Goal: Task Accomplishment & Management: Manage account settings

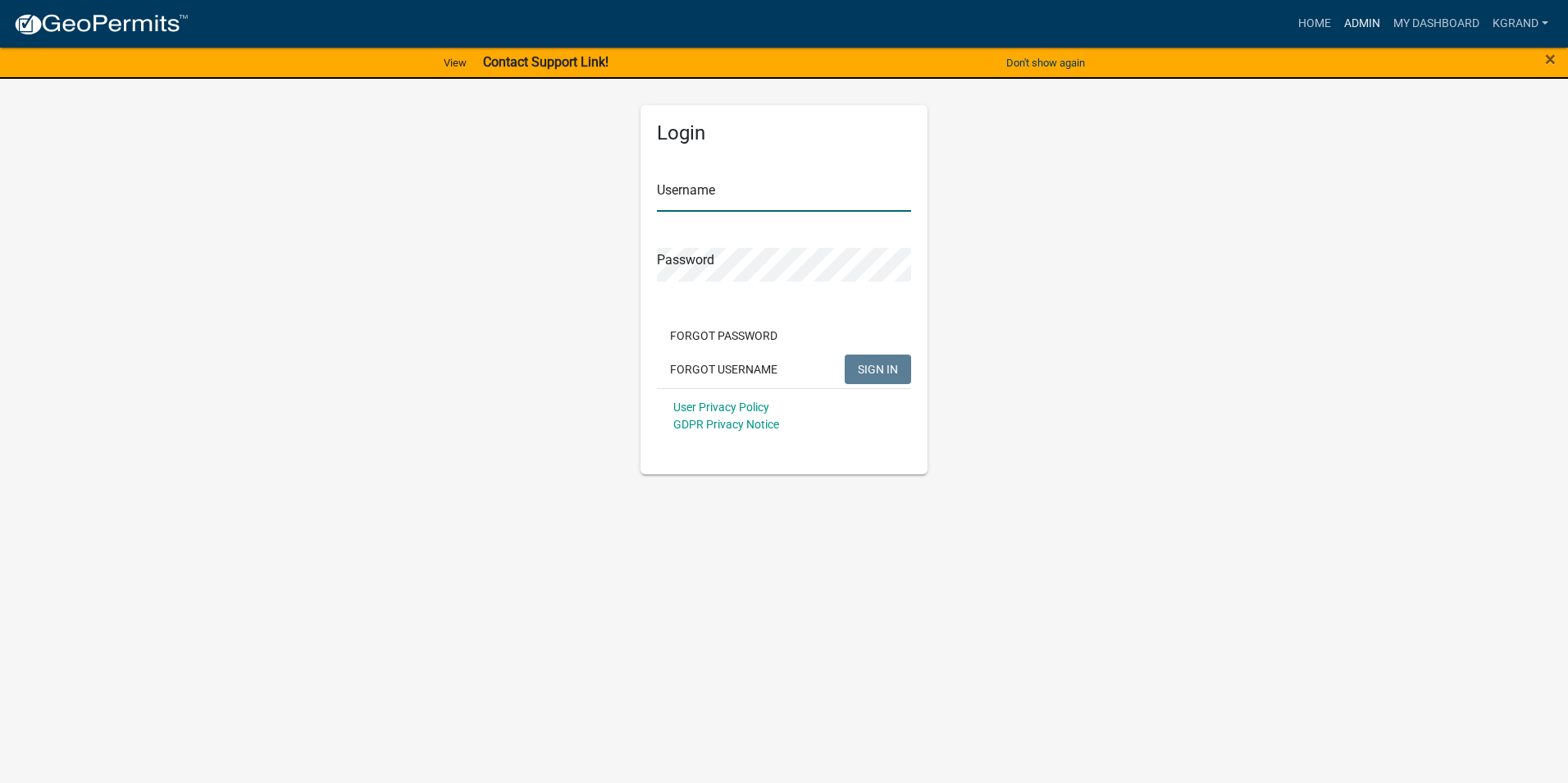
type input "kgrand"
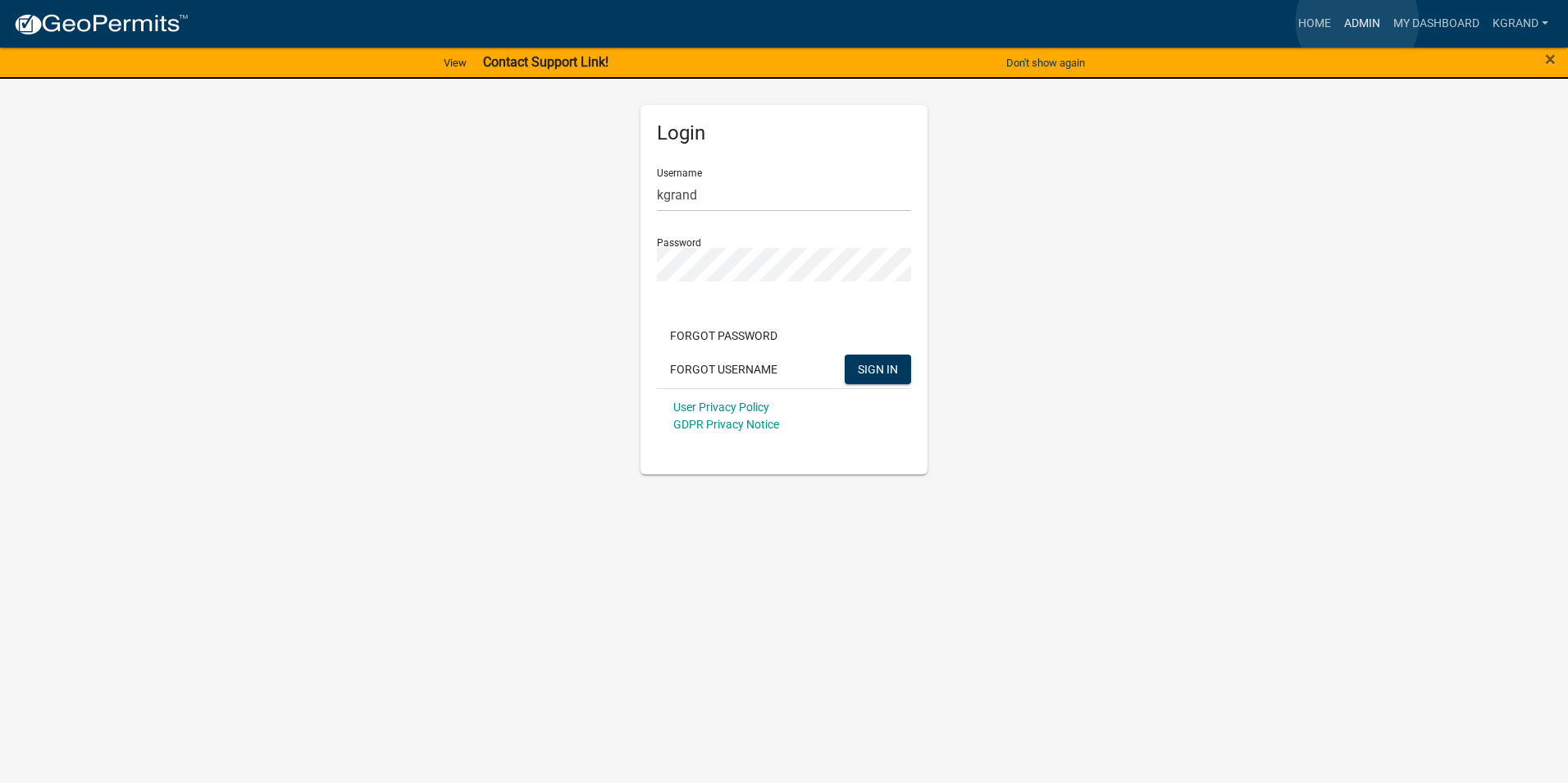
click at [1357, 22] on link "Admin" at bounding box center [1362, 23] width 49 height 31
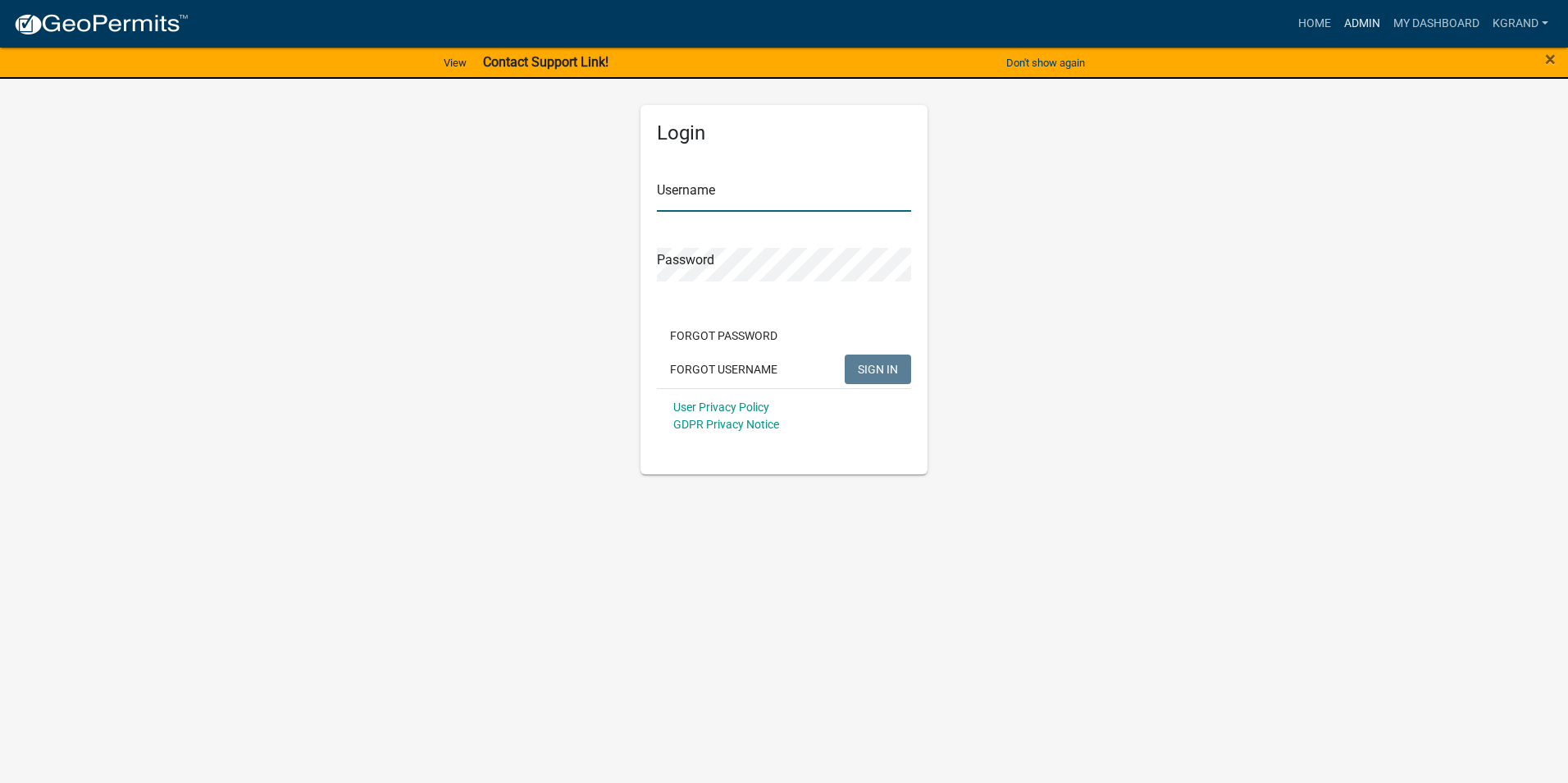
type input "kgrand"
click at [1359, 22] on link "Admin" at bounding box center [1362, 23] width 49 height 31
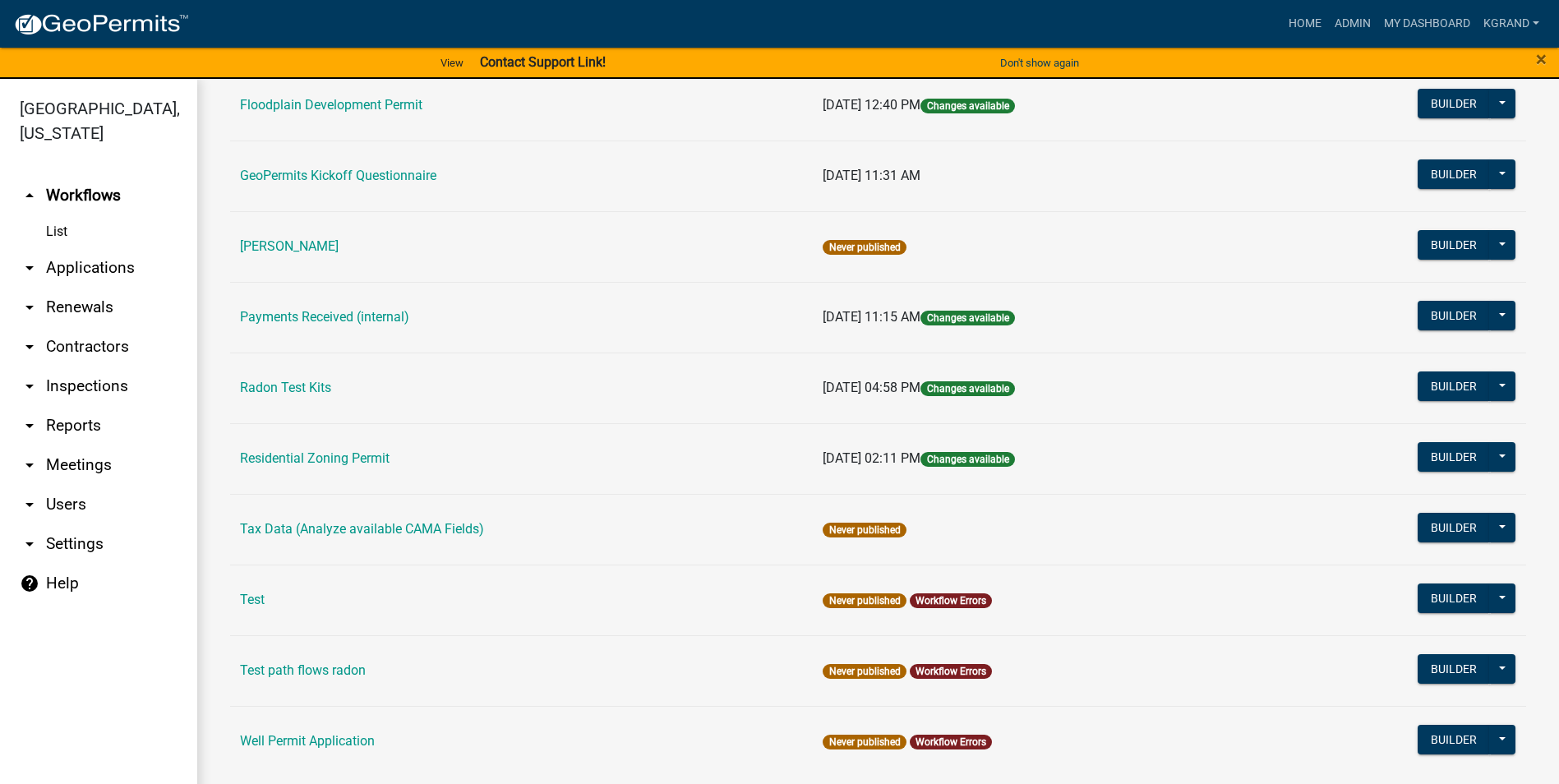
scroll to position [547, 0]
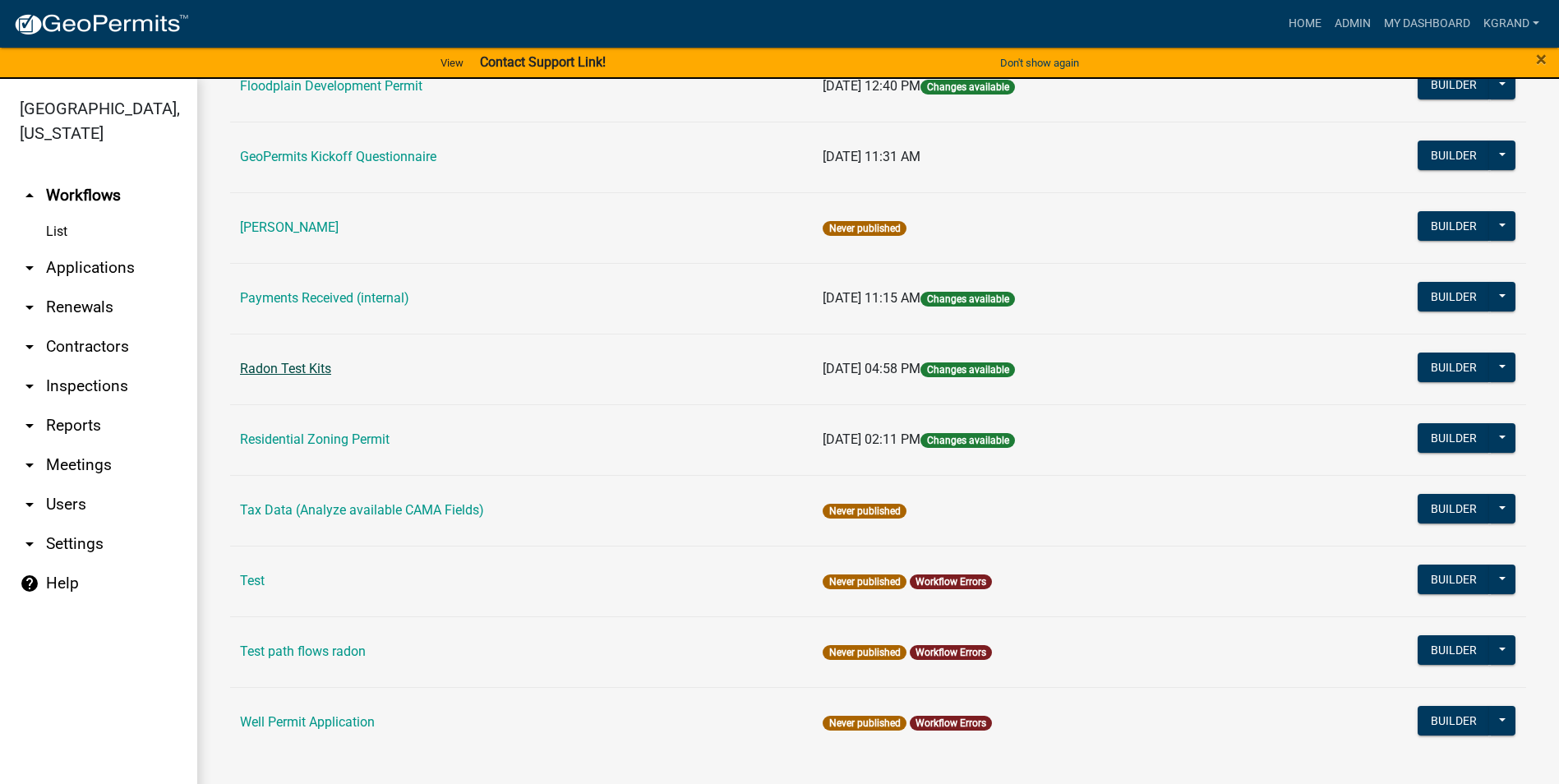
click at [264, 365] on link "Radon Test Kits" at bounding box center [285, 368] width 91 height 16
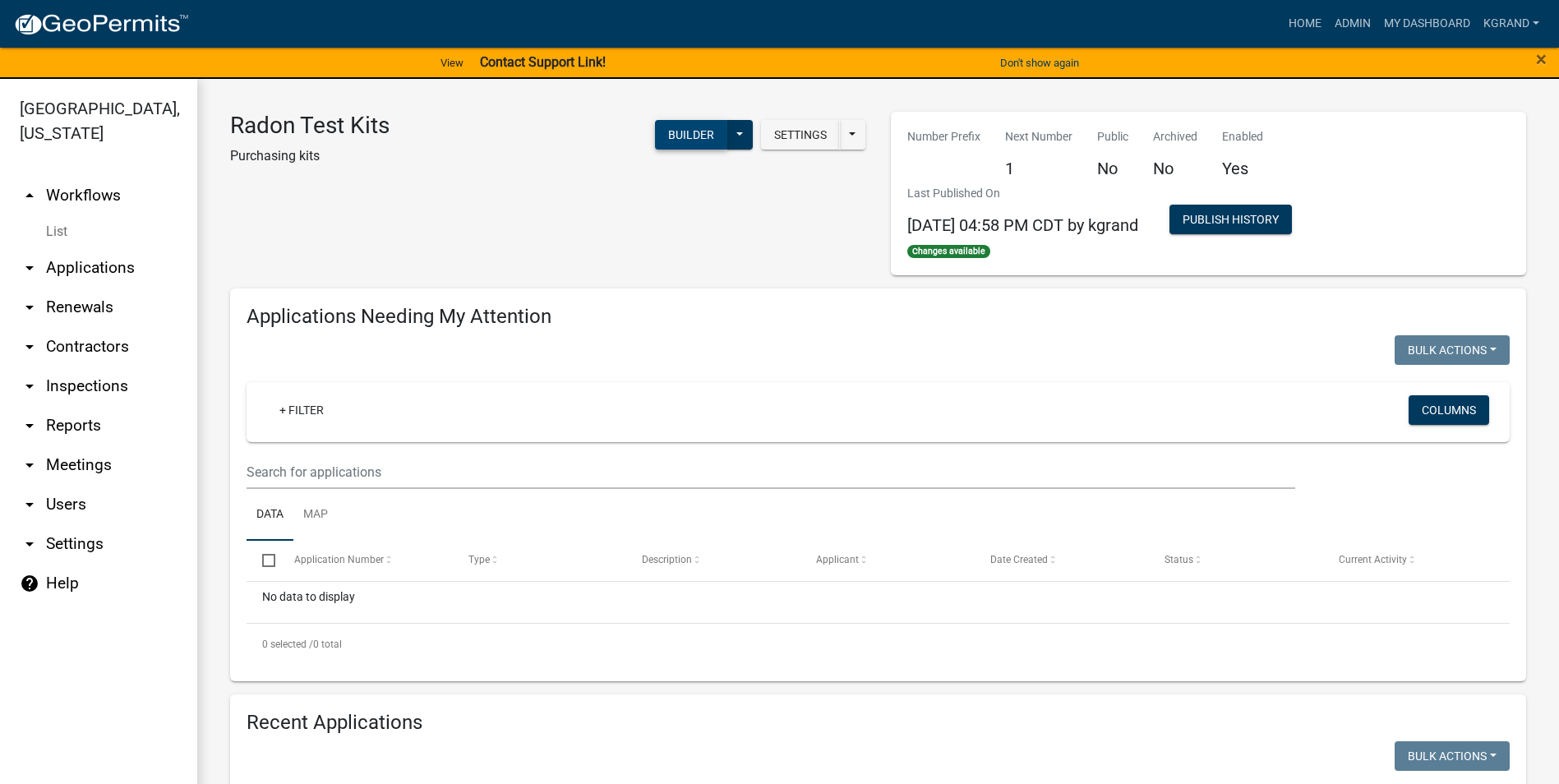
click at [674, 137] on button "Builder" at bounding box center [690, 134] width 72 height 29
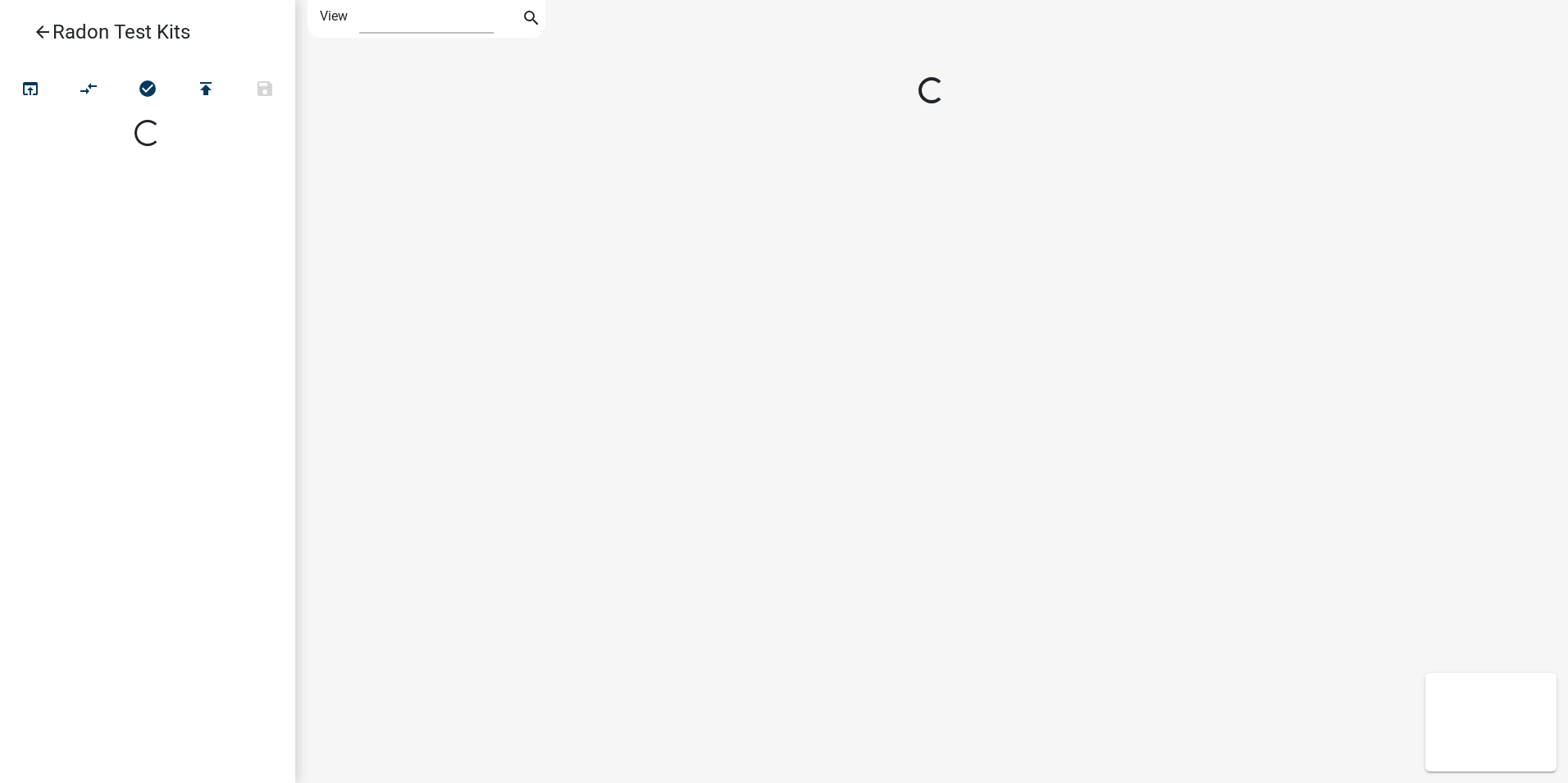
select select "1"
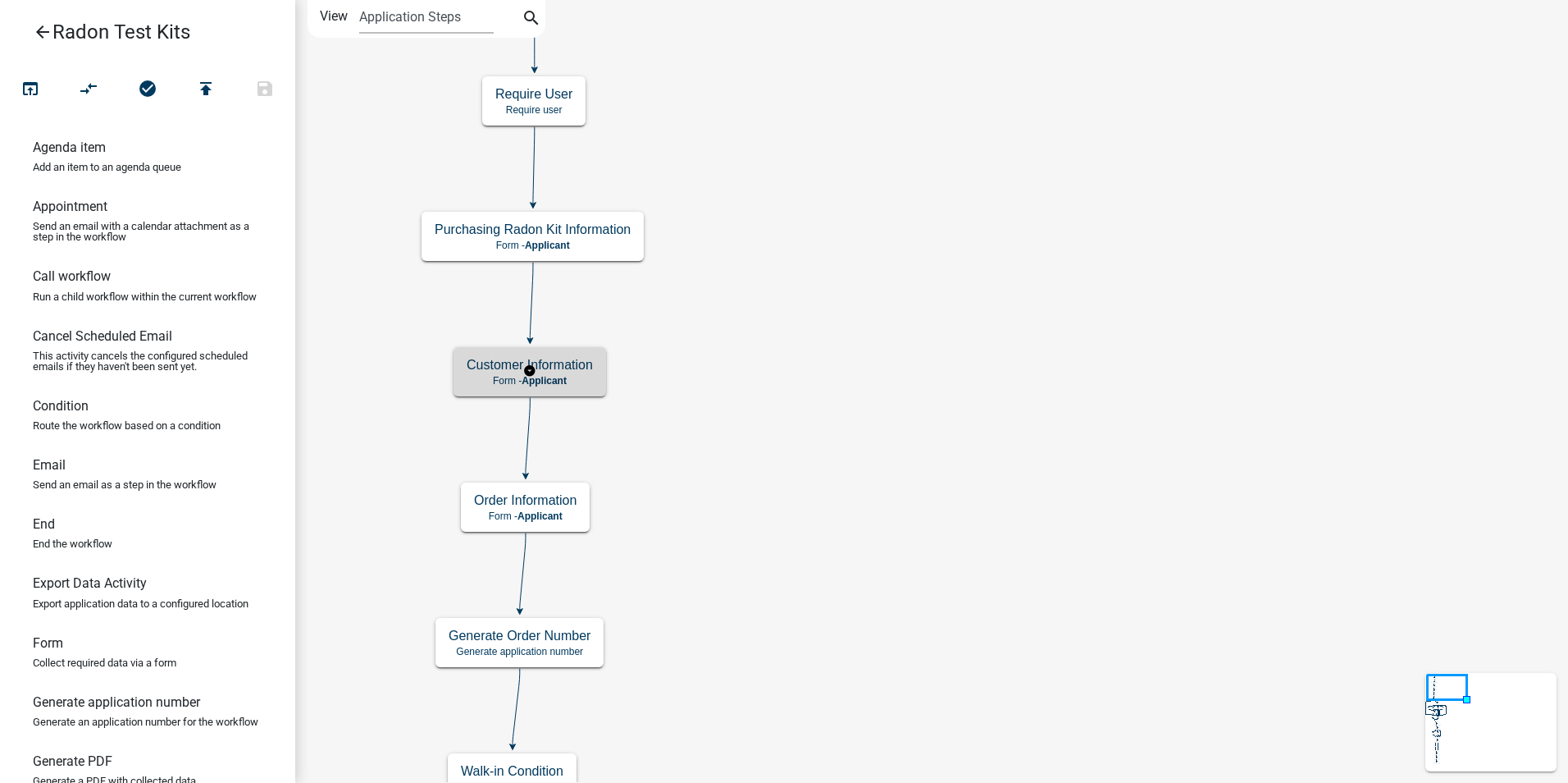
click at [487, 381] on p "Form - Applicant" at bounding box center [529, 380] width 127 height 11
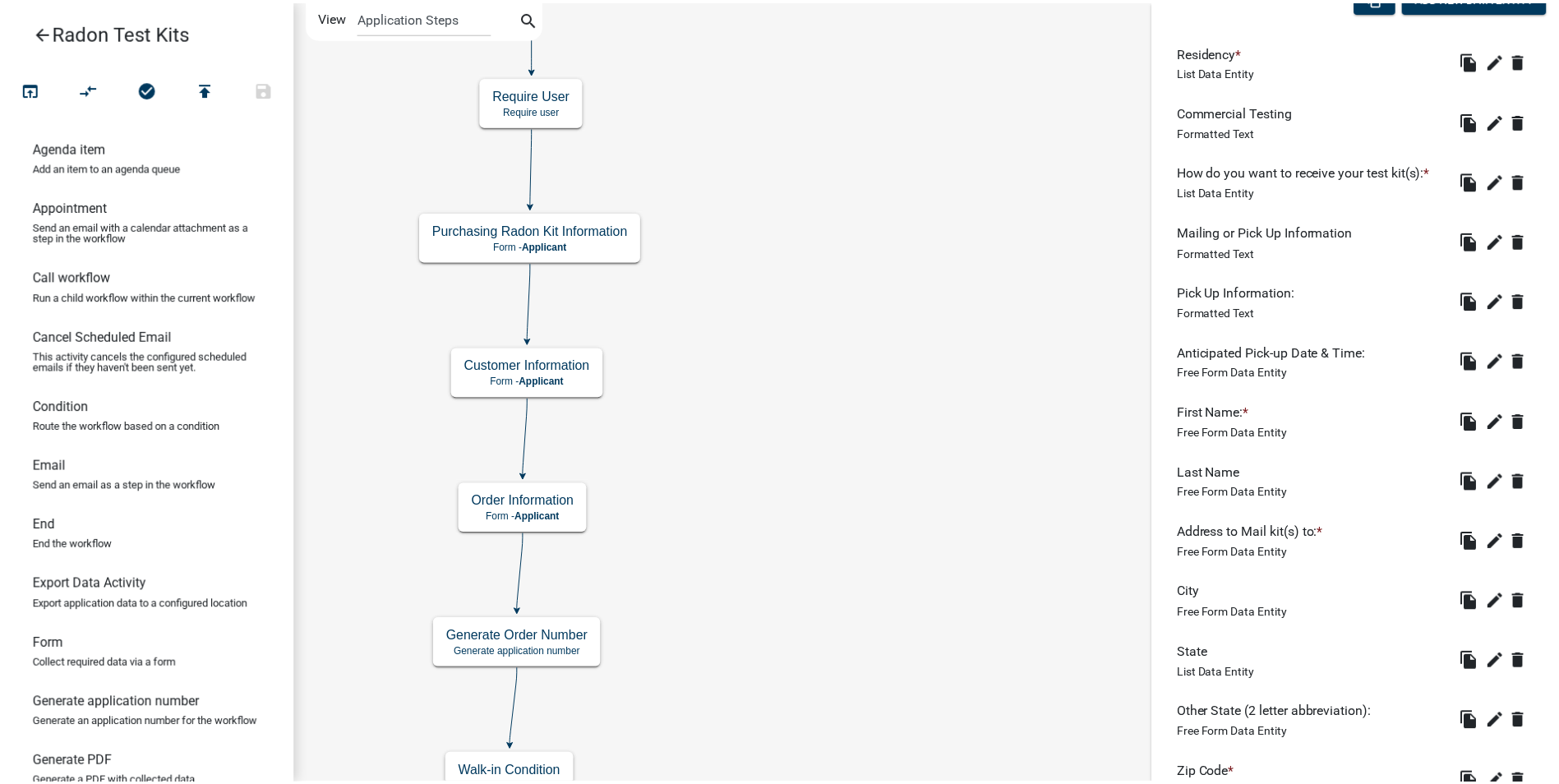
scroll to position [82, 0]
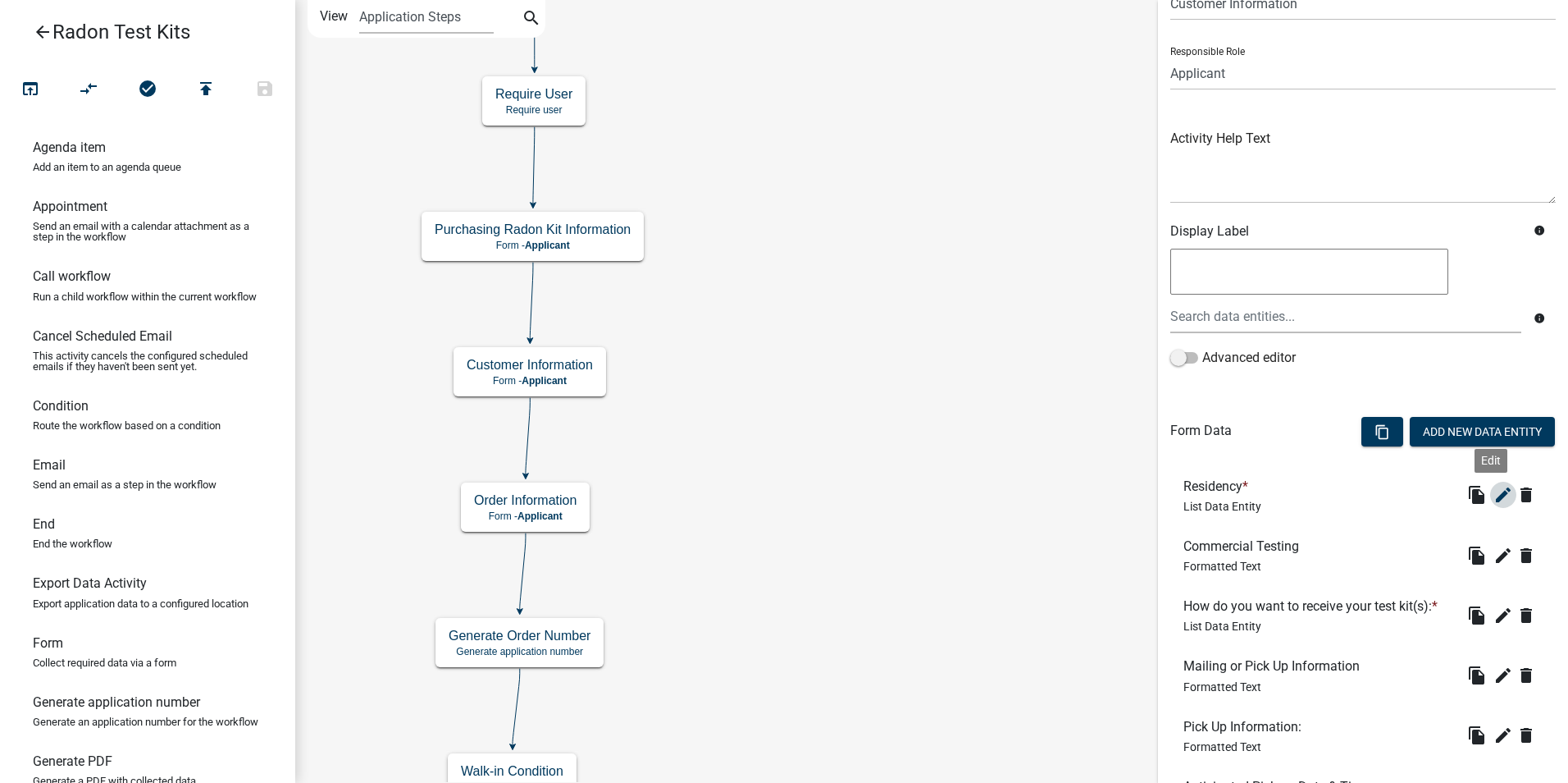
click at [1493, 499] on icon "edit" at bounding box center [1502, 494] width 20 height 20
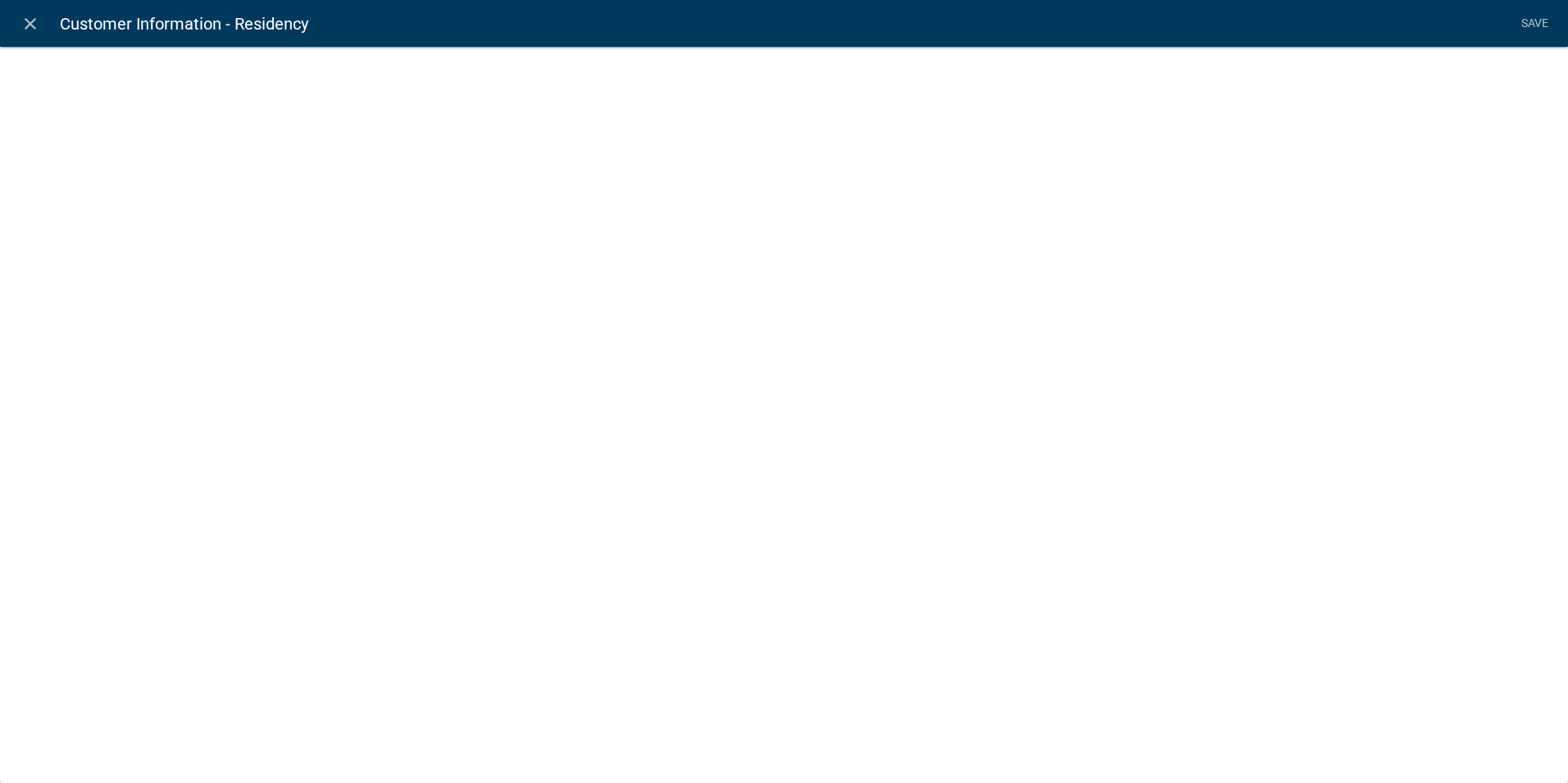
select select "list-data"
select select
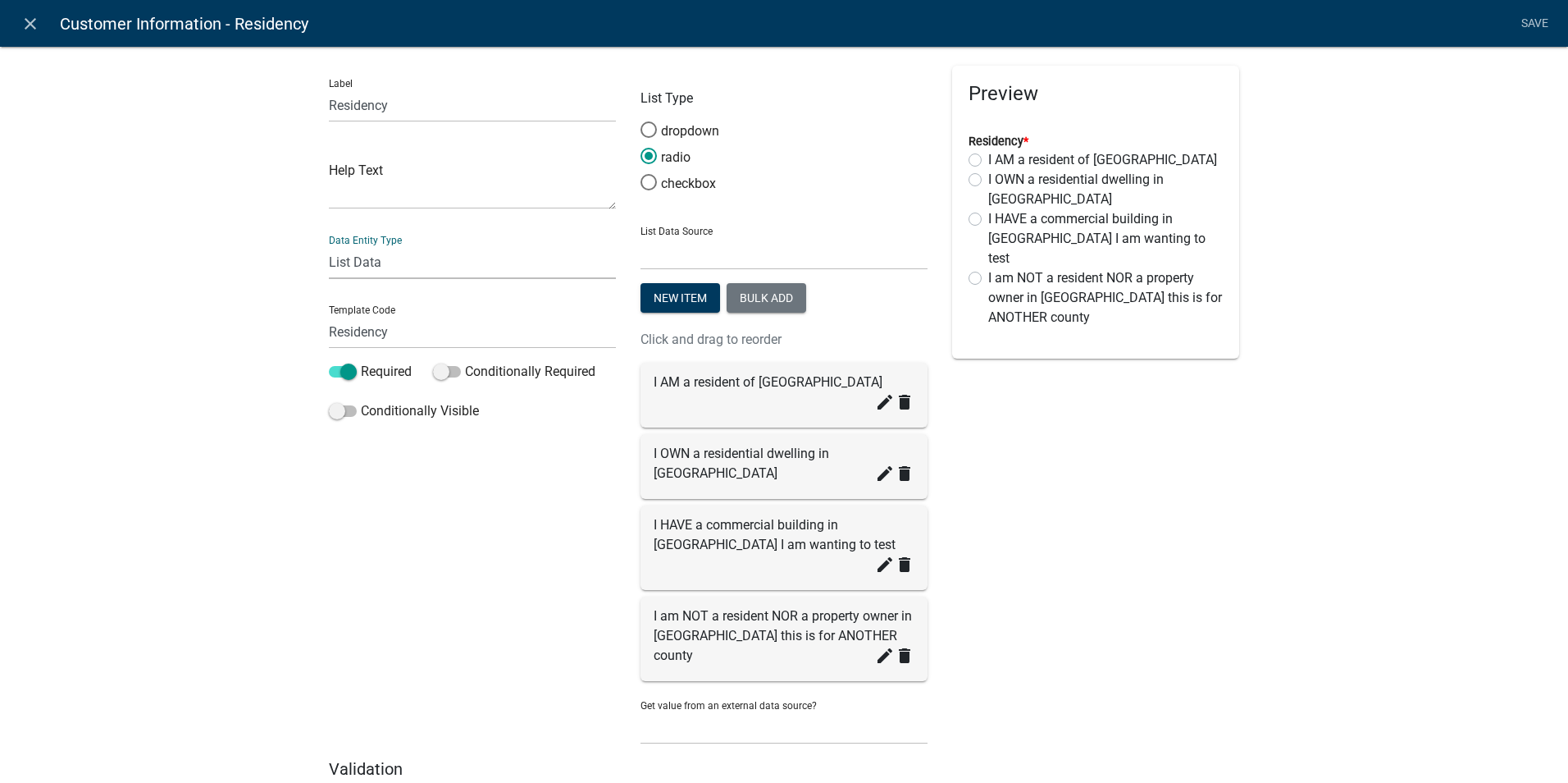
click at [419, 264] on select "Free Form Text Document Display Entity Value Fee Numeric Data Date Map Sketch D…" at bounding box center [472, 262] width 287 height 34
click at [87, 408] on div "Label Residency Help Text Data Entity Type Free Form Text Document Display Enti…" at bounding box center [784, 429] width 1568 height 820
click at [35, 23] on icon "close" at bounding box center [30, 23] width 20 height 20
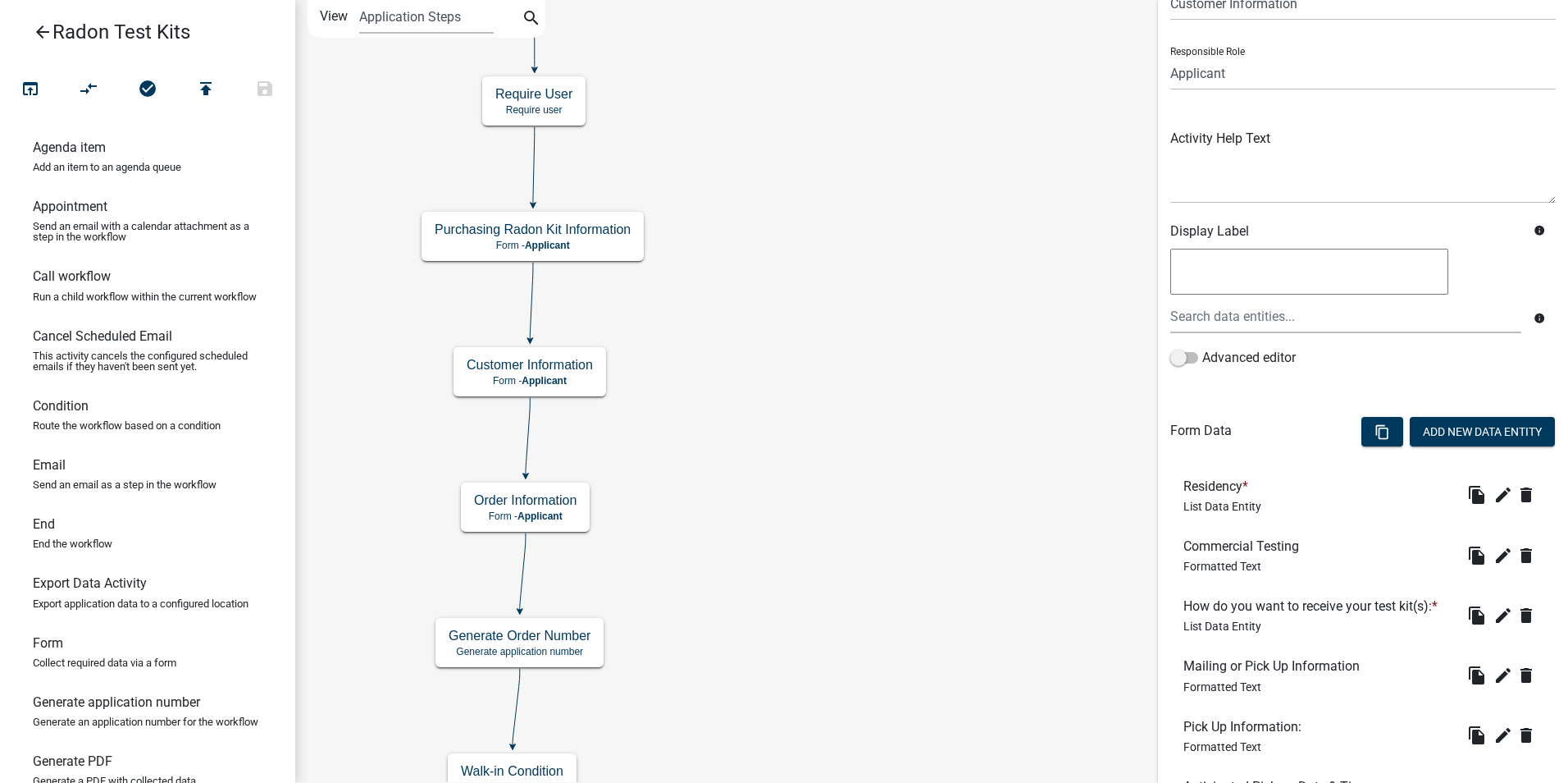
click at [41, 31] on icon "arrow_back" at bounding box center [42, 34] width 20 height 23
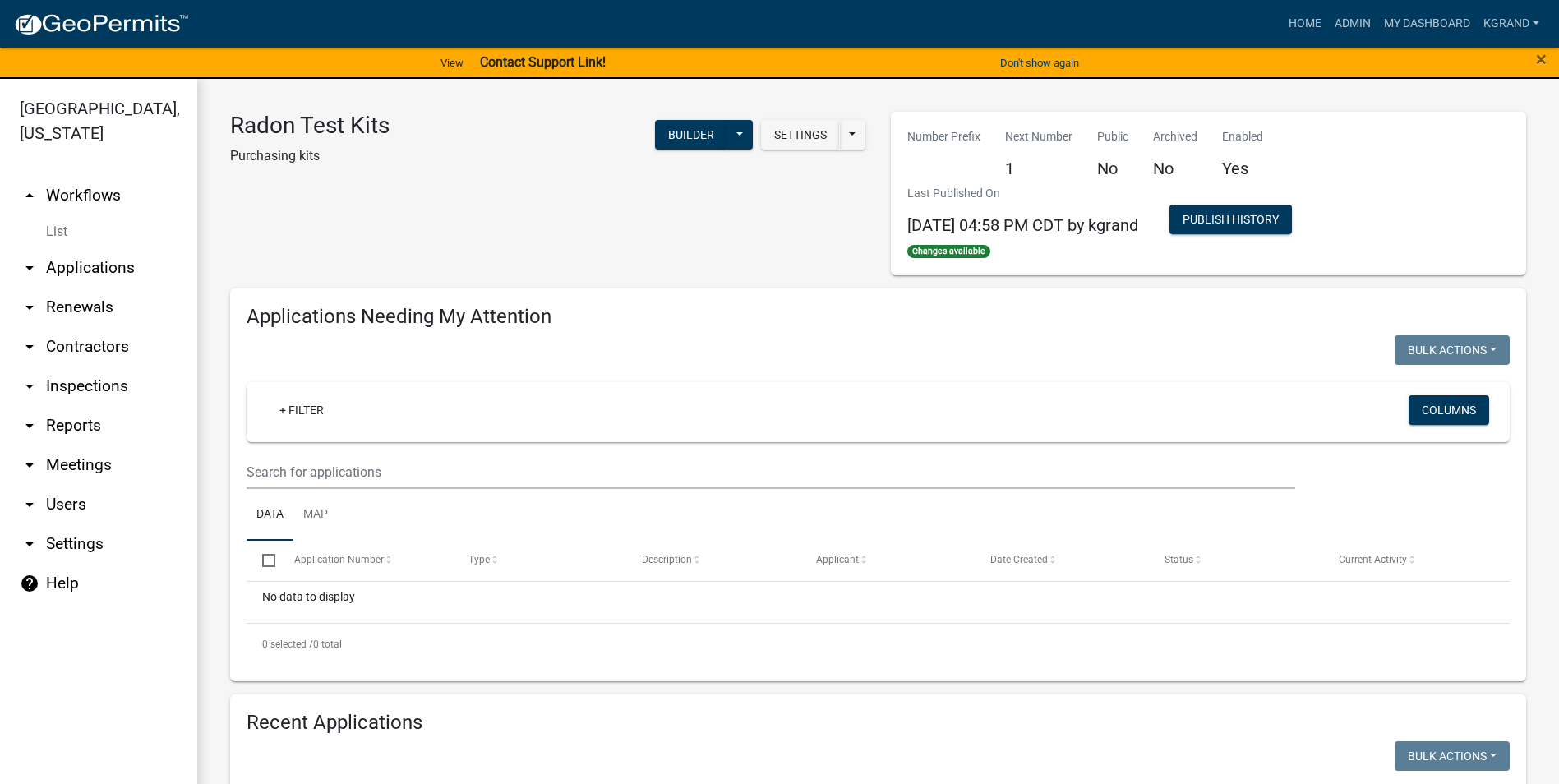
drag, startPoint x: 72, startPoint y: 171, endPoint x: 80, endPoint y: 166, distance: 9.4
click at [72, 176] on link "arrow_drop_up Workflows" at bounding box center [99, 196] width 197 height 39
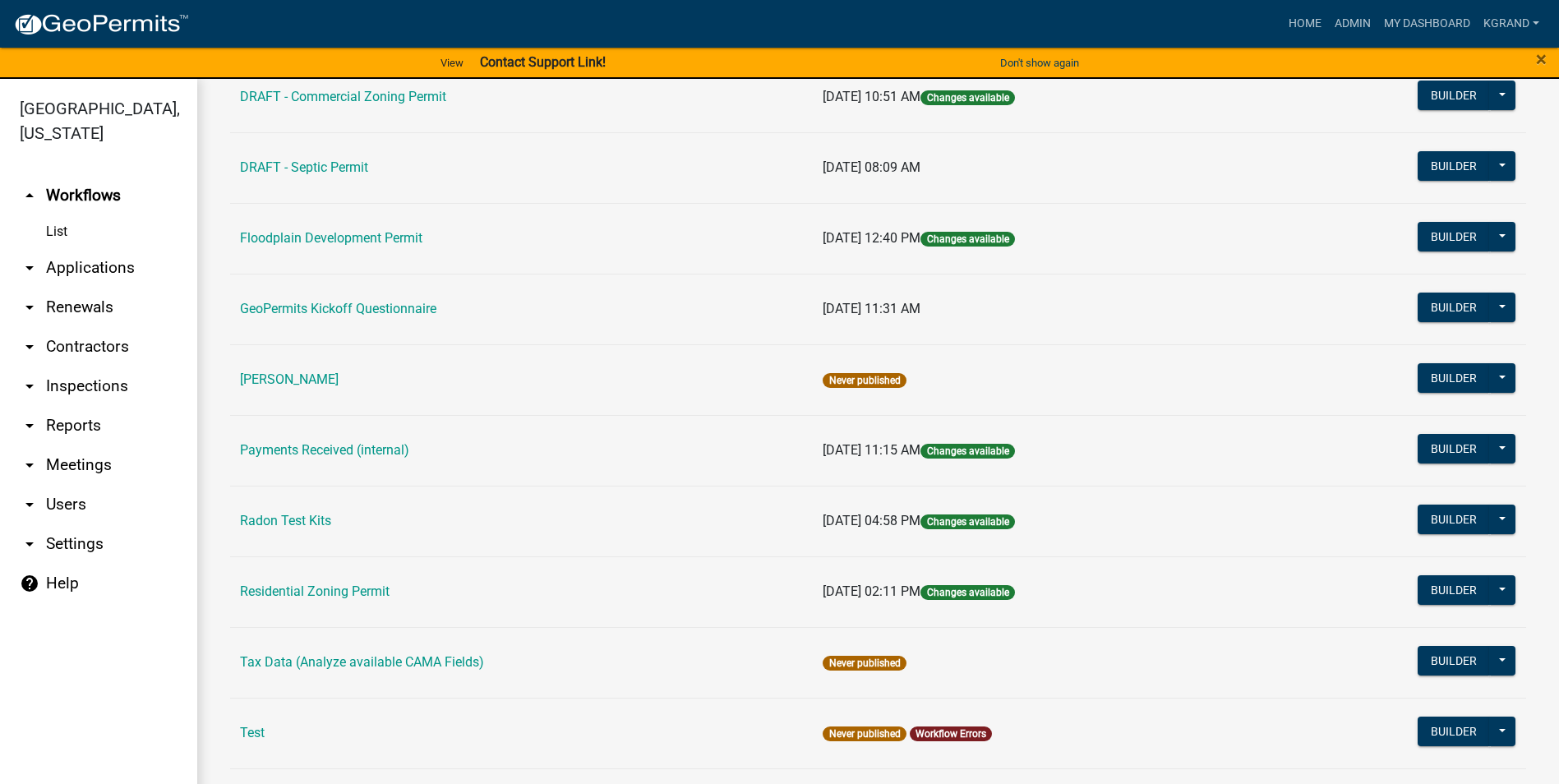
scroll to position [411, 0]
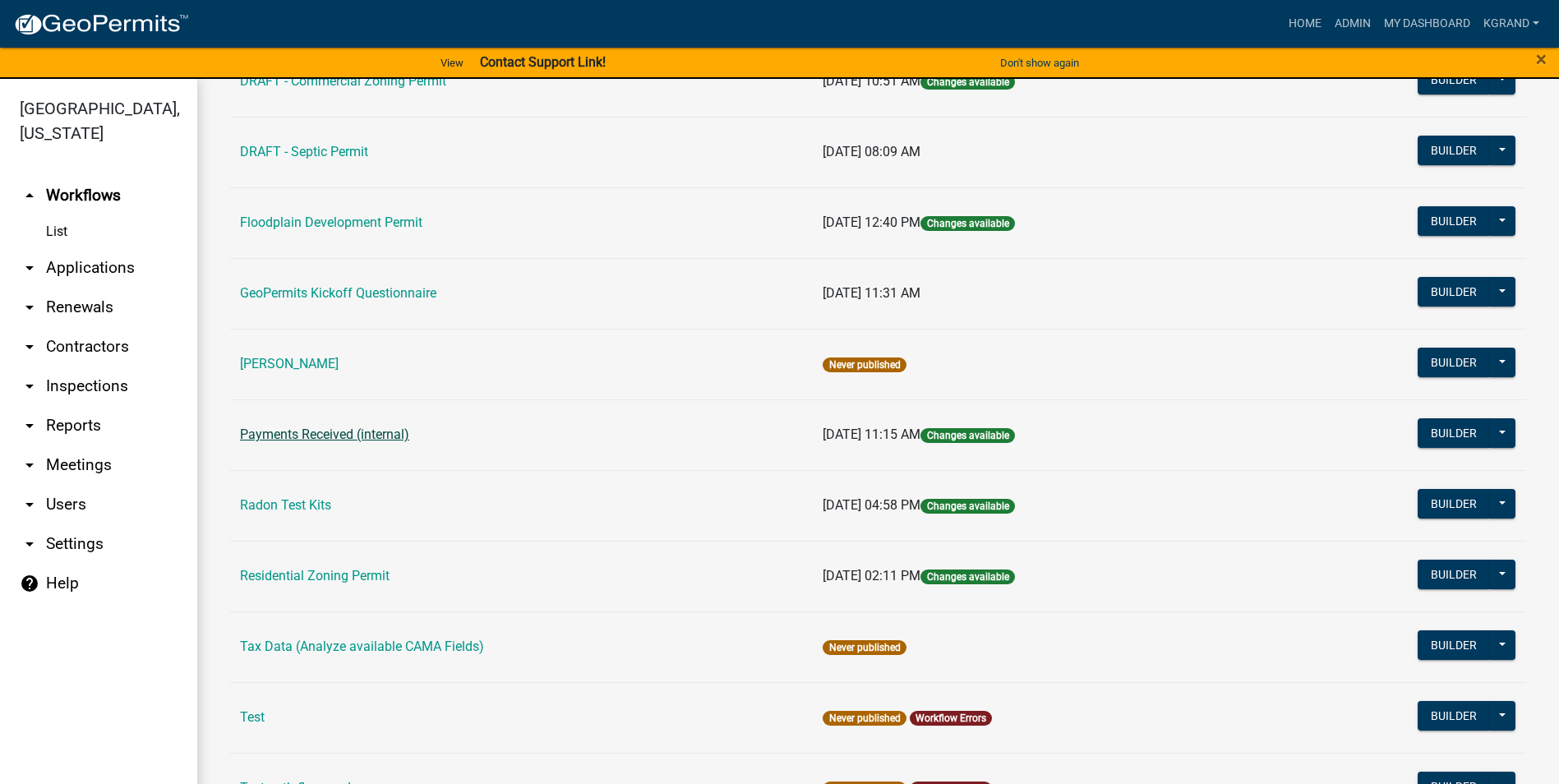
click at [291, 435] on link "Payments Received (internal)" at bounding box center [324, 434] width 169 height 16
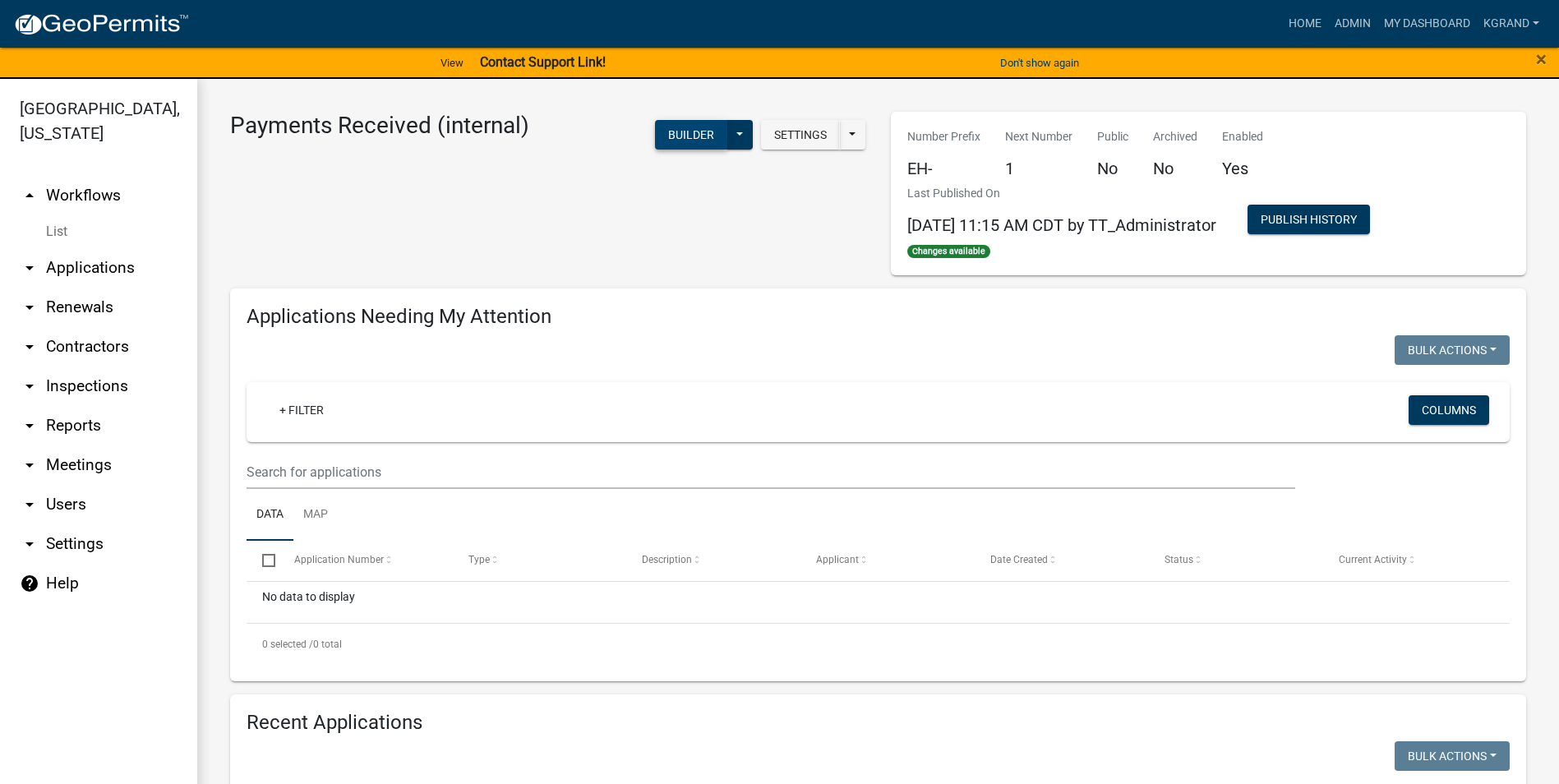
click at [667, 137] on button "Builder" at bounding box center [690, 134] width 72 height 29
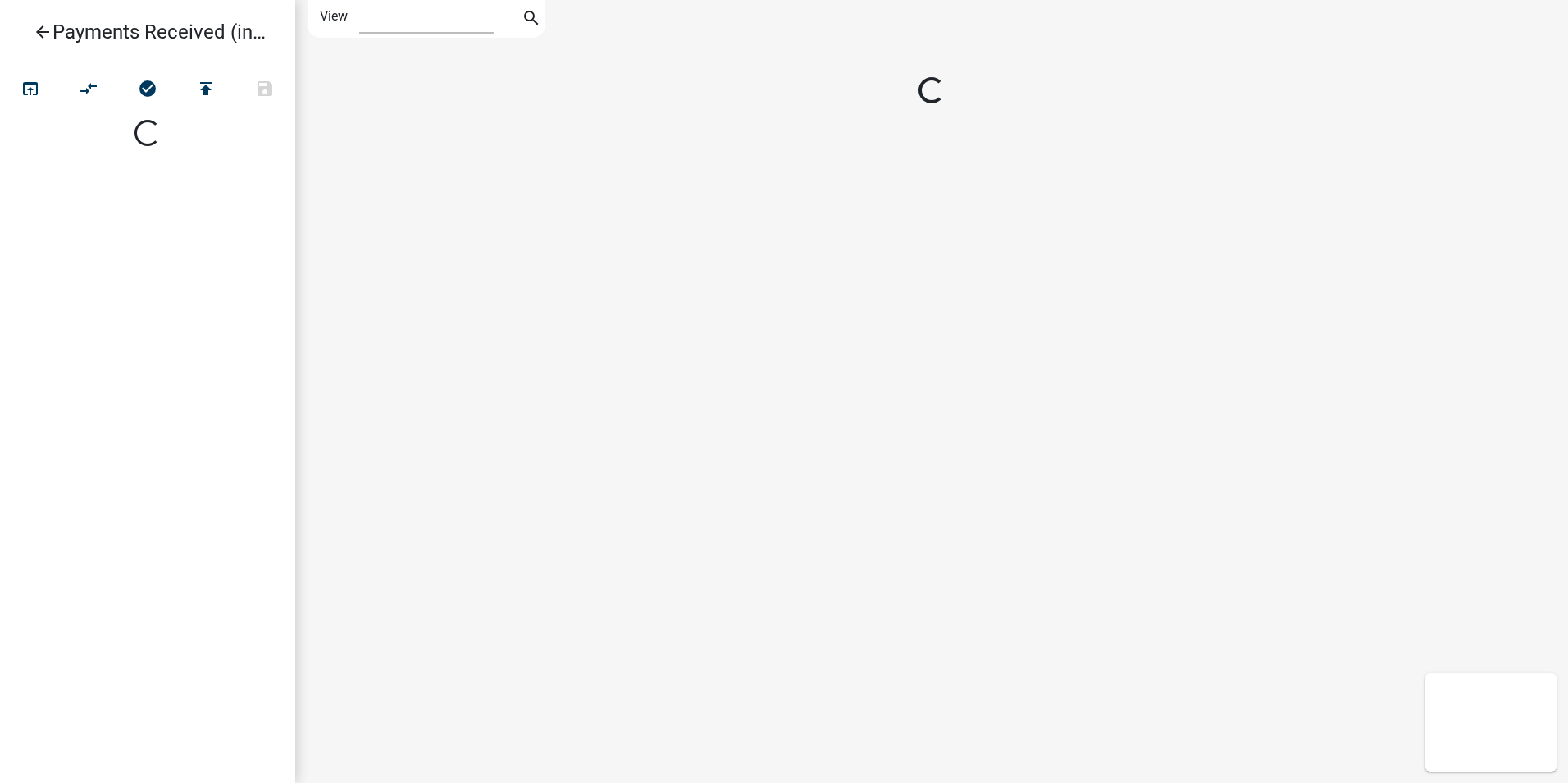
select select "1"
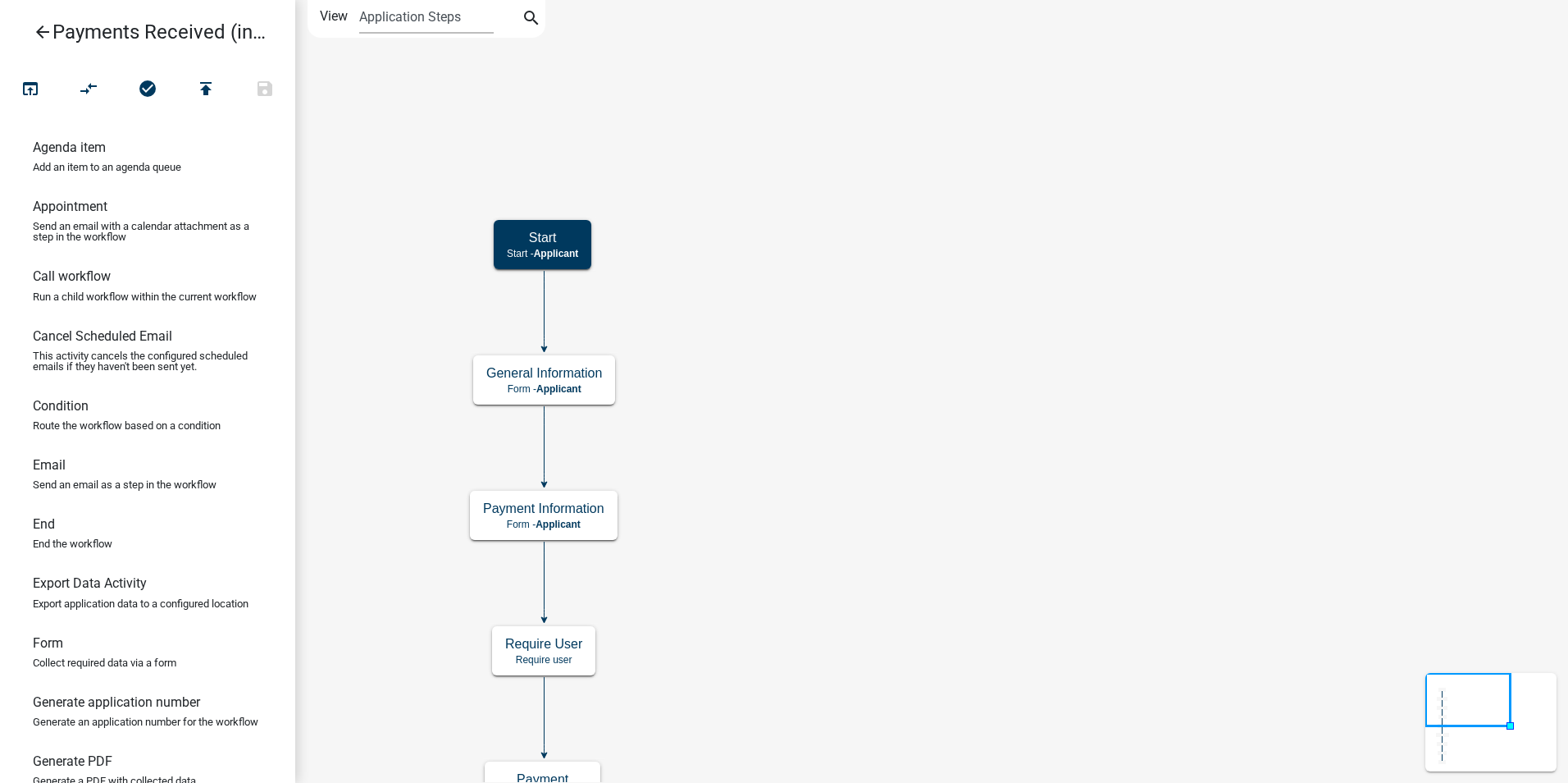
click at [38, 35] on icon "arrow_back" at bounding box center [42, 34] width 20 height 23
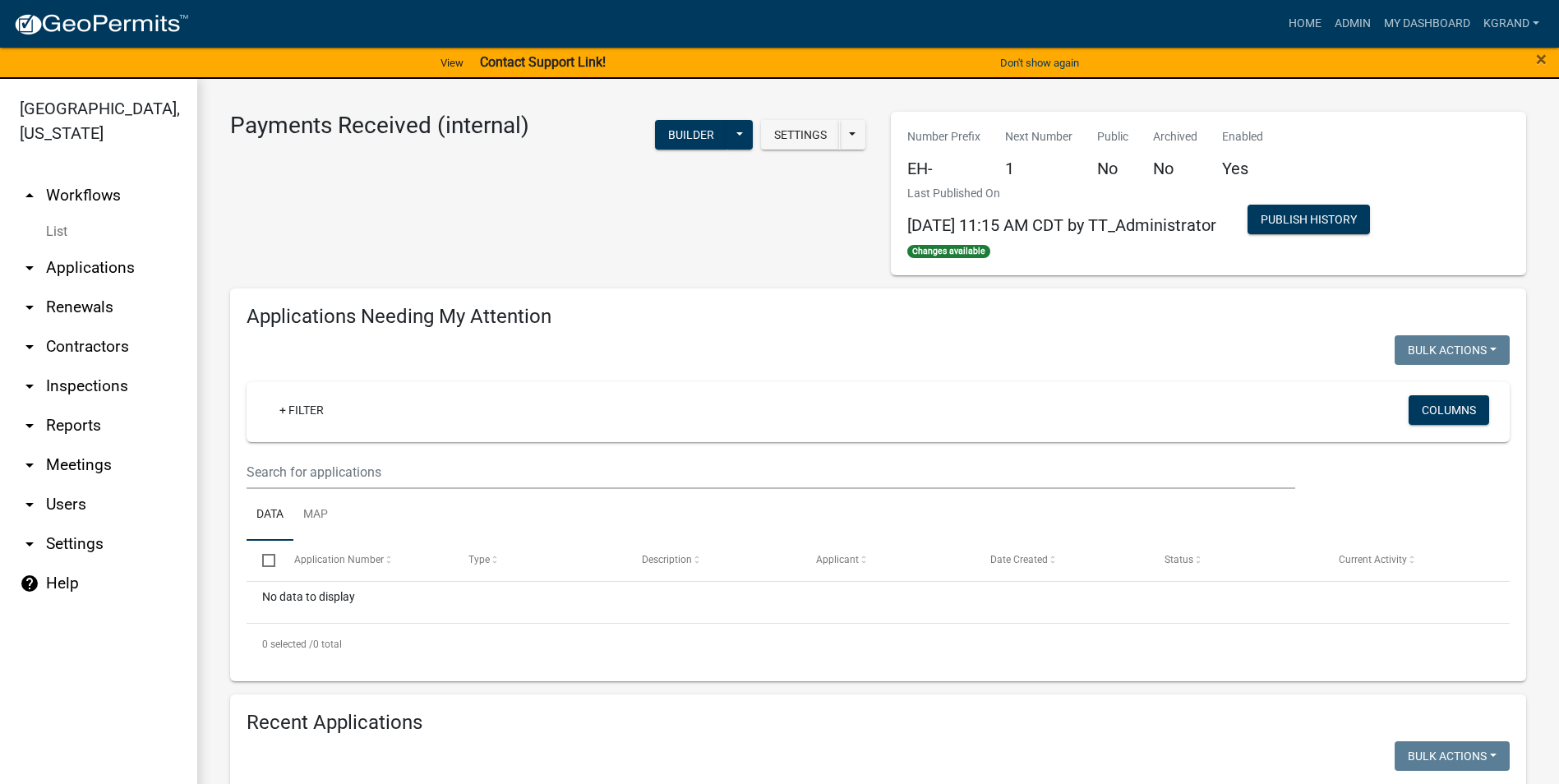
click at [79, 176] on link "arrow_drop_up Workflows" at bounding box center [99, 196] width 197 height 39
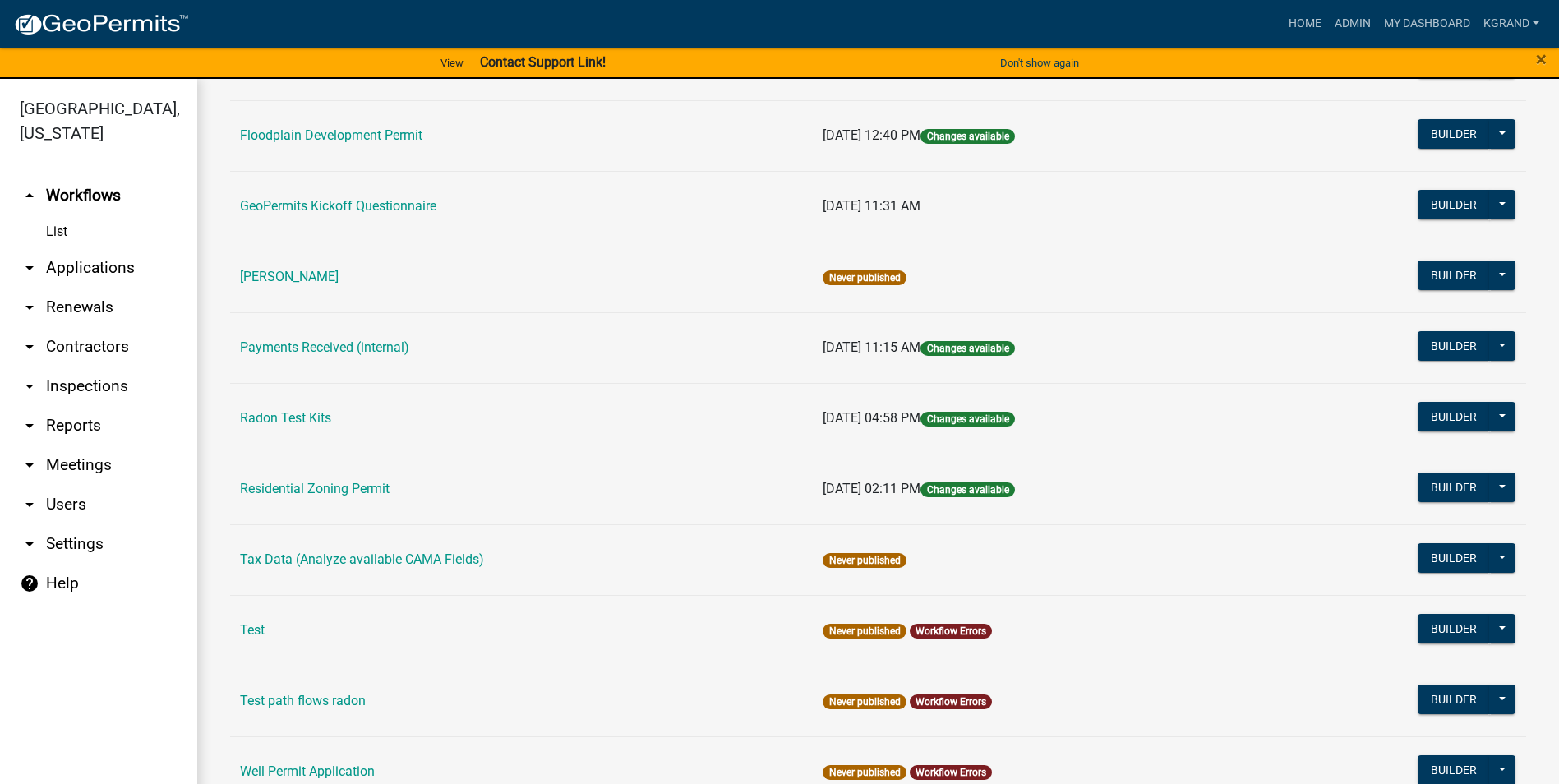
scroll to position [547, 0]
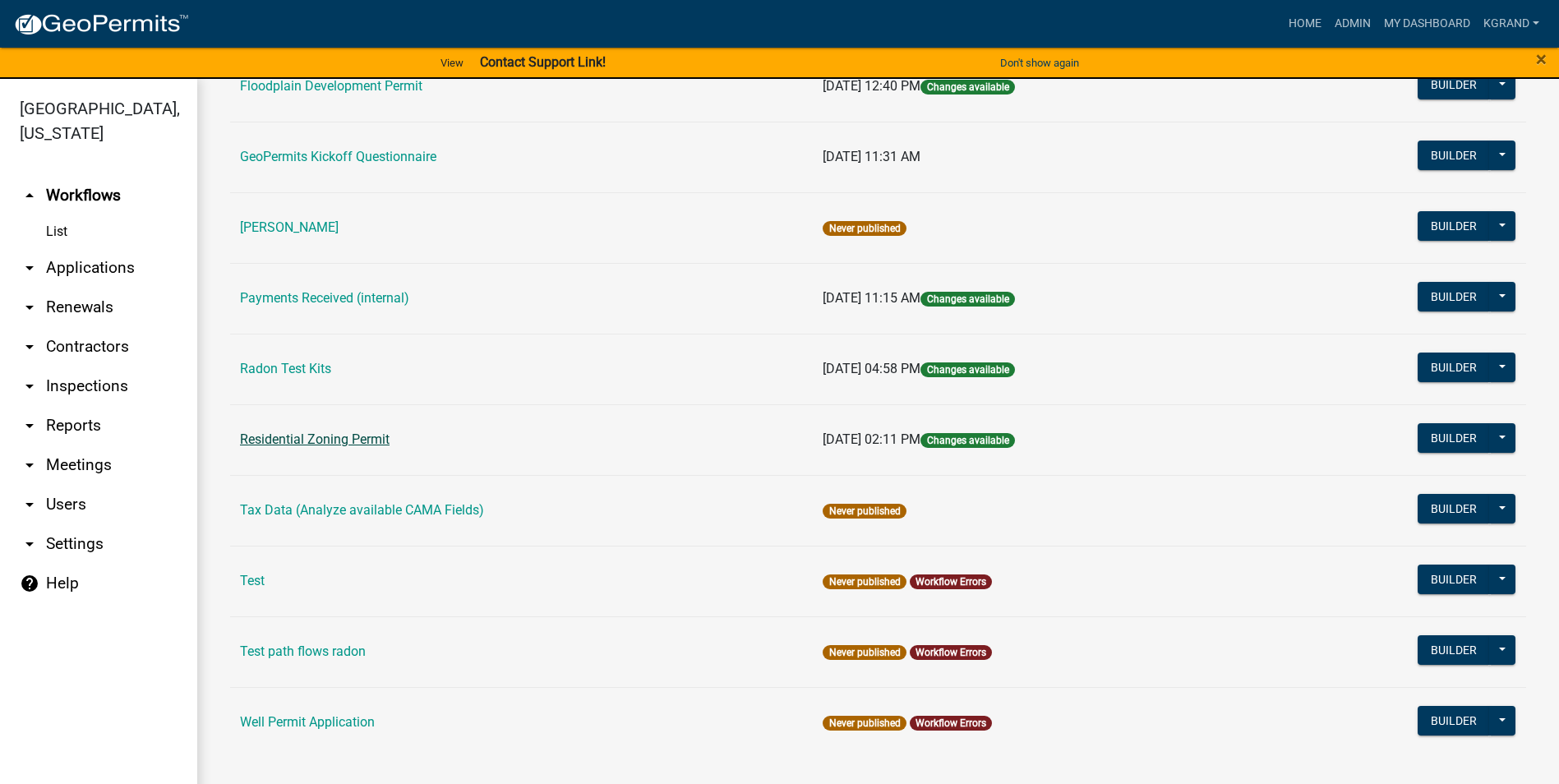
click at [302, 440] on link "Residential Zoning Permit" at bounding box center [314, 439] width 150 height 16
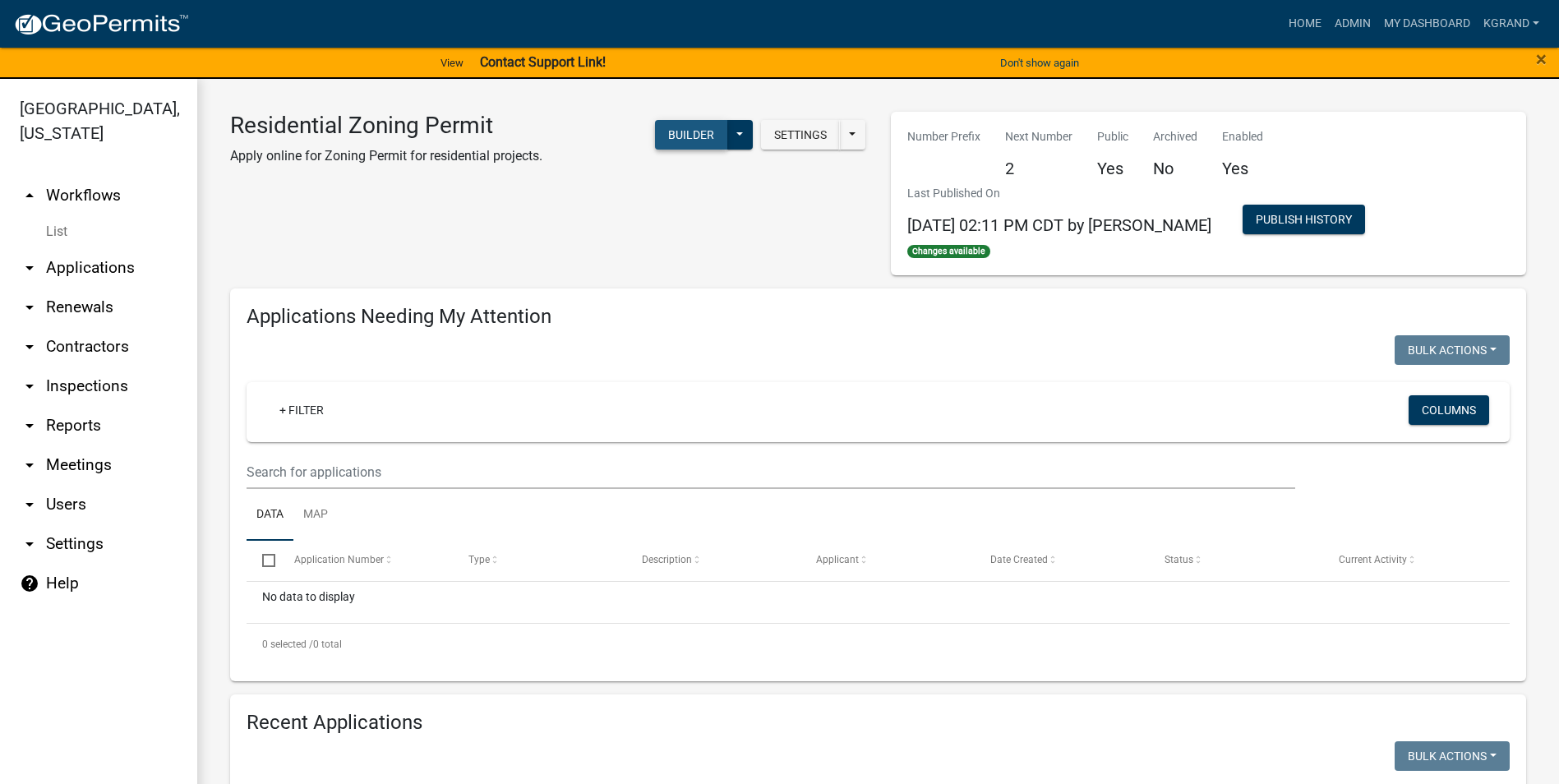
click at [673, 133] on button "Builder" at bounding box center [690, 134] width 72 height 29
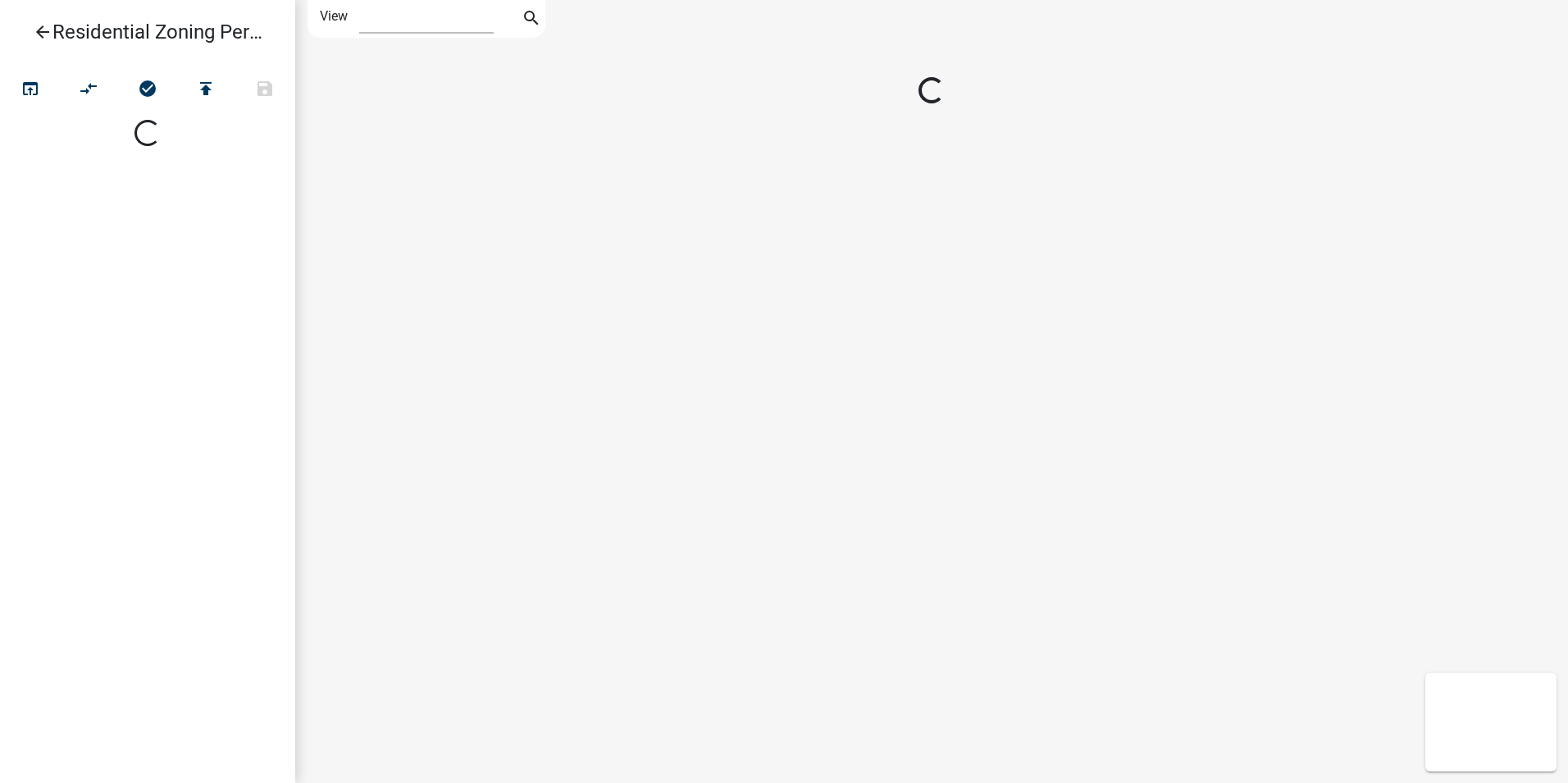
select select "1"
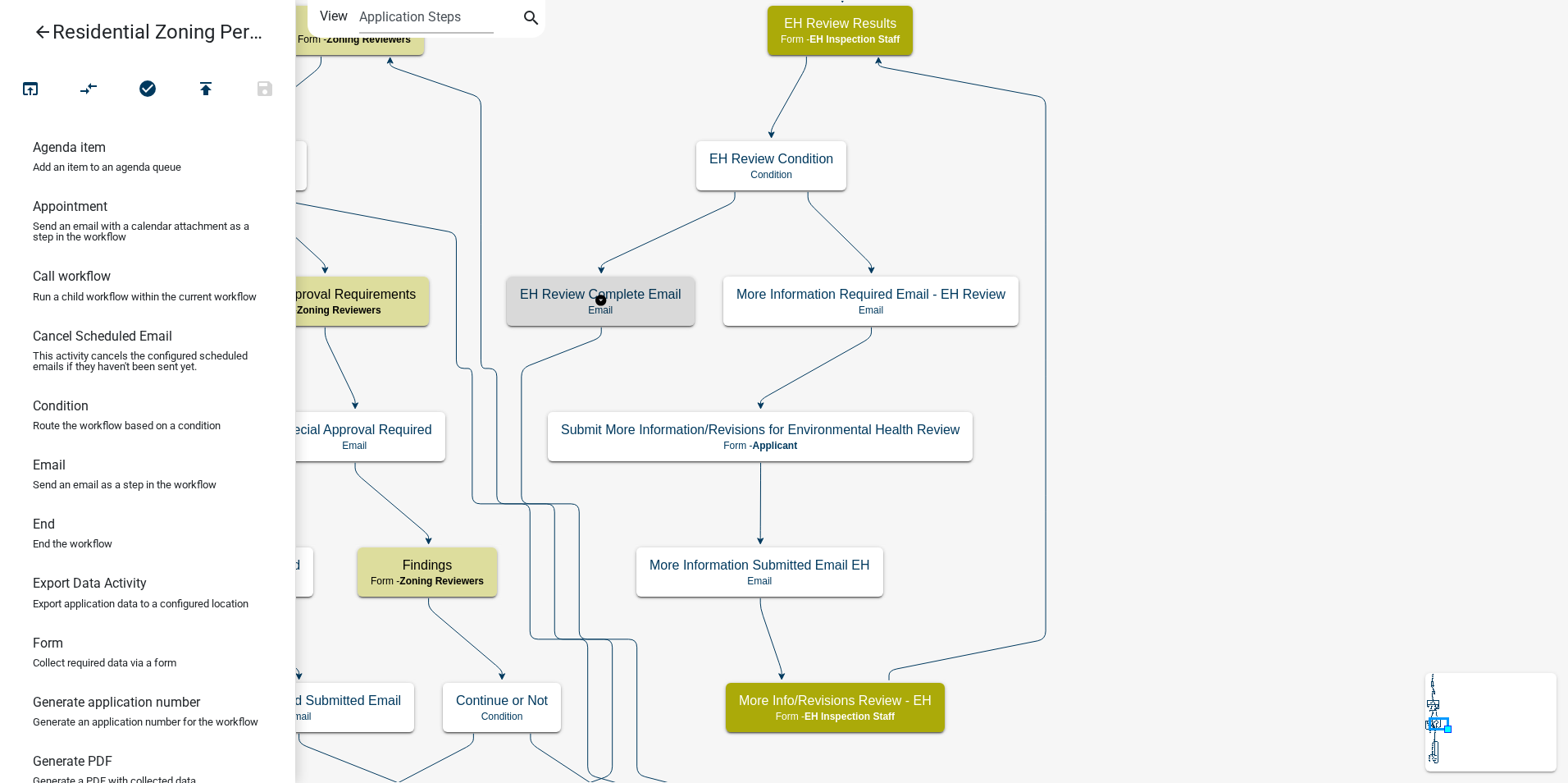
click at [645, 311] on p "Email" at bounding box center [601, 310] width 161 height 11
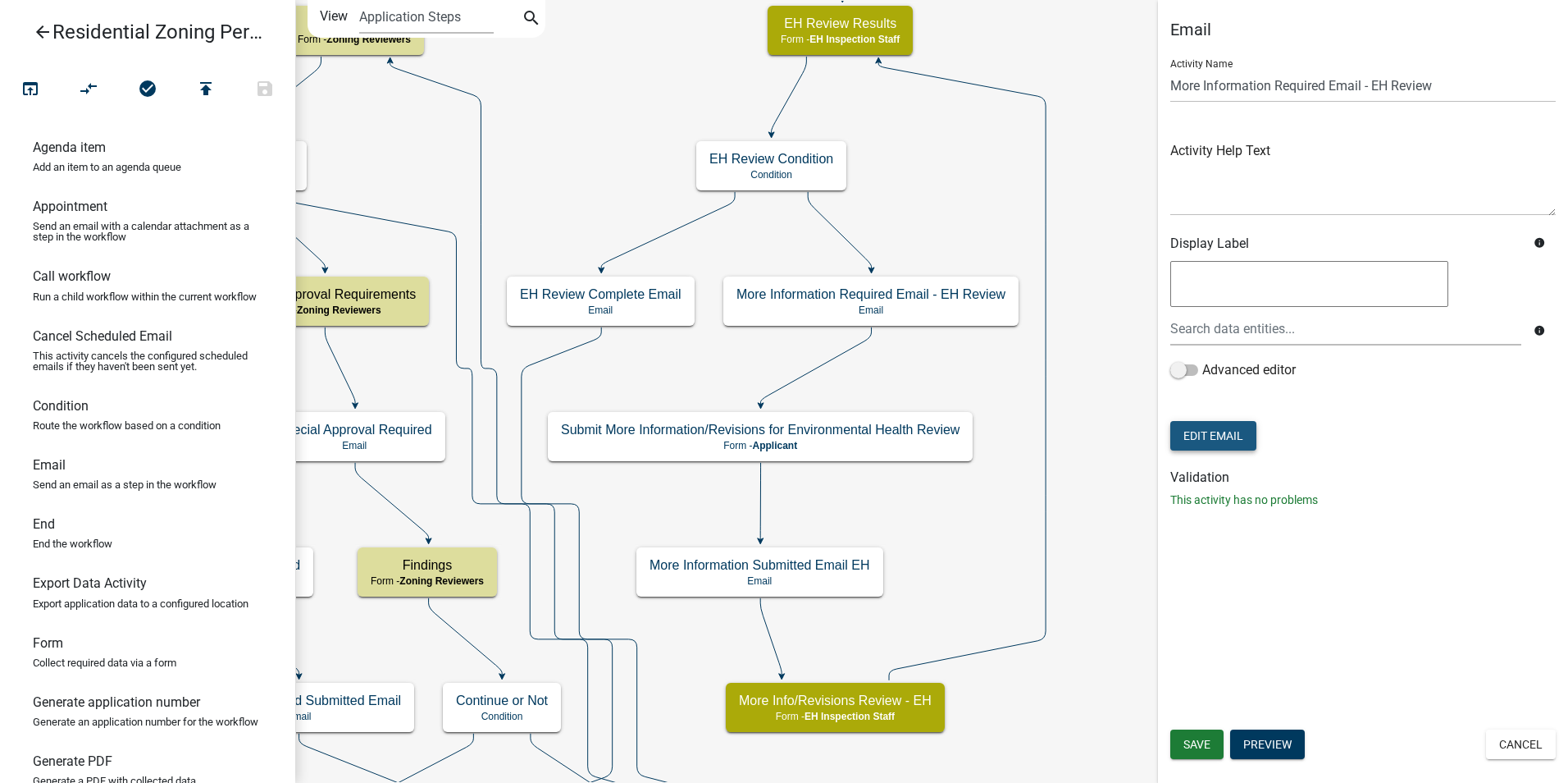
click at [1204, 429] on button "Edit Email" at bounding box center [1213, 435] width 86 height 29
select select "51100578-599f-4d7e-be24-c94a8b75c9ee"
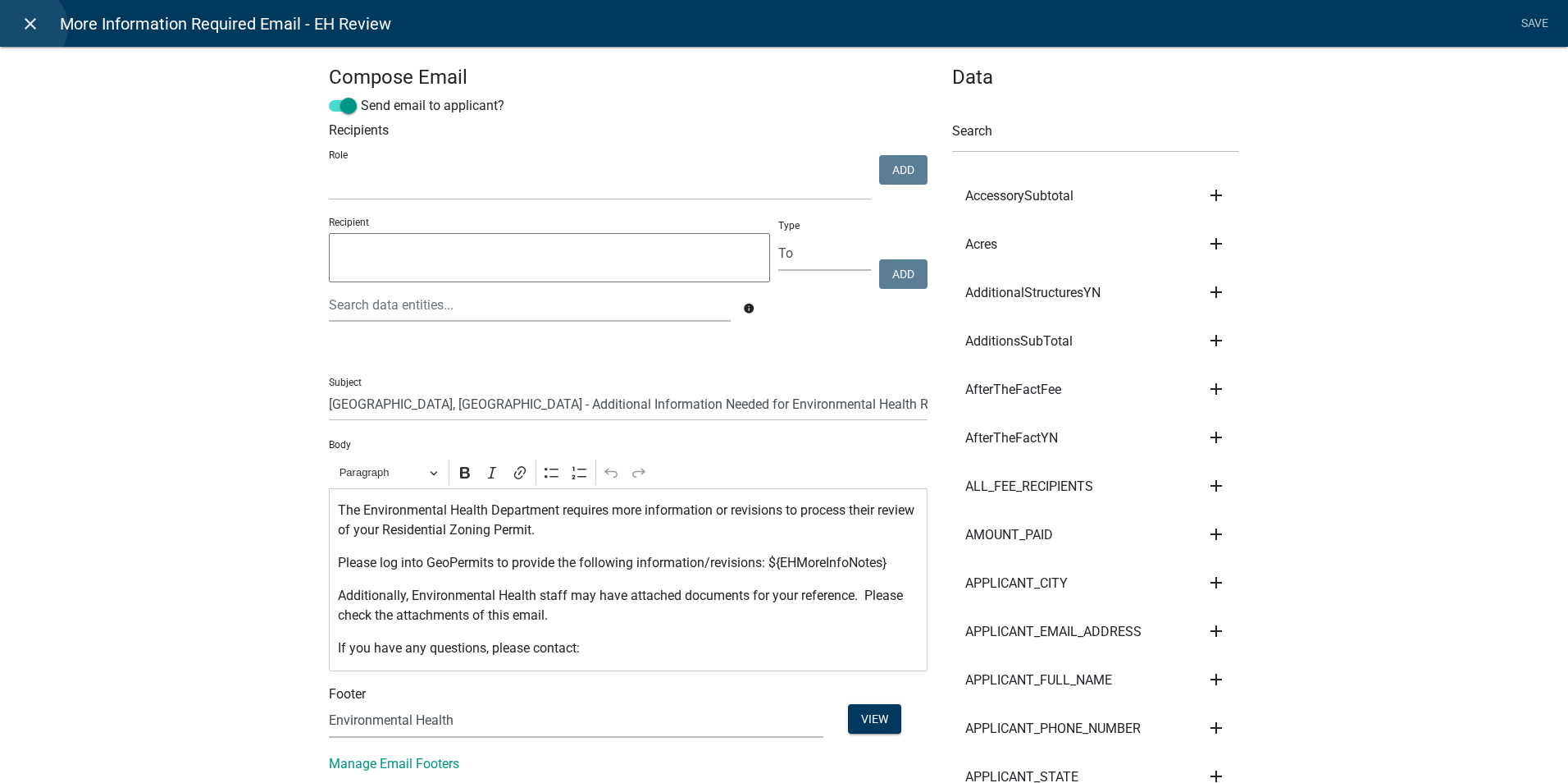
click at [26, 27] on icon "close" at bounding box center [30, 23] width 20 height 20
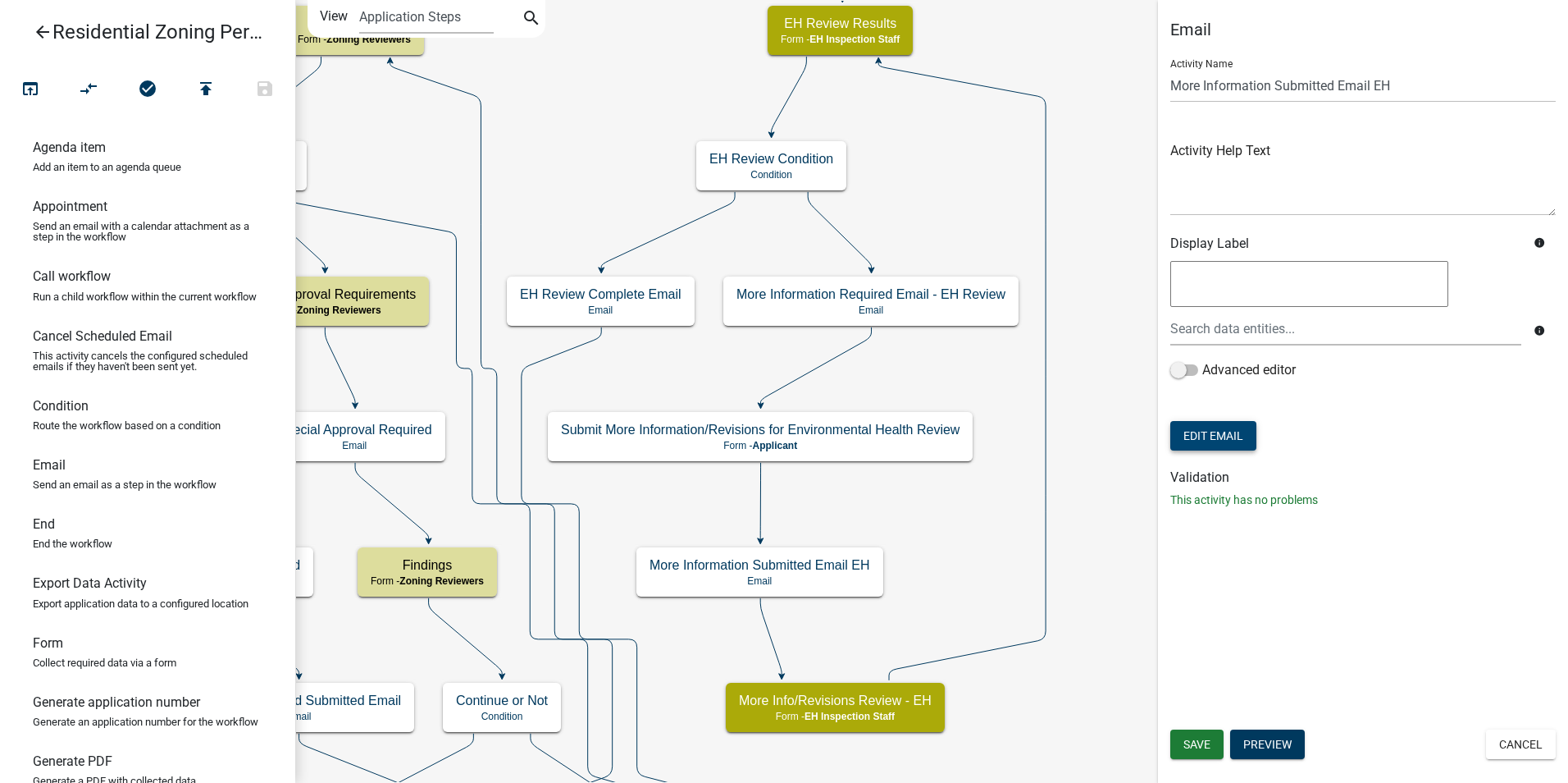
click at [1219, 438] on button "Edit Email" at bounding box center [1213, 435] width 86 height 29
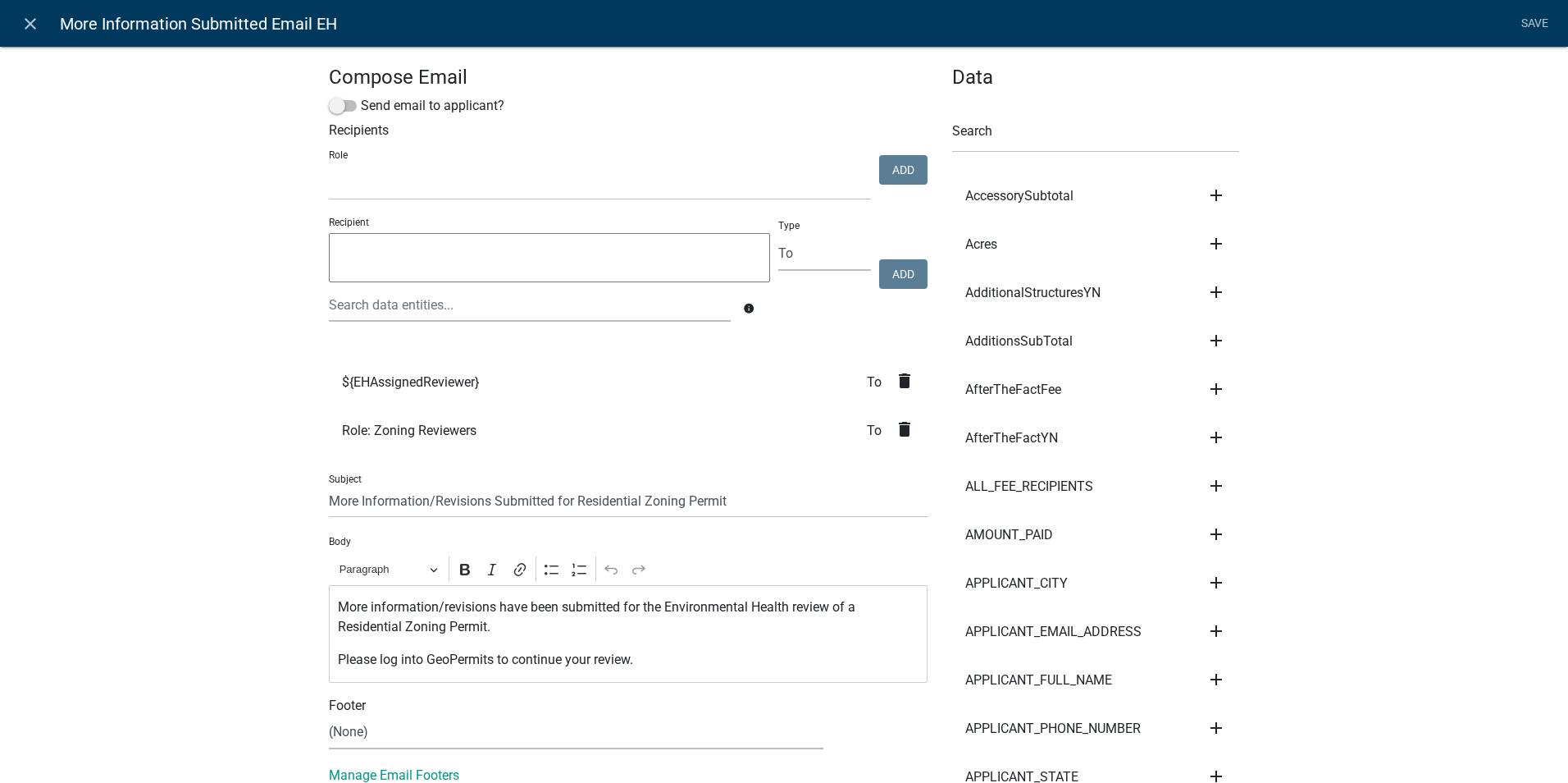
select select
click at [29, 28] on icon "close" at bounding box center [30, 23] width 20 height 20
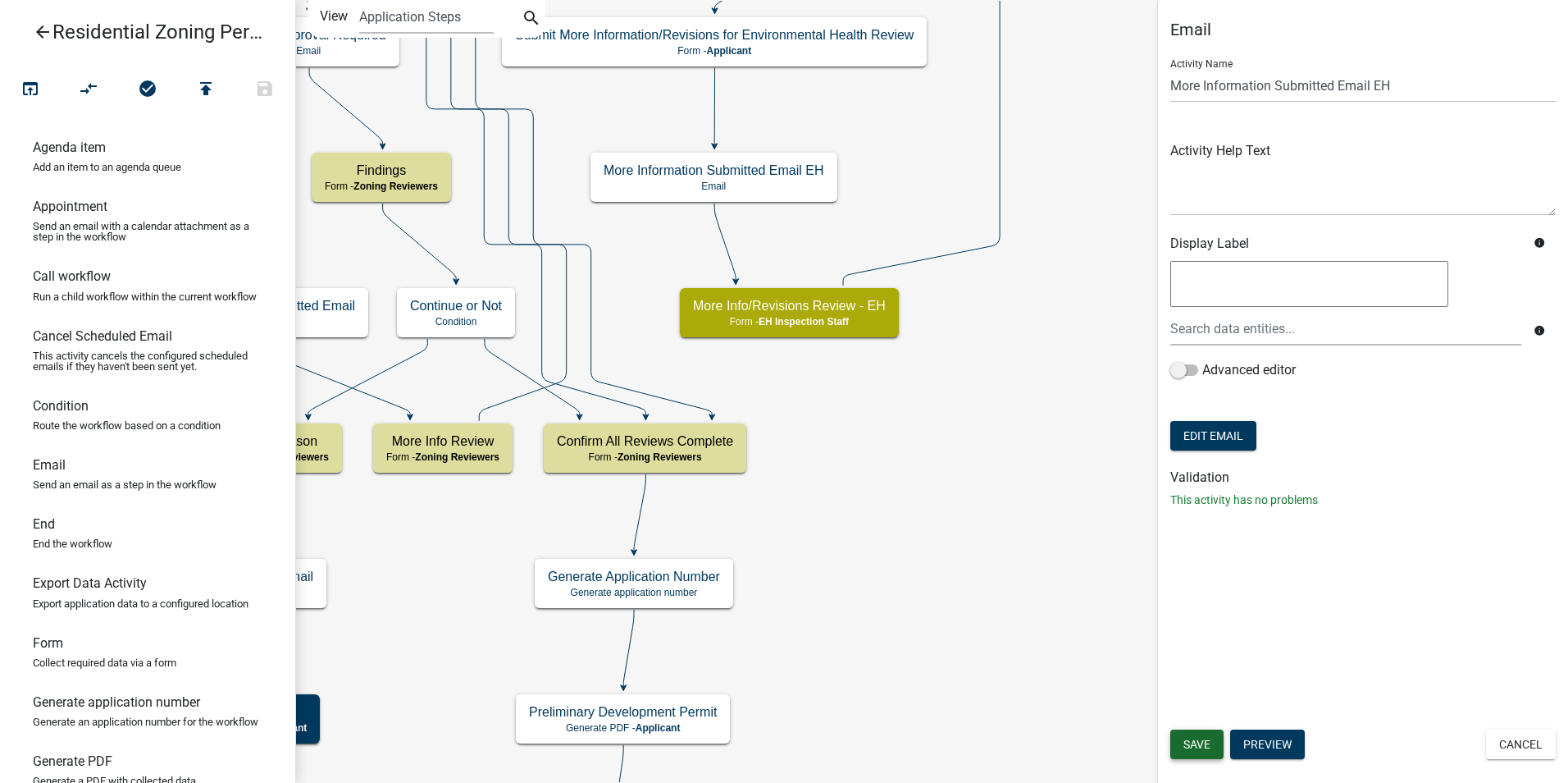
click at [1181, 745] on button "Save" at bounding box center [1196, 744] width 53 height 29
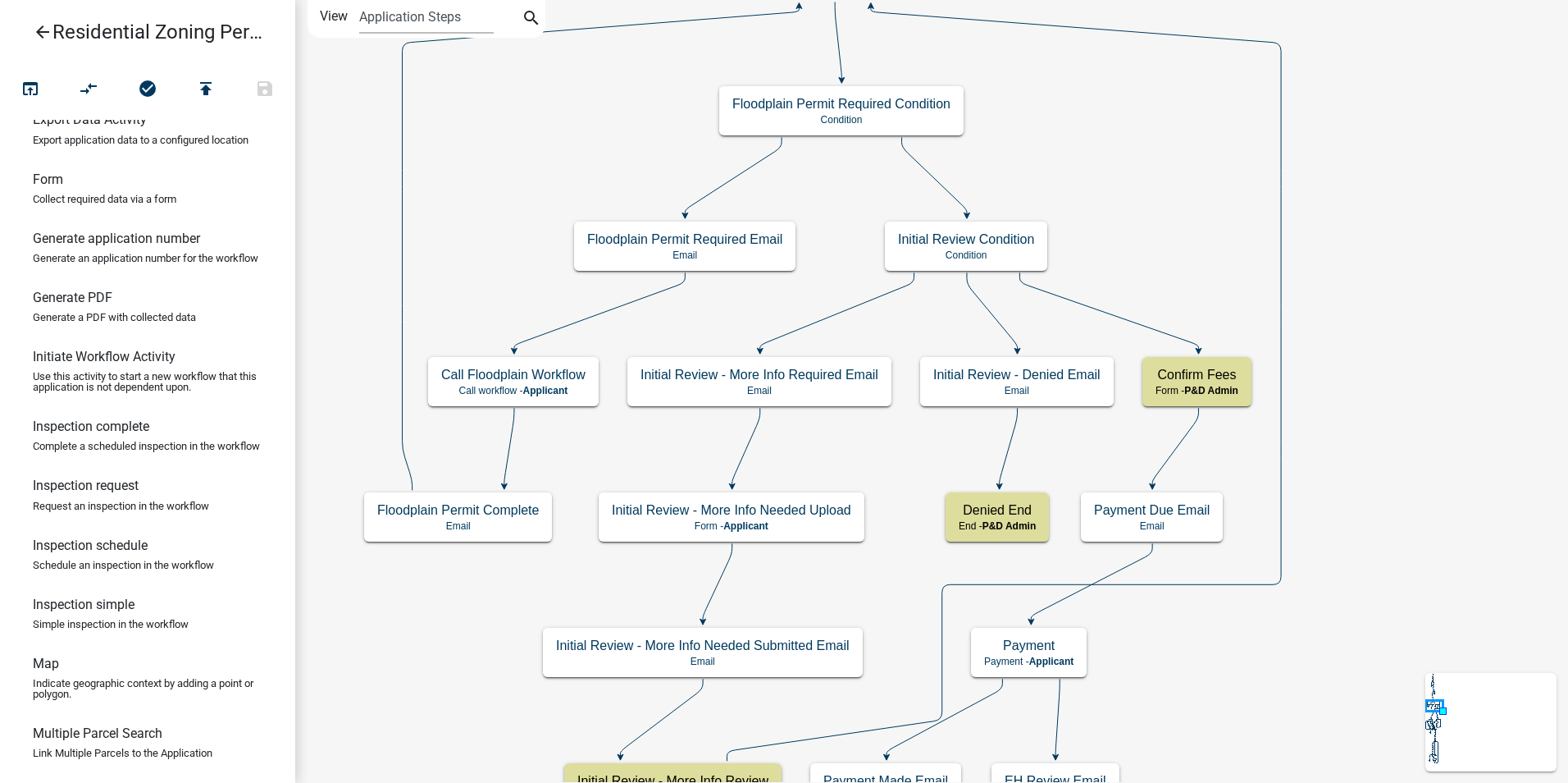
scroll to position [492, 0]
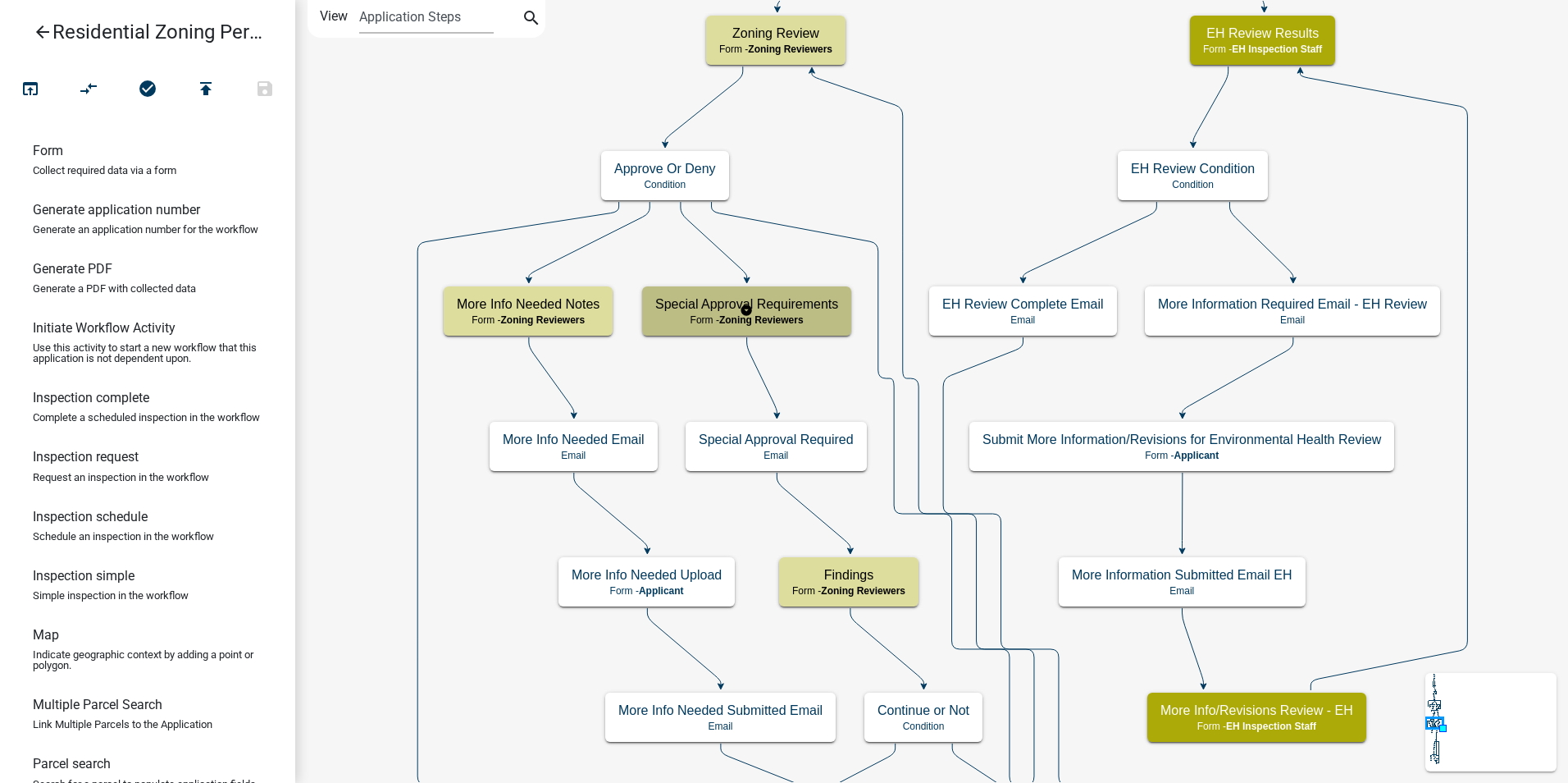
click at [769, 327] on div "Special Approval Requirements Form - Zoning Reviewers" at bounding box center [746, 311] width 209 height 49
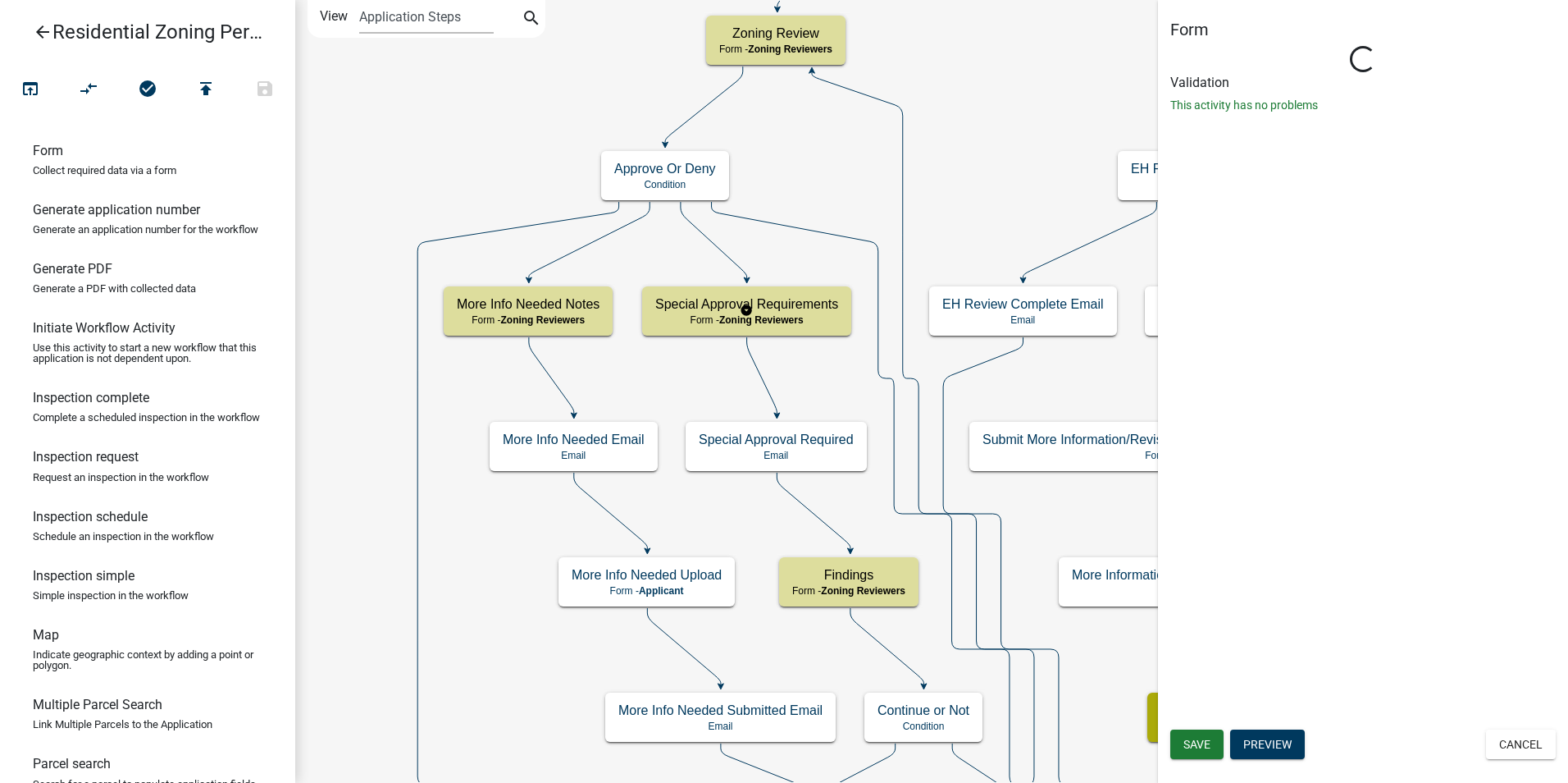
select select "289CA764-5063-4D44-9E26-A723625F811D"
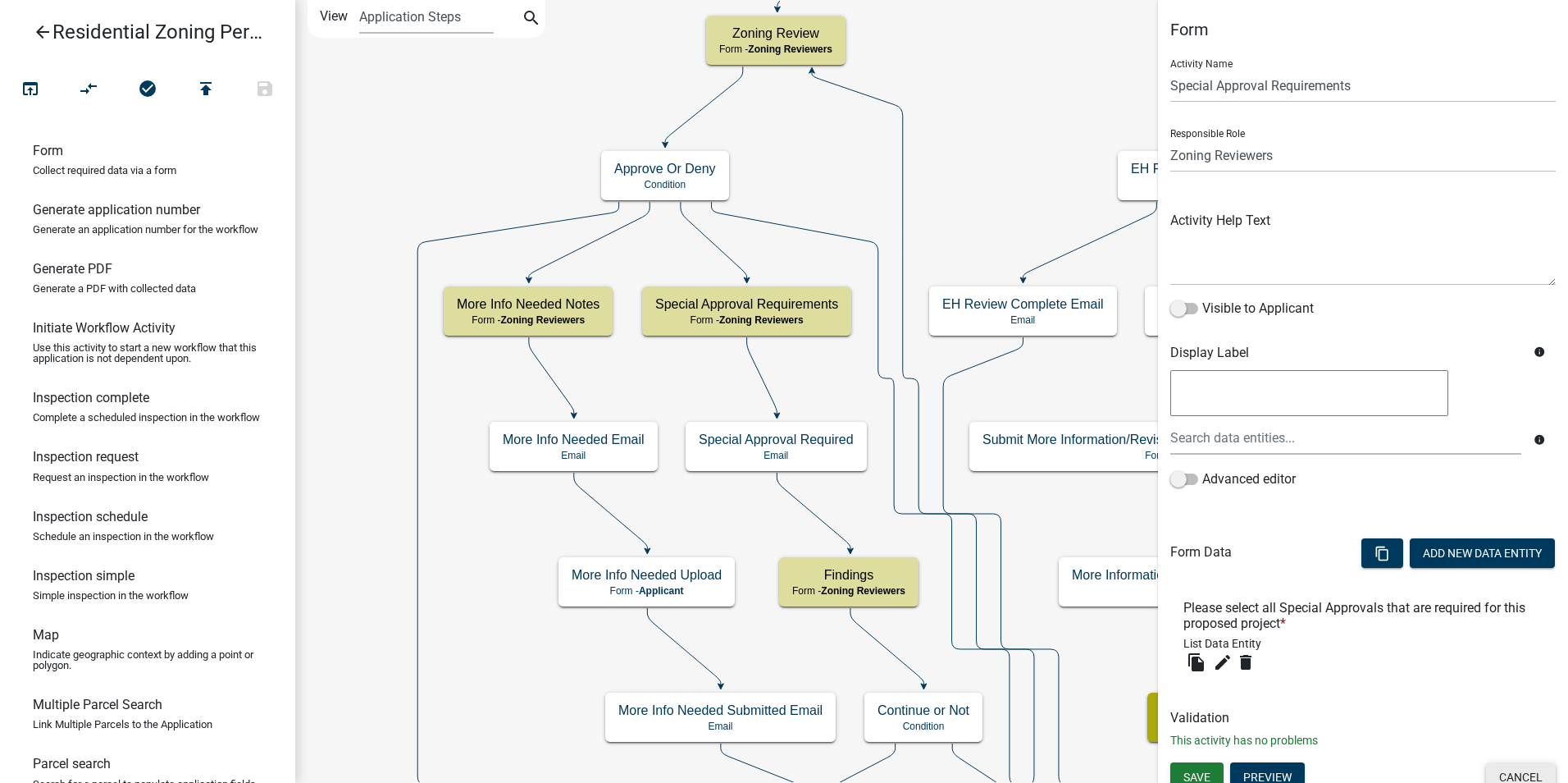
click at [1492, 772] on button "Cancel" at bounding box center [1520, 776] width 69 height 29
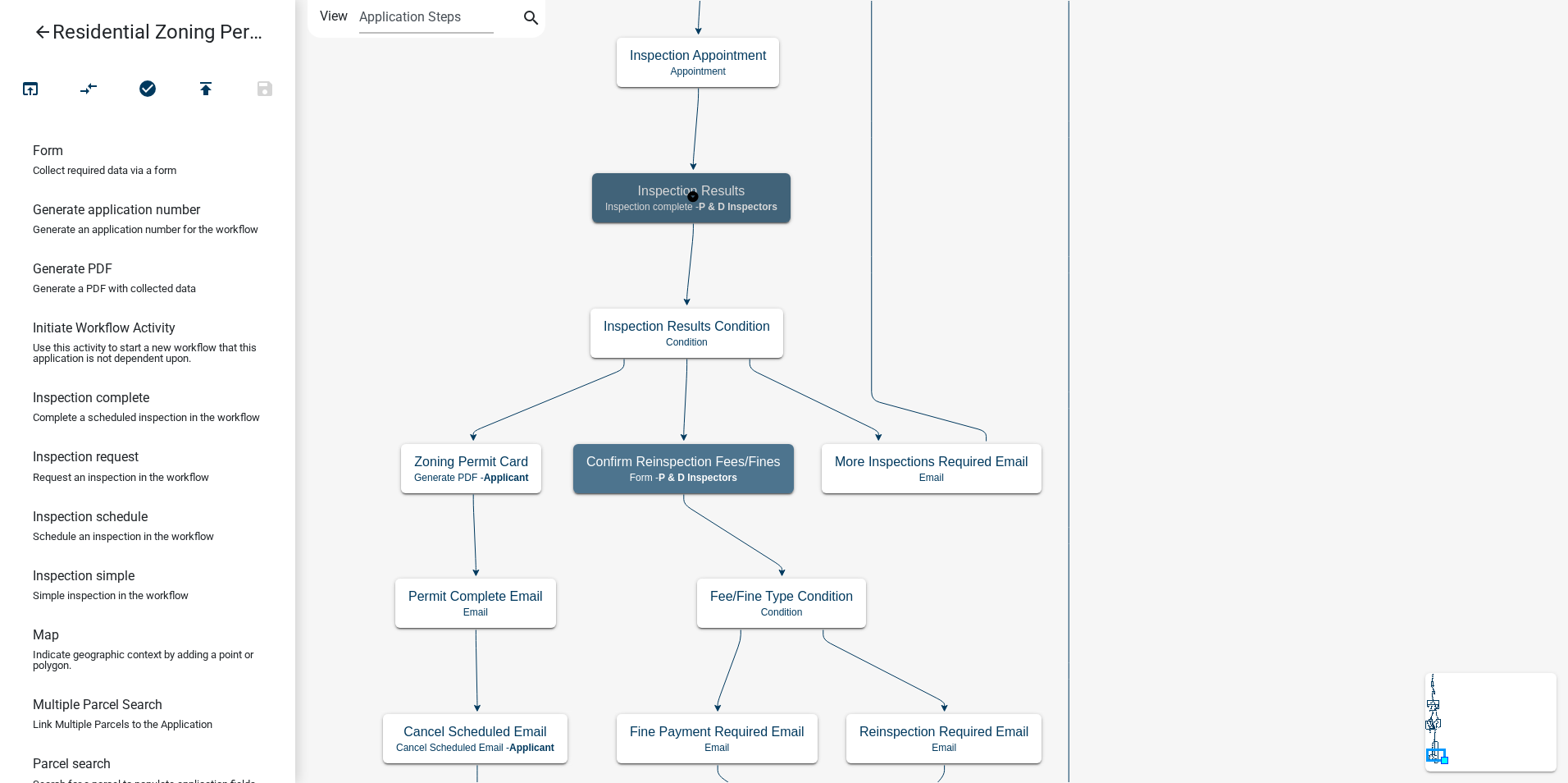
click at [730, 198] on h5 "Inspection Results" at bounding box center [692, 191] width 173 height 16
select select "32ACE34C-2758-464F-B922-53D649AC2D49"
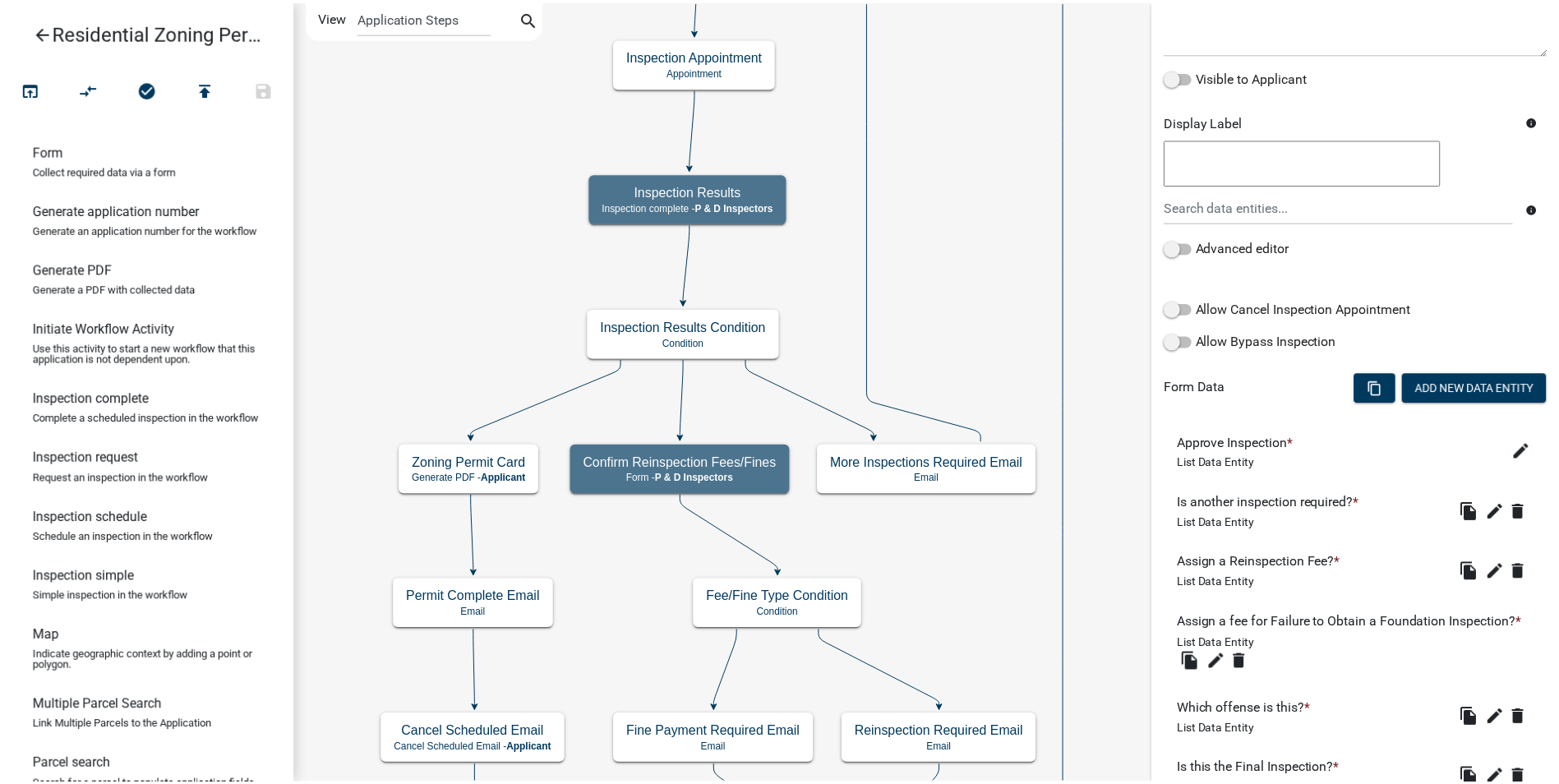
scroll to position [0, 0]
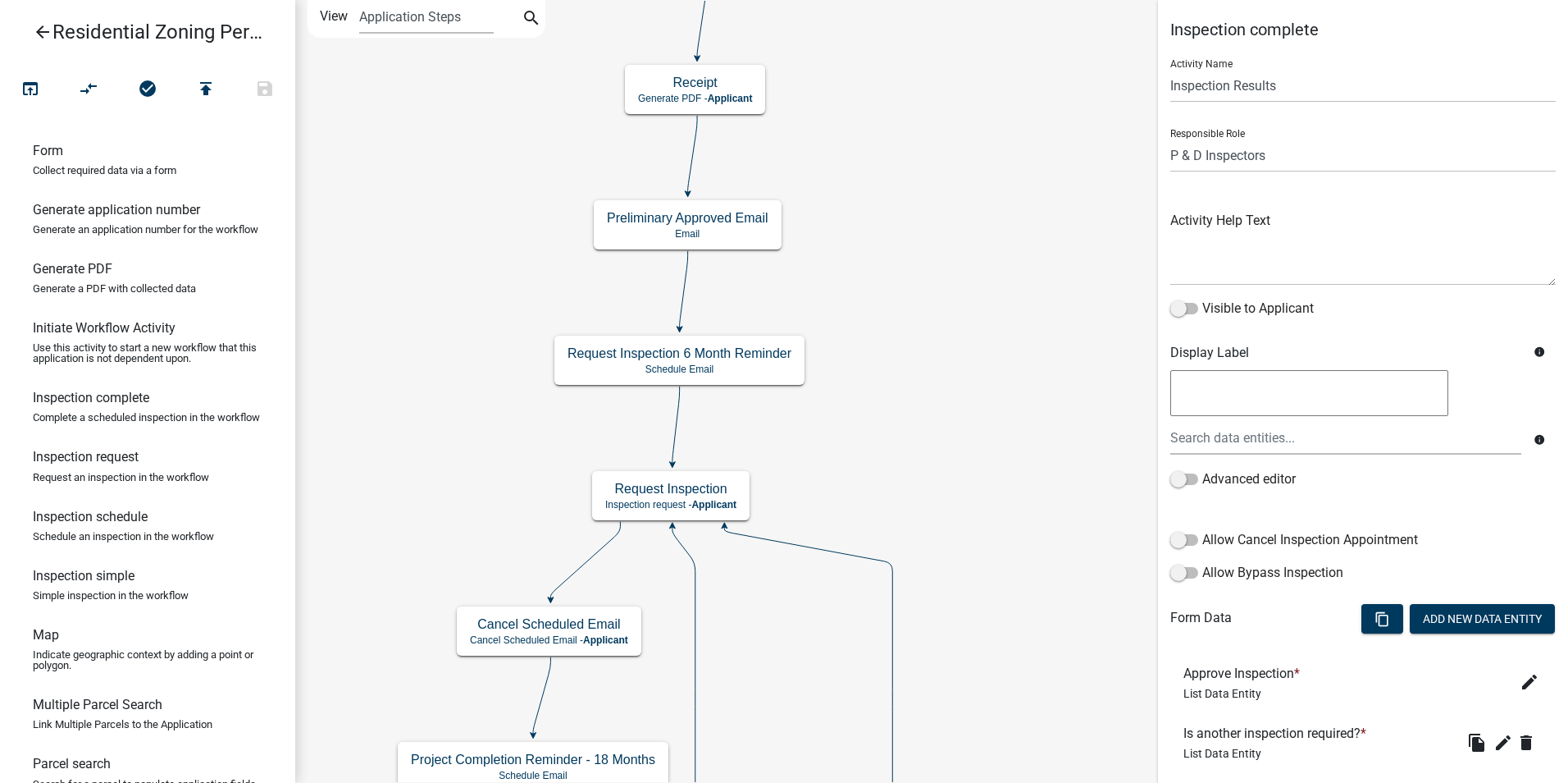
click at [38, 32] on icon "arrow_back" at bounding box center [42, 34] width 20 height 23
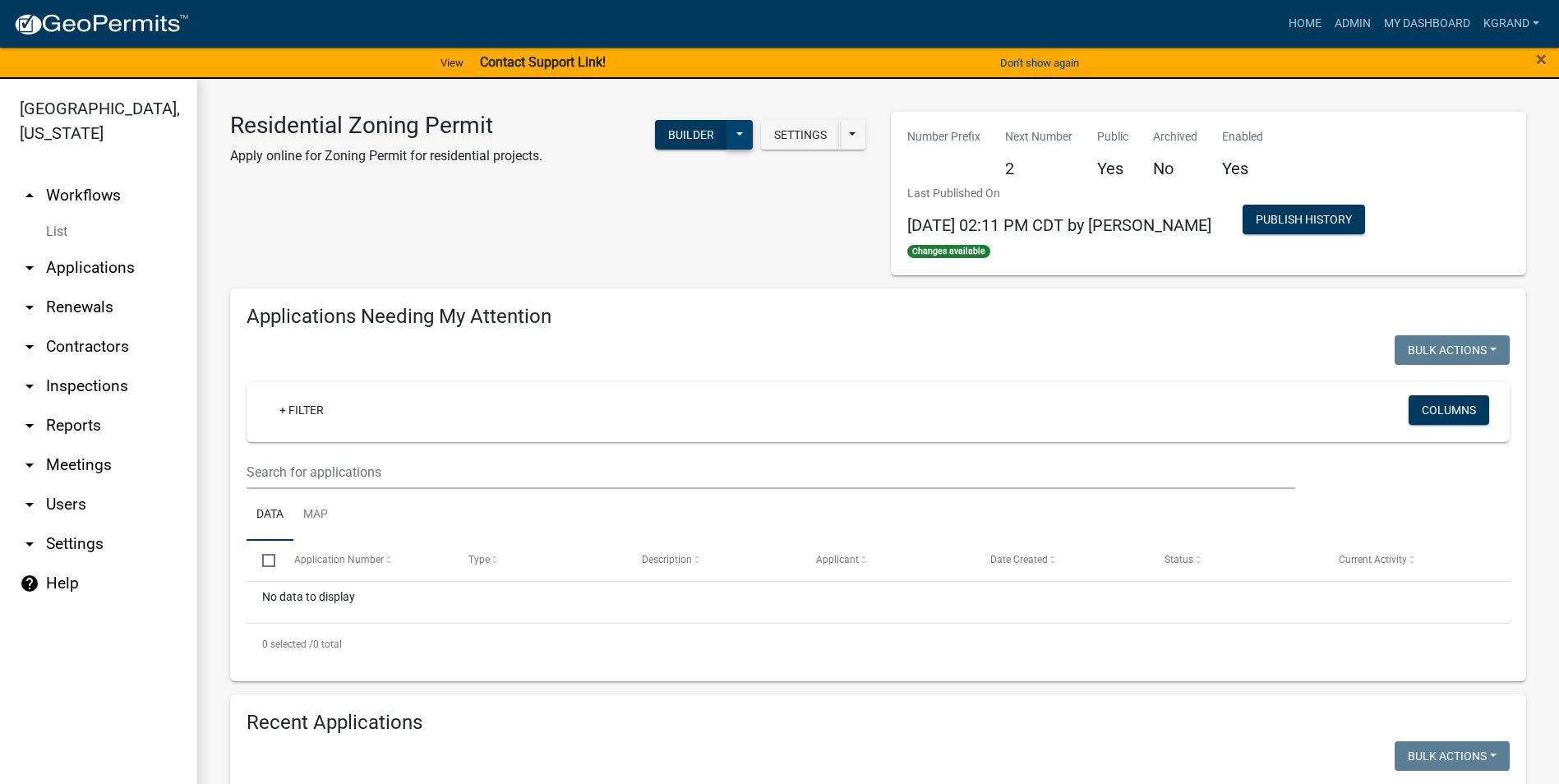
click at [731, 139] on button at bounding box center [739, 134] width 26 height 29
click at [473, 212] on div "Residential Zoning Permit Apply online for Zoning Permit for residential projec…" at bounding box center [548, 194] width 661 height 164
click at [62, 176] on link "arrow_drop_up Workflows" at bounding box center [99, 196] width 197 height 39
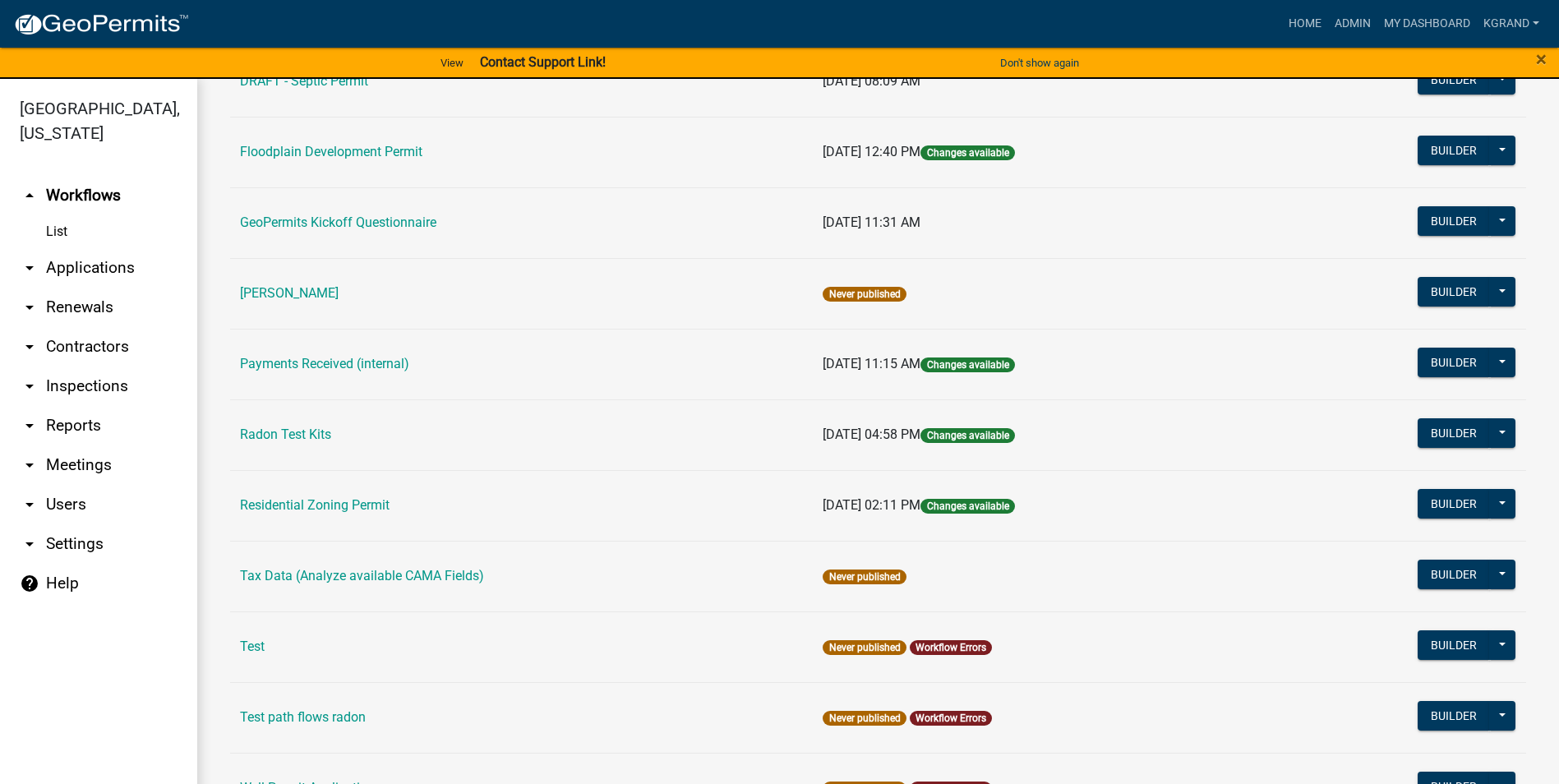
scroll to position [547, 0]
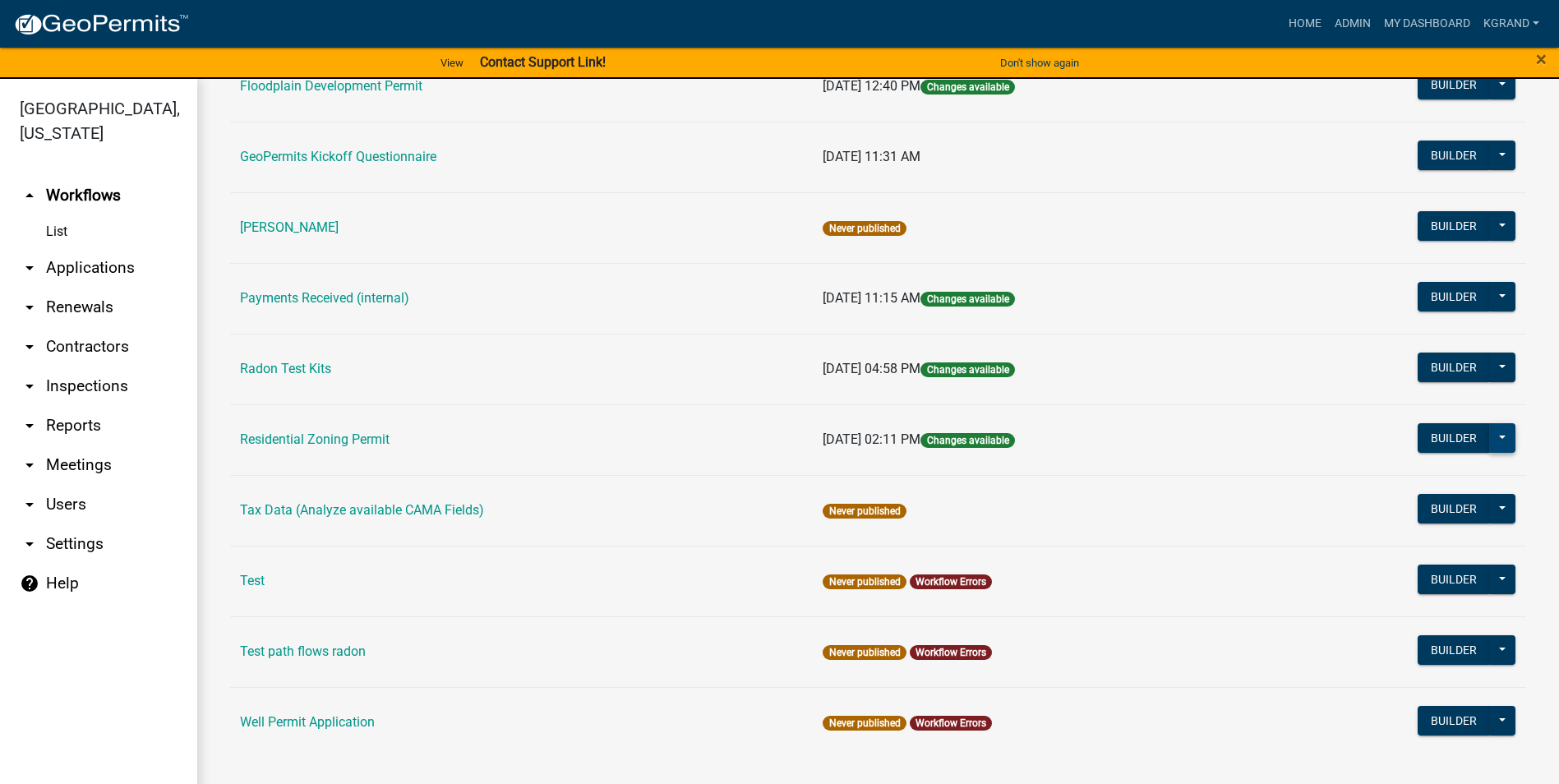
click at [1490, 434] on button at bounding box center [1502, 437] width 26 height 29
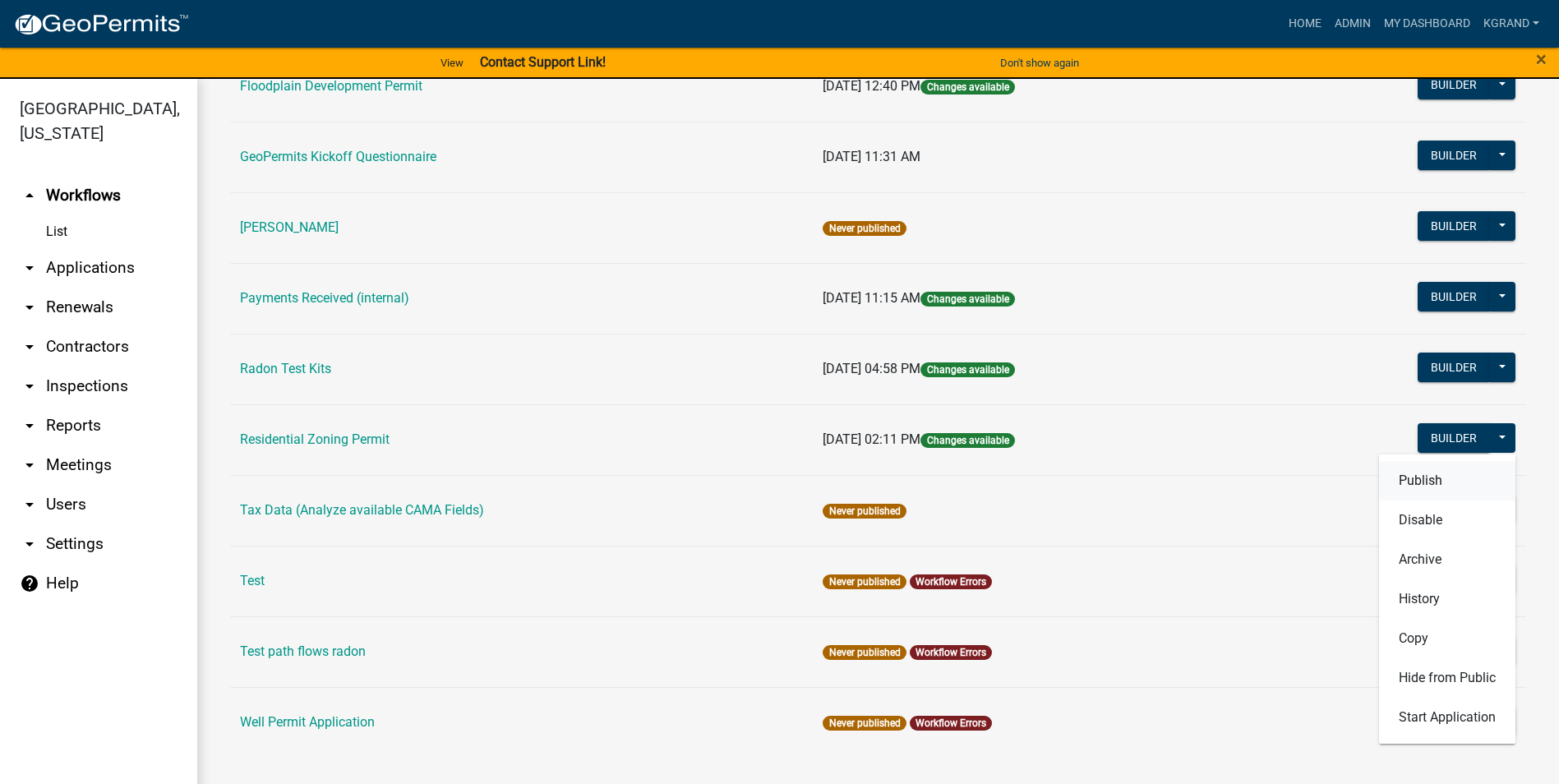
click at [1416, 482] on button "Publish" at bounding box center [1446, 480] width 136 height 39
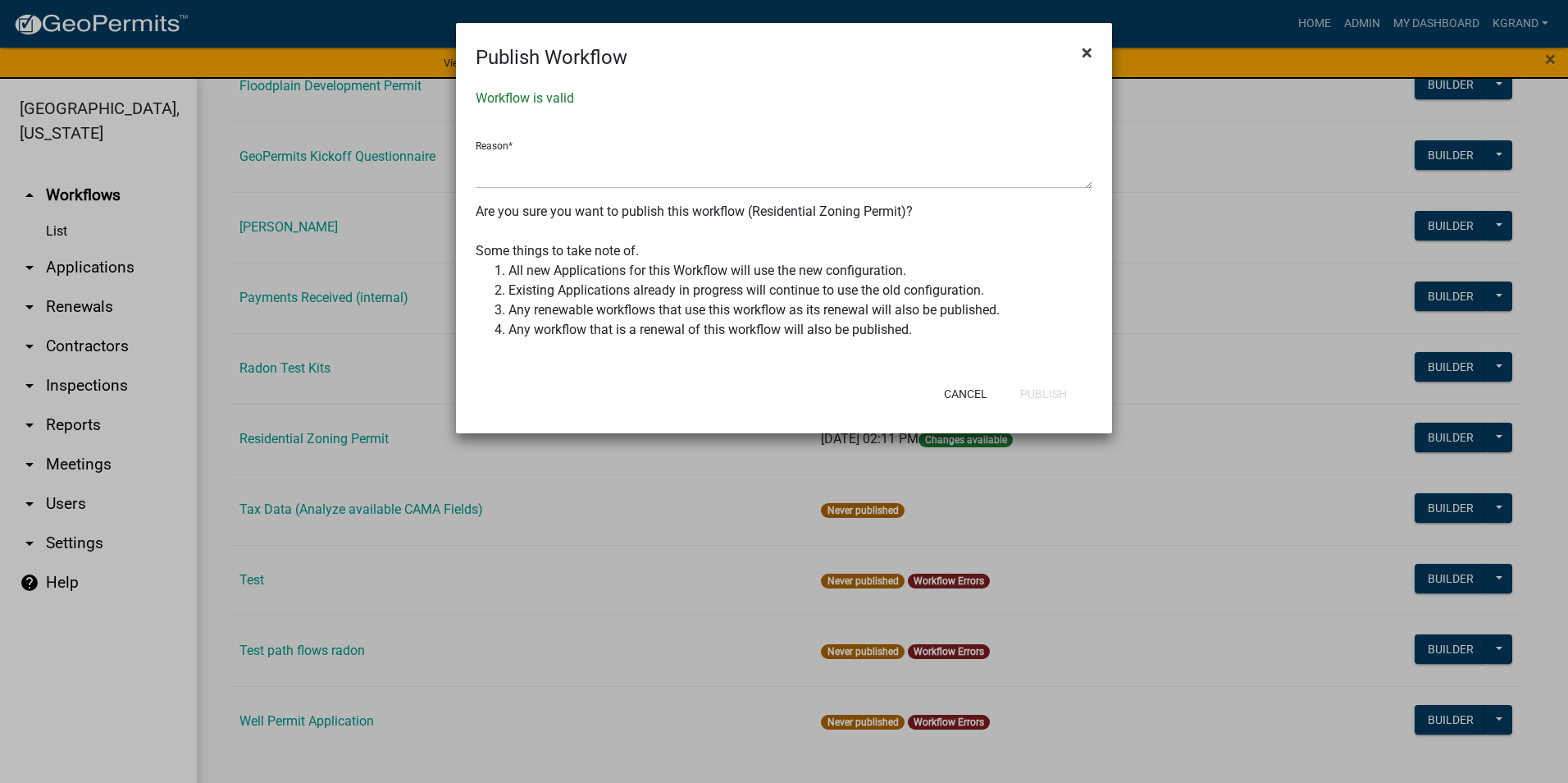
click at [1085, 54] on span "×" at bounding box center [1087, 53] width 10 height 23
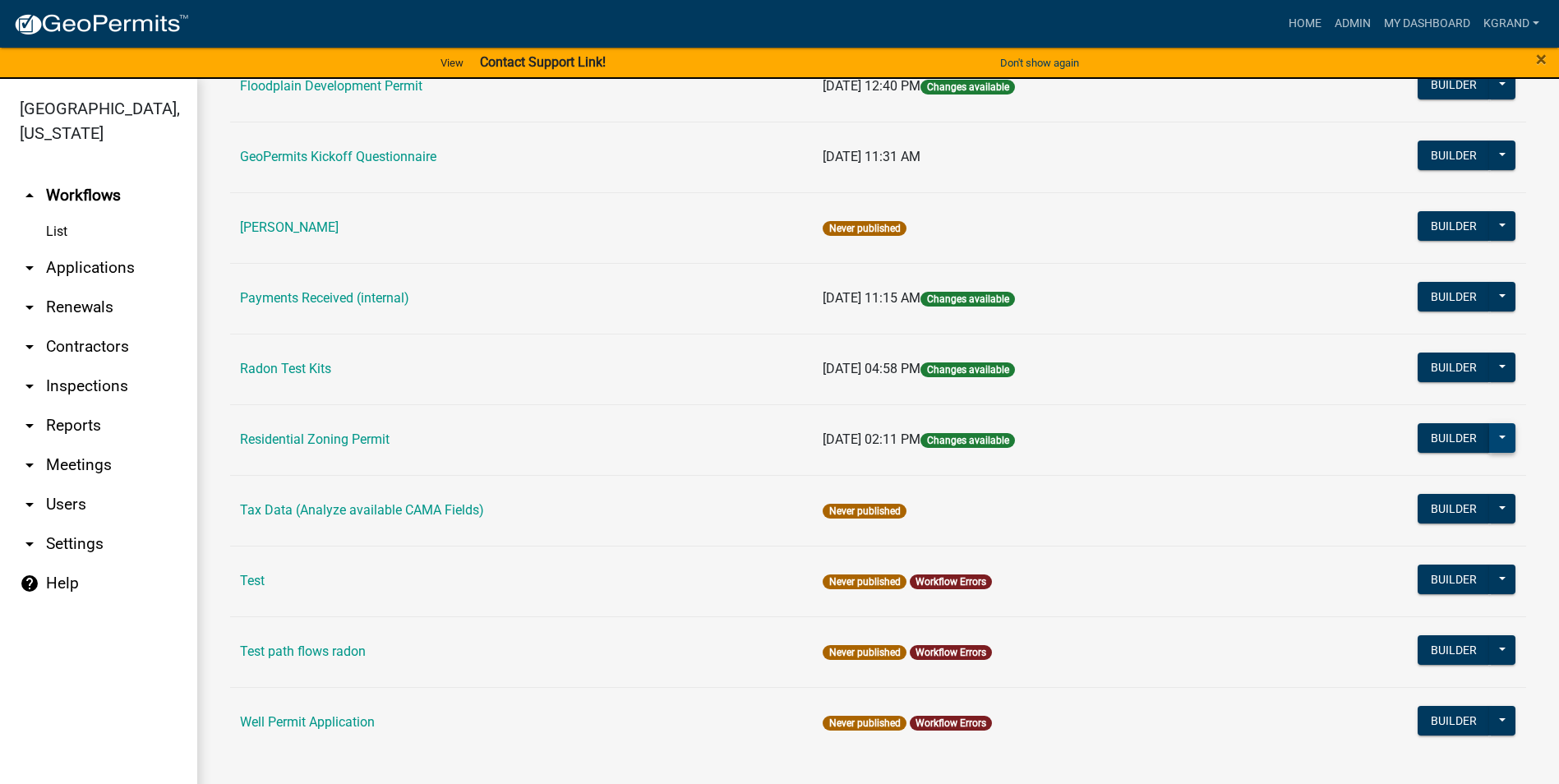
click at [1491, 439] on button at bounding box center [1502, 437] width 26 height 29
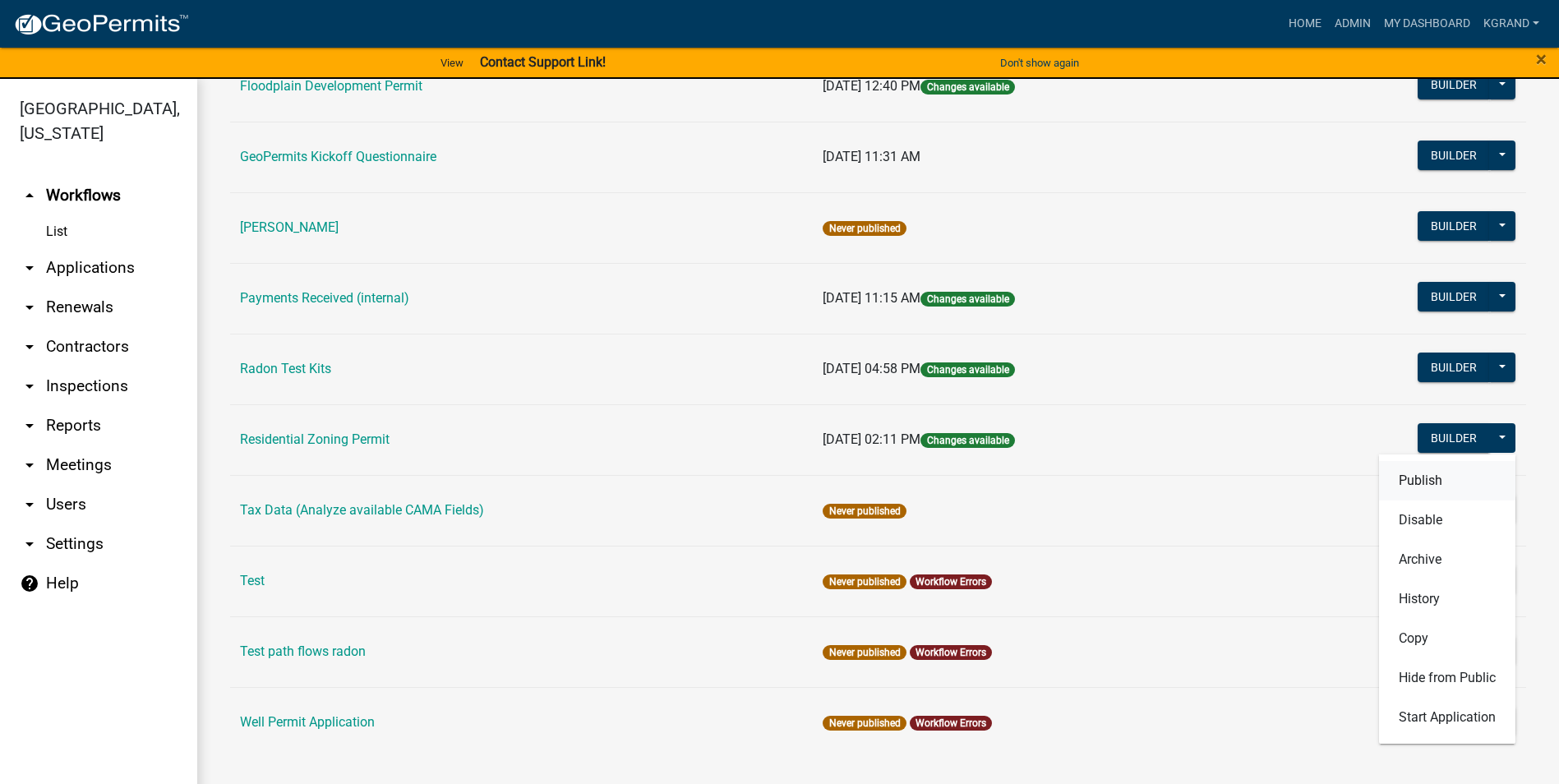
click at [1391, 478] on button "Publish" at bounding box center [1446, 480] width 136 height 39
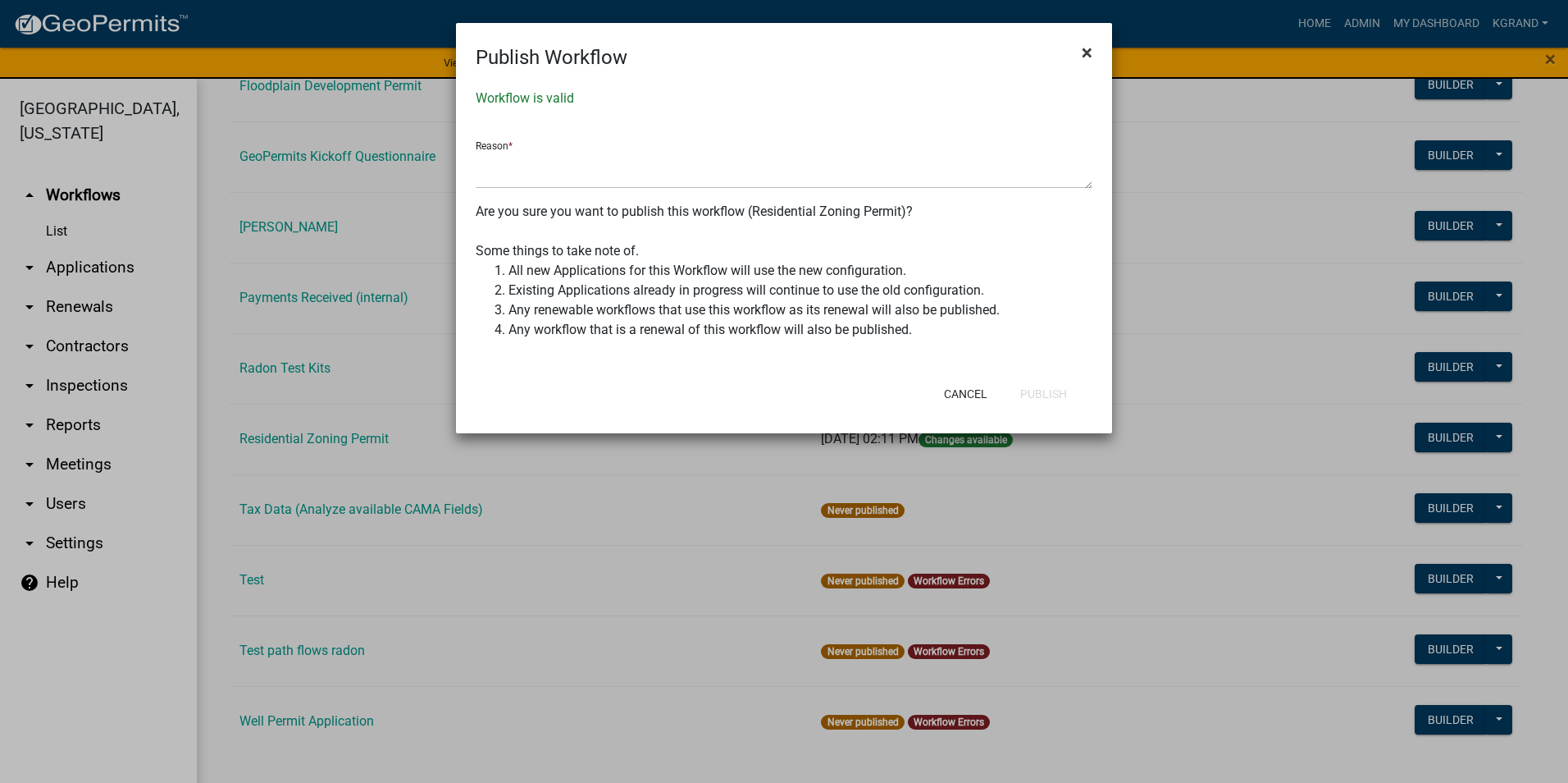
click at [1088, 51] on span "×" at bounding box center [1087, 53] width 10 height 23
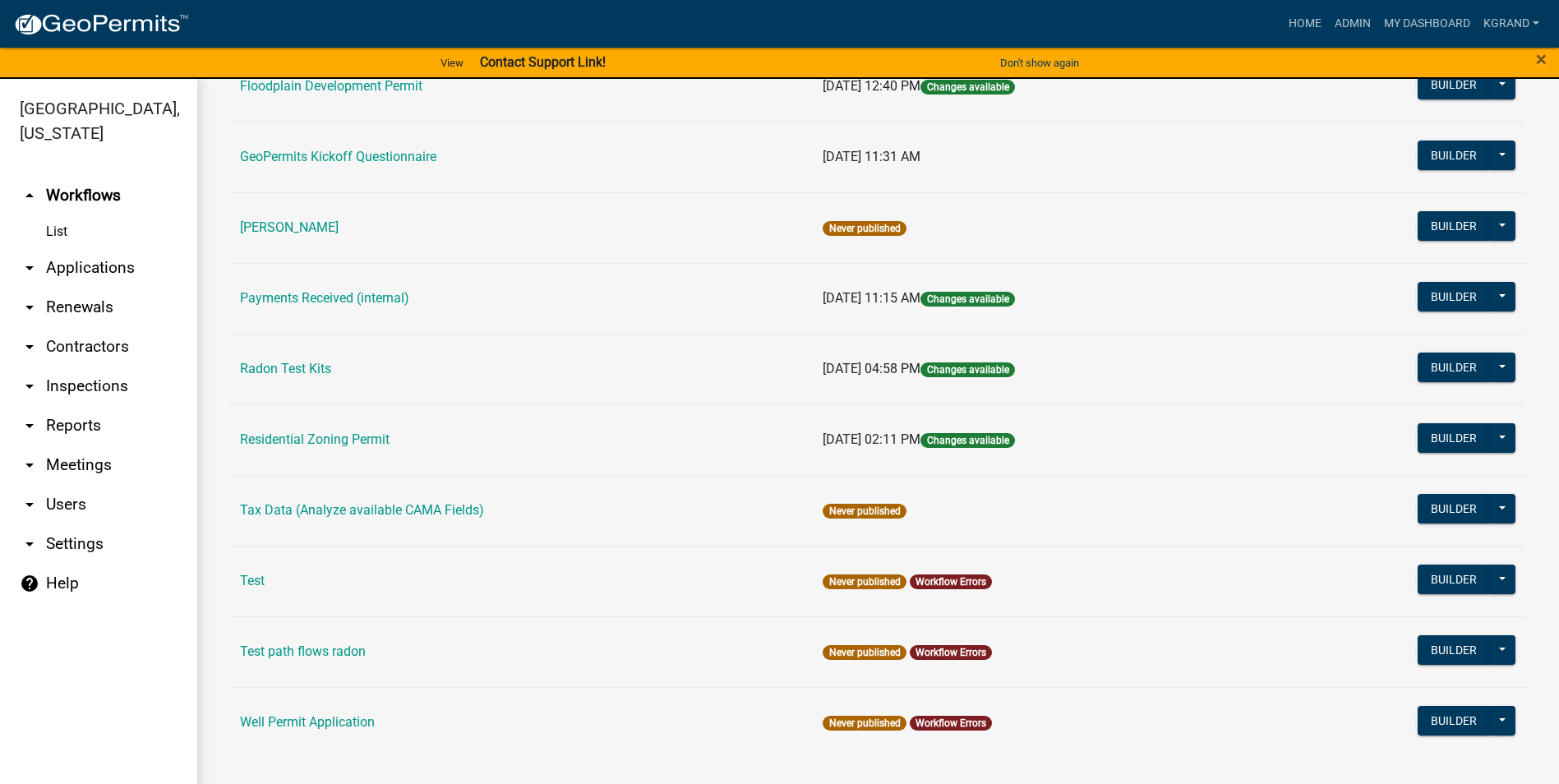
click at [447, 447] on td "Residential Zoning Permit" at bounding box center [522, 439] width 583 height 71
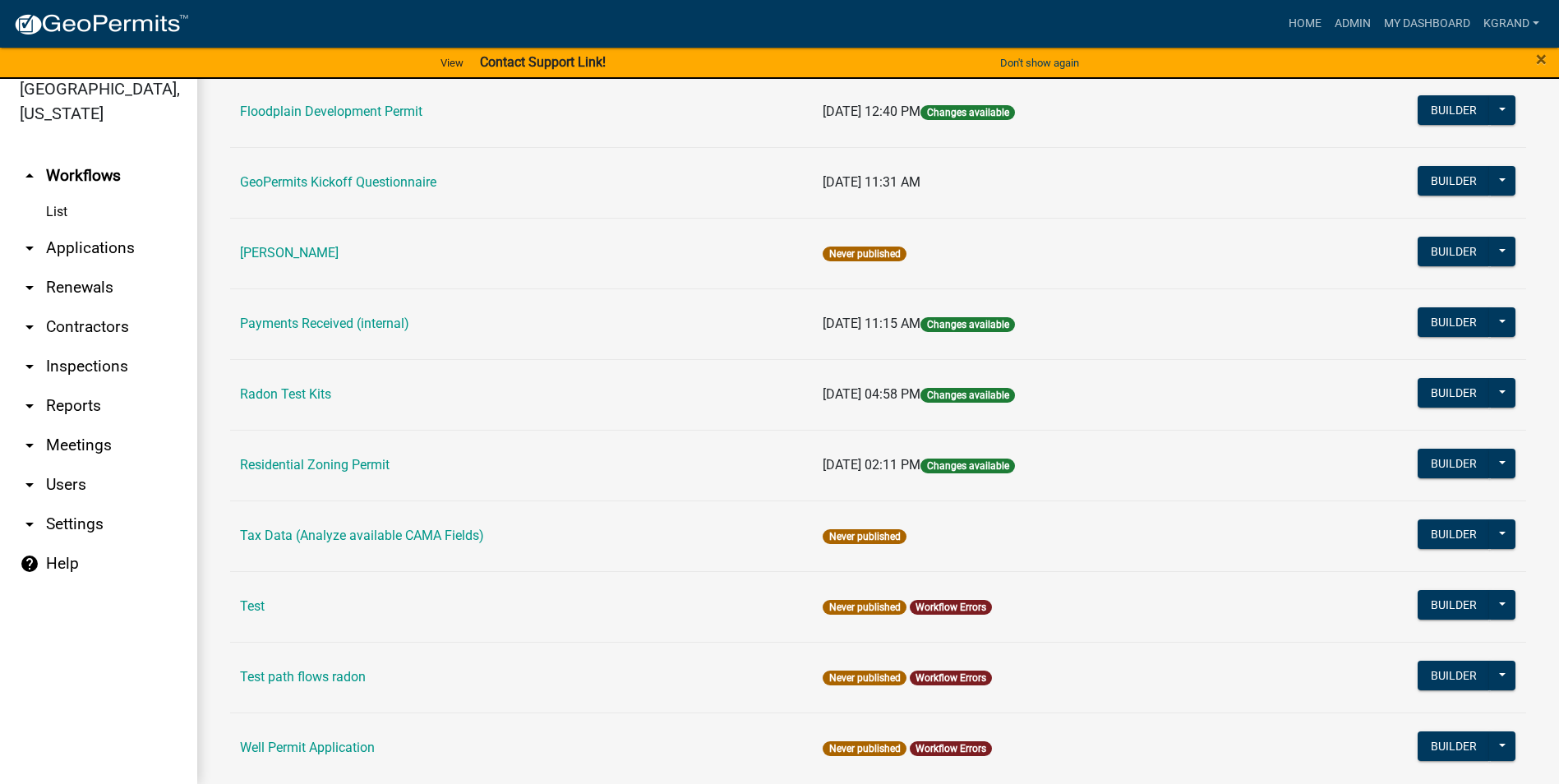
scroll to position [465, 0]
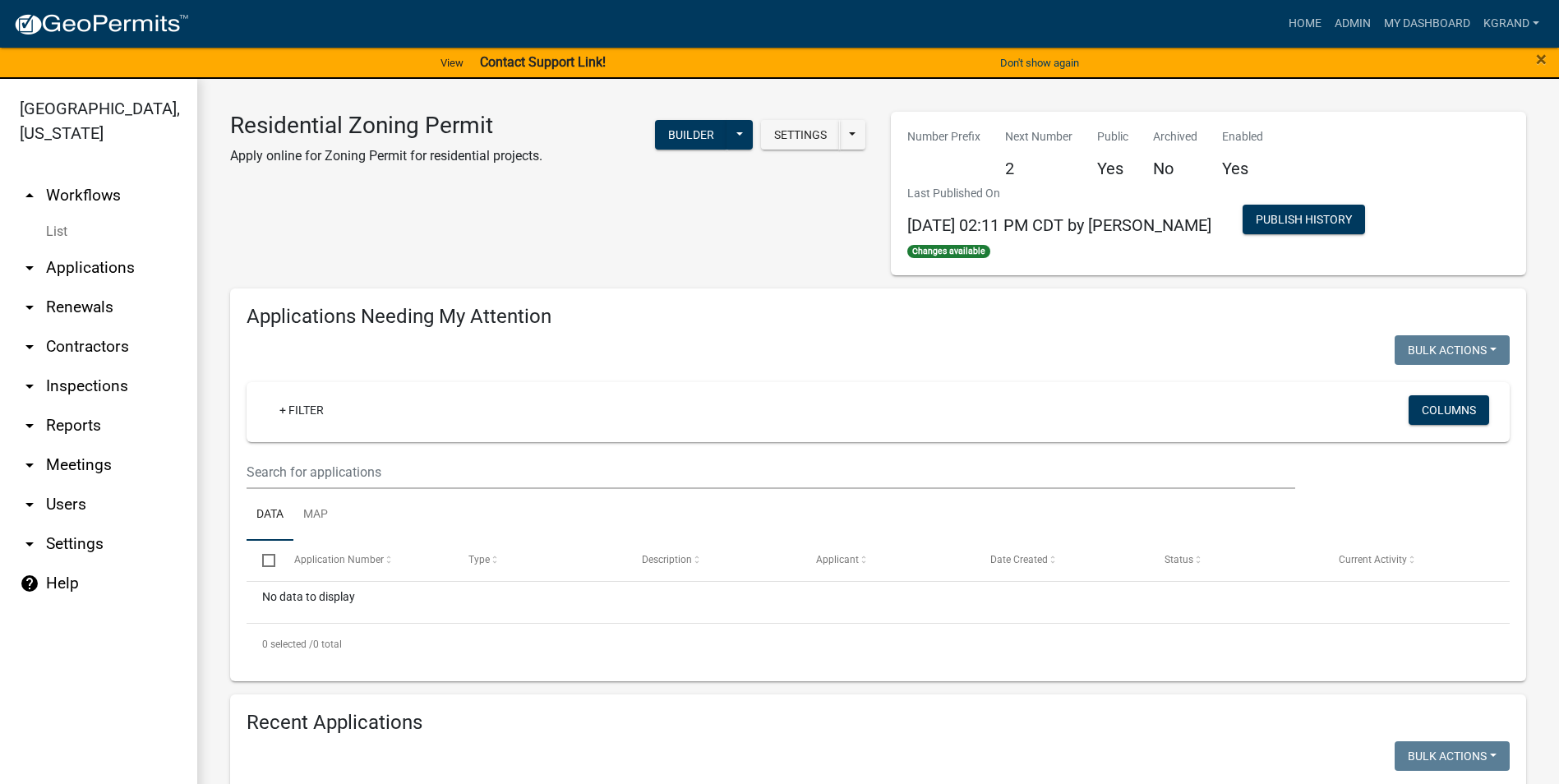
drag, startPoint x: 356, startPoint y: 244, endPoint x: 328, endPoint y: 228, distance: 32.2
click at [355, 244] on div "Residential Zoning Permit Apply online for Zoning Permit for residential projec…" at bounding box center [548, 194] width 661 height 164
click at [258, 219] on div "Residential Zoning Permit Apply online for Zoning Permit for residential projec…" at bounding box center [548, 194] width 661 height 164
click at [101, 176] on link "arrow_drop_up Workflows" at bounding box center [99, 196] width 197 height 39
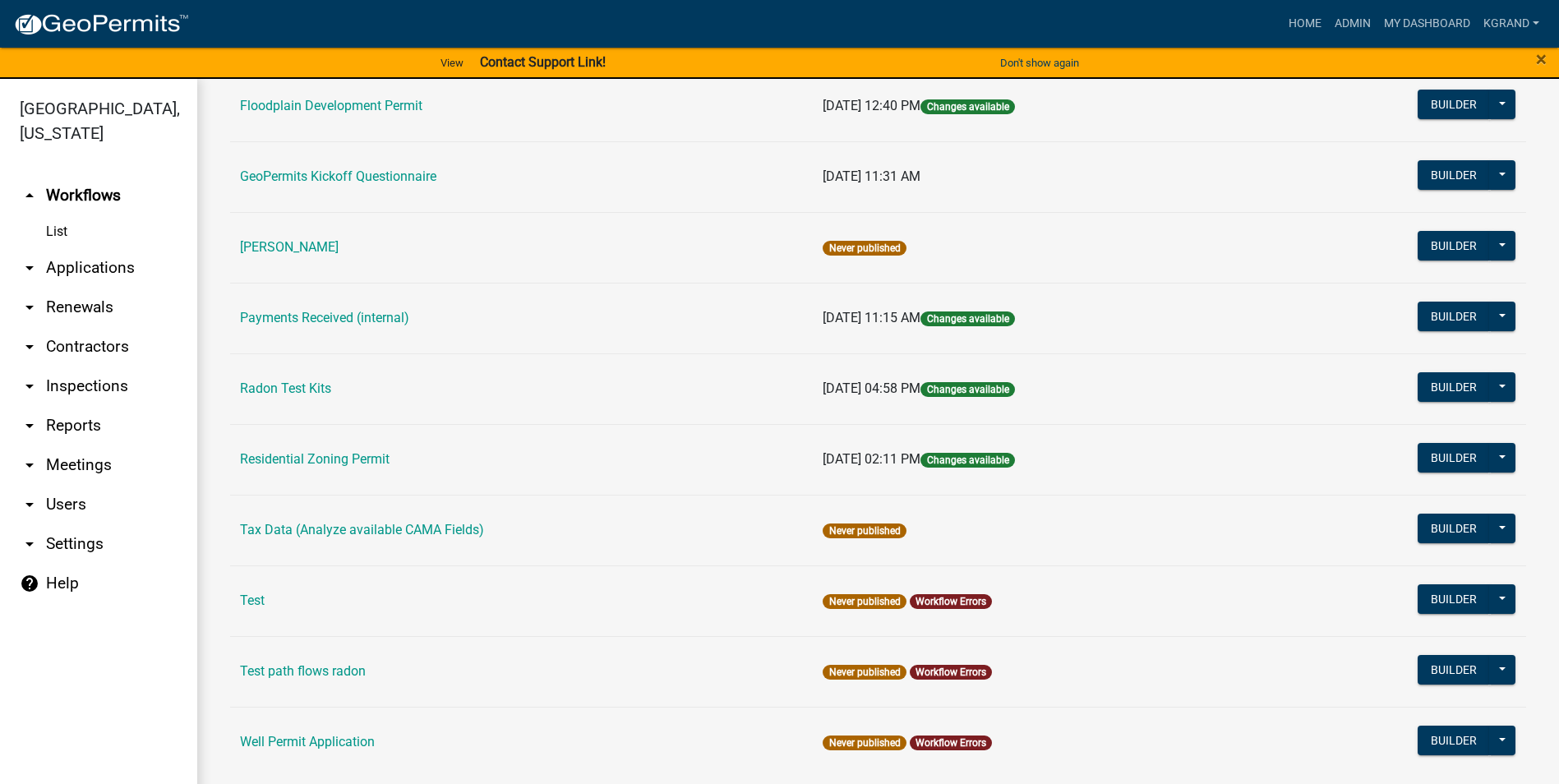
scroll to position [547, 0]
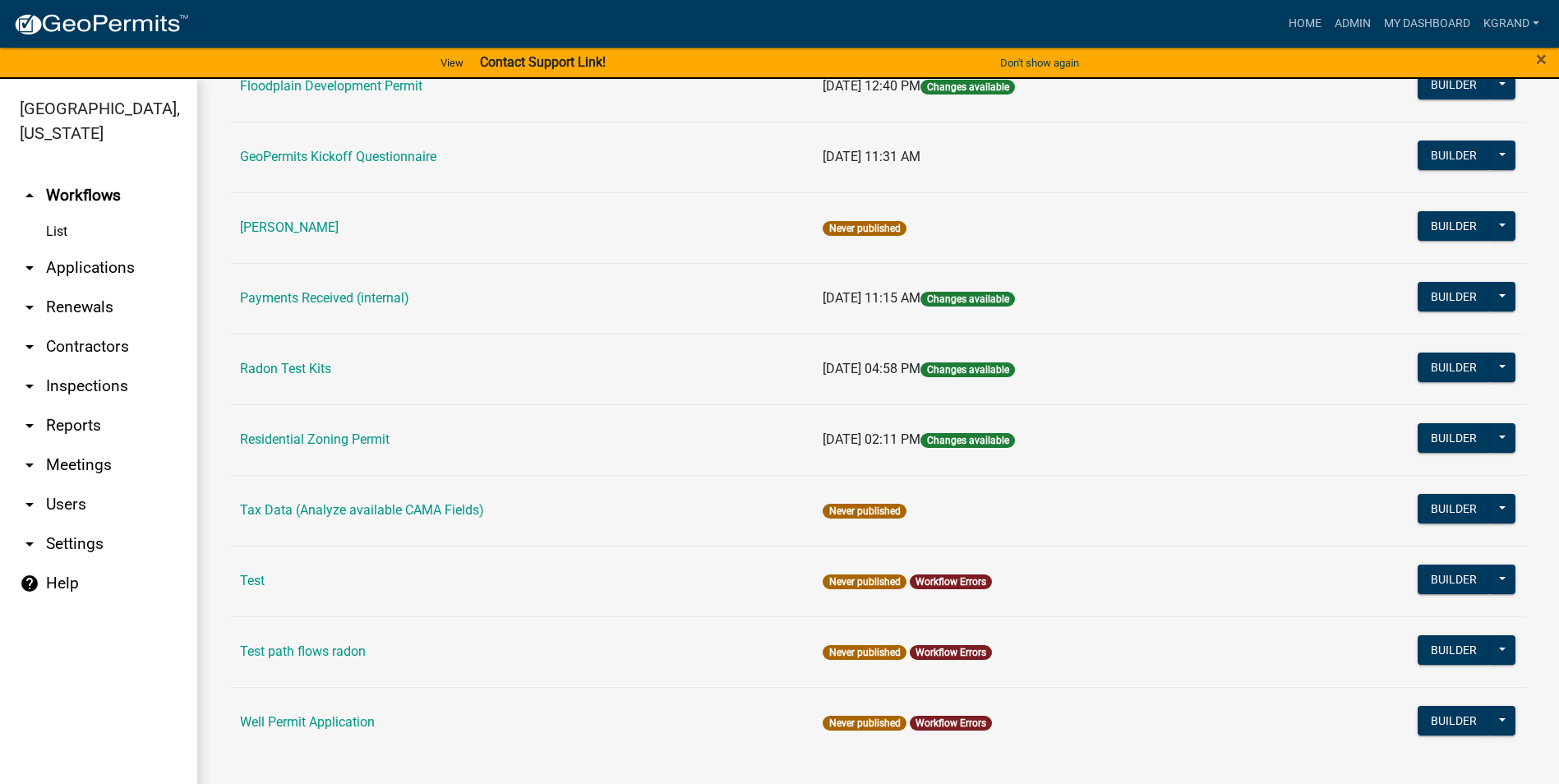
drag, startPoint x: 455, startPoint y: 283, endPoint x: 517, endPoint y: 427, distance: 156.8
click at [517, 427] on table "Name Last Published 911 Address and Sign Request [DATE] 01:55 PM Builder Publis…" at bounding box center [878, 208] width 1296 height 1100
drag, startPoint x: 517, startPoint y: 427, endPoint x: 523, endPoint y: 408, distance: 19.9
click at [523, 408] on td "Residential Zoning Permit" at bounding box center [522, 439] width 583 height 71
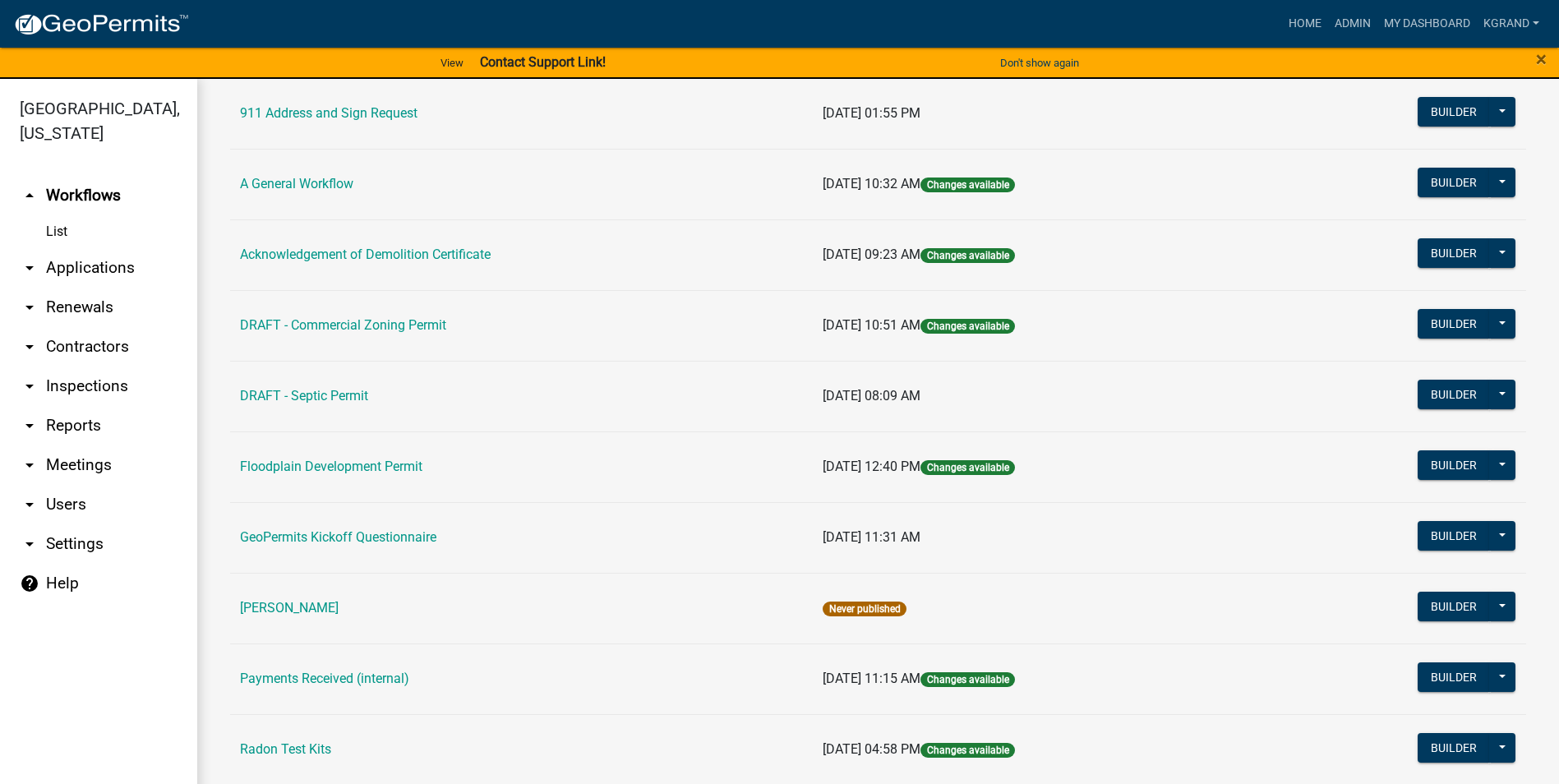
scroll to position [0, 0]
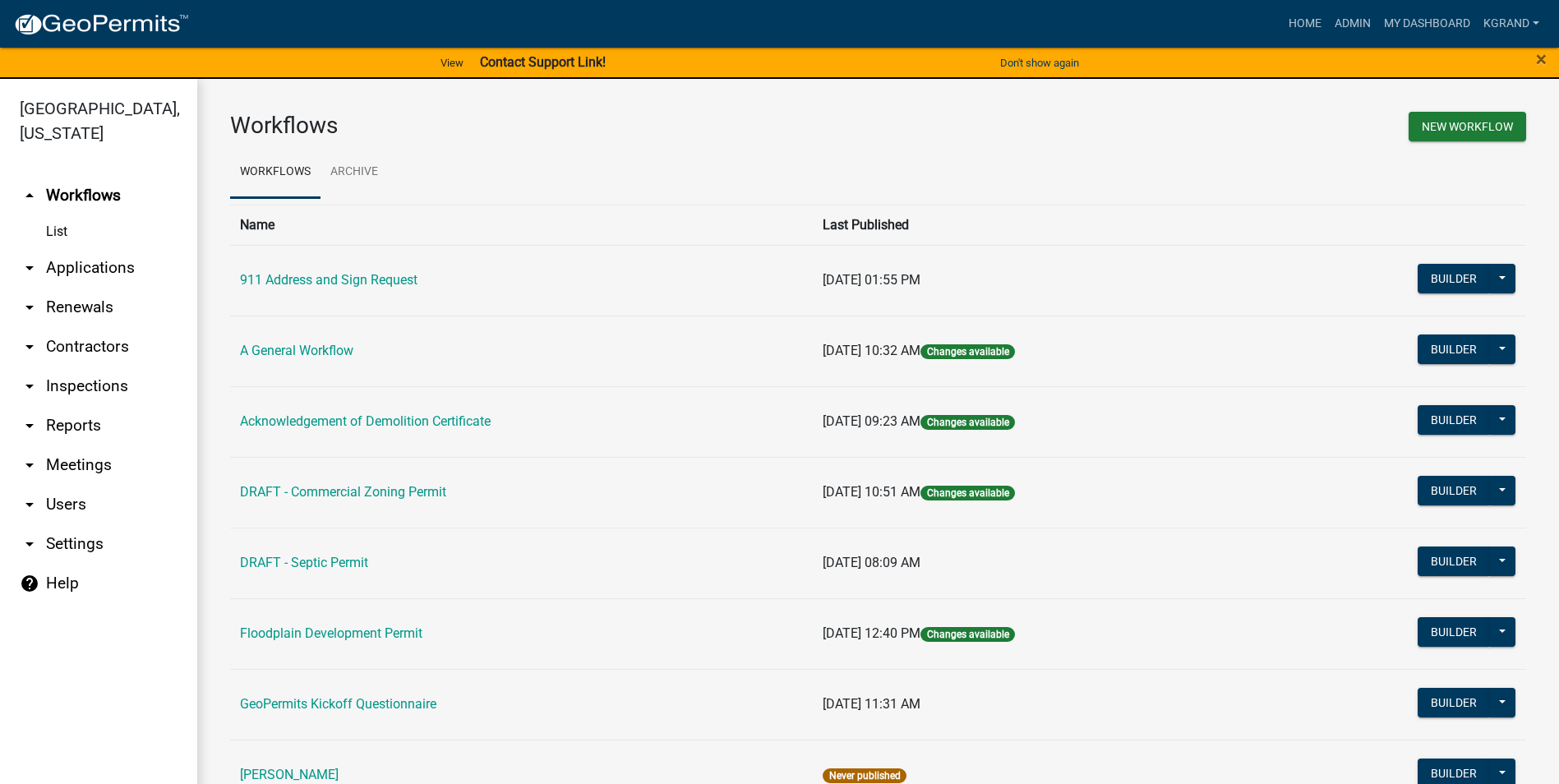
click at [57, 563] on link "help Help" at bounding box center [99, 583] width 197 height 39
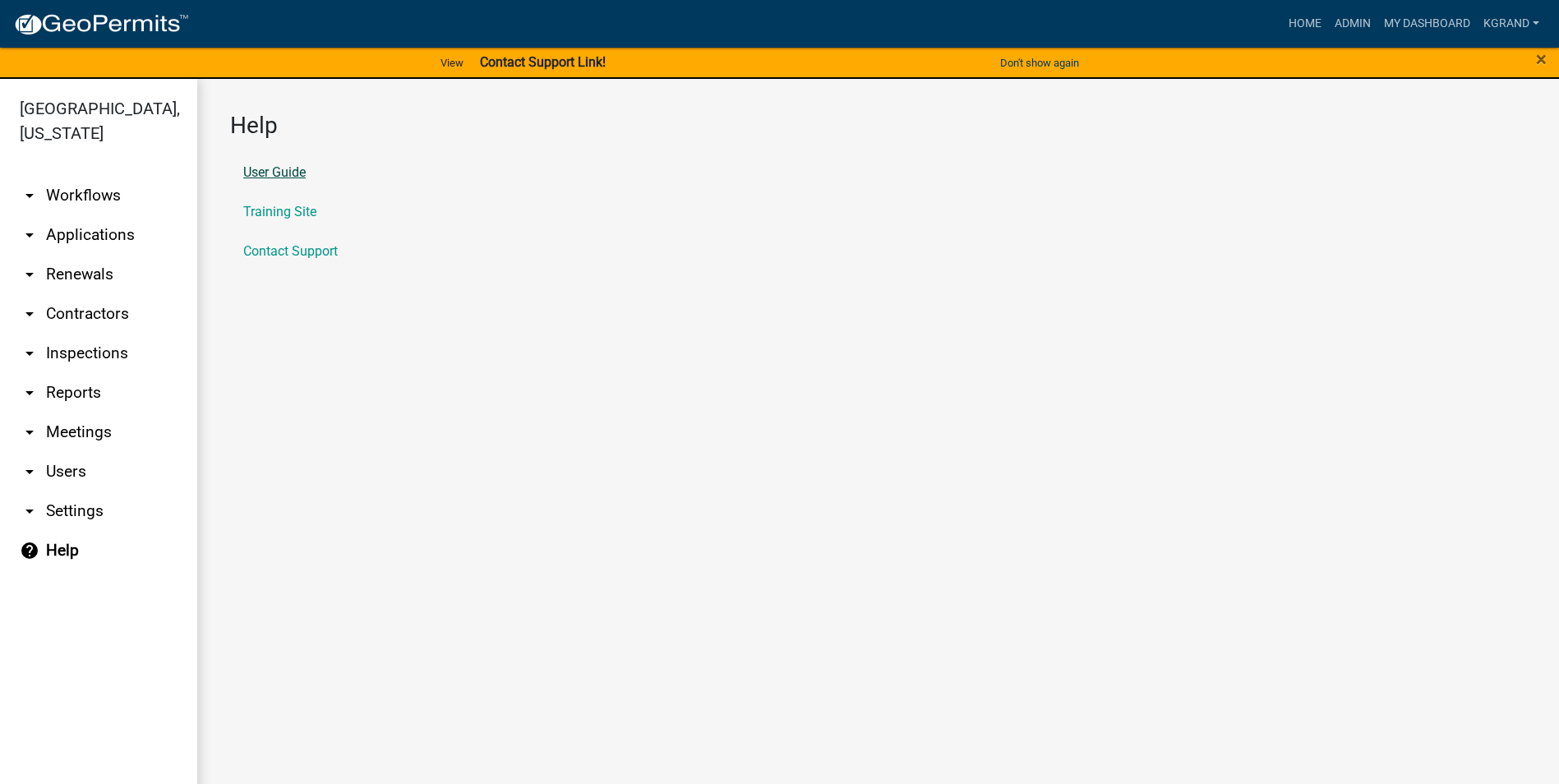
click at [258, 174] on link "User Guide" at bounding box center [275, 173] width 62 height 13
click at [75, 176] on link "arrow_drop_down Workflows" at bounding box center [99, 196] width 197 height 39
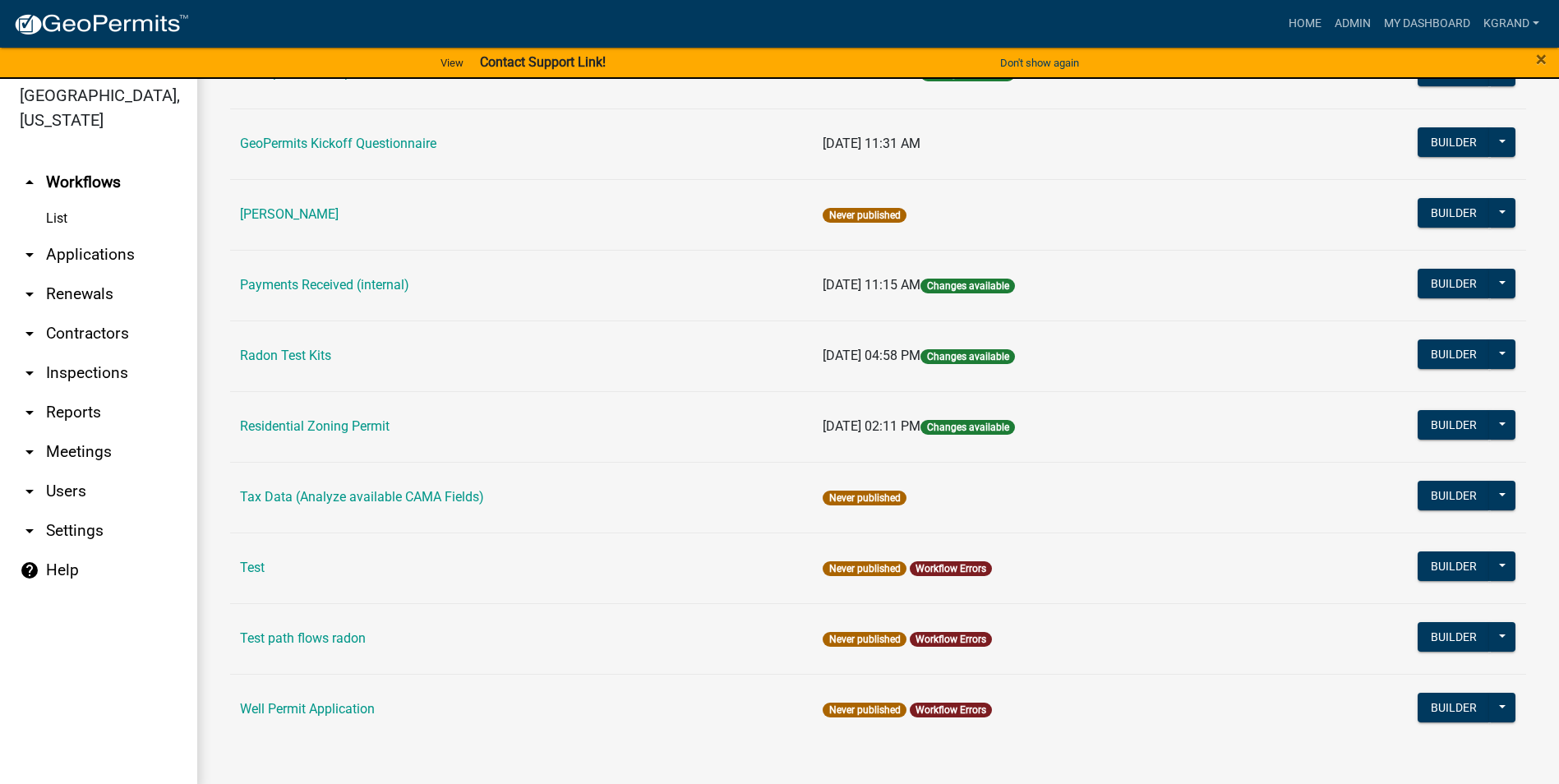
scroll to position [20, 0]
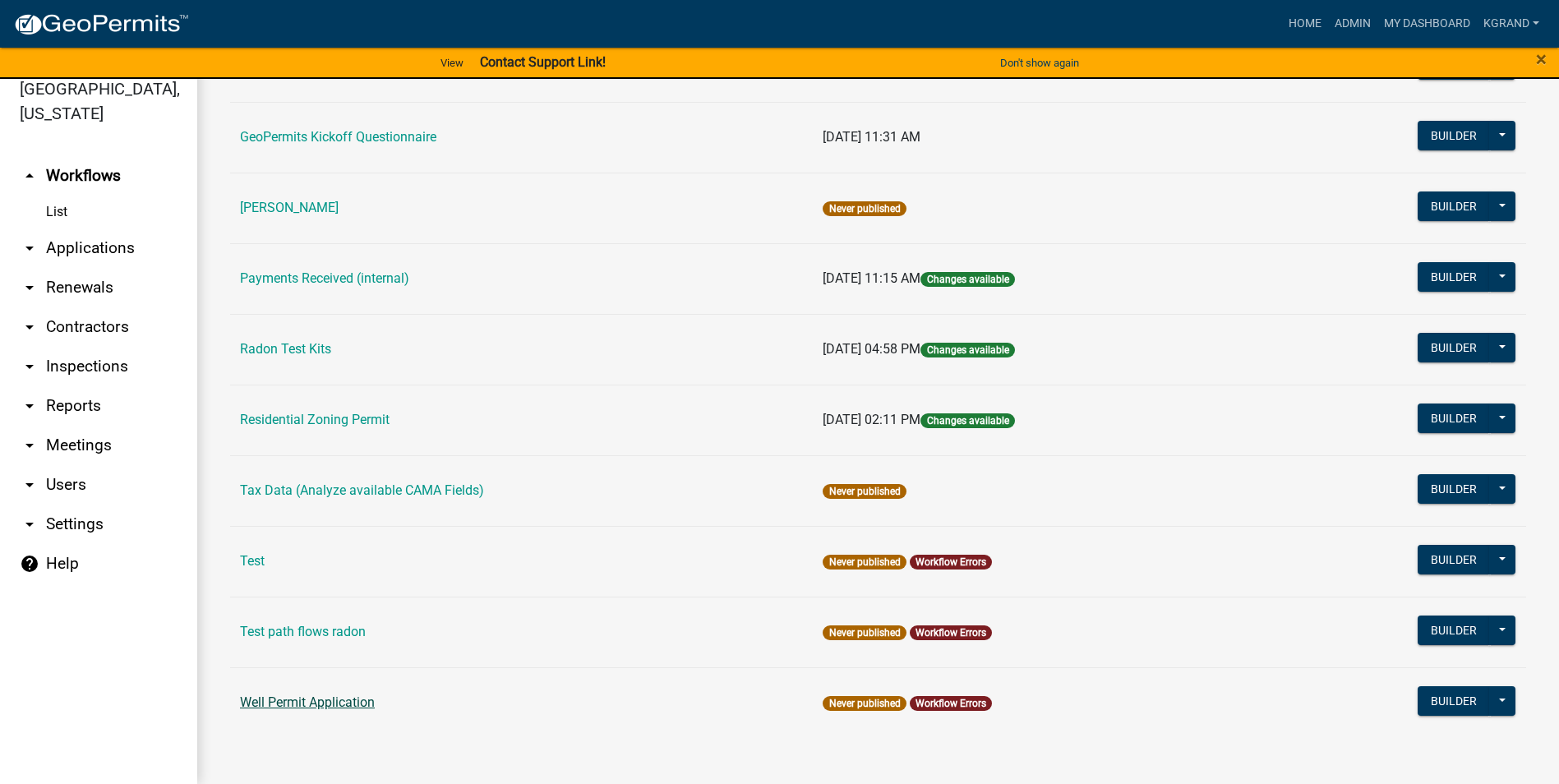
click at [280, 695] on link "Well Permit Application" at bounding box center [307, 701] width 134 height 16
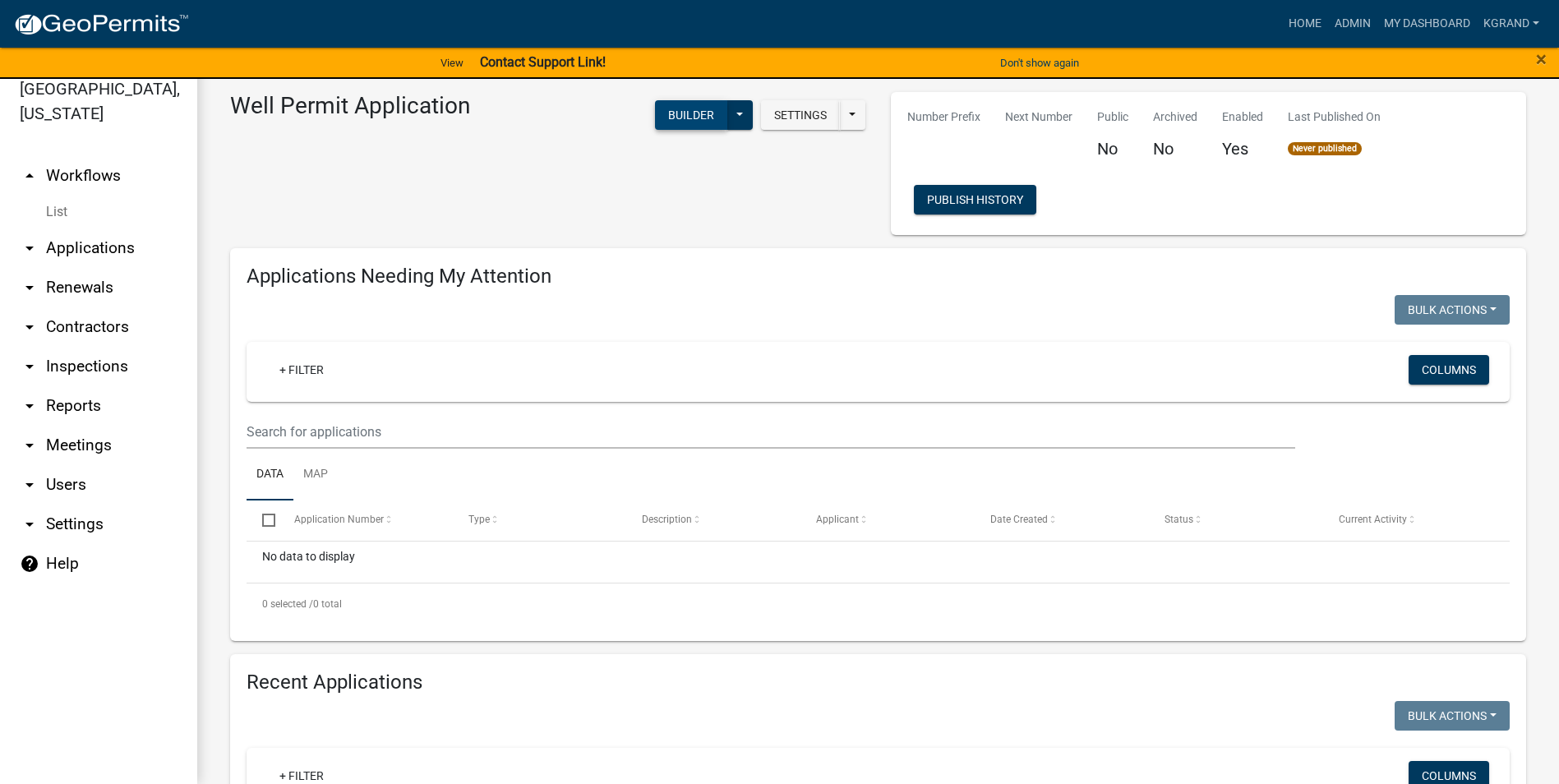
click at [670, 107] on button "Builder" at bounding box center [690, 115] width 72 height 29
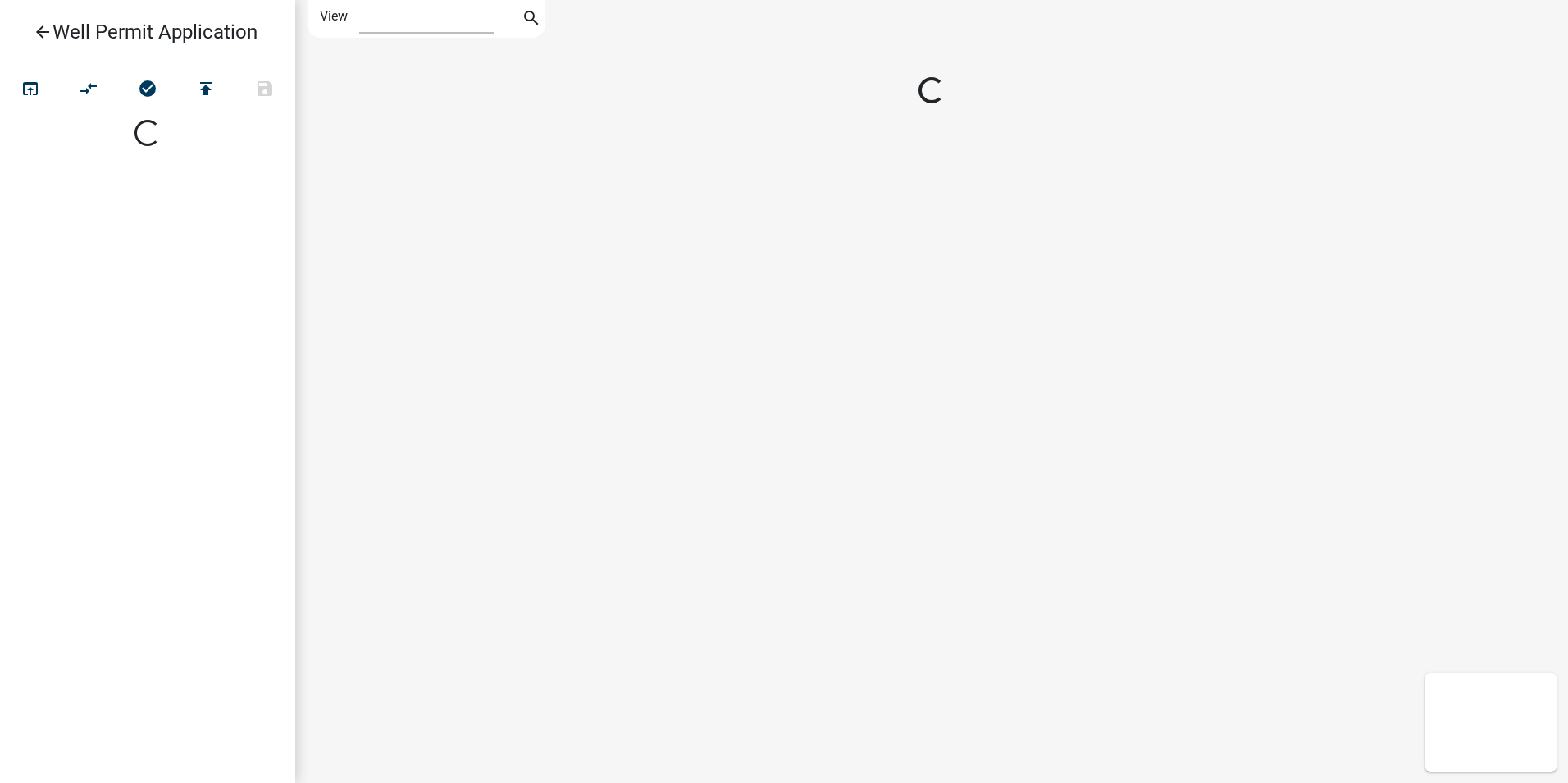
select select "1"
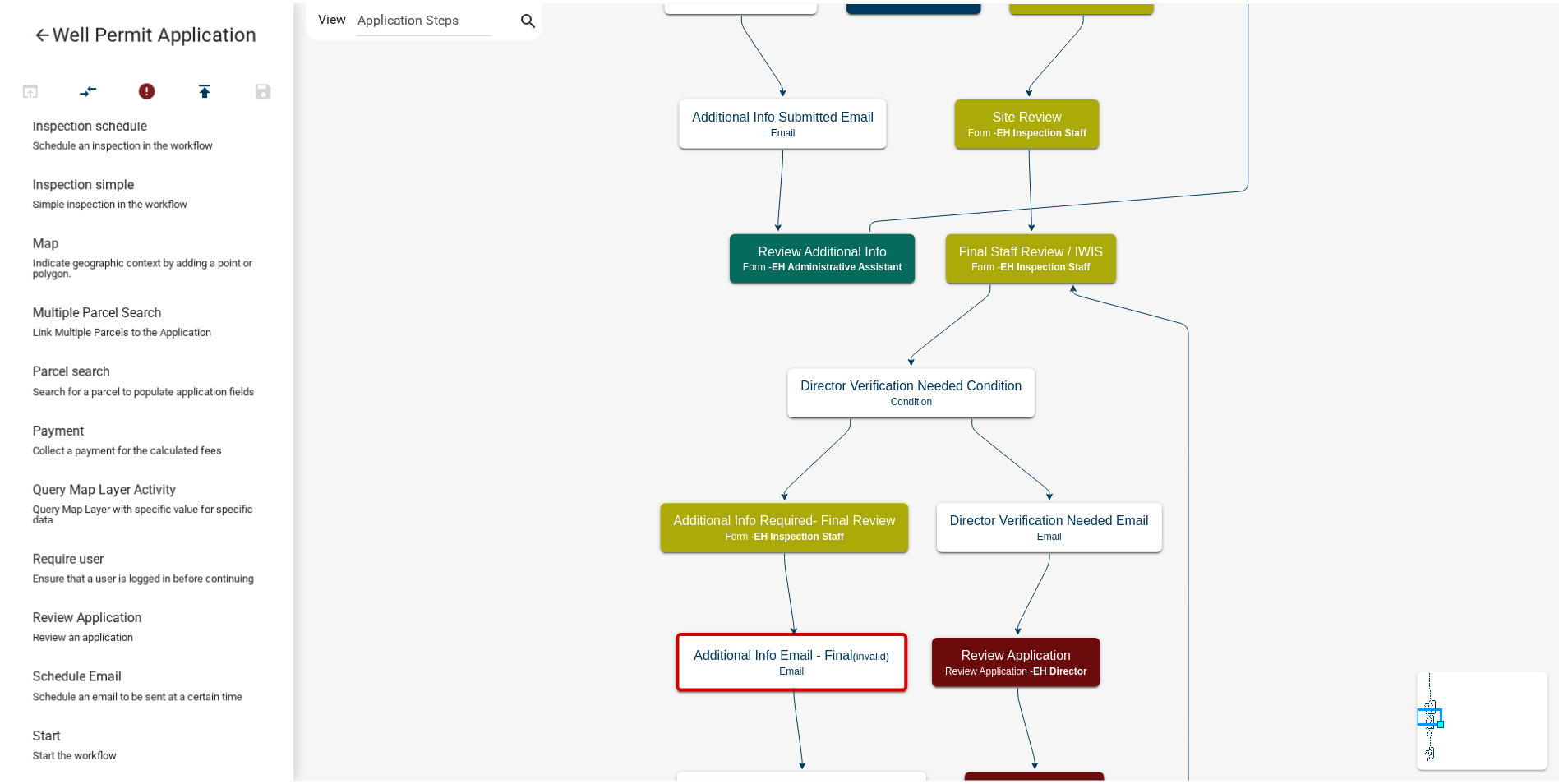
scroll to position [967, 0]
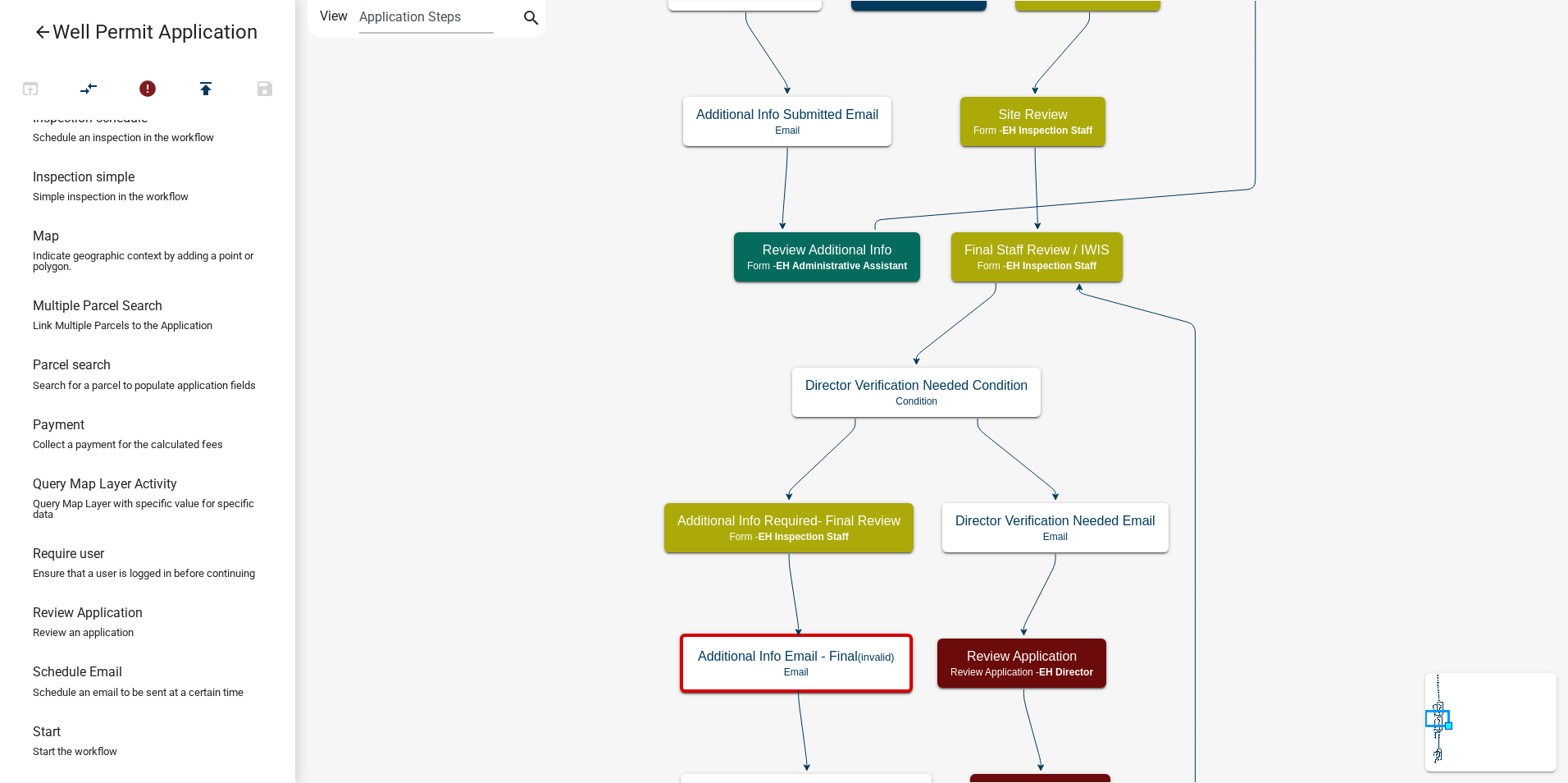
click at [44, 34] on icon "arrow_back" at bounding box center [42, 34] width 20 height 23
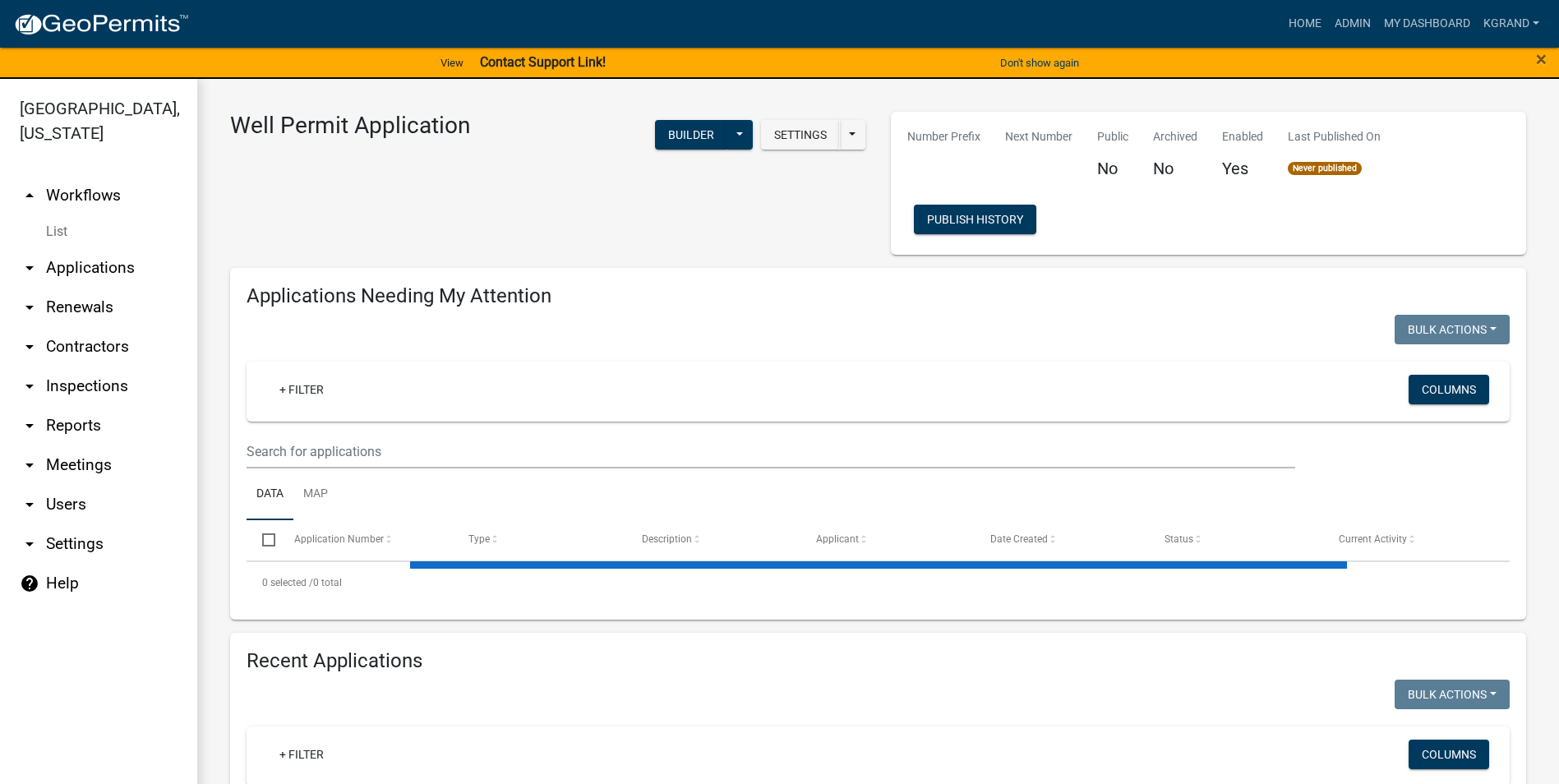
click at [76, 525] on link "arrow_drop_down Settings" at bounding box center [99, 544] width 197 height 39
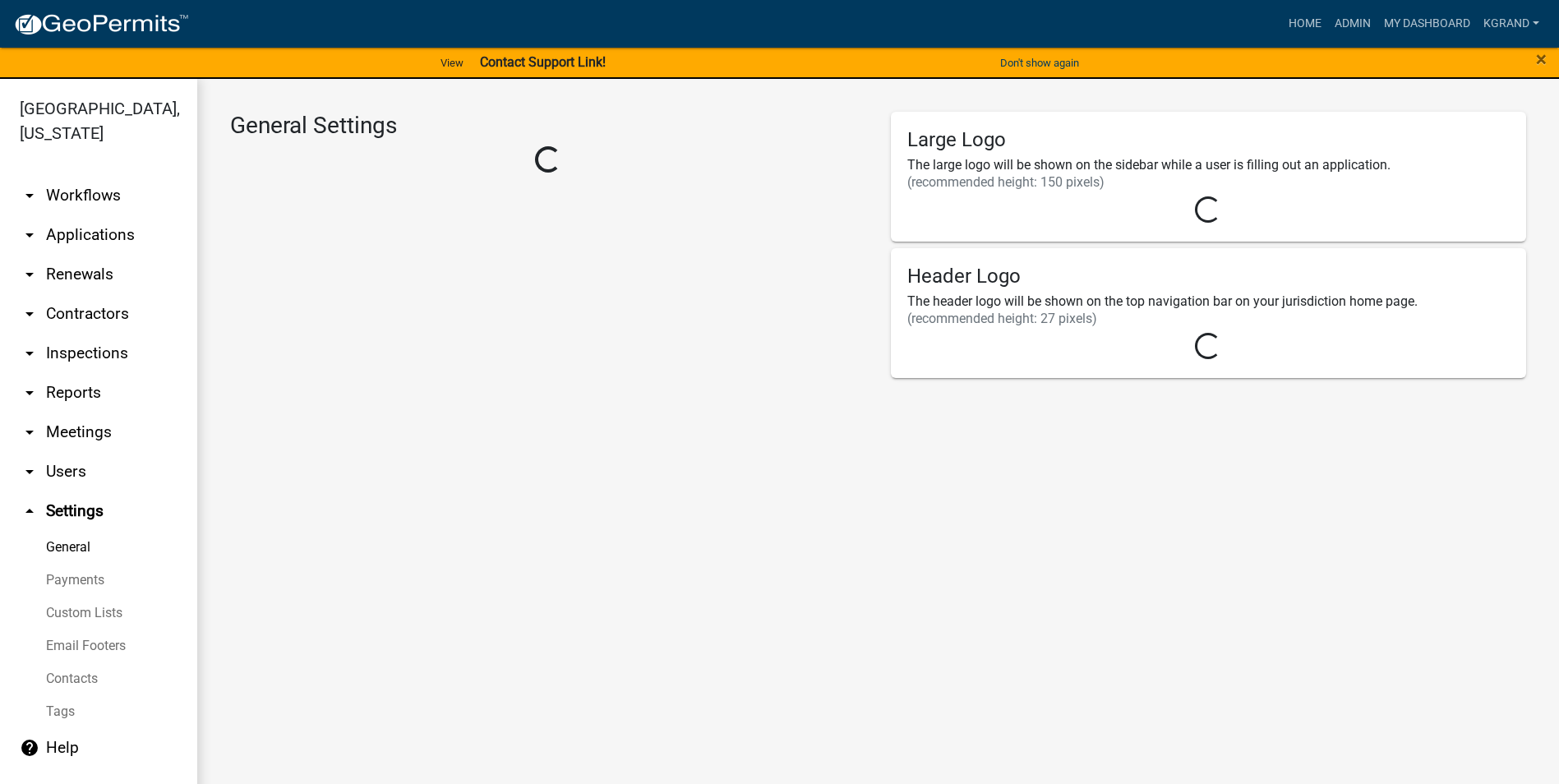
select select "03540cc7-cae6-4ec5-9df4-19164d3ec826"
select select "IA"
select select "Central Standard Time"
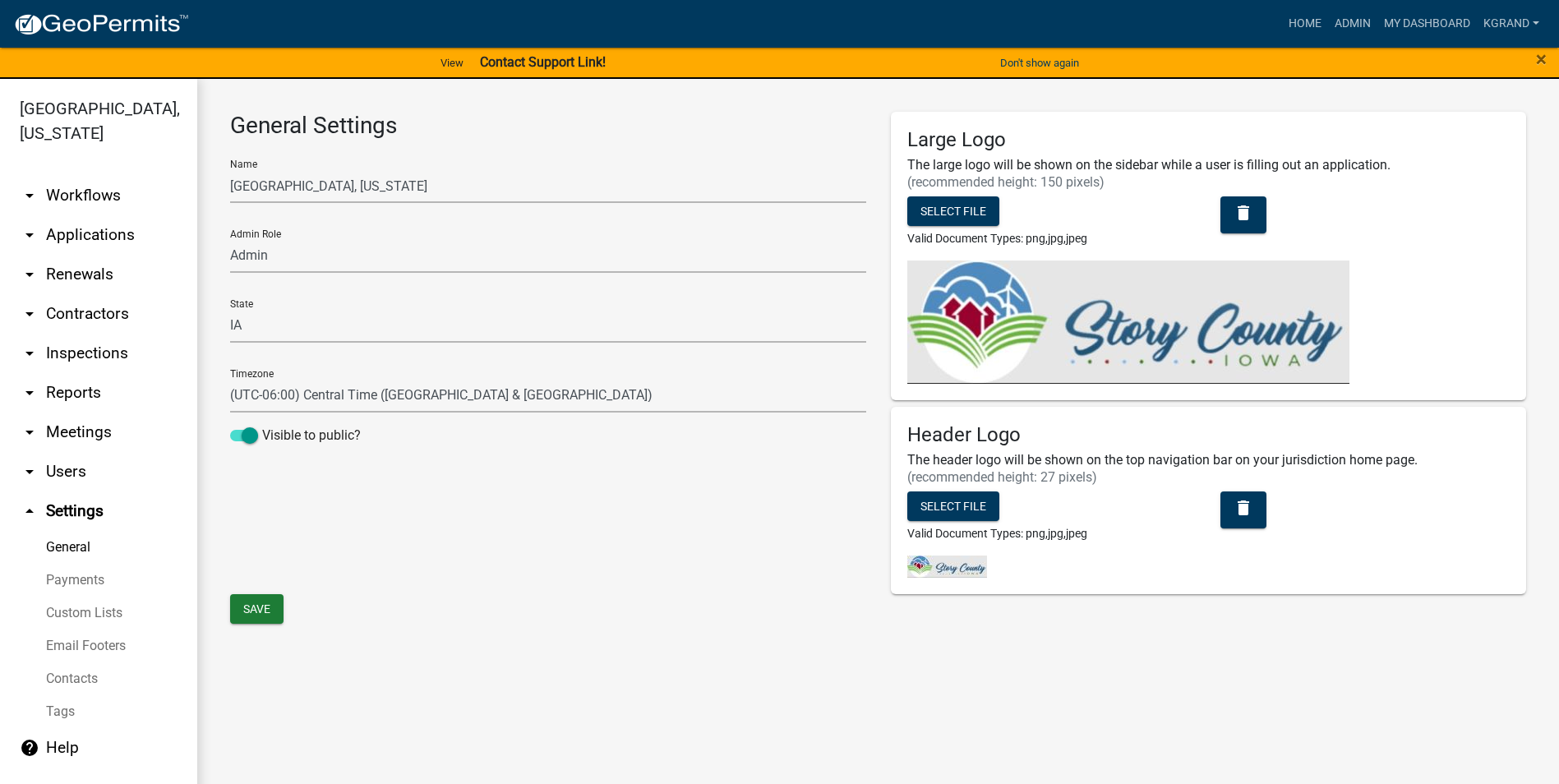
click at [68, 563] on link "Payments" at bounding box center [99, 579] width 197 height 33
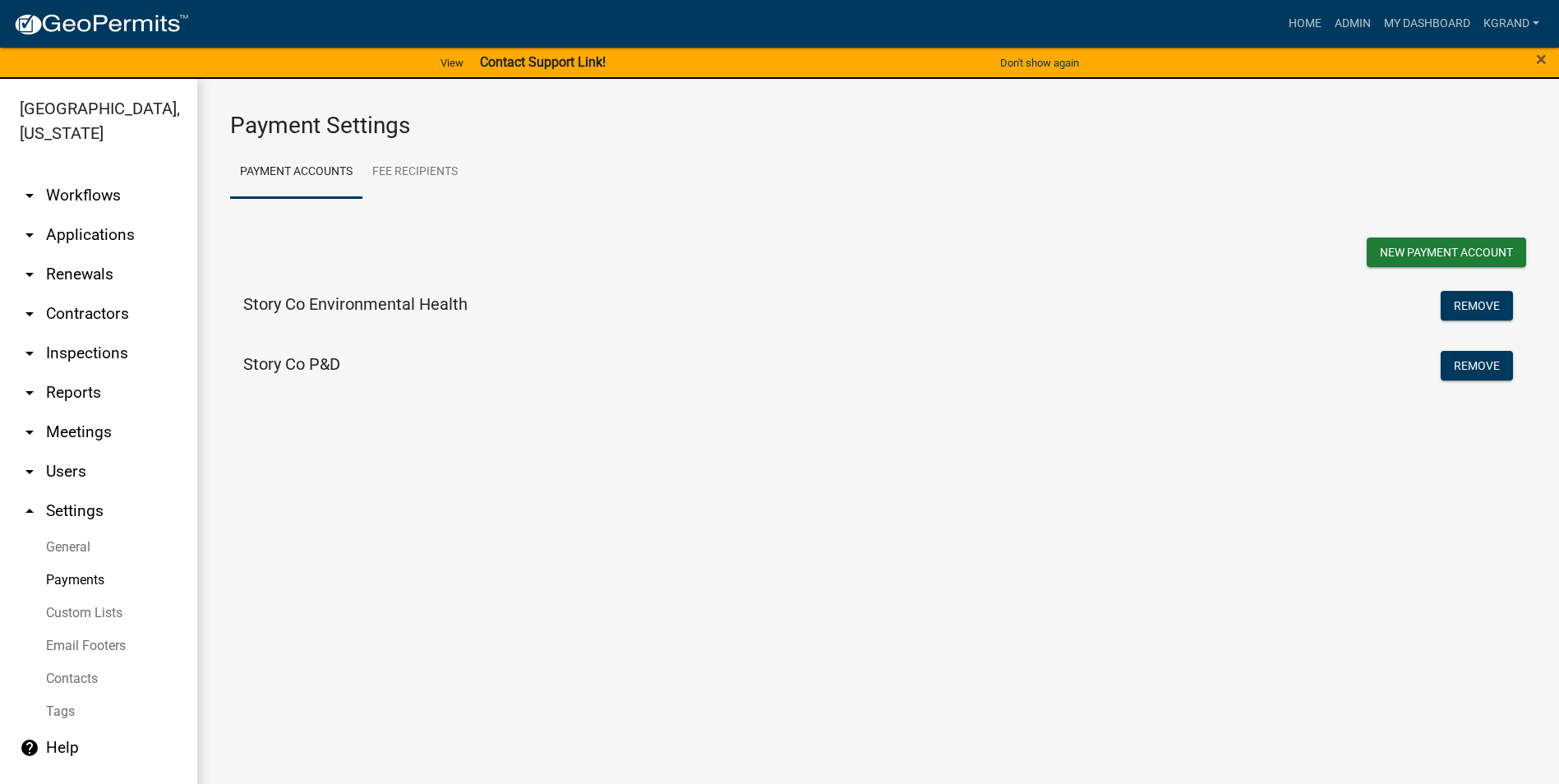
click at [422, 311] on h5 "Story Co Environmental Health" at bounding box center [355, 304] width 225 height 20
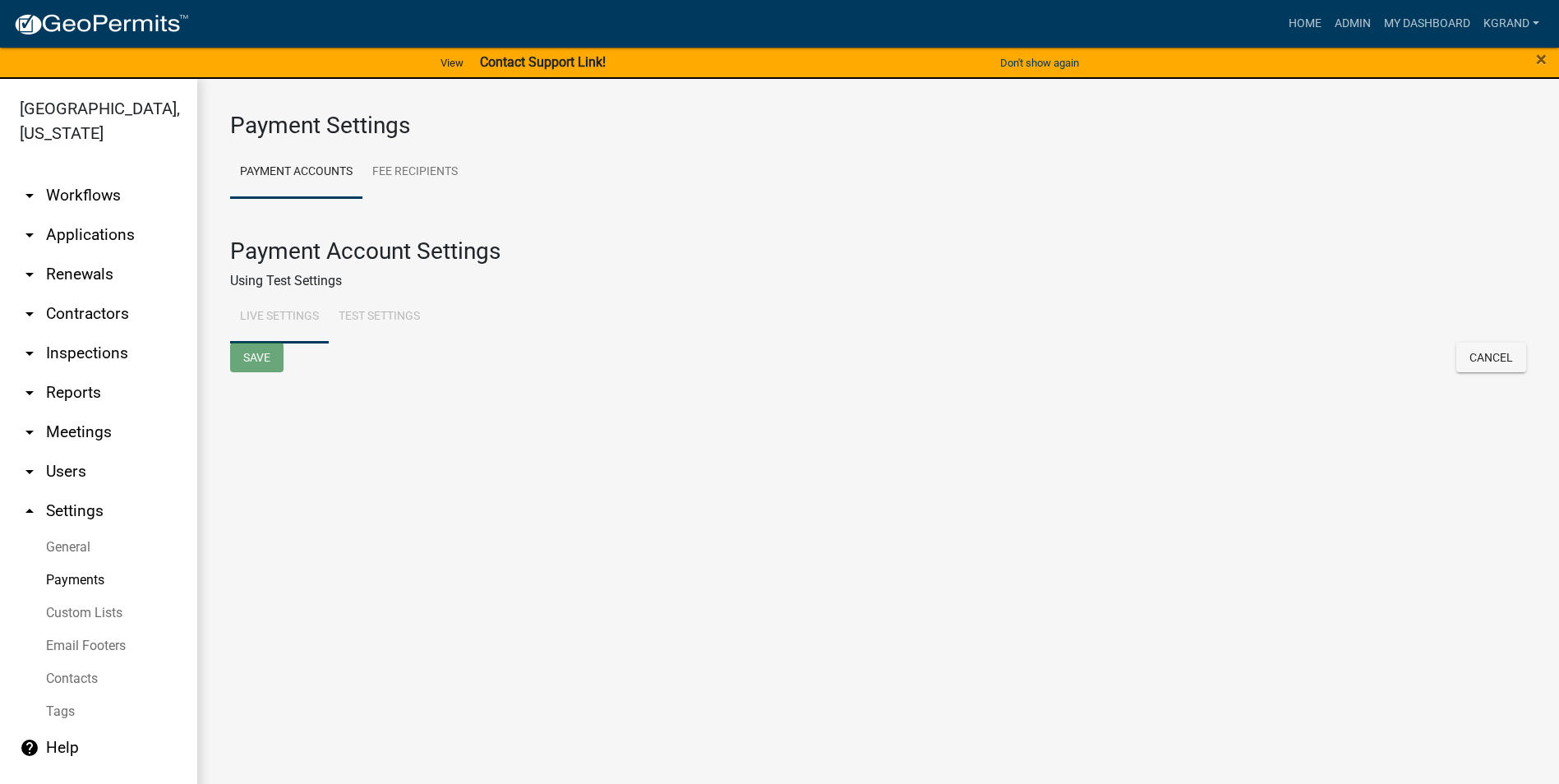
select select "15: Object"
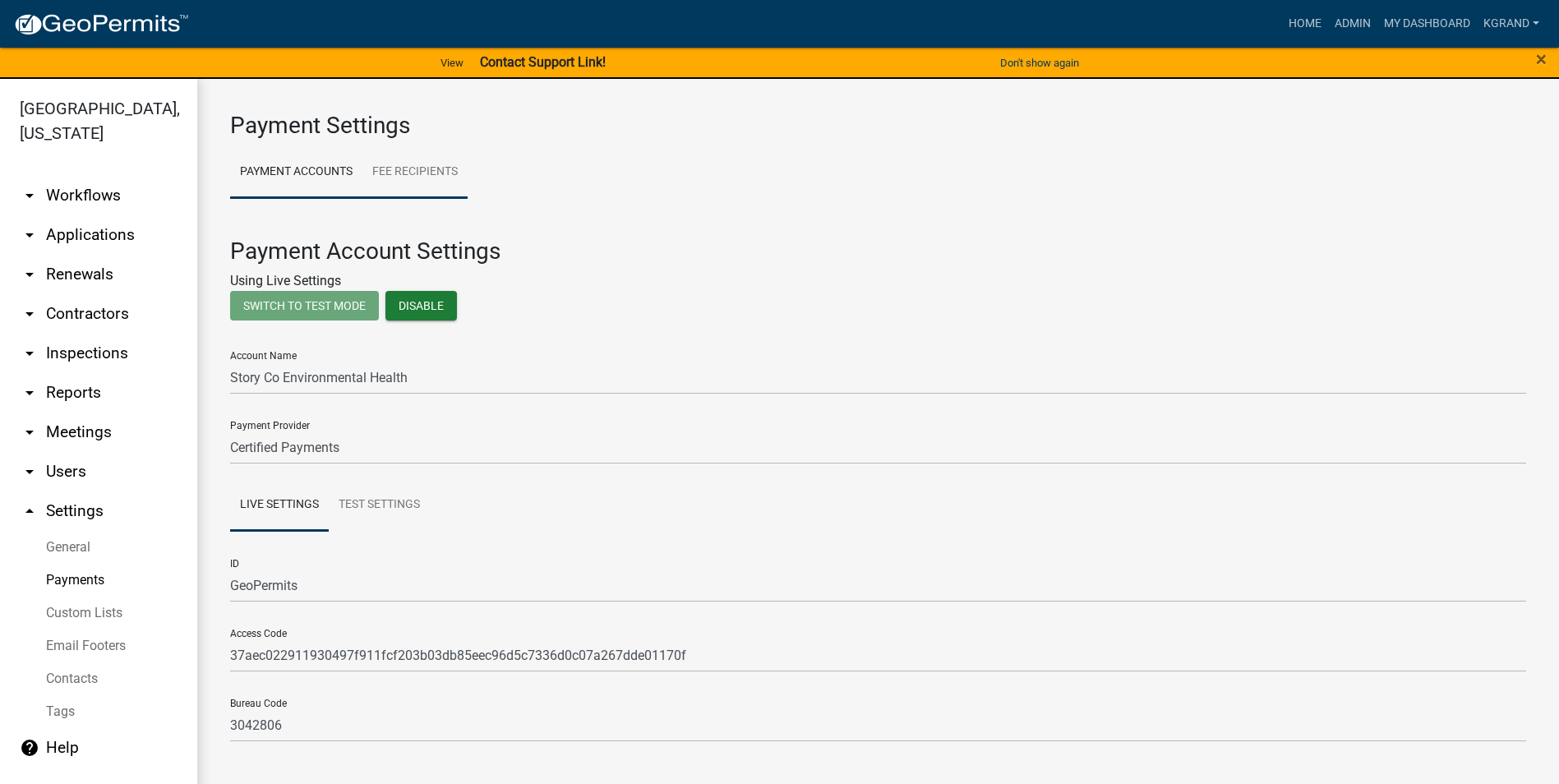
click at [392, 181] on link "Fee Recipients" at bounding box center [415, 173] width 105 height 53
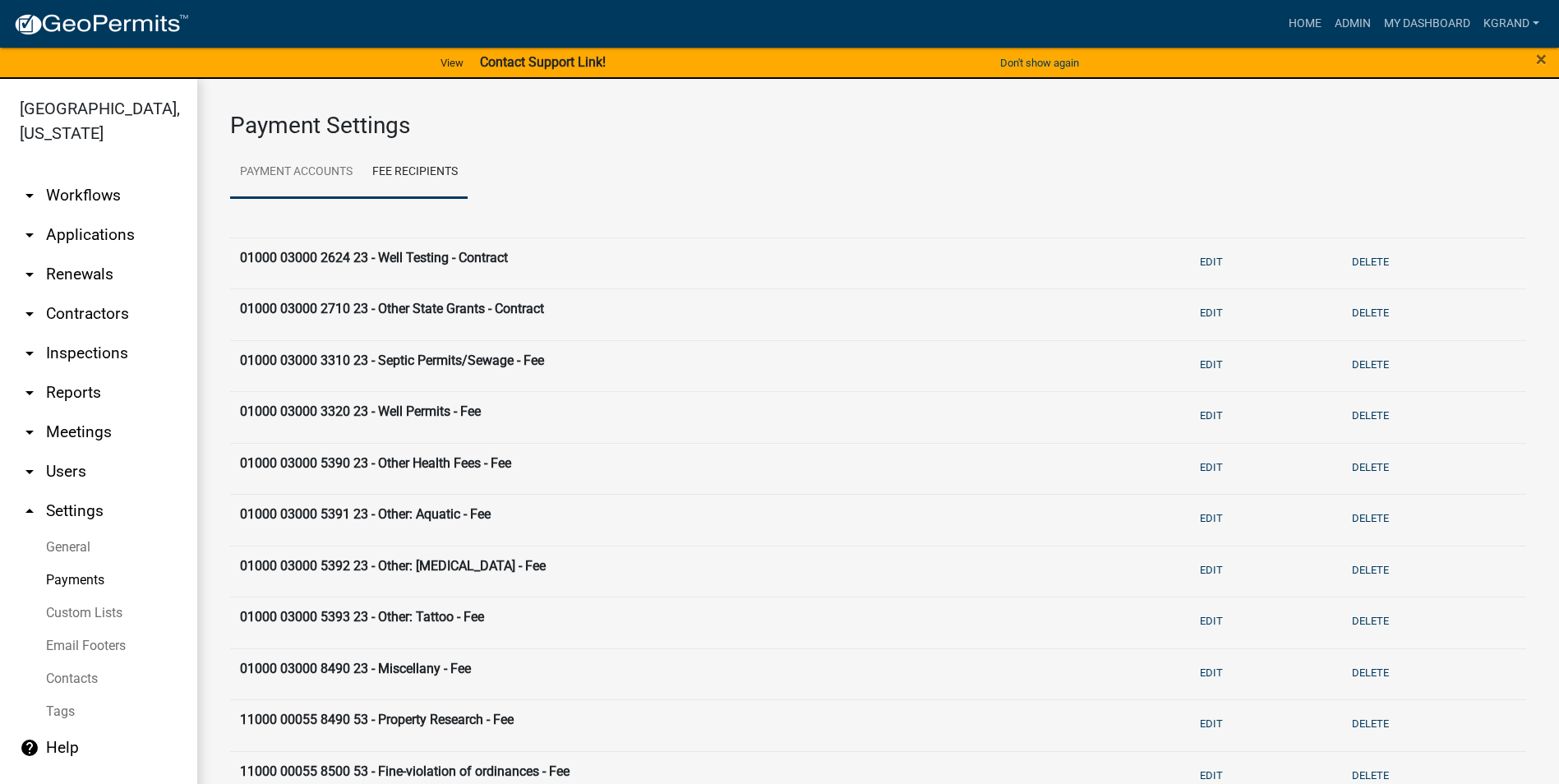
click at [300, 165] on link "Payment Accounts" at bounding box center [296, 173] width 133 height 53
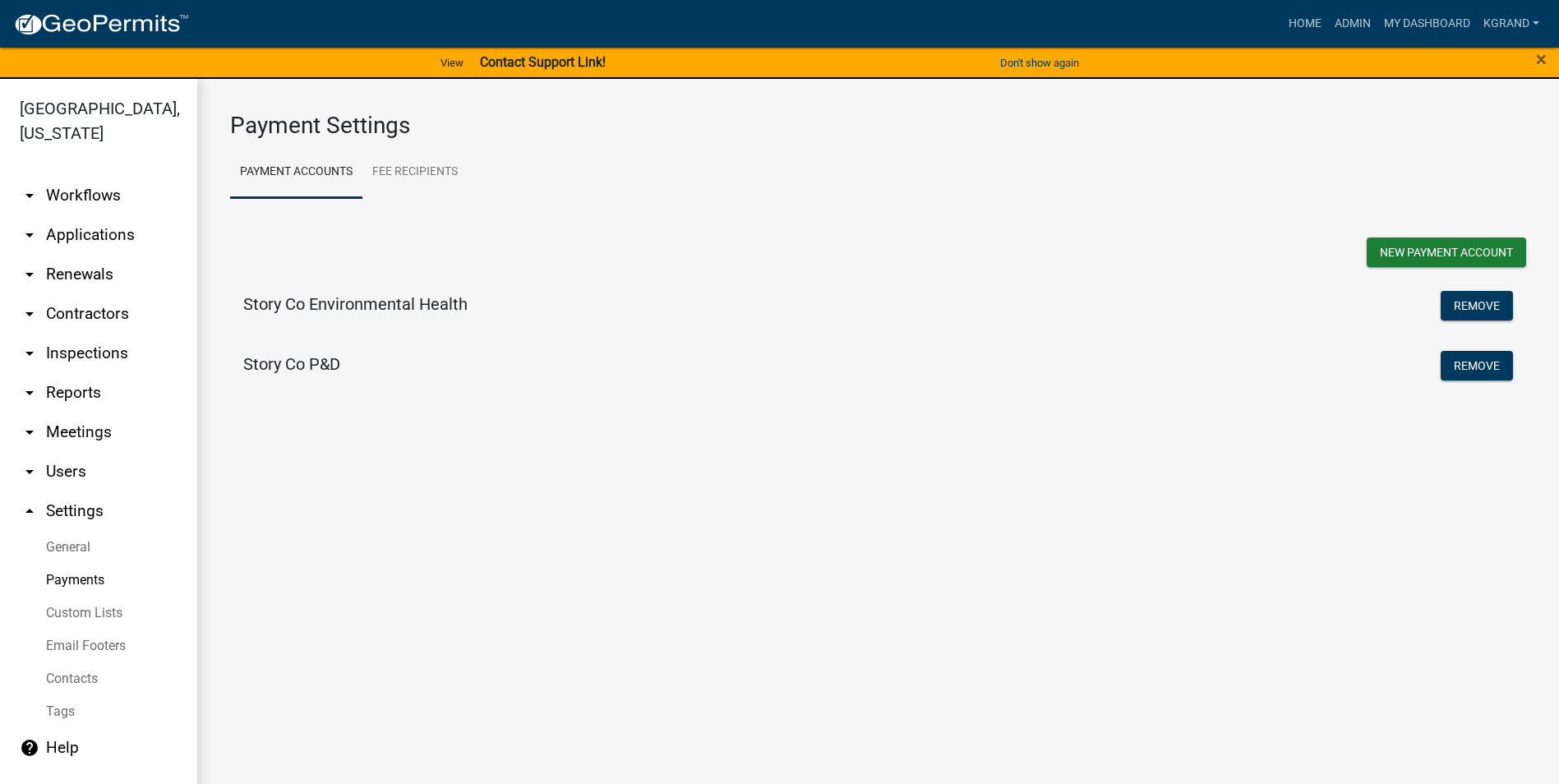
click at [108, 596] on link "Custom Lists" at bounding box center [99, 612] width 197 height 33
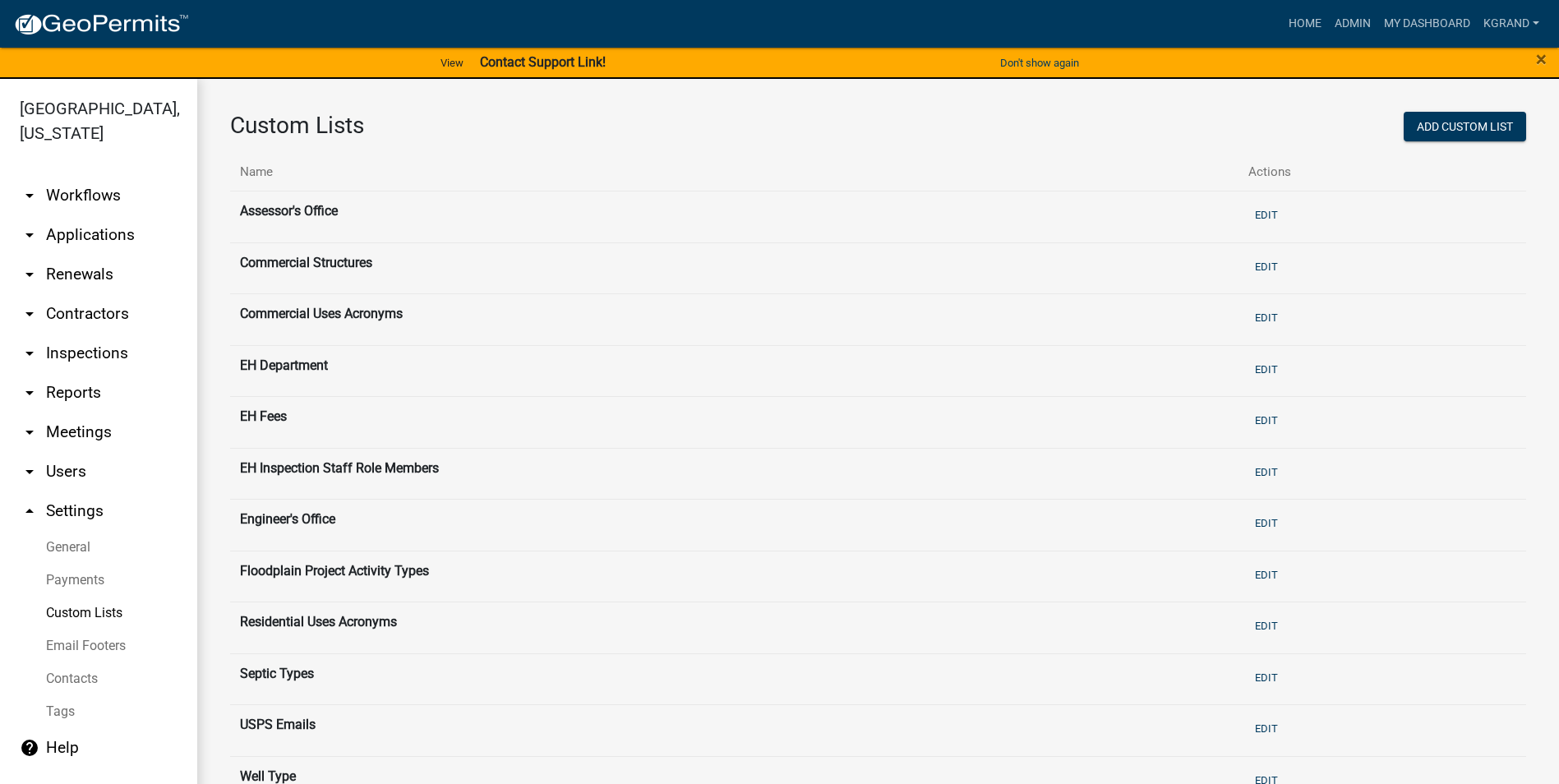
click at [256, 415] on th "EH Fees" at bounding box center [734, 422] width 1008 height 52
click at [1258, 419] on button "Edit" at bounding box center [1266, 420] width 36 height 27
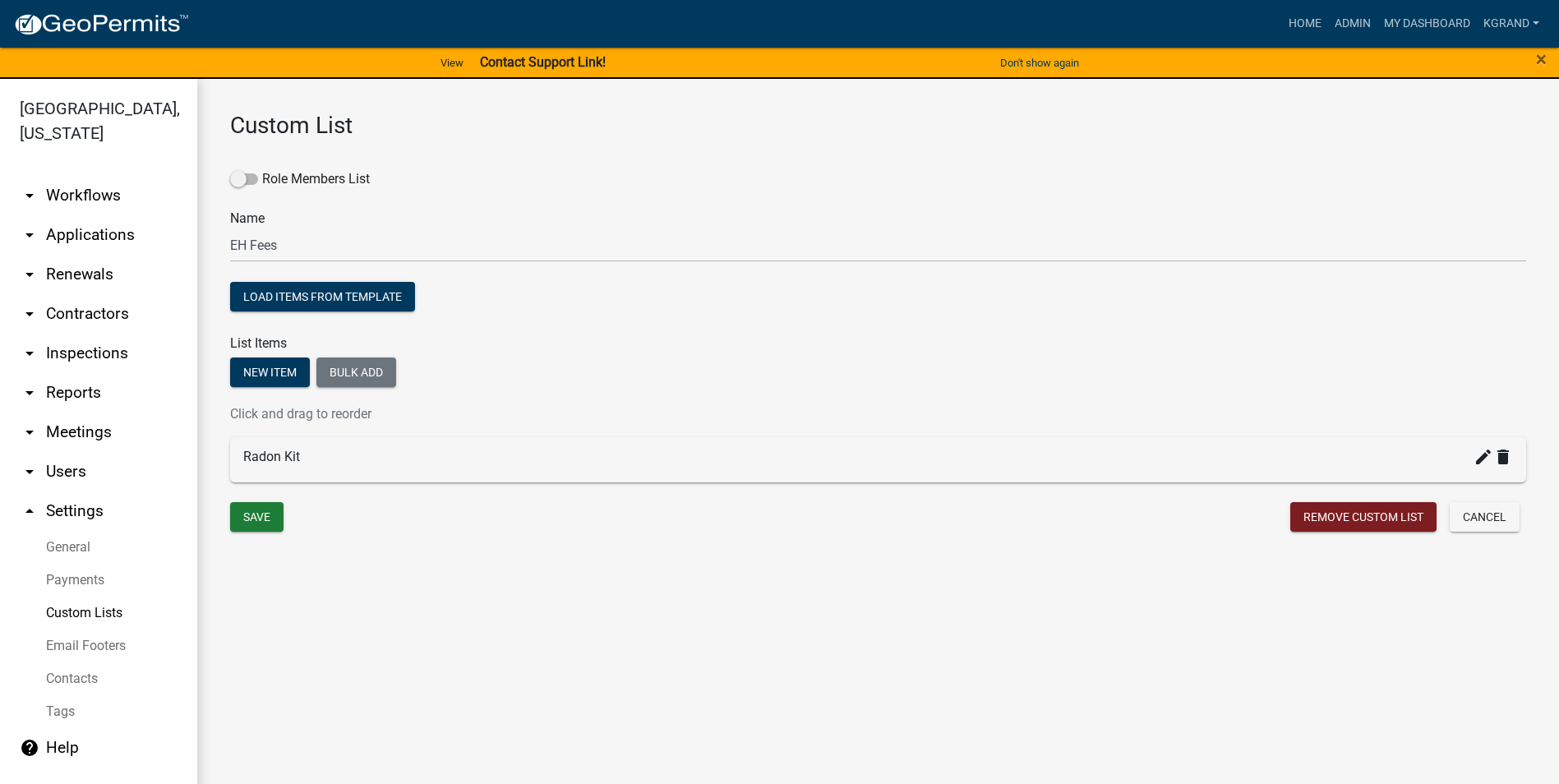
click at [286, 459] on div "Radon Kit create delete" at bounding box center [878, 456] width 1269 height 20
click at [1485, 463] on icon "create" at bounding box center [1483, 456] width 20 height 20
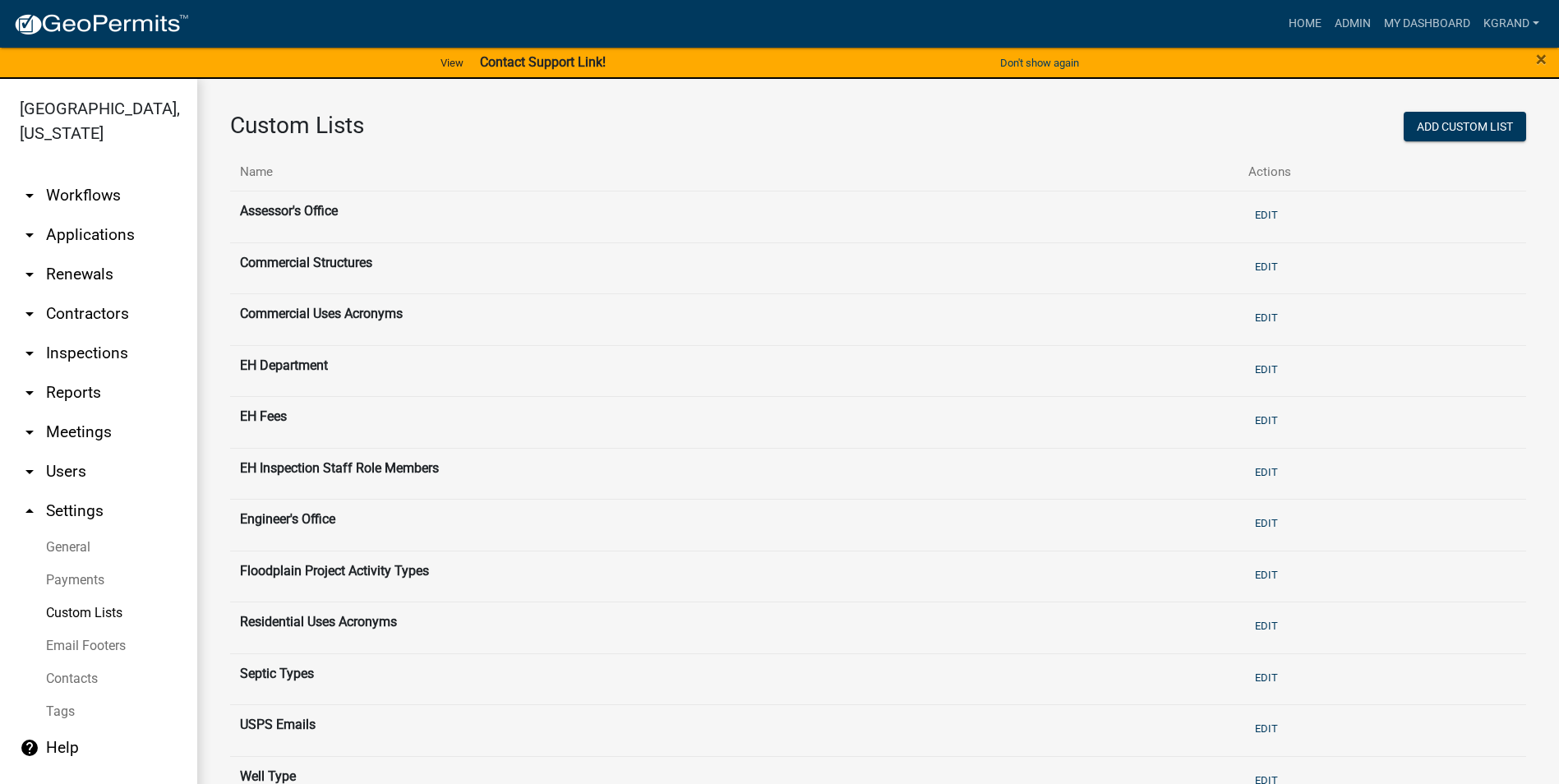
click at [272, 412] on th "EH Fees" at bounding box center [734, 422] width 1008 height 52
click at [1252, 421] on button "Edit" at bounding box center [1266, 420] width 36 height 27
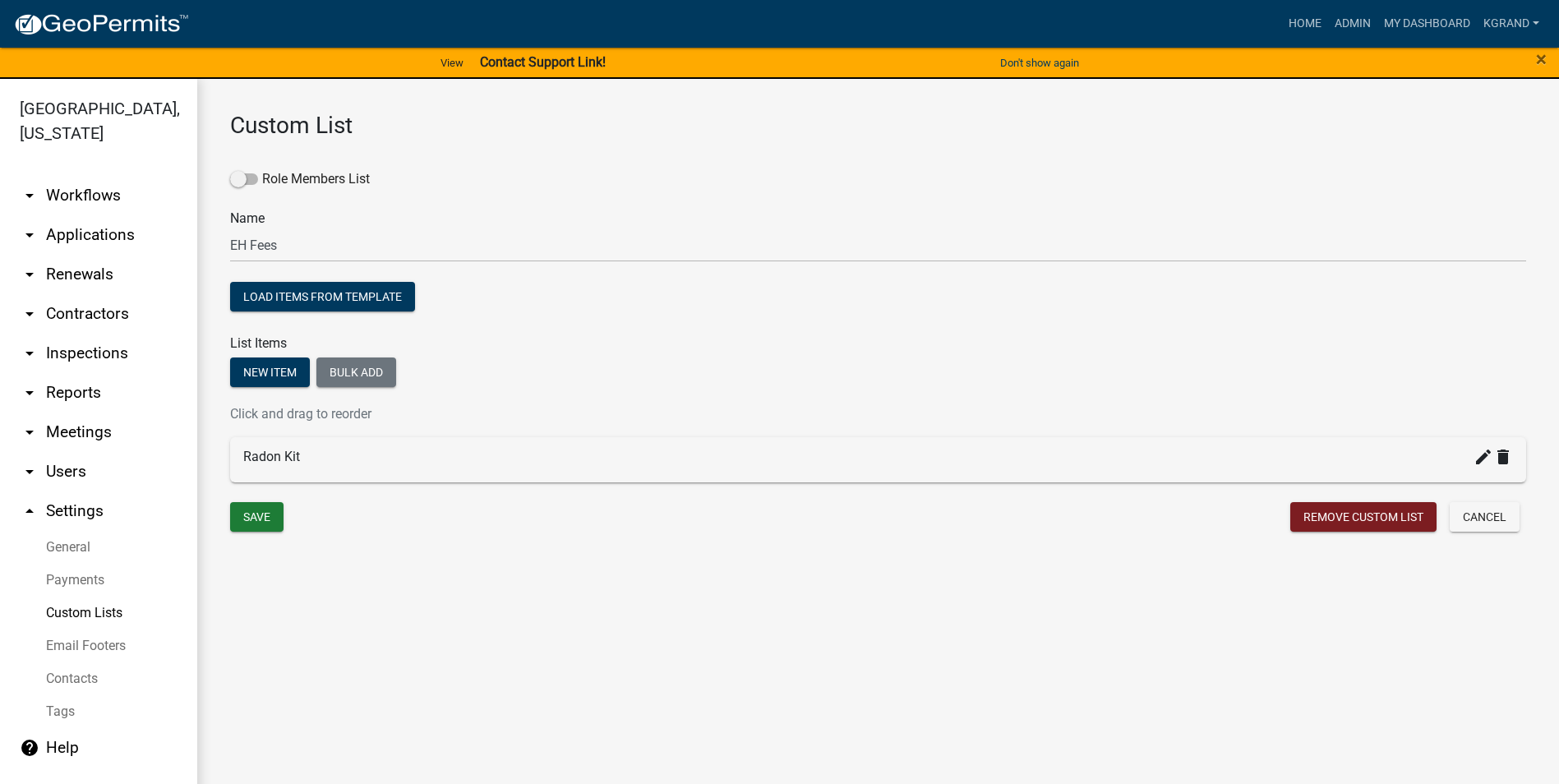
click at [1483, 469] on div "create delete" at bounding box center [1493, 459] width 39 height 25
click at [1482, 463] on icon "create" at bounding box center [1483, 456] width 20 height 20
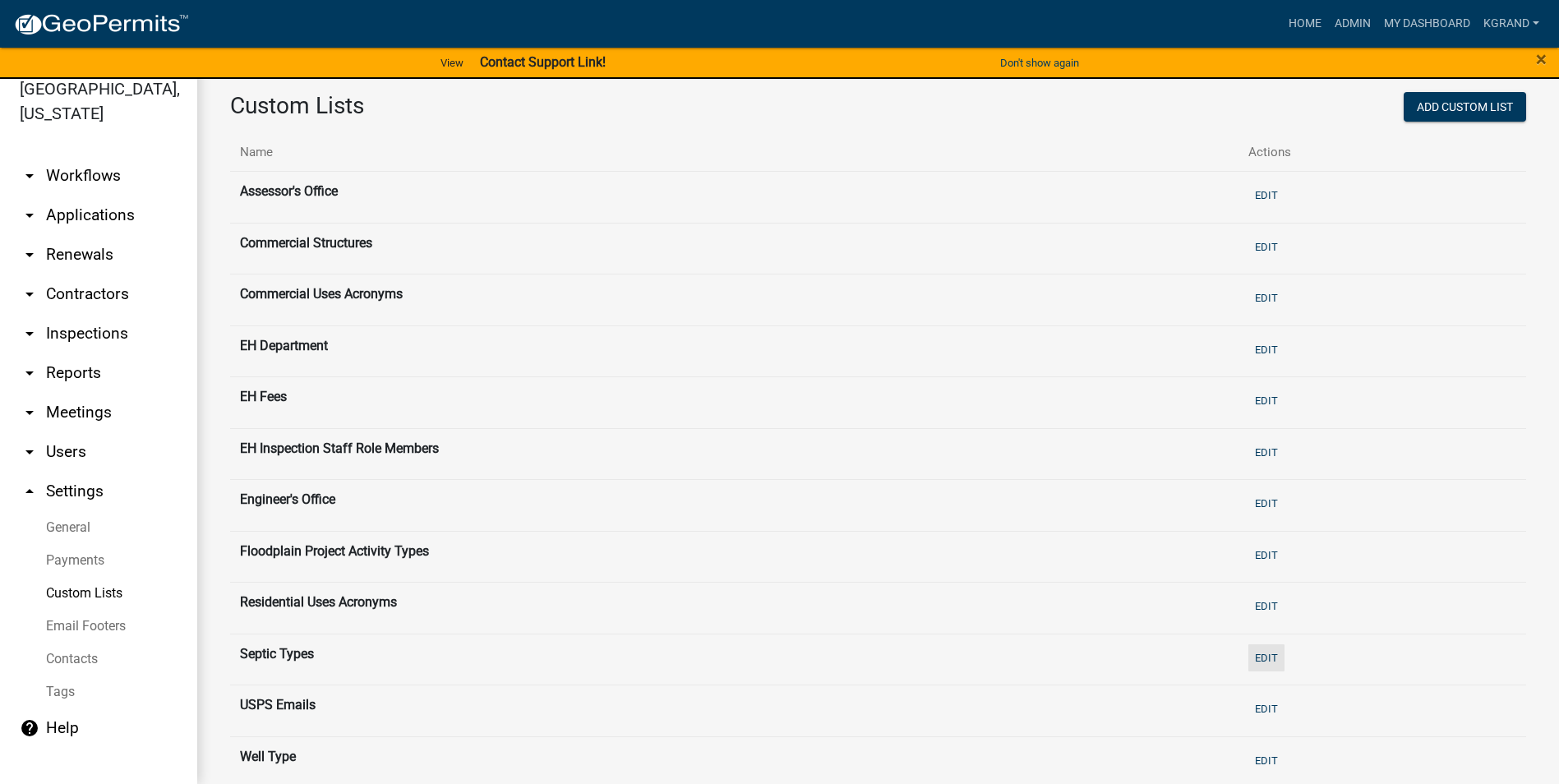
click at [1248, 661] on button "Edit" at bounding box center [1266, 657] width 36 height 27
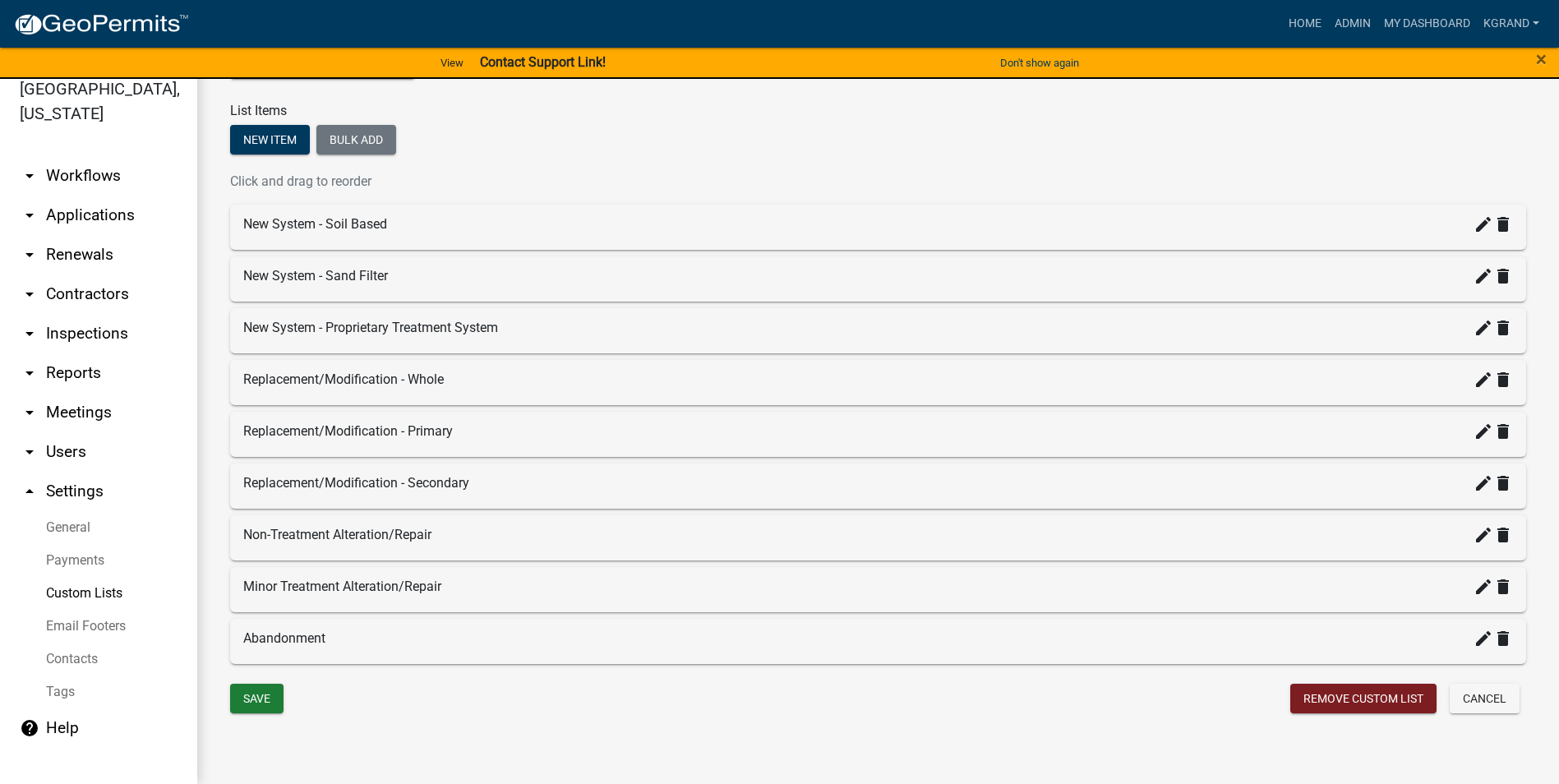
scroll to position [213, 0]
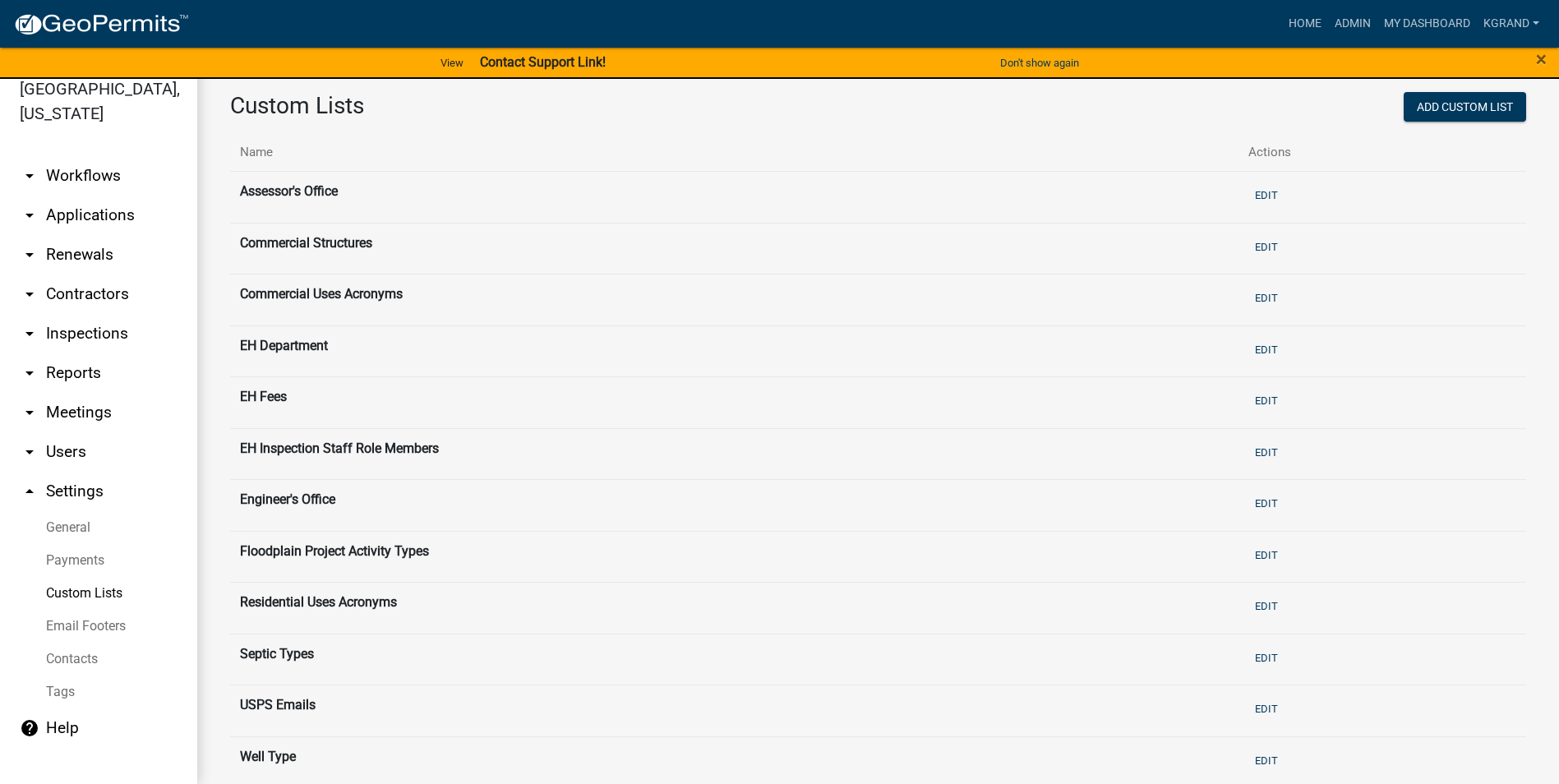
scroll to position [82, 0]
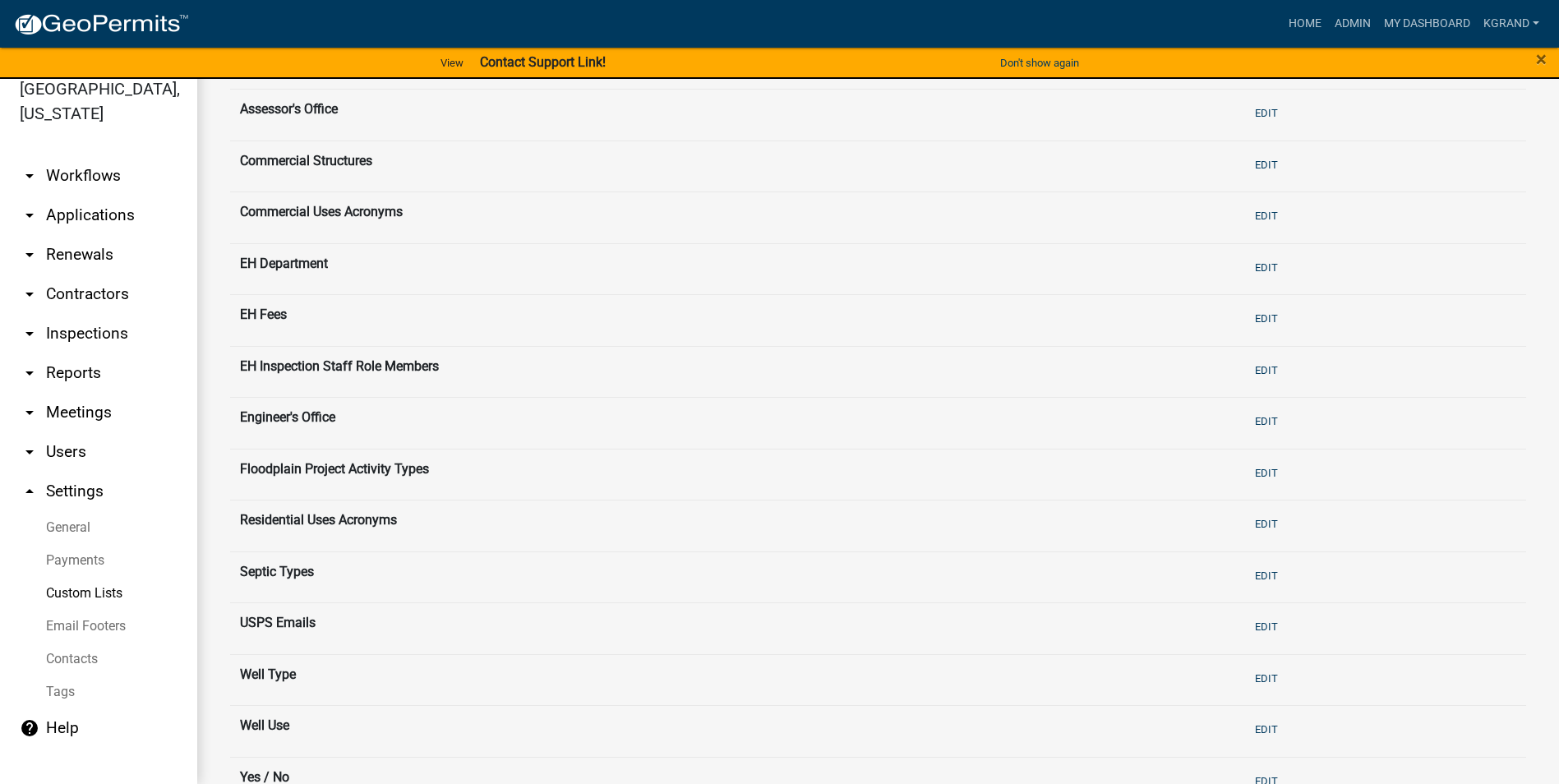
click at [378, 520] on th "Residential Uses Acronyms" at bounding box center [734, 525] width 1008 height 52
click at [1267, 527] on button "Edit" at bounding box center [1266, 524] width 36 height 27
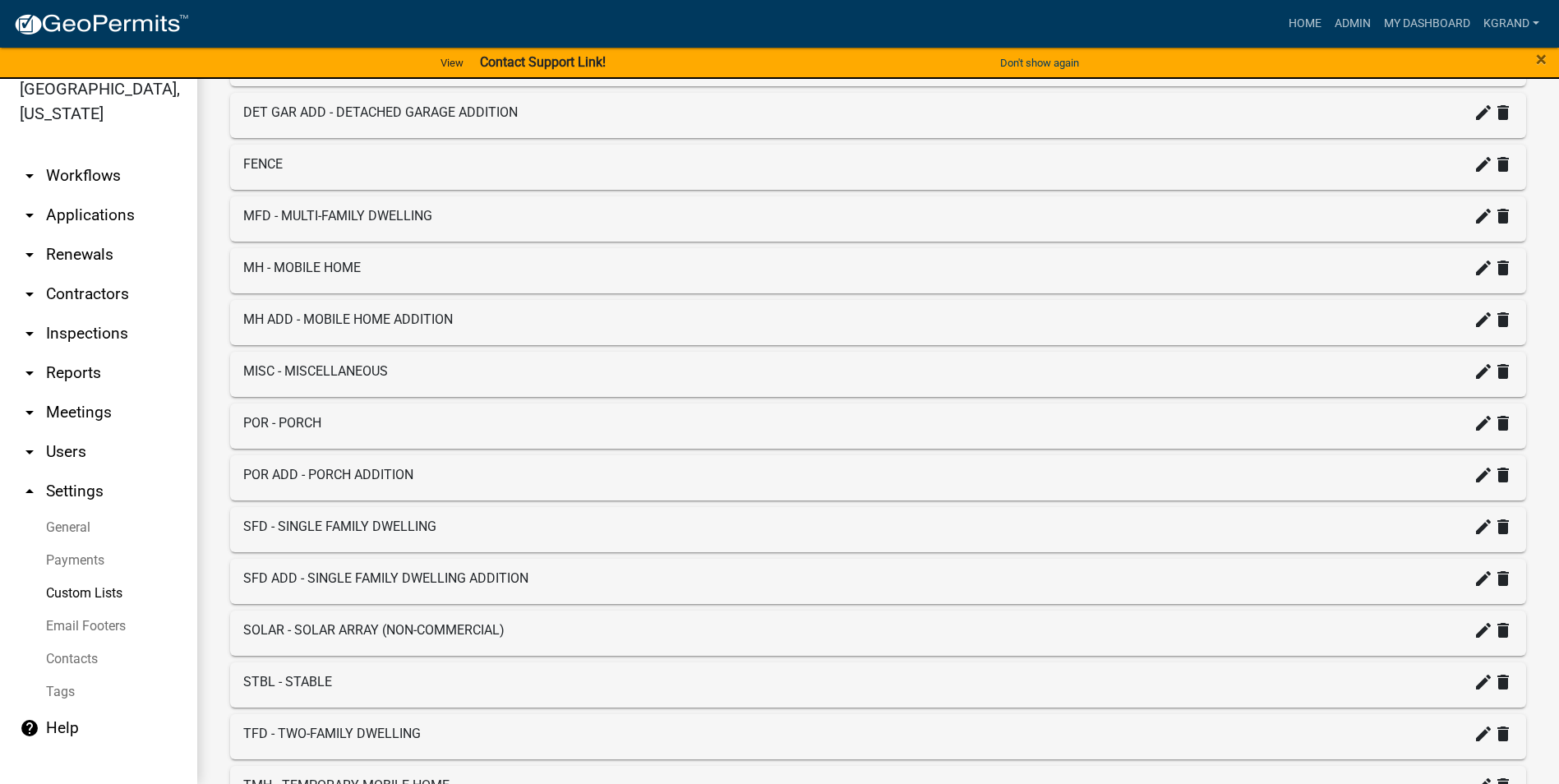
scroll to position [1248, 0]
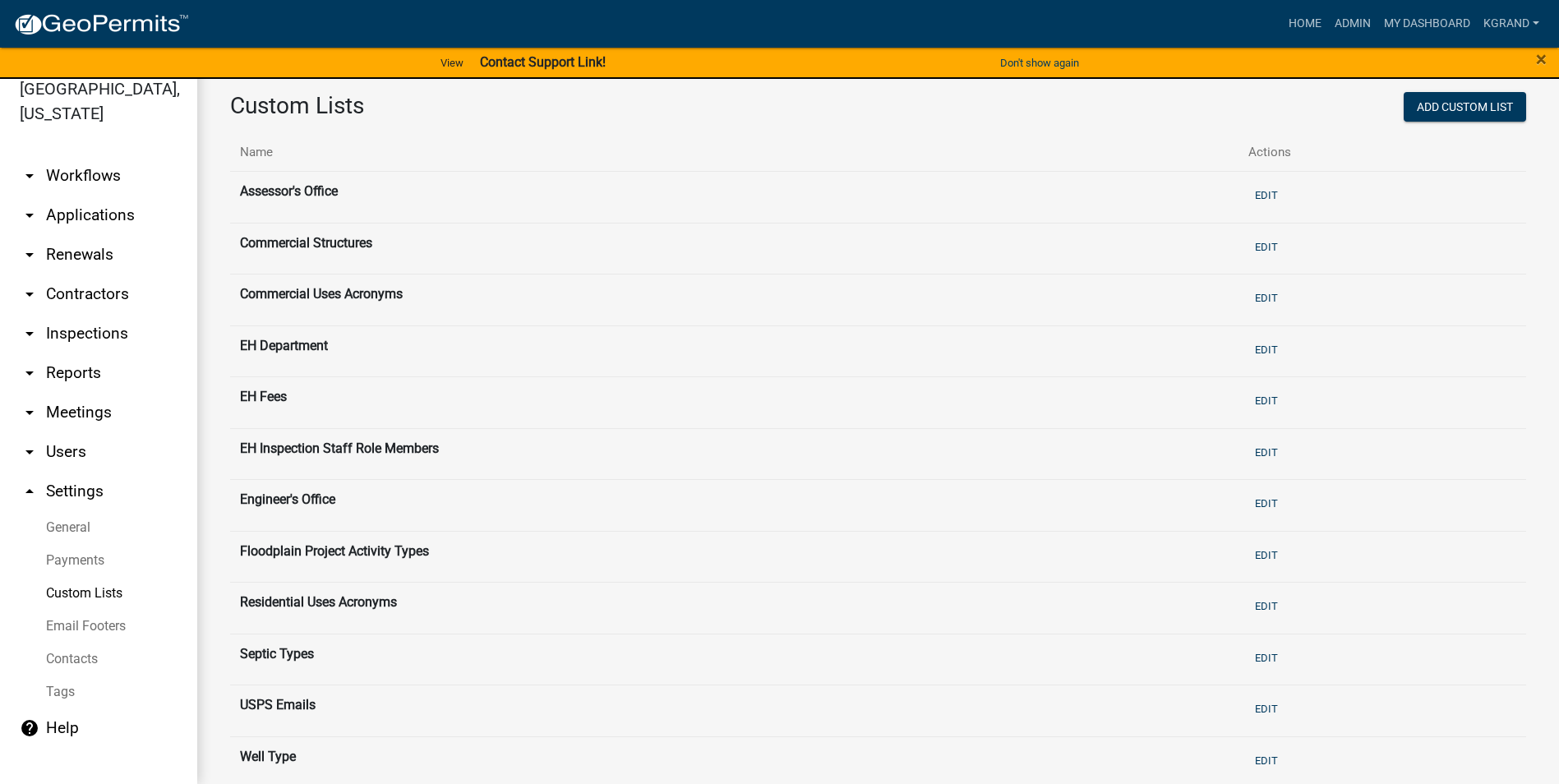
click at [107, 156] on link "arrow_drop_down Workflows" at bounding box center [99, 176] width 197 height 39
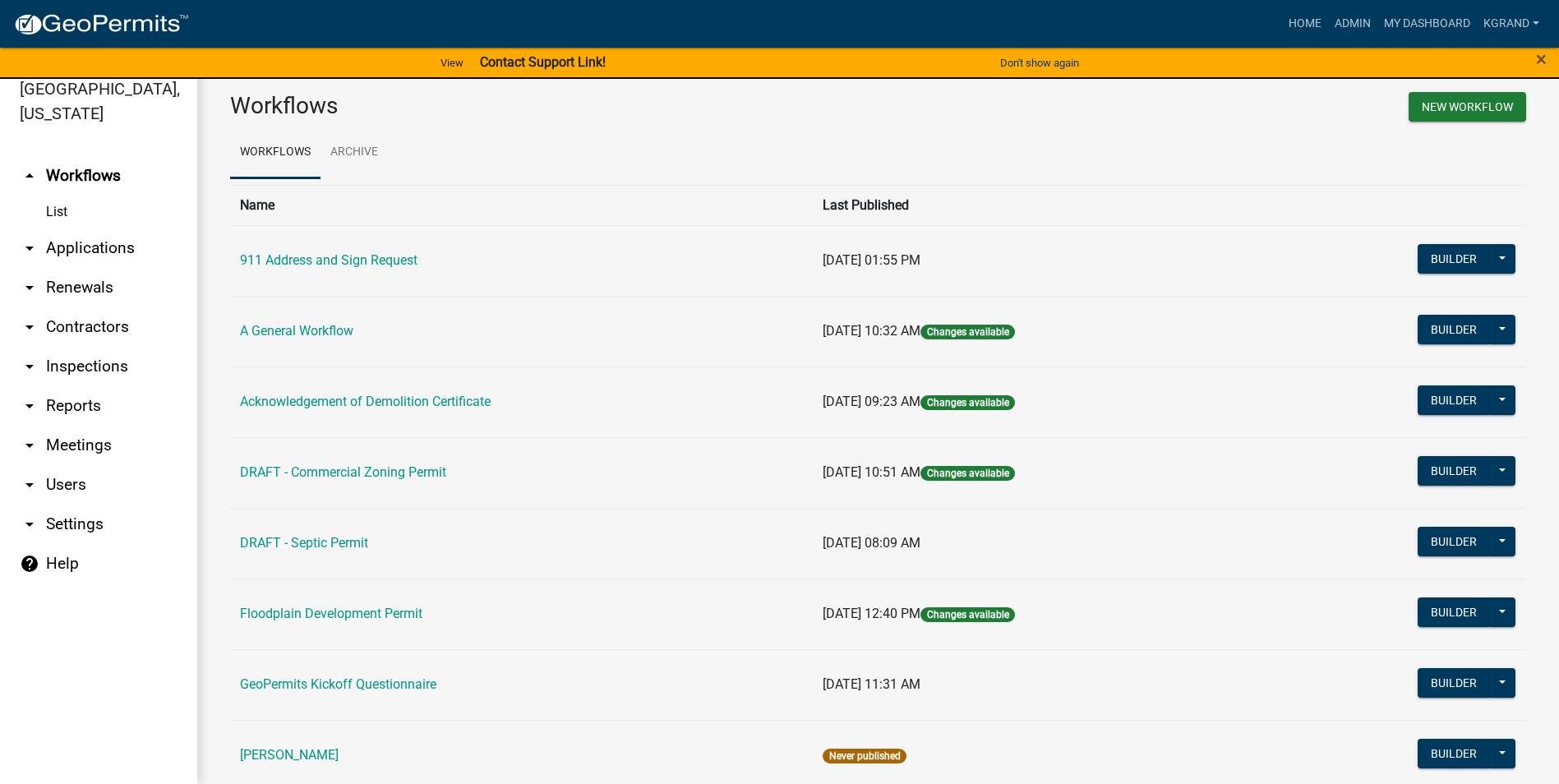
click at [305, 256] on link "911 Address and Sign Request" at bounding box center [328, 259] width 178 height 16
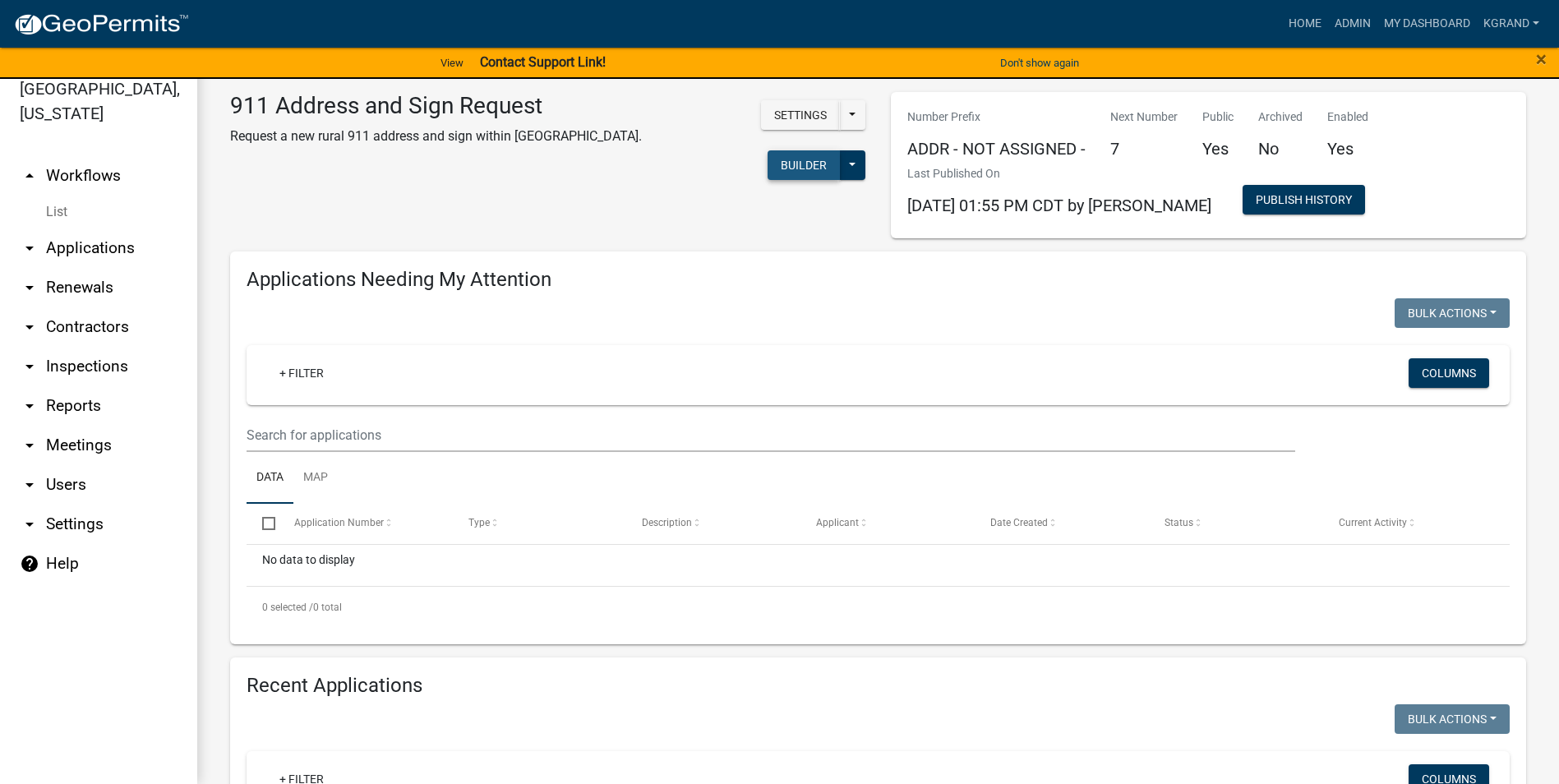
click at [767, 150] on button "Builder" at bounding box center [803, 165] width 72 height 29
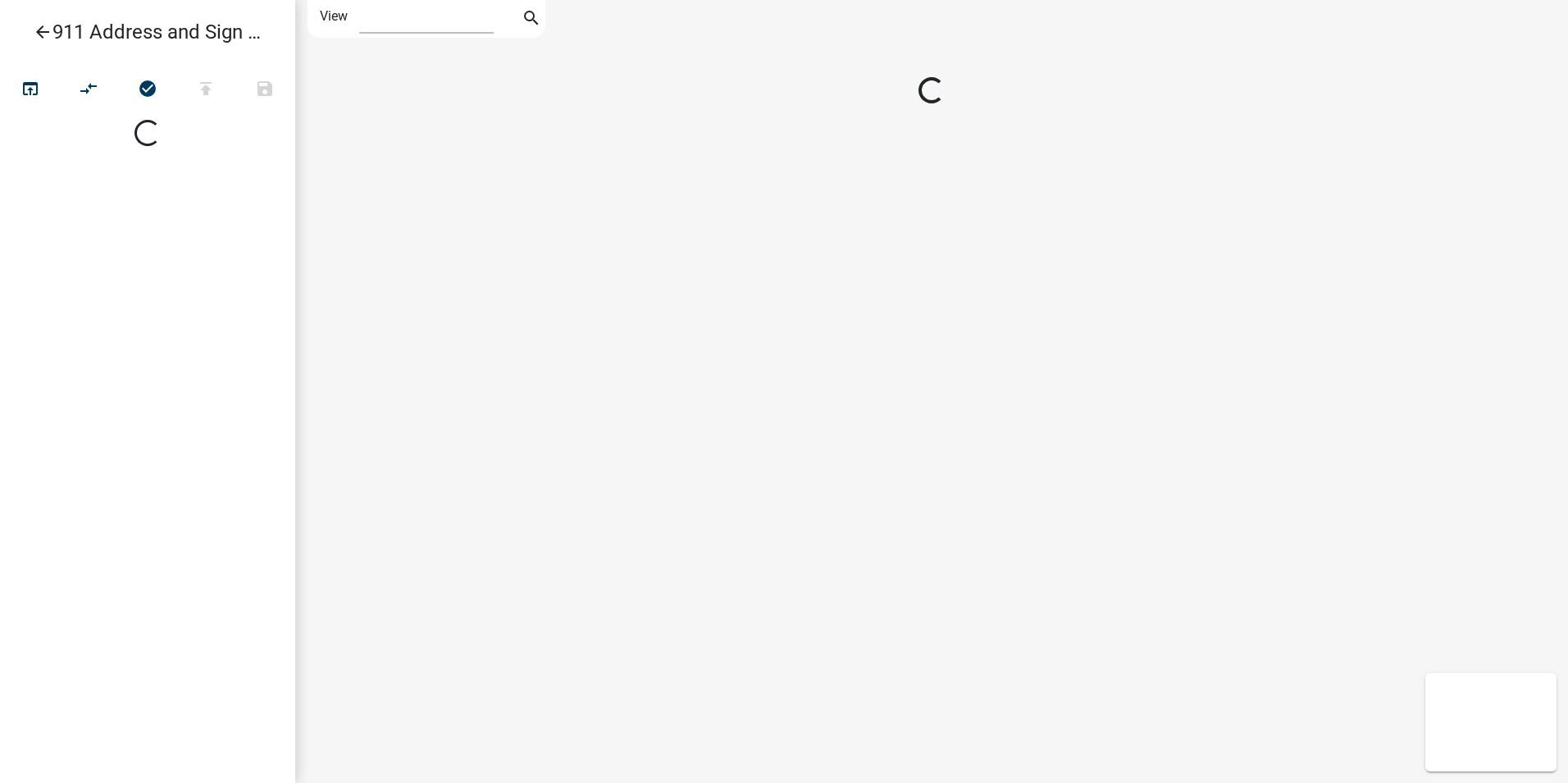
select select "1"
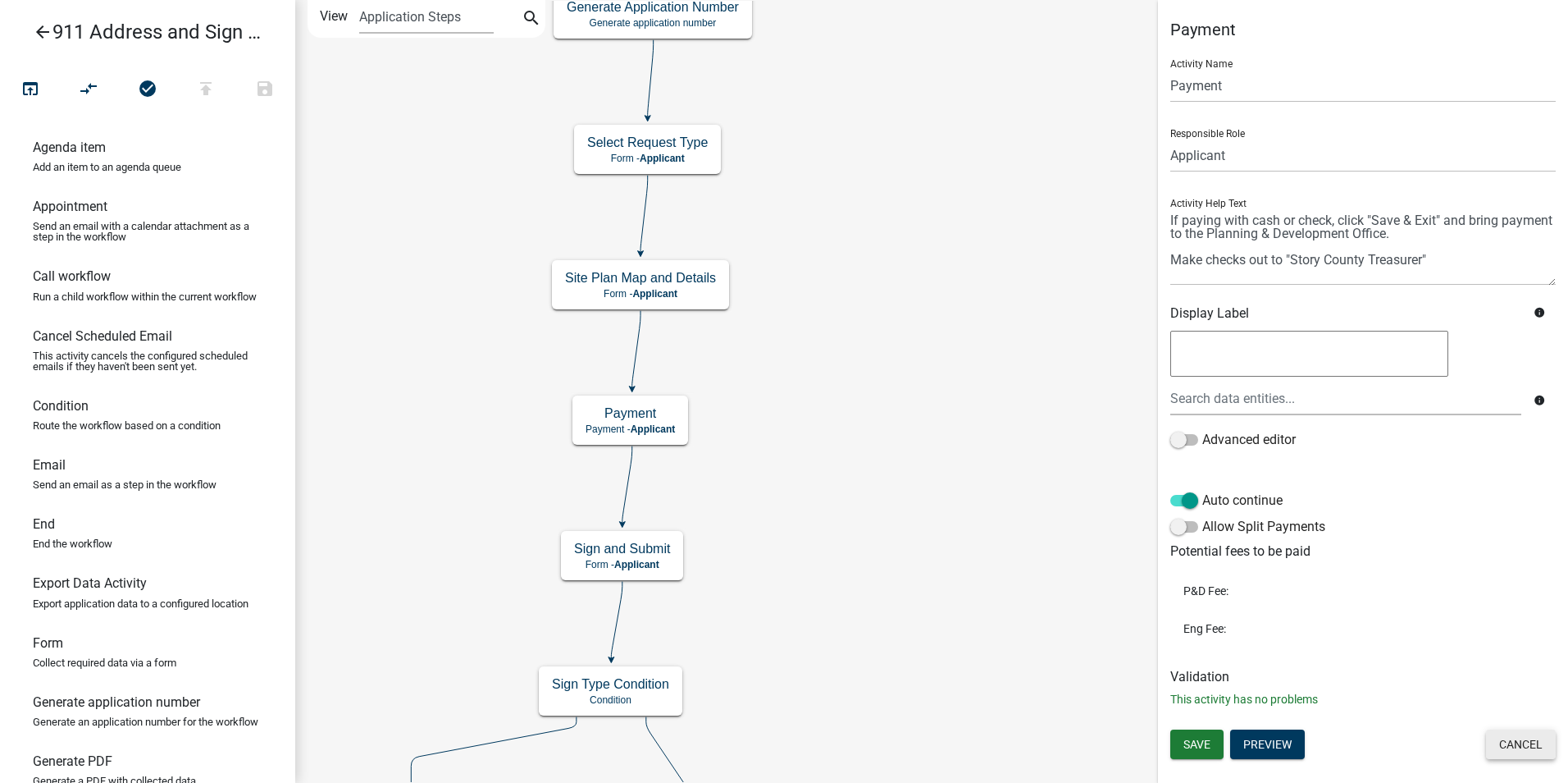
click at [1494, 742] on button "Cancel" at bounding box center [1520, 744] width 69 height 29
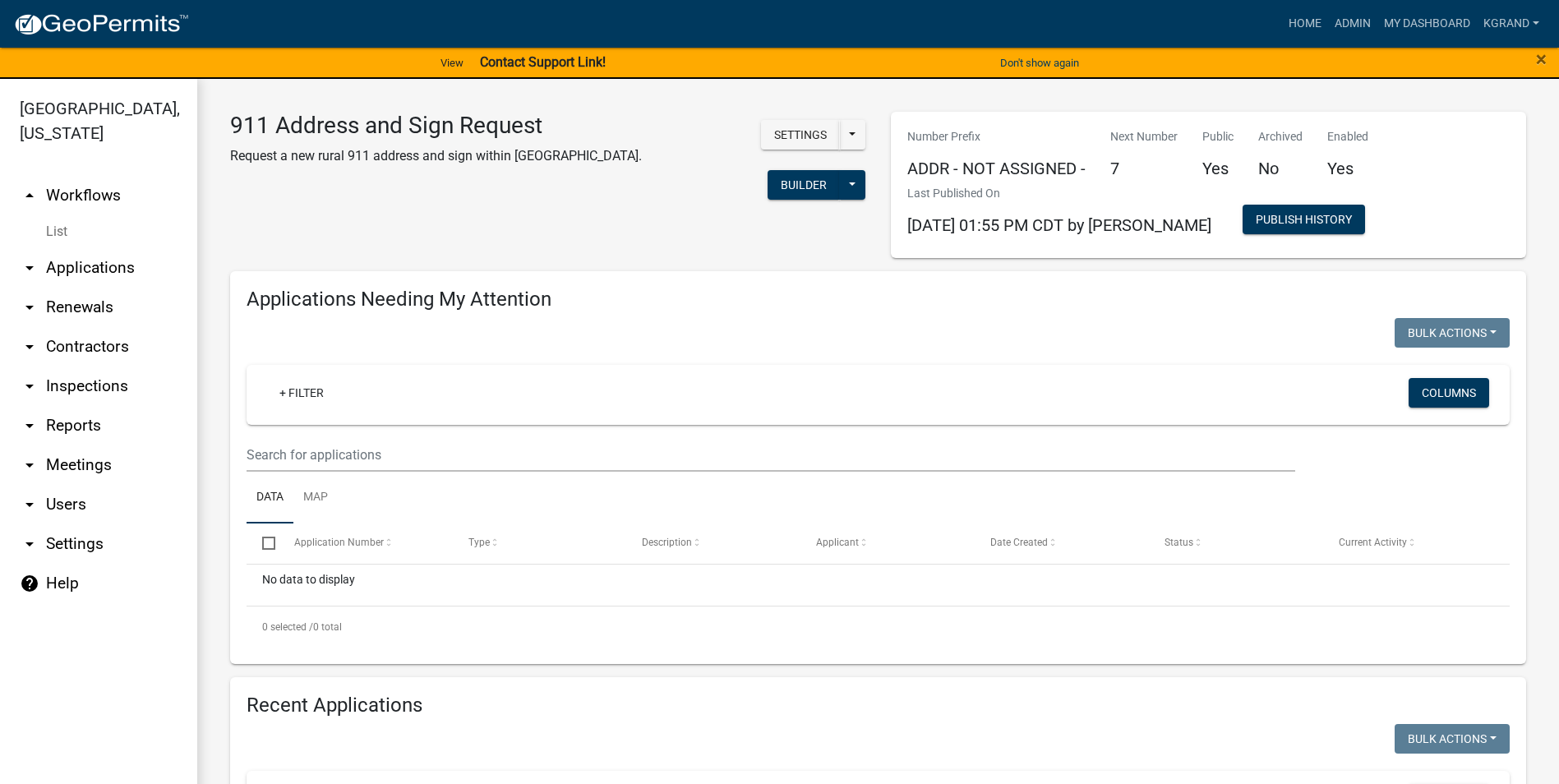
click at [89, 176] on link "arrow_drop_up Workflows" at bounding box center [99, 196] width 197 height 39
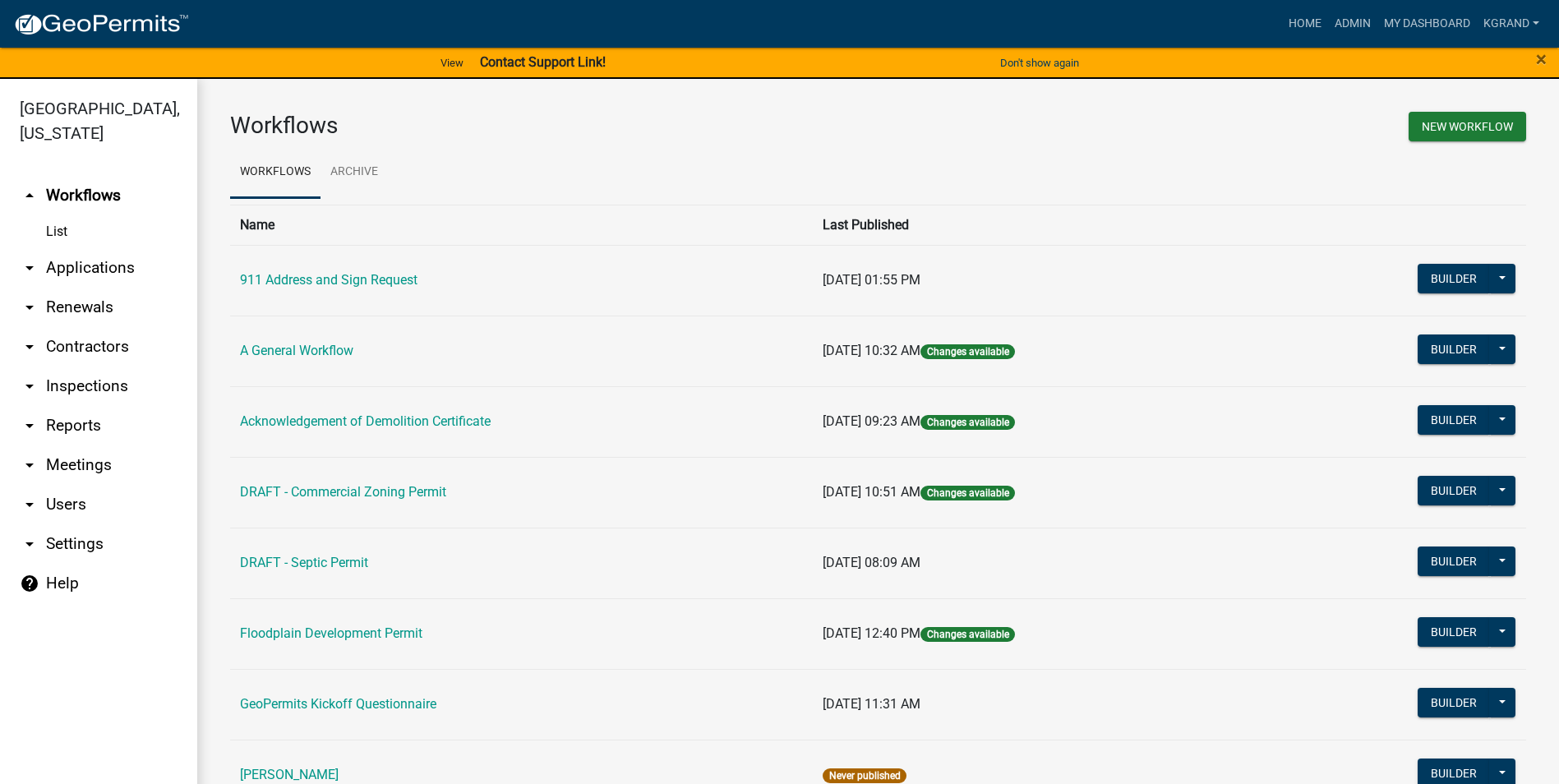
click at [521, 171] on ul "Workflows Archive" at bounding box center [878, 172] width 1296 height 52
click at [81, 485] on link "arrow_drop_down Users" at bounding box center [99, 505] width 197 height 39
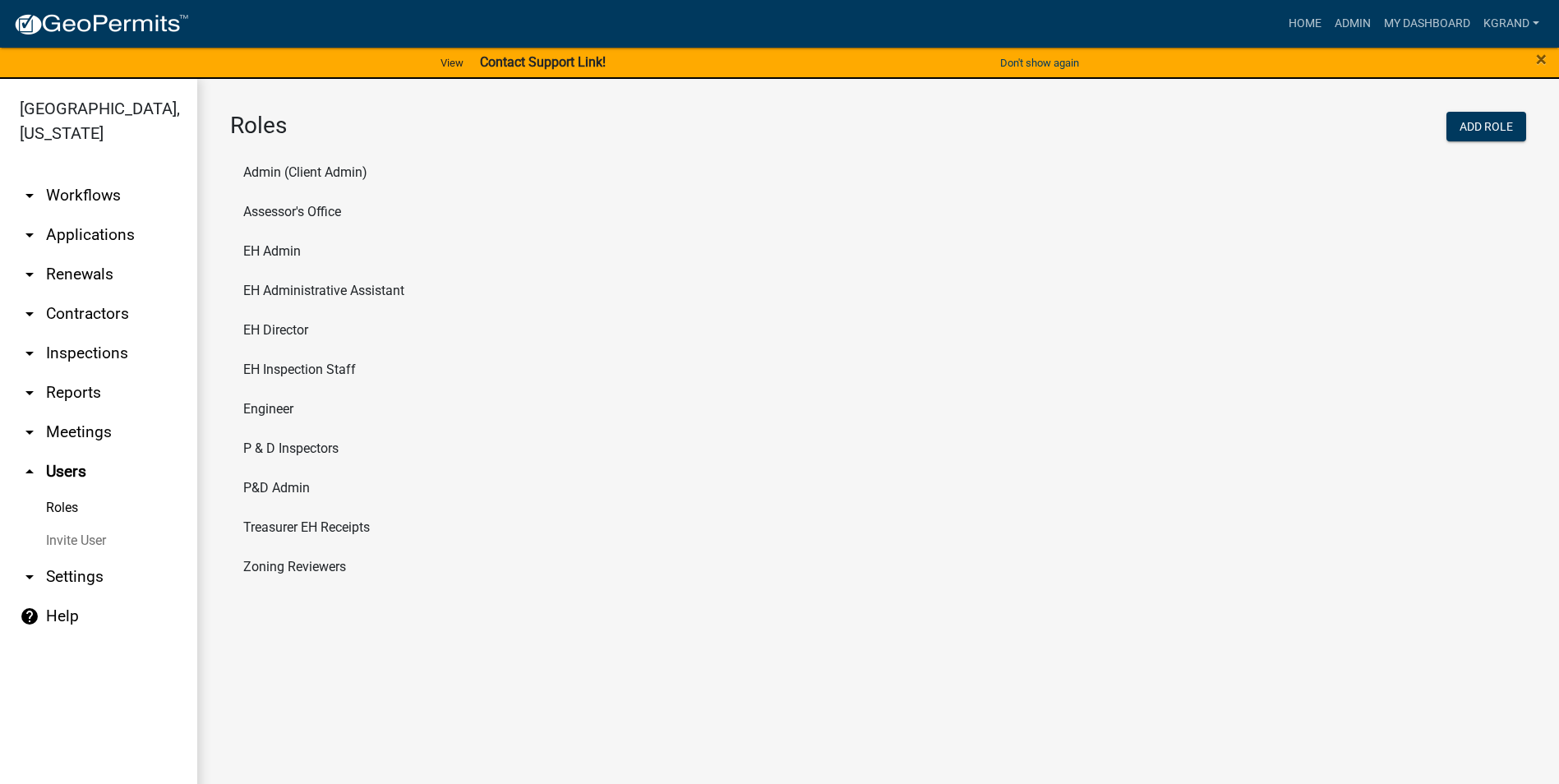
click at [83, 559] on link "arrow_drop_down Settings" at bounding box center [99, 576] width 197 height 39
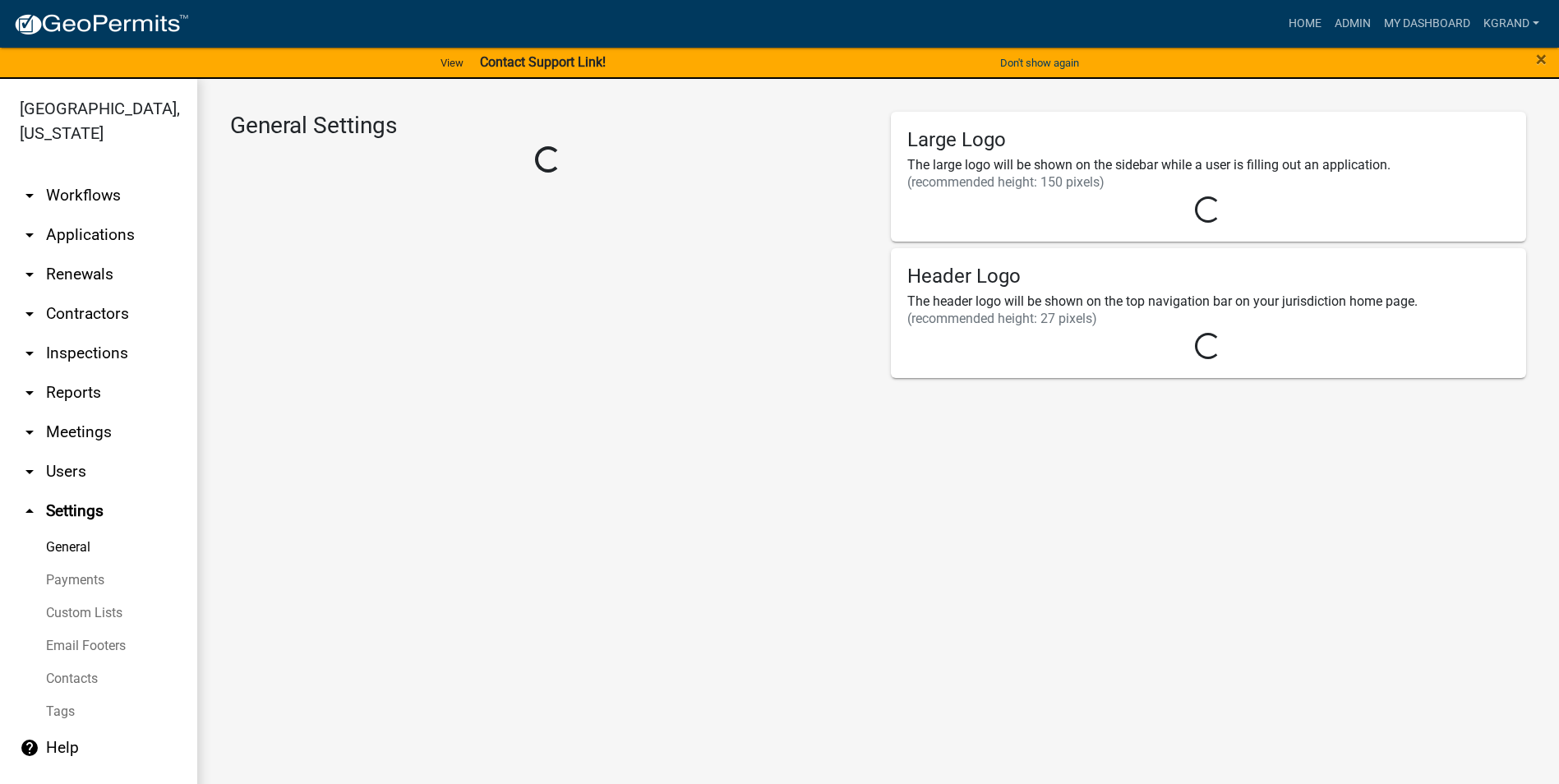
select select "03540cc7-cae6-4ec5-9df4-19164d3ec826"
select select "IA"
select select "Central Standard Time"
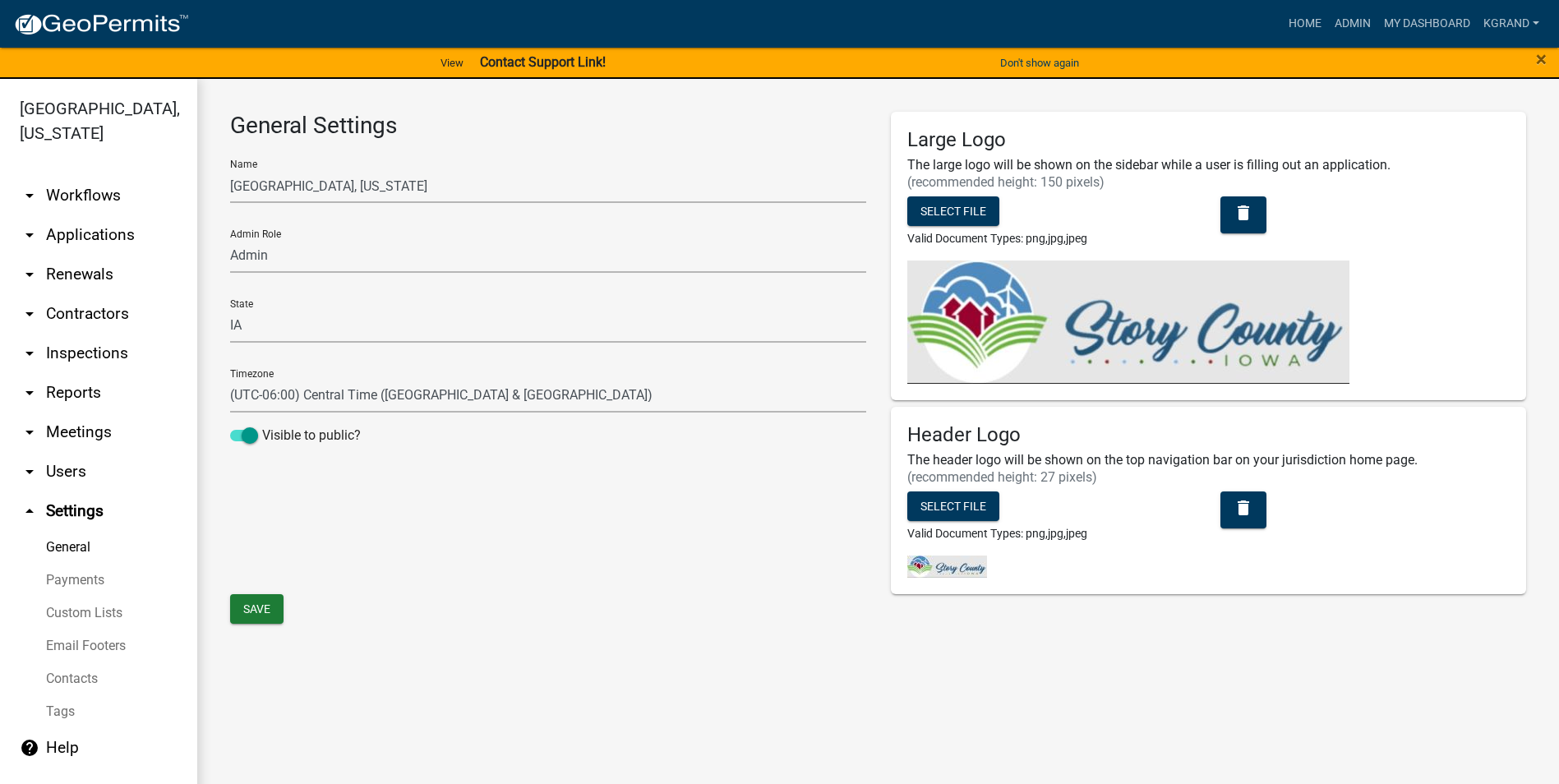
click at [75, 563] on link "Payments" at bounding box center [99, 579] width 197 height 33
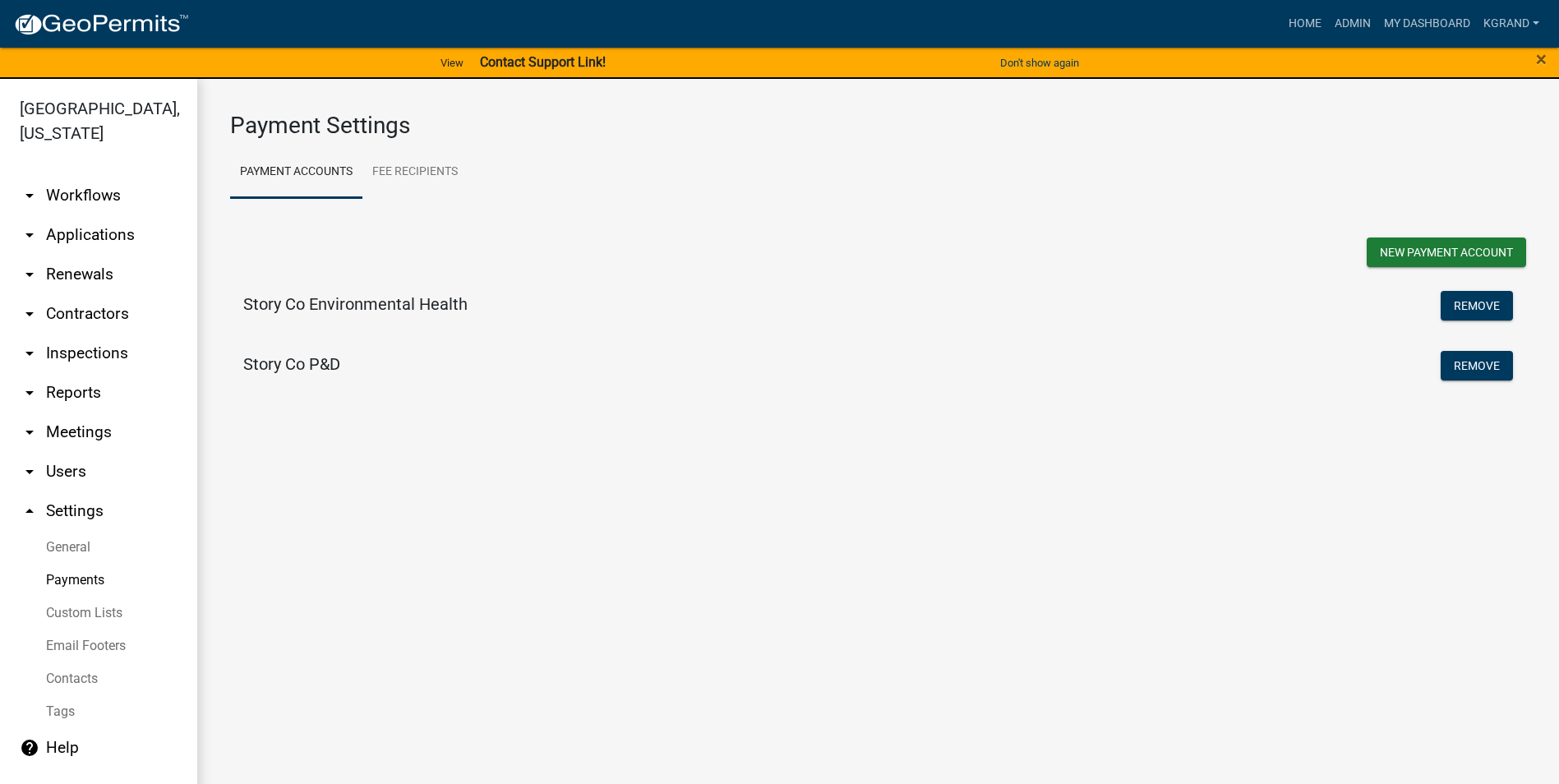
click at [97, 176] on link "arrow_drop_down Workflows" at bounding box center [99, 196] width 197 height 39
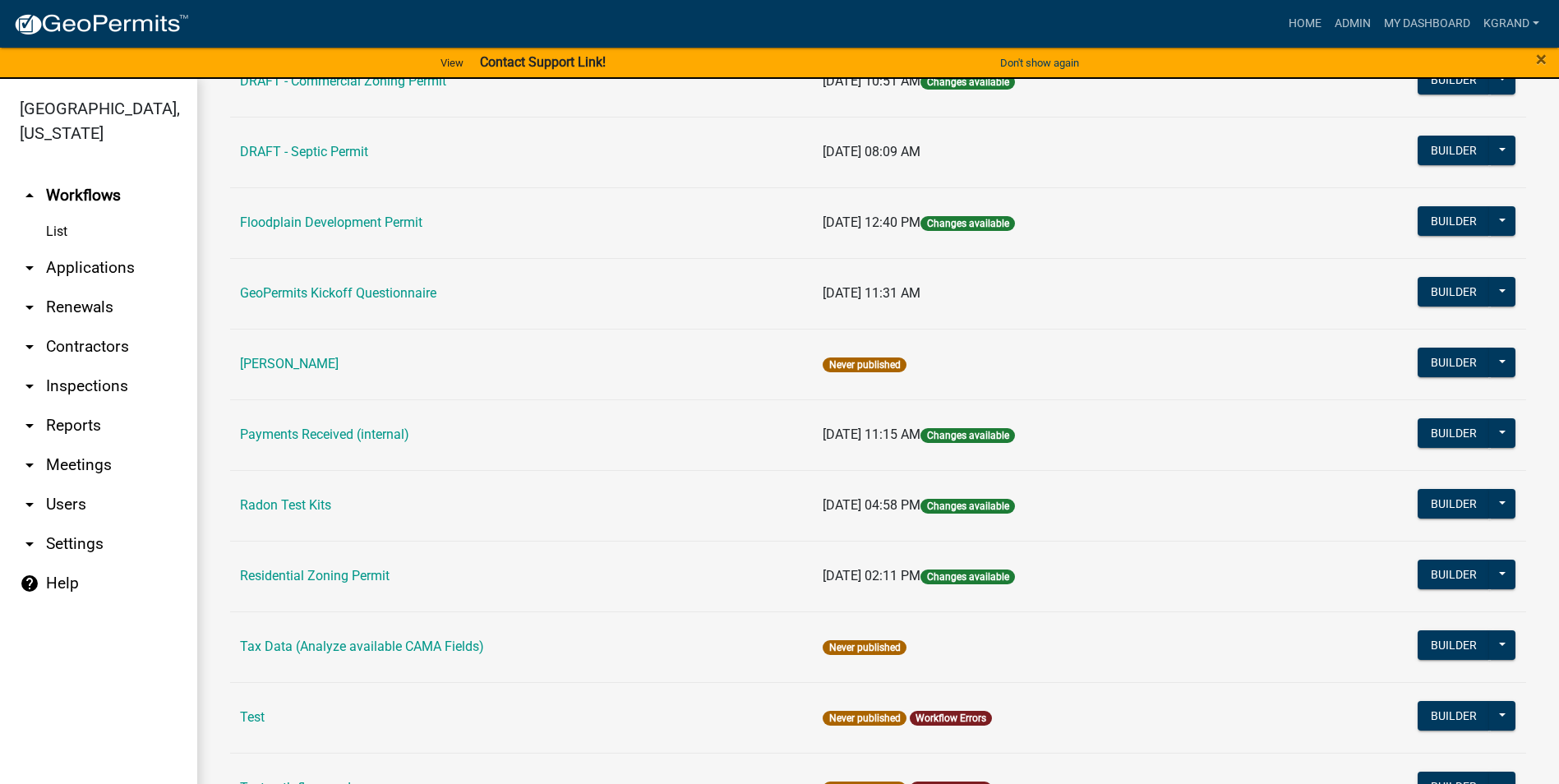
scroll to position [493, 0]
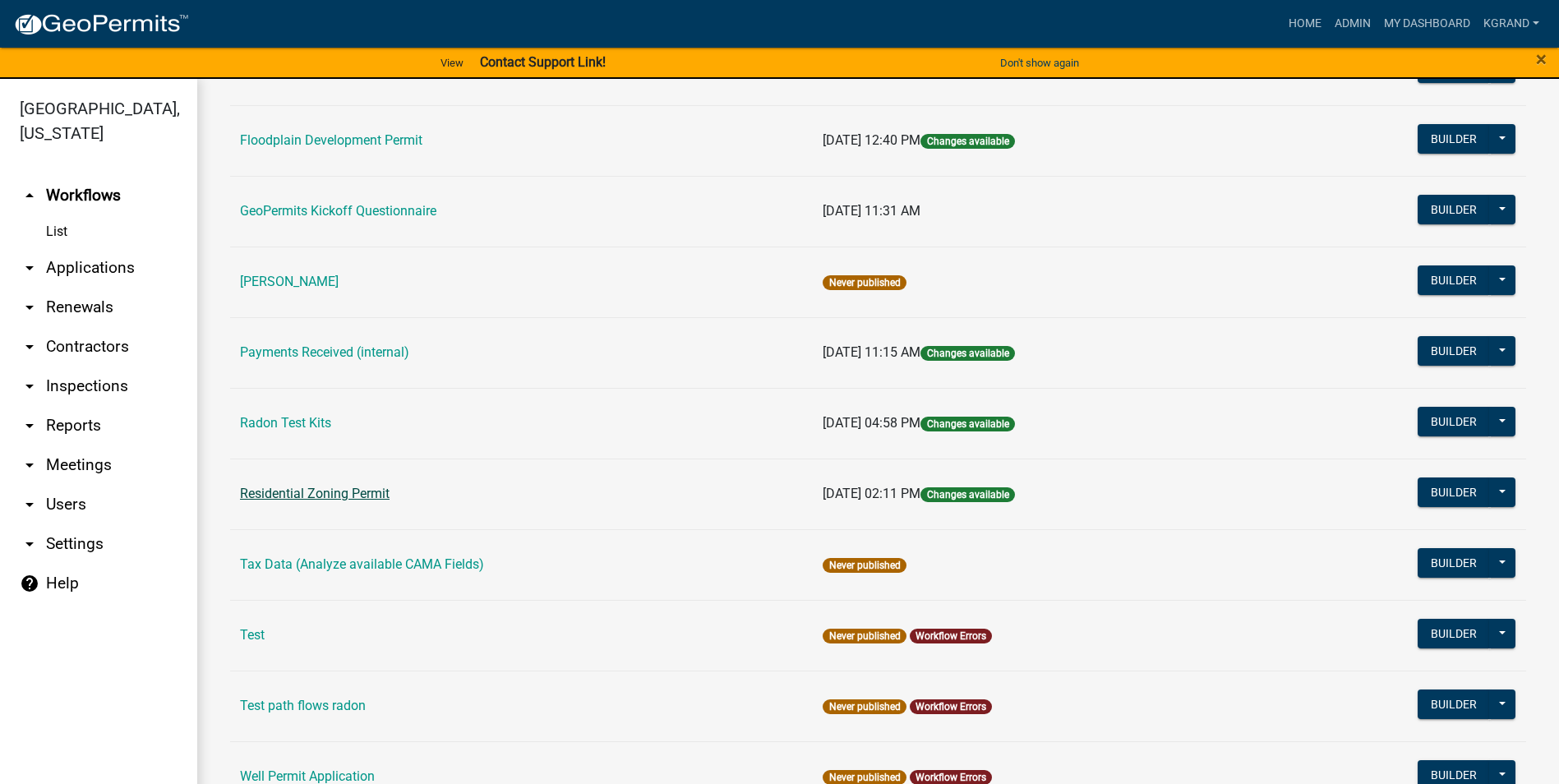
click at [325, 489] on link "Residential Zoning Permit" at bounding box center [314, 493] width 150 height 16
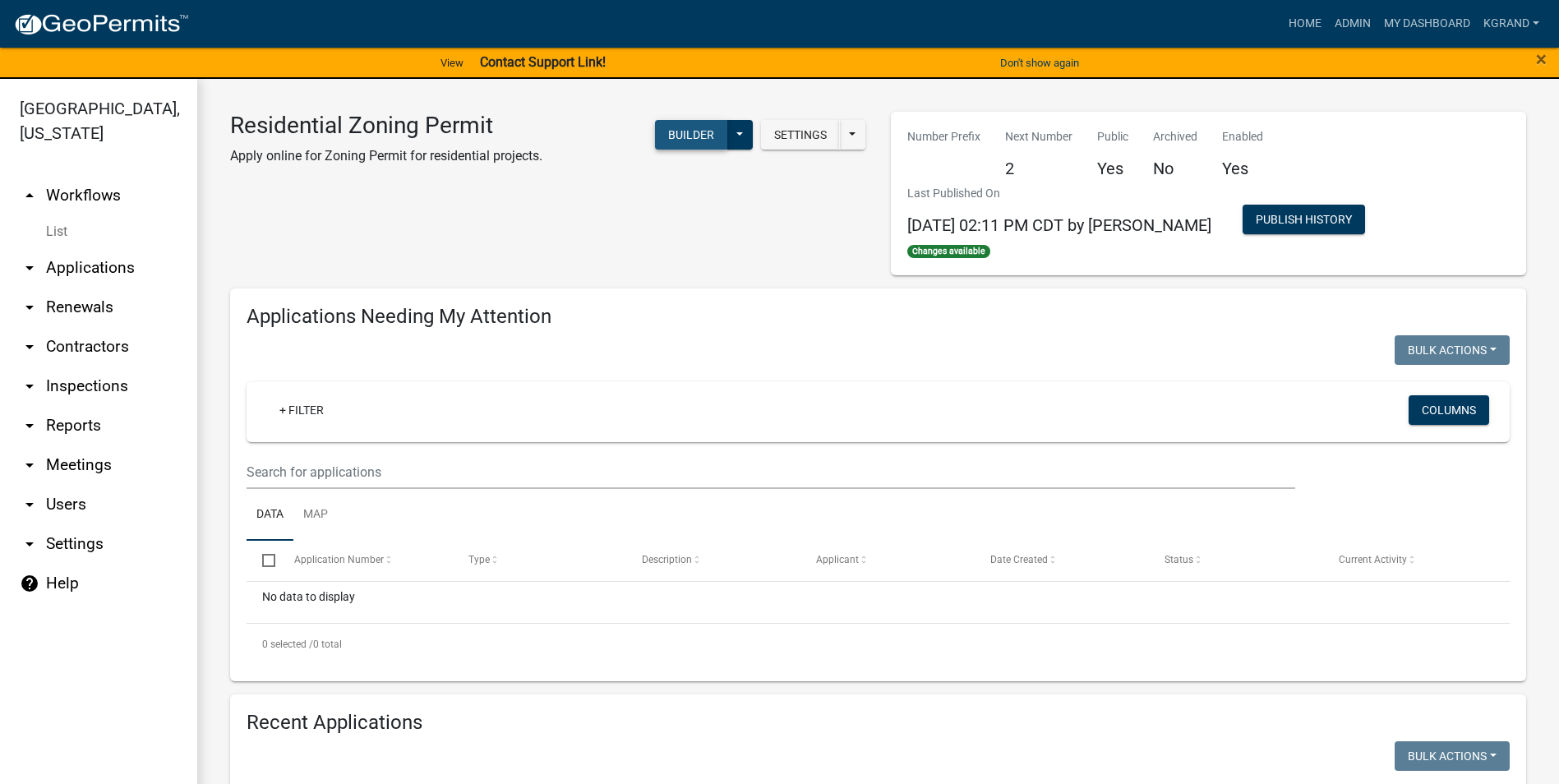
click at [692, 125] on button "Builder" at bounding box center [690, 134] width 72 height 29
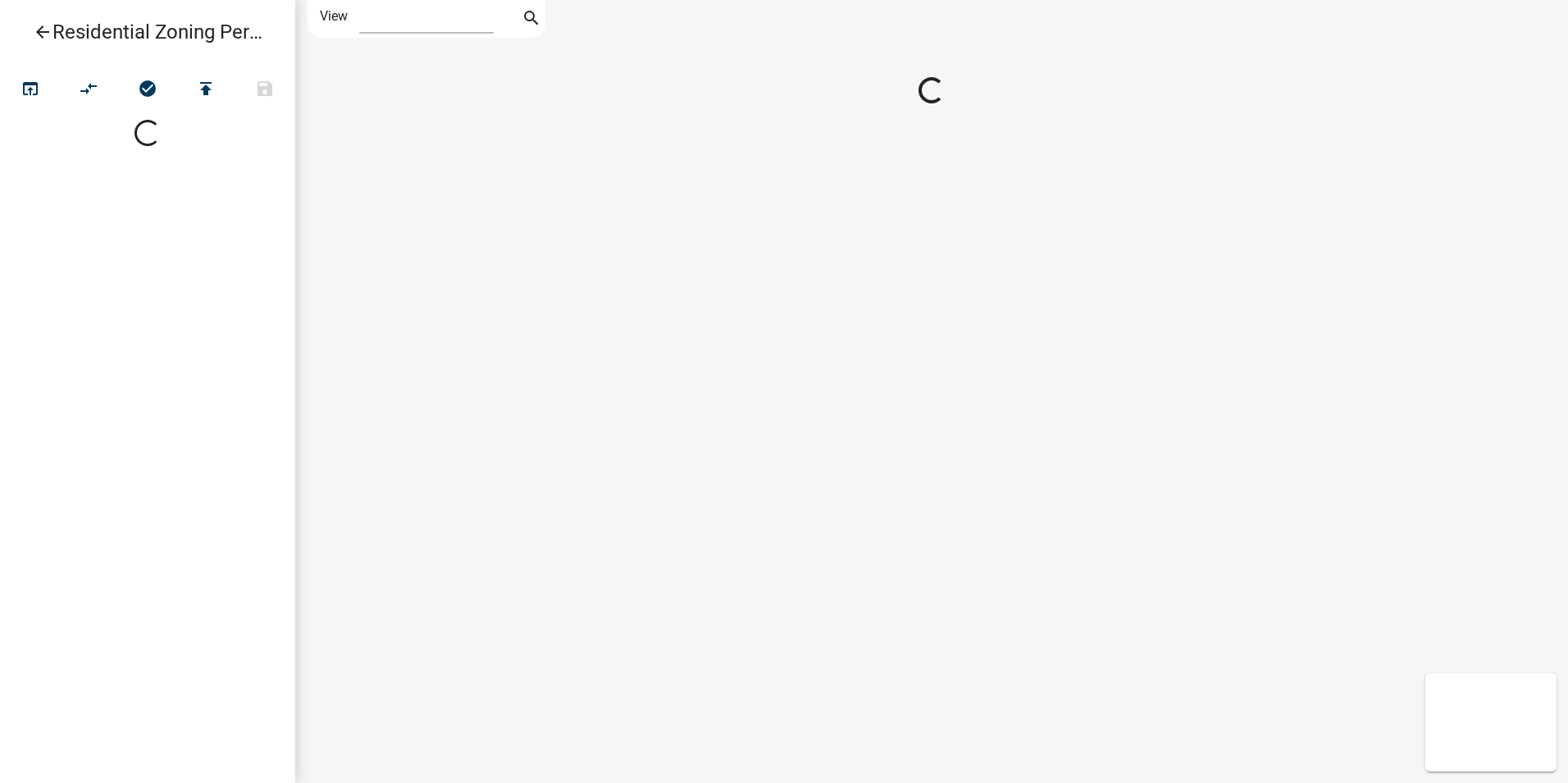
select select "1"
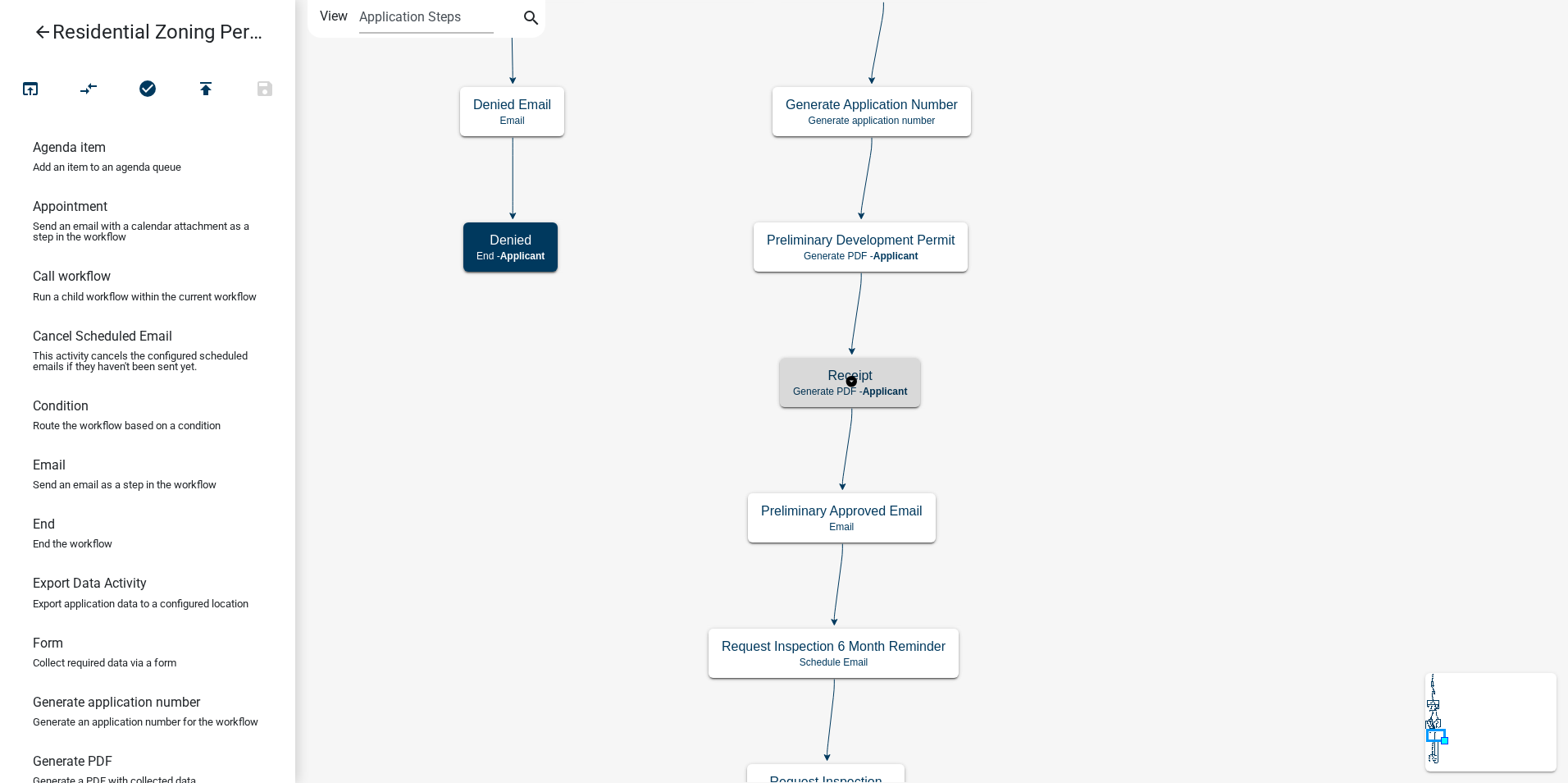
click at [896, 368] on h5 "Receipt" at bounding box center [849, 375] width 114 height 16
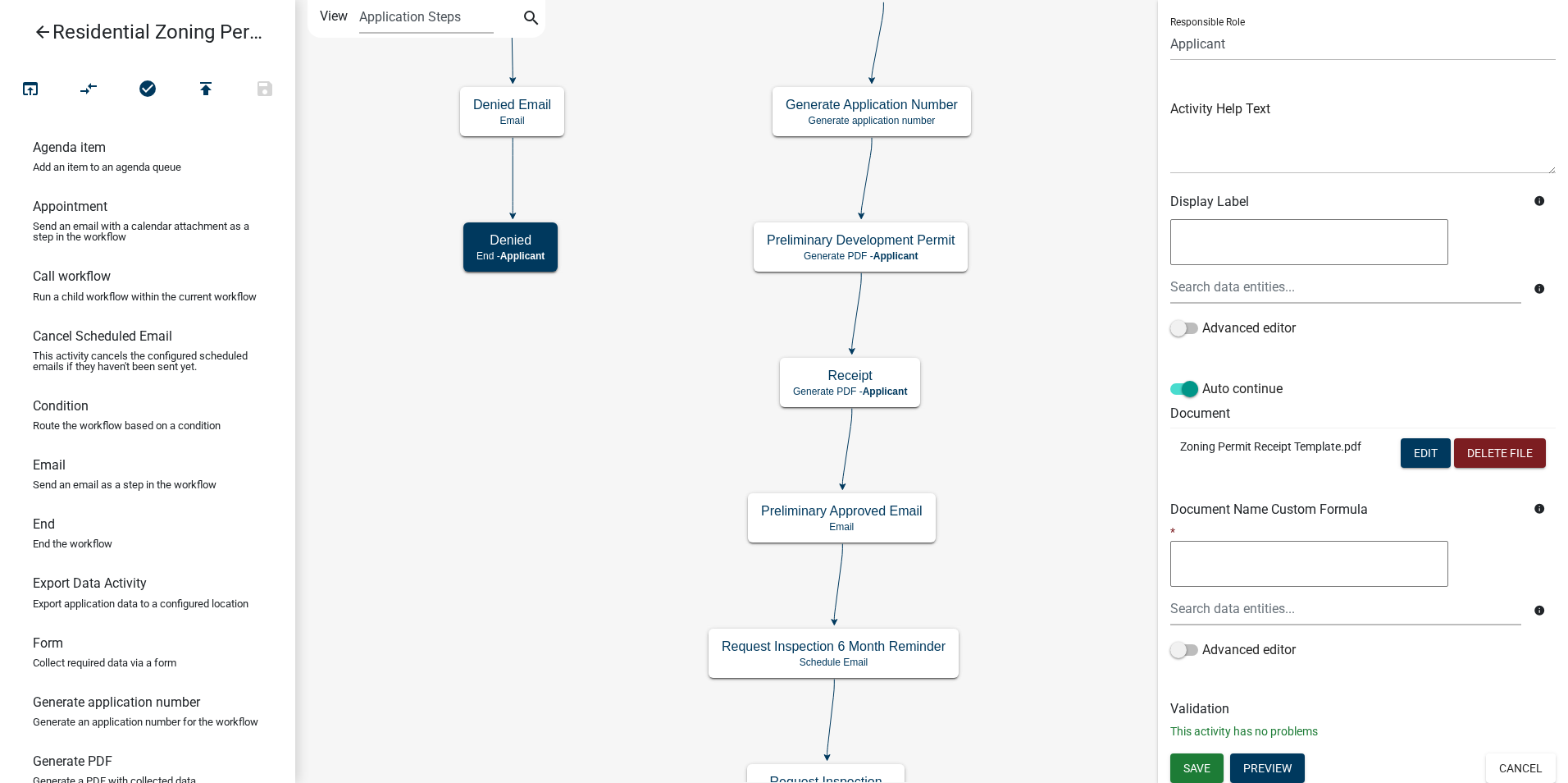
scroll to position [115, 0]
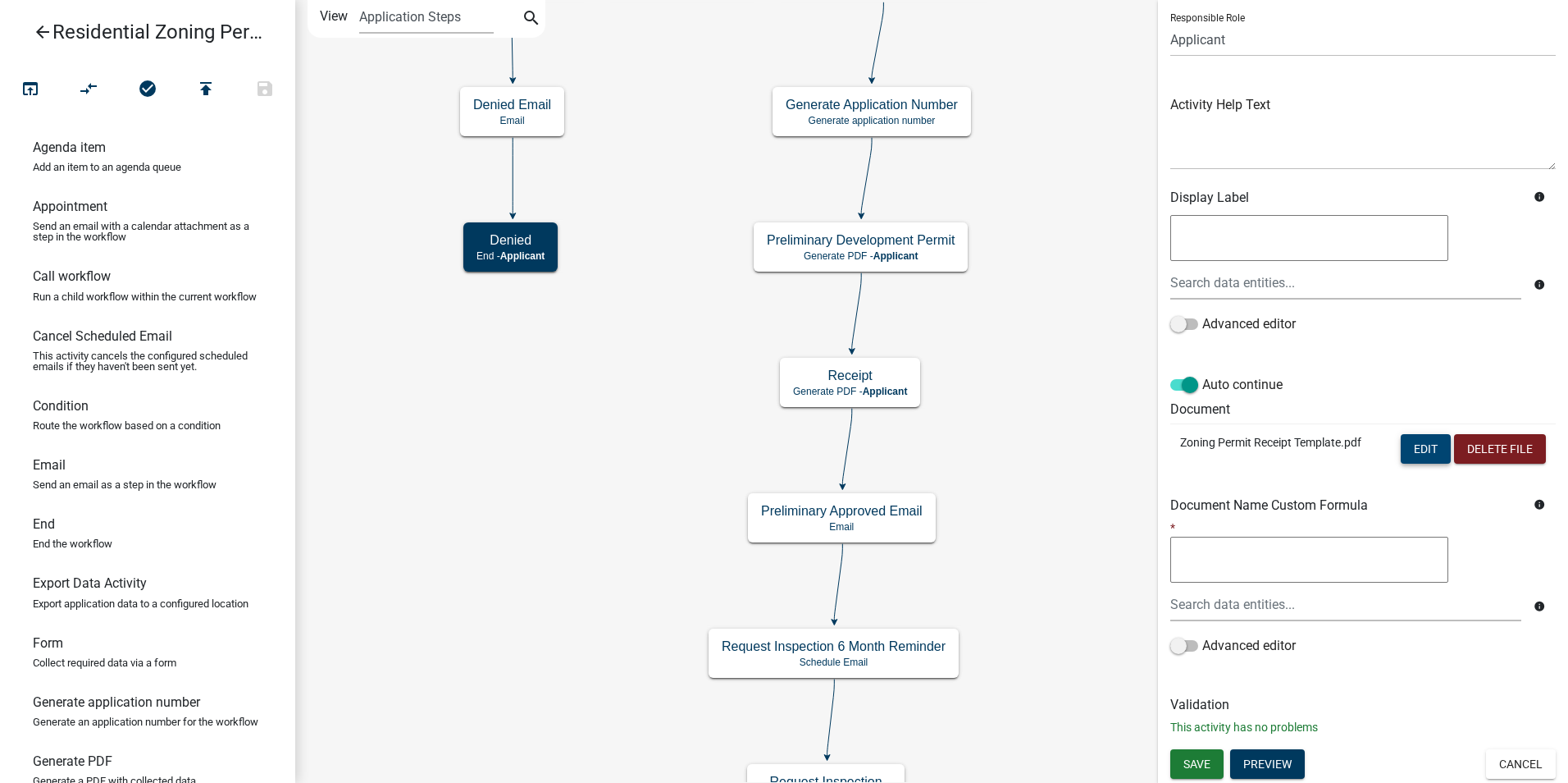
click at [1423, 446] on button "Edit" at bounding box center [1425, 448] width 50 height 29
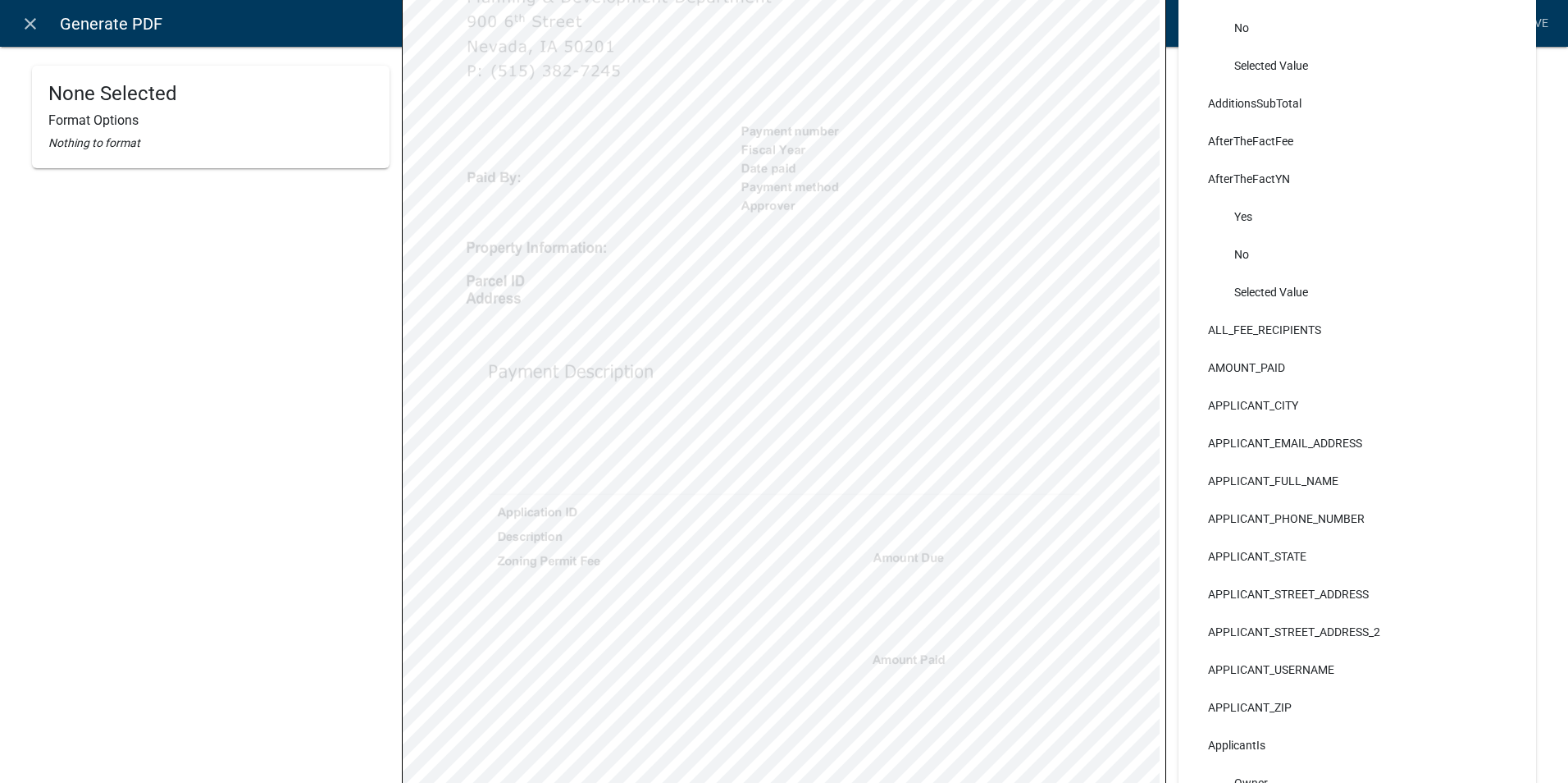
scroll to position [0, 0]
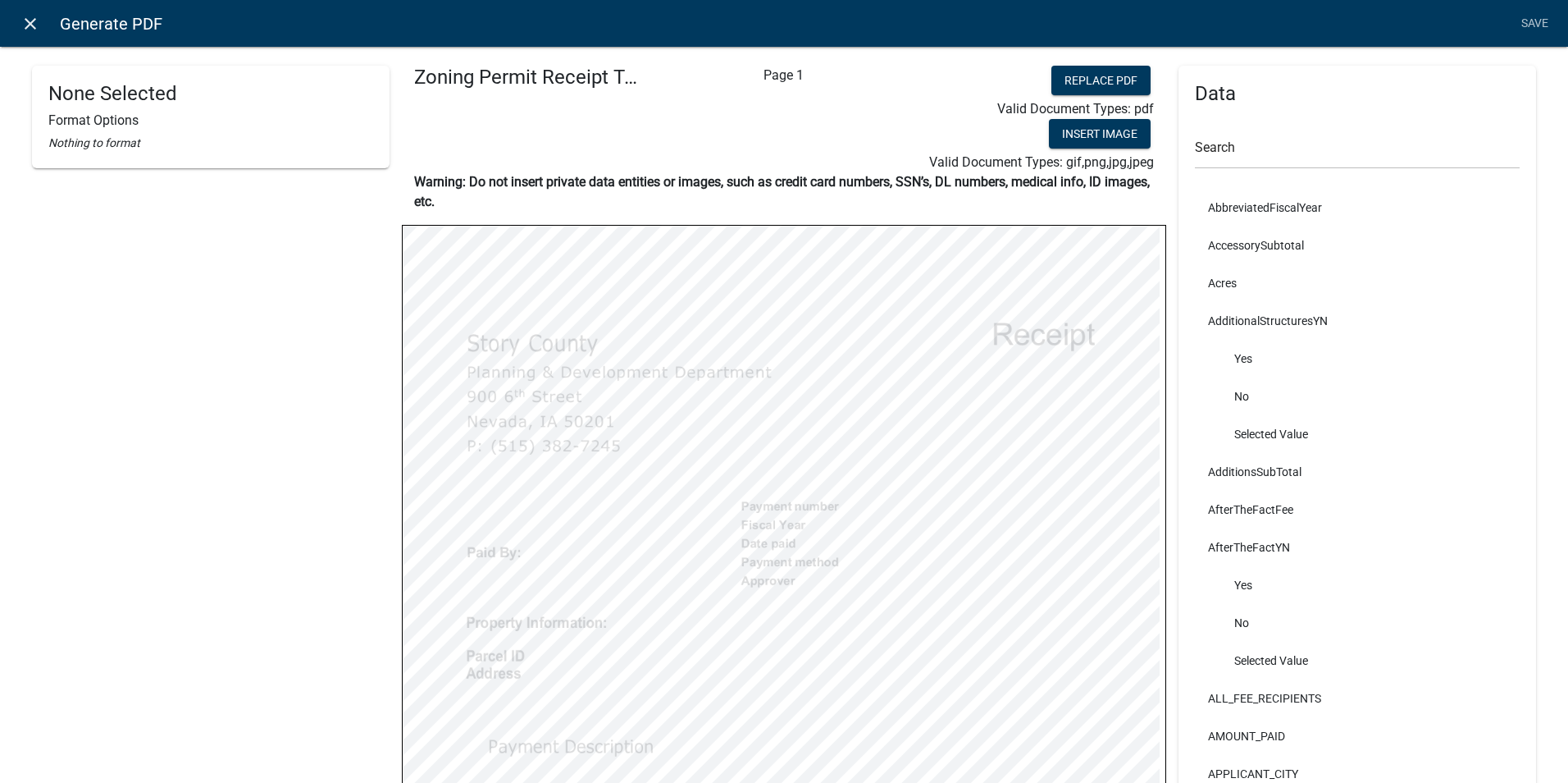
click at [32, 24] on icon "close" at bounding box center [30, 23] width 20 height 20
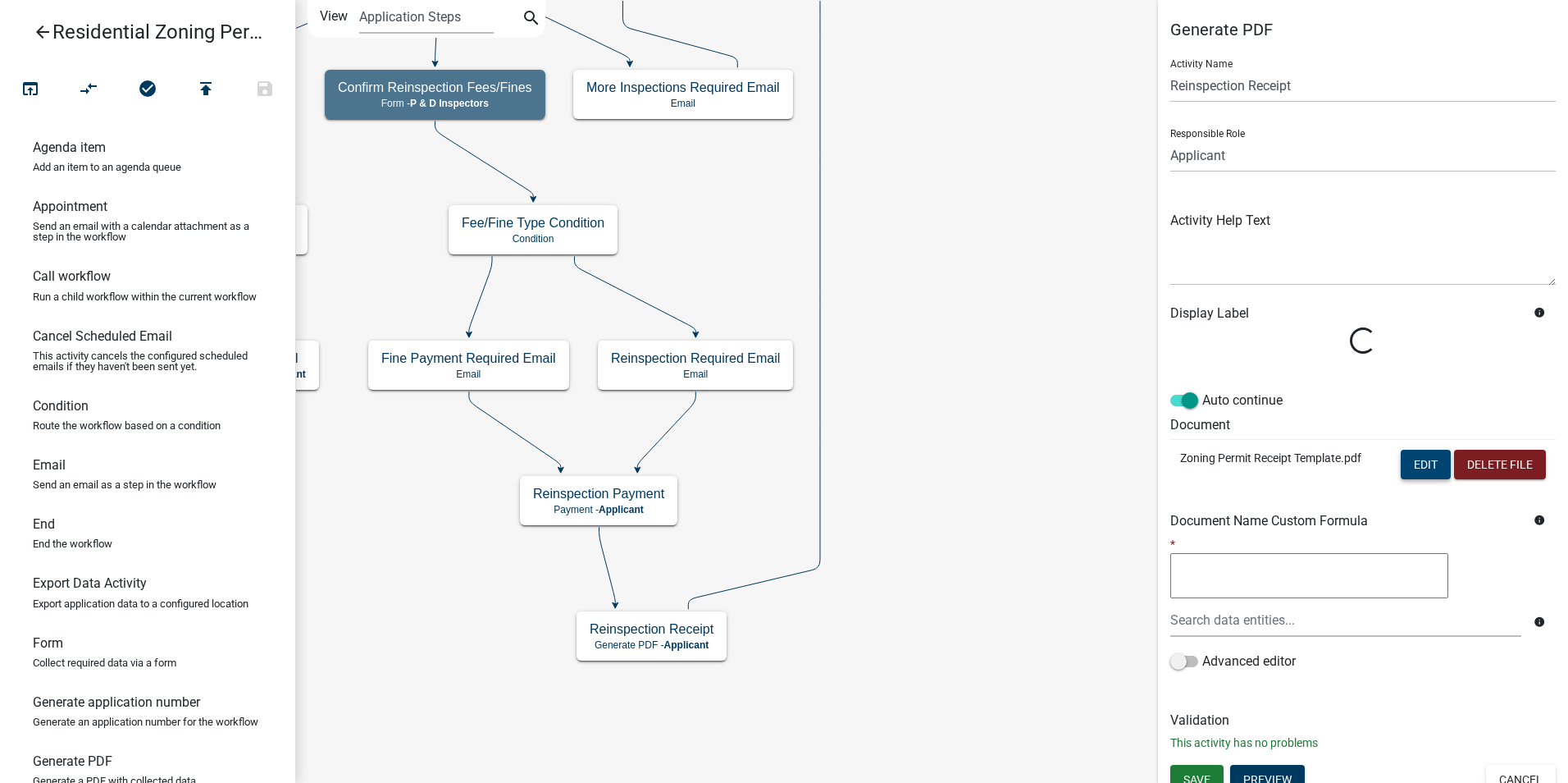
click at [1405, 464] on button "Edit" at bounding box center [1425, 464] width 50 height 29
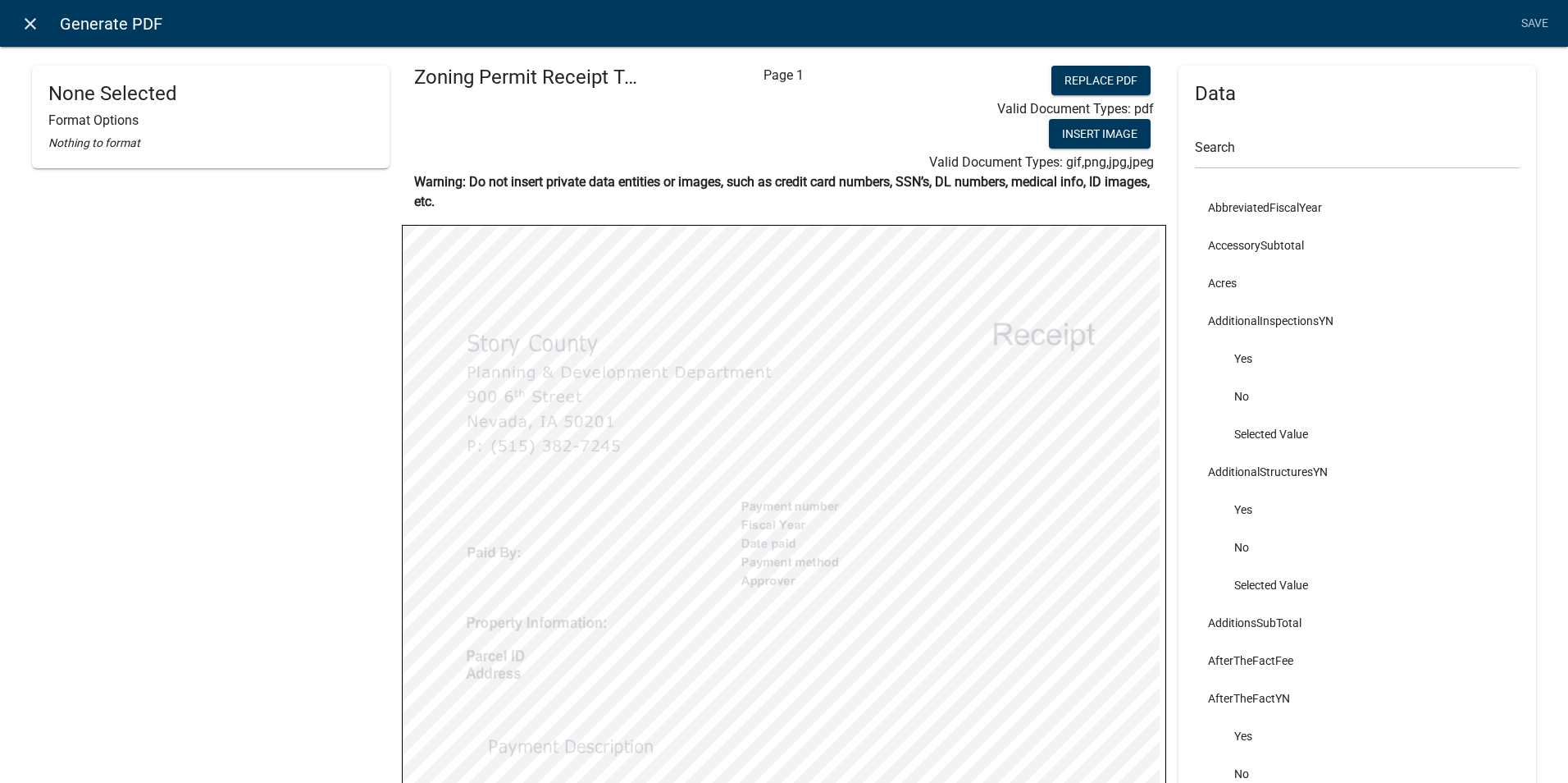
click at [23, 28] on icon "close" at bounding box center [30, 23] width 20 height 20
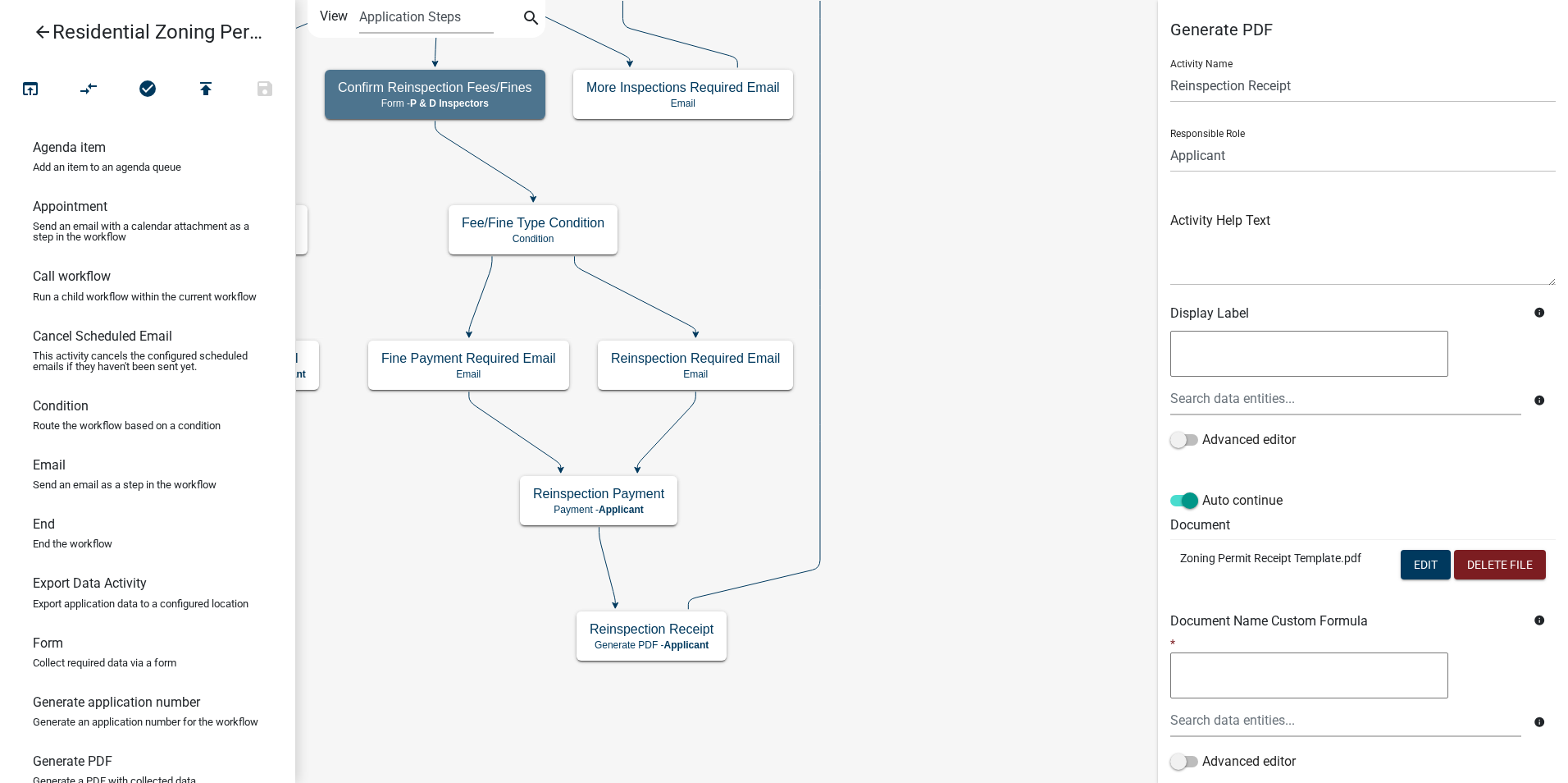
click at [1030, 463] on icon "Start Start - Applicant Parcel search Parcel search - Applicant Require User Re…" at bounding box center [931, 392] width 1271 height 781
click at [40, 33] on icon "arrow_back" at bounding box center [42, 34] width 20 height 23
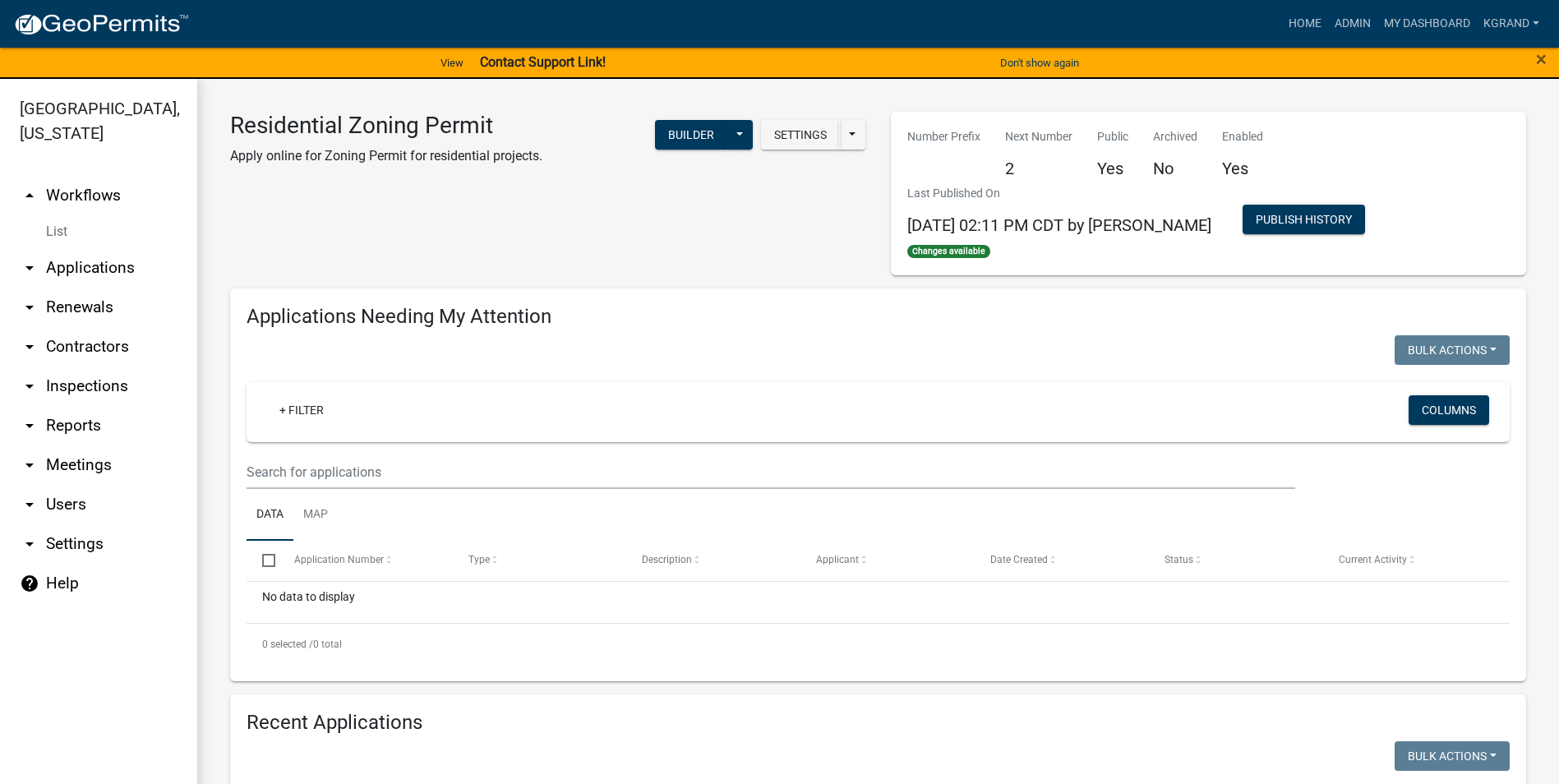
click at [385, 238] on div "Residential Zoning Permit Apply online for Zoning Permit for residential projec…" at bounding box center [548, 194] width 661 height 164
click at [325, 250] on div "Residential Zoning Permit Apply online for Zoning Permit for residential projec…" at bounding box center [548, 194] width 661 height 164
click at [321, 252] on div "Residential Zoning Permit Apply online for Zoning Permit for residential projec…" at bounding box center [548, 194] width 661 height 164
click at [316, 257] on div "Residential Zoning Permit Apply online for Zoning Permit for residential projec…" at bounding box center [548, 194] width 661 height 164
click at [316, 258] on div "Residential Zoning Permit Apply online for Zoning Permit for residential projec…" at bounding box center [548, 194] width 661 height 164
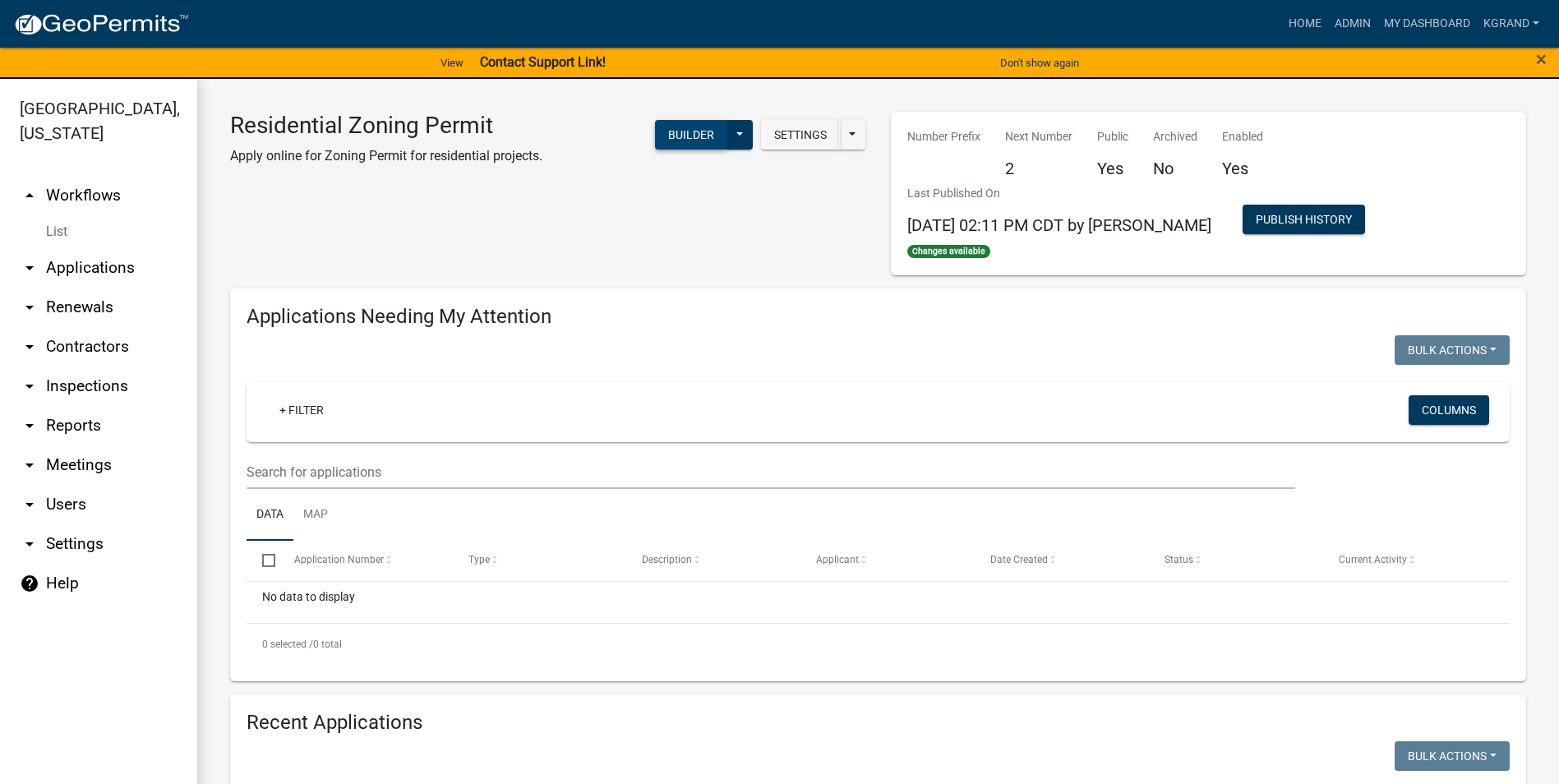
click at [670, 132] on button "Builder" at bounding box center [690, 134] width 72 height 29
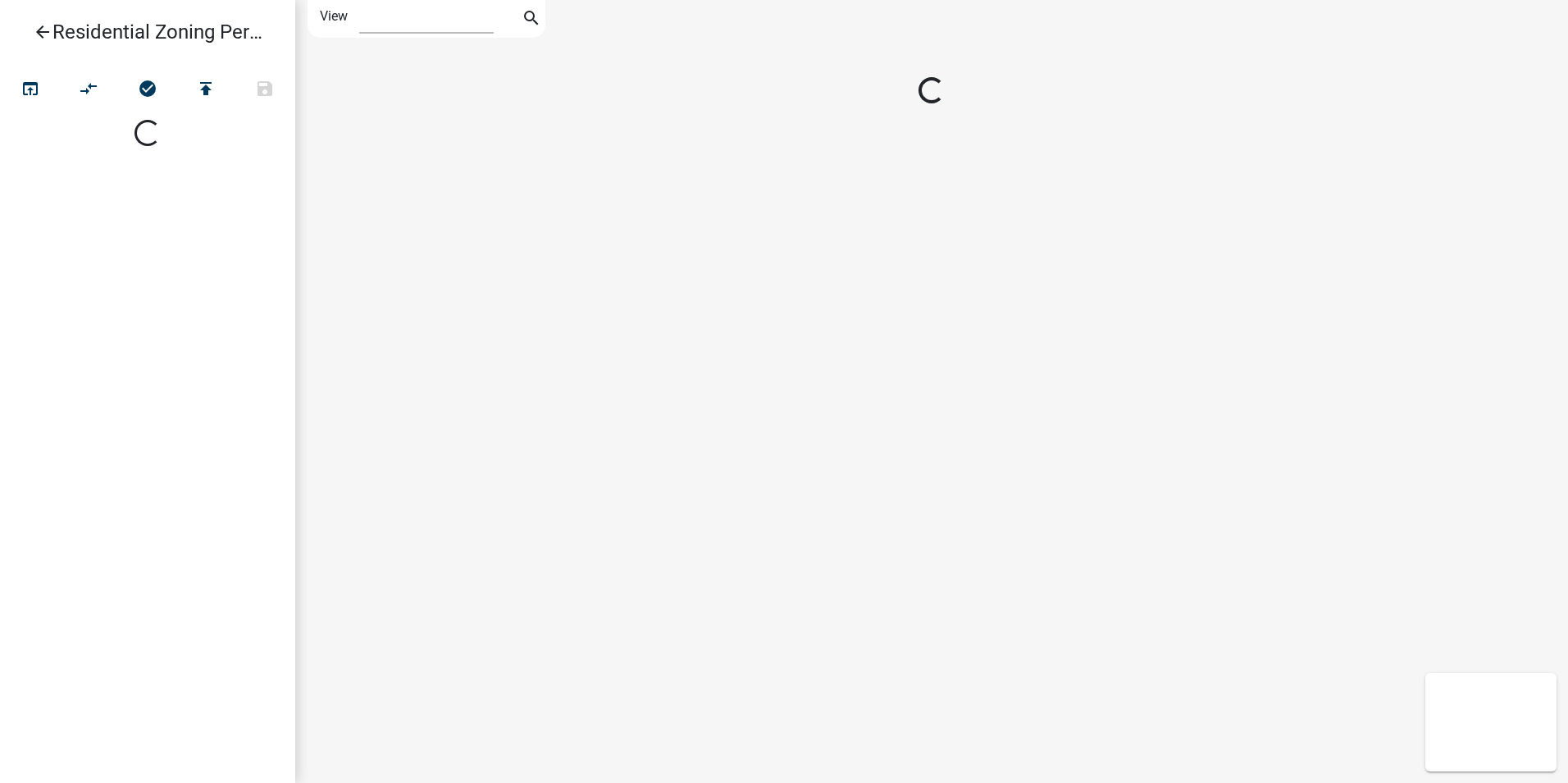
select select "1"
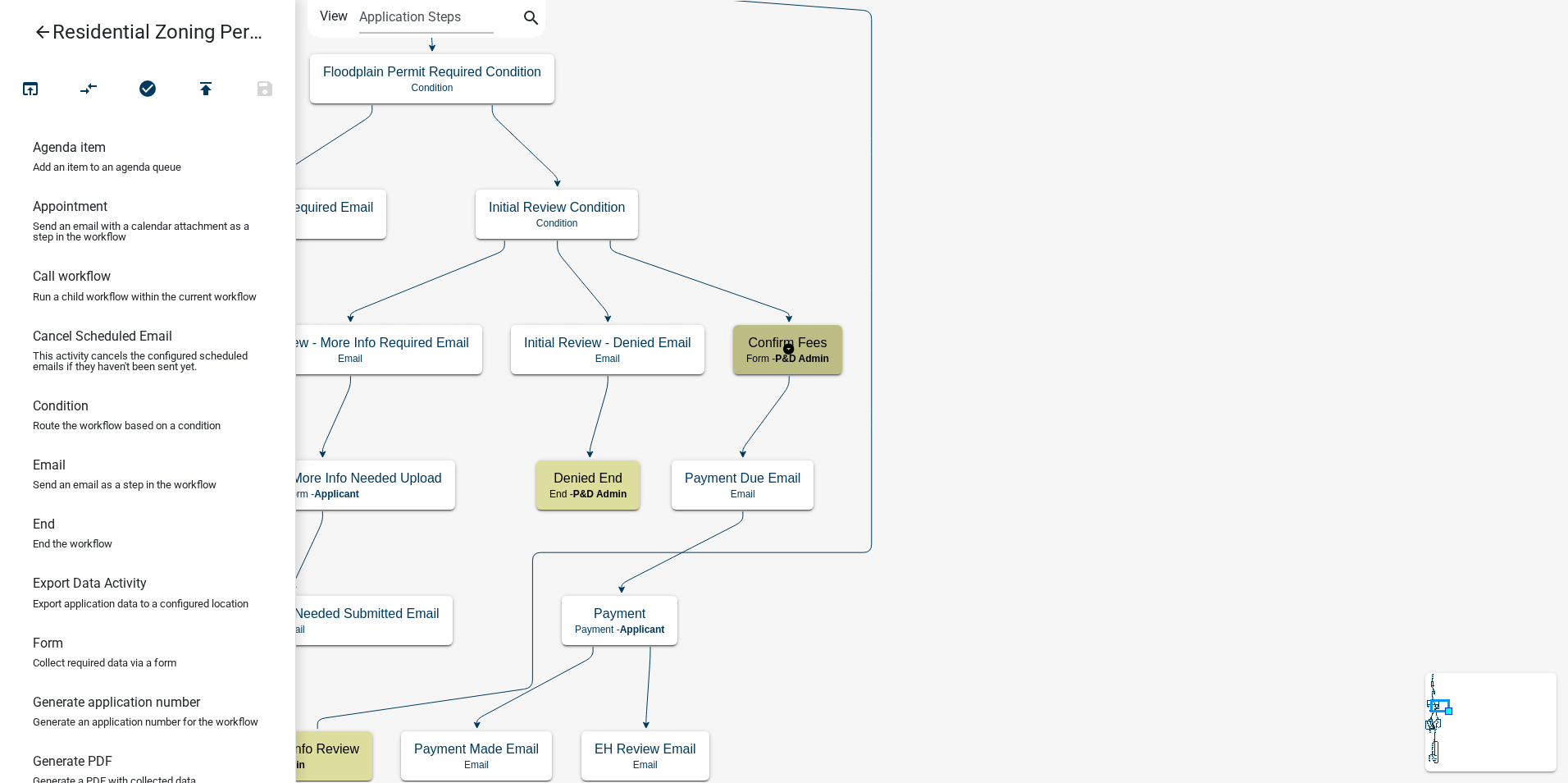
click at [767, 353] on p "Form - P&D Admin" at bounding box center [787, 359] width 83 height 11
click at [768, 353] on p "Form - P&D Admin" at bounding box center [787, 359] width 83 height 11
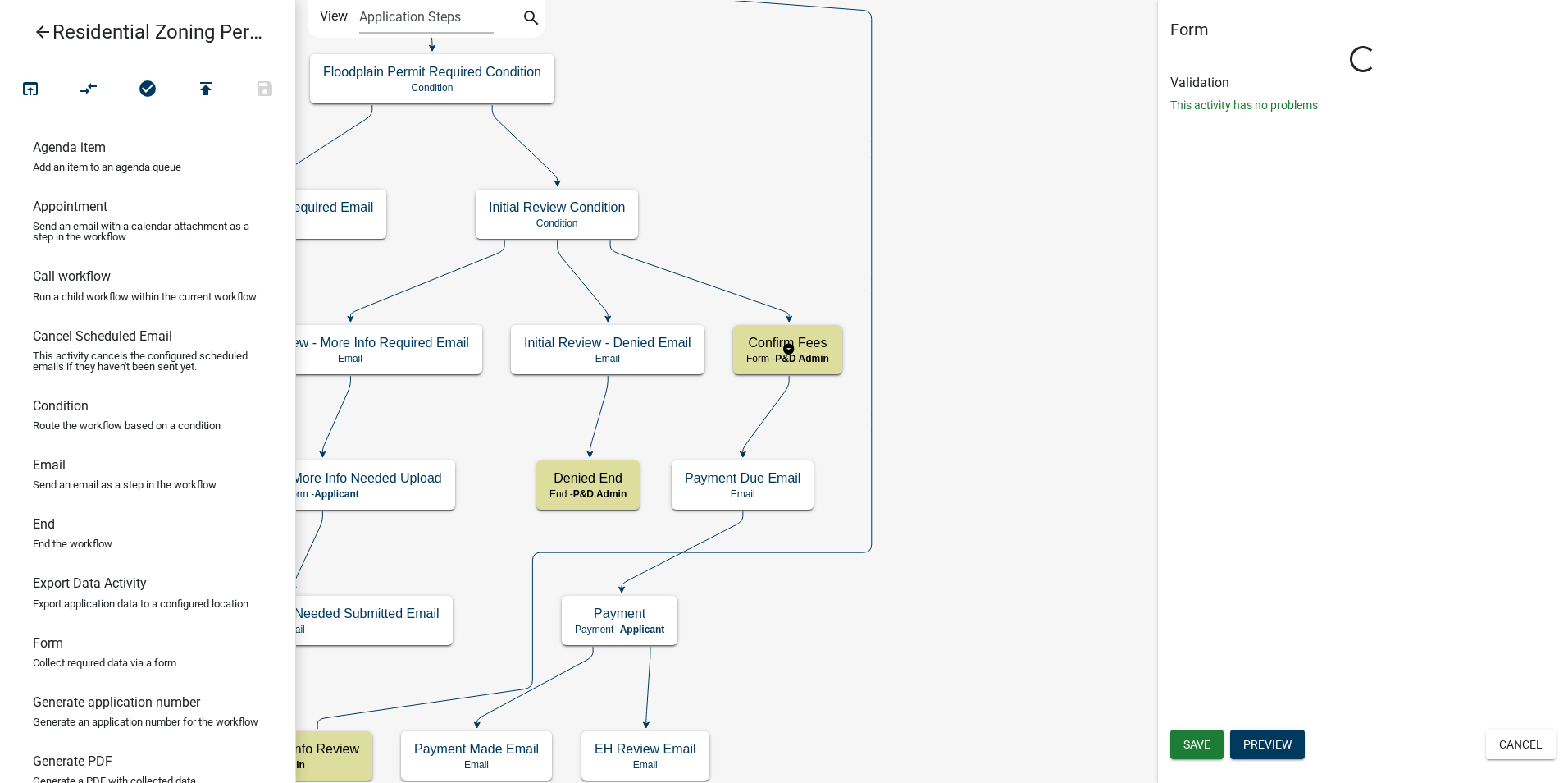
select select "1D7849C7-47D0-45C1-BB15-B11DE66EF8E1"
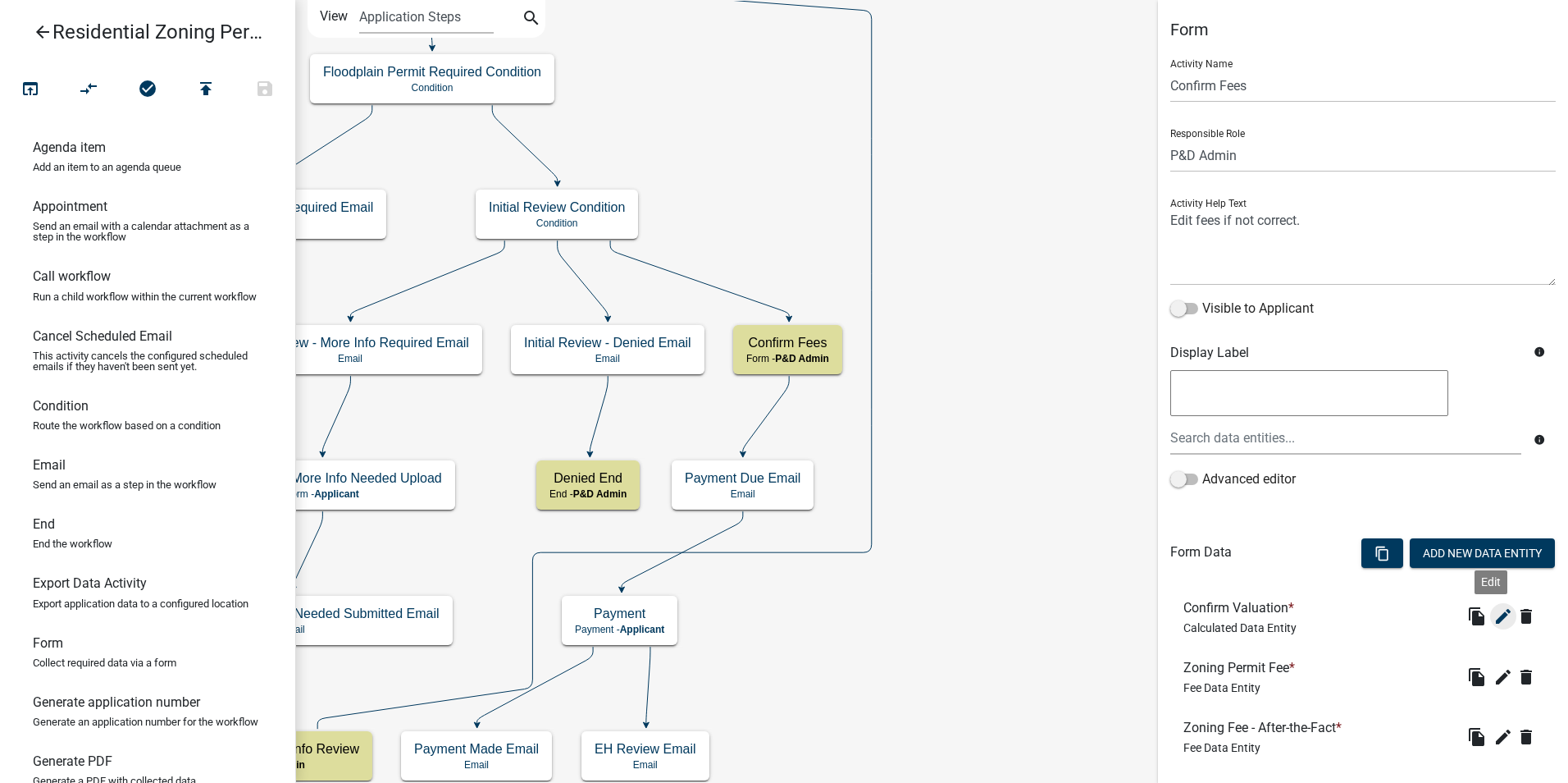
click at [1493, 621] on icon "edit" at bounding box center [1502, 616] width 20 height 20
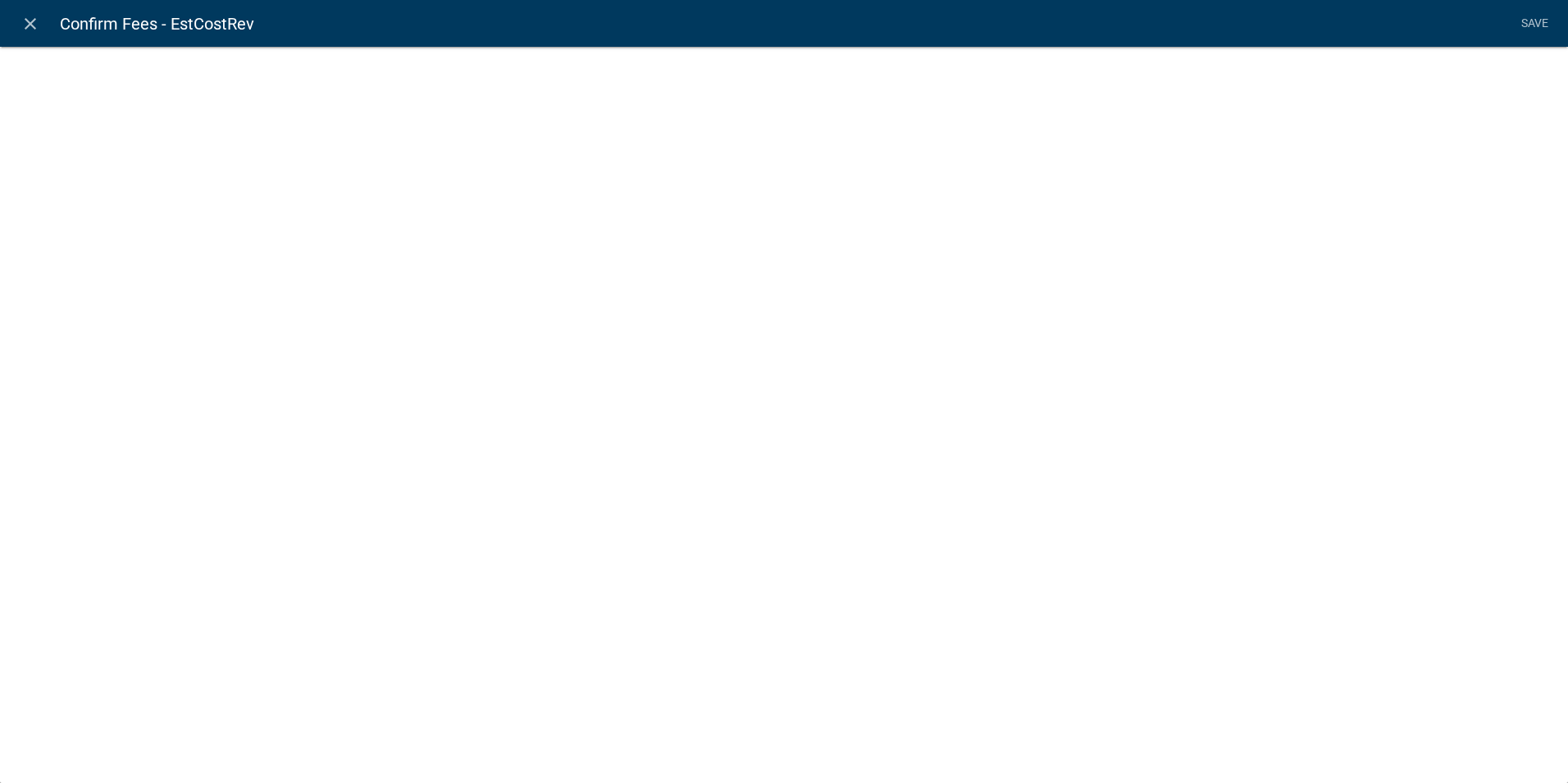
select select "calculated-value"
select select "2"
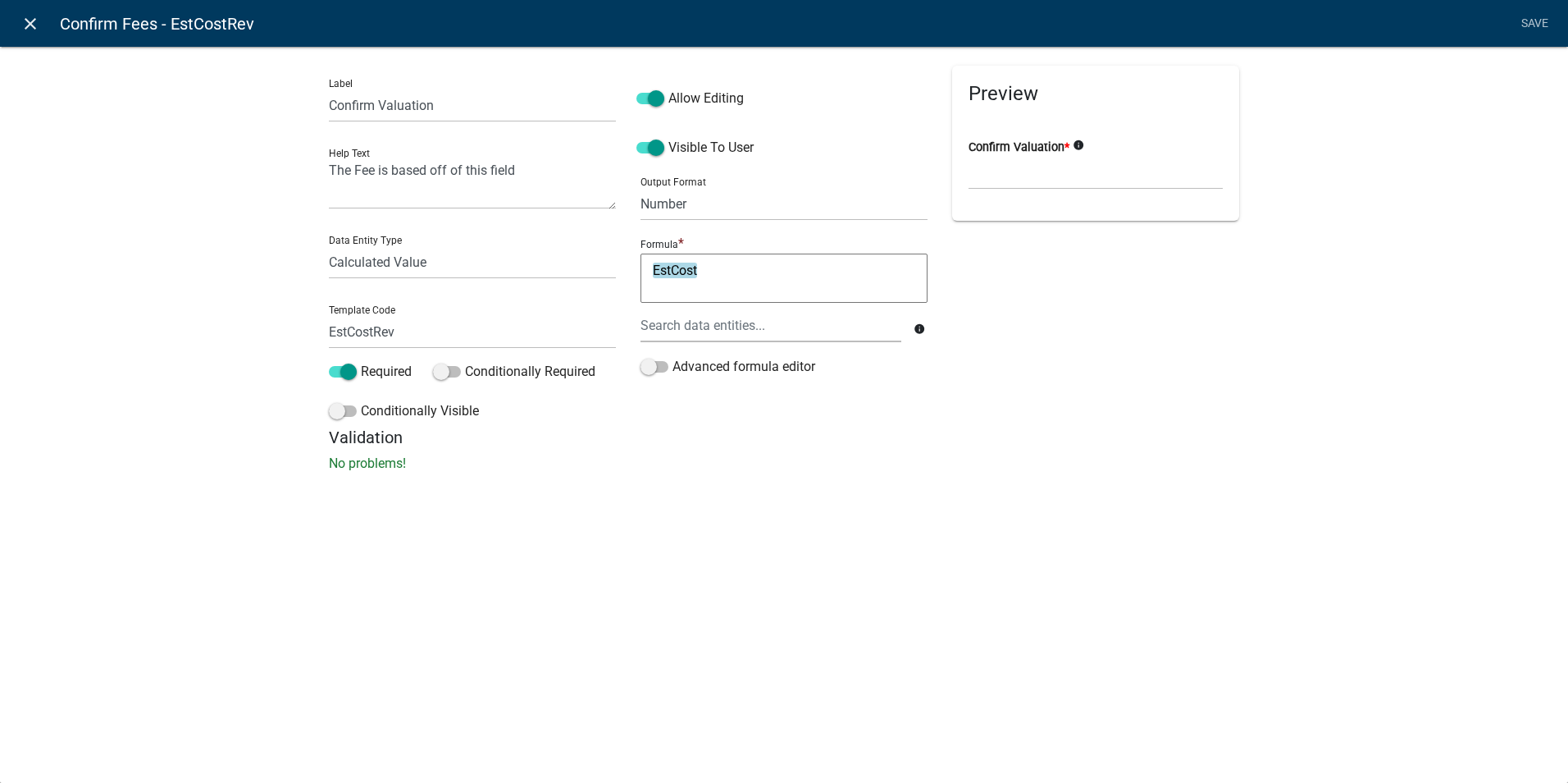
click at [26, 23] on icon "close" at bounding box center [30, 23] width 20 height 20
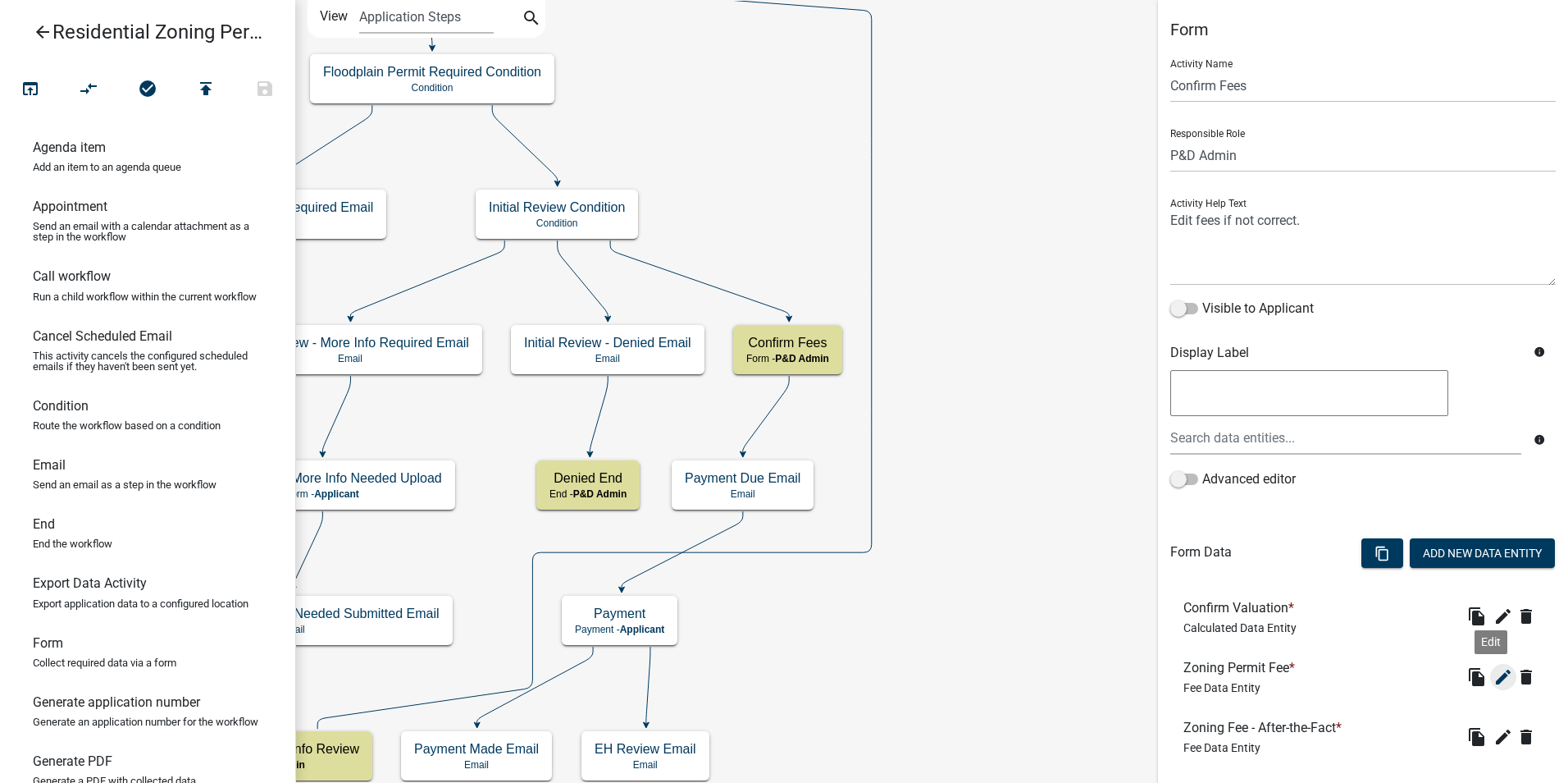
click at [1493, 682] on icon "edit" at bounding box center [1502, 676] width 20 height 20
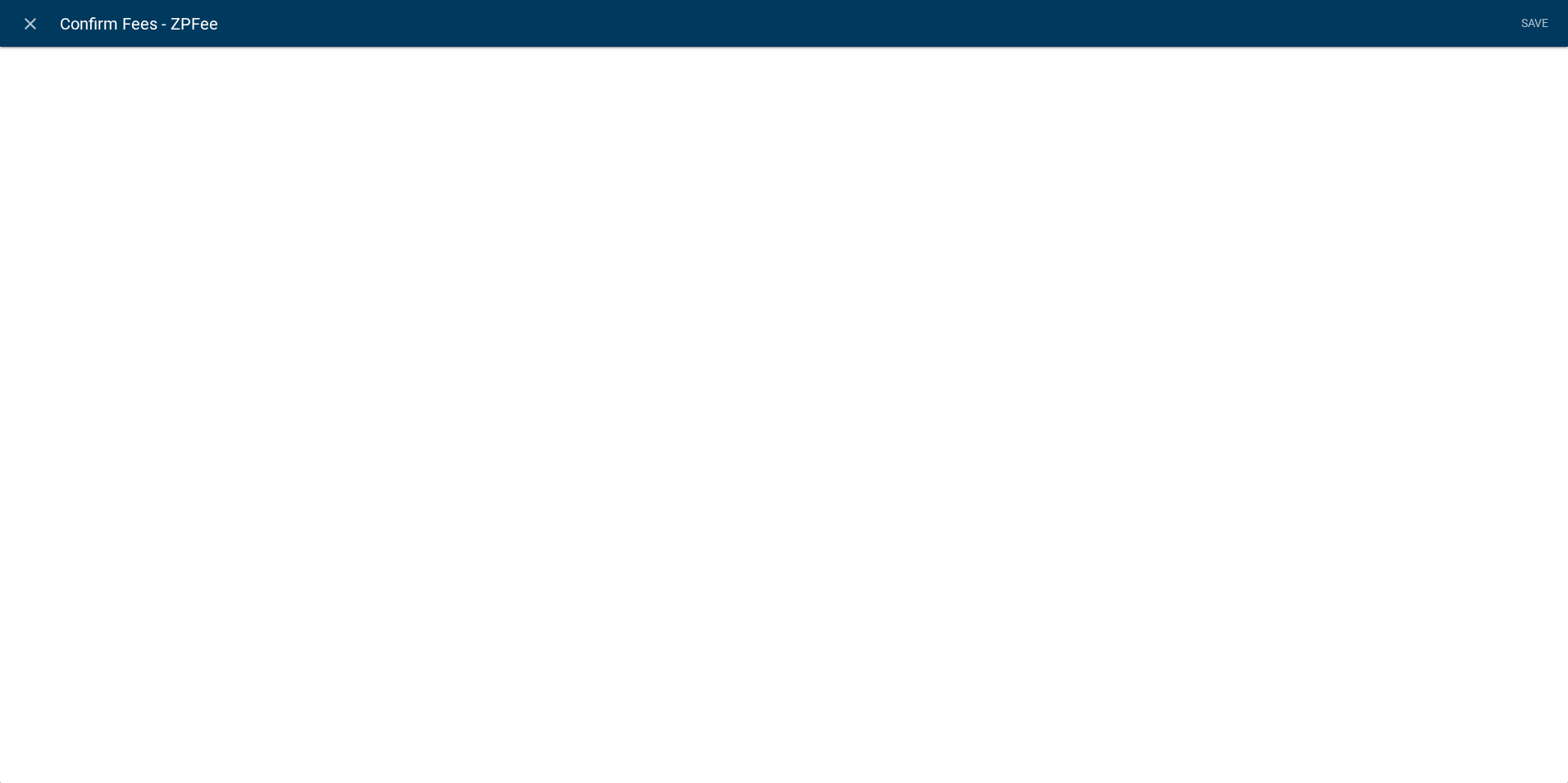
select select "fee"
select select "13: 537e0152-2c9f-4fb4-b625-31291353f639"
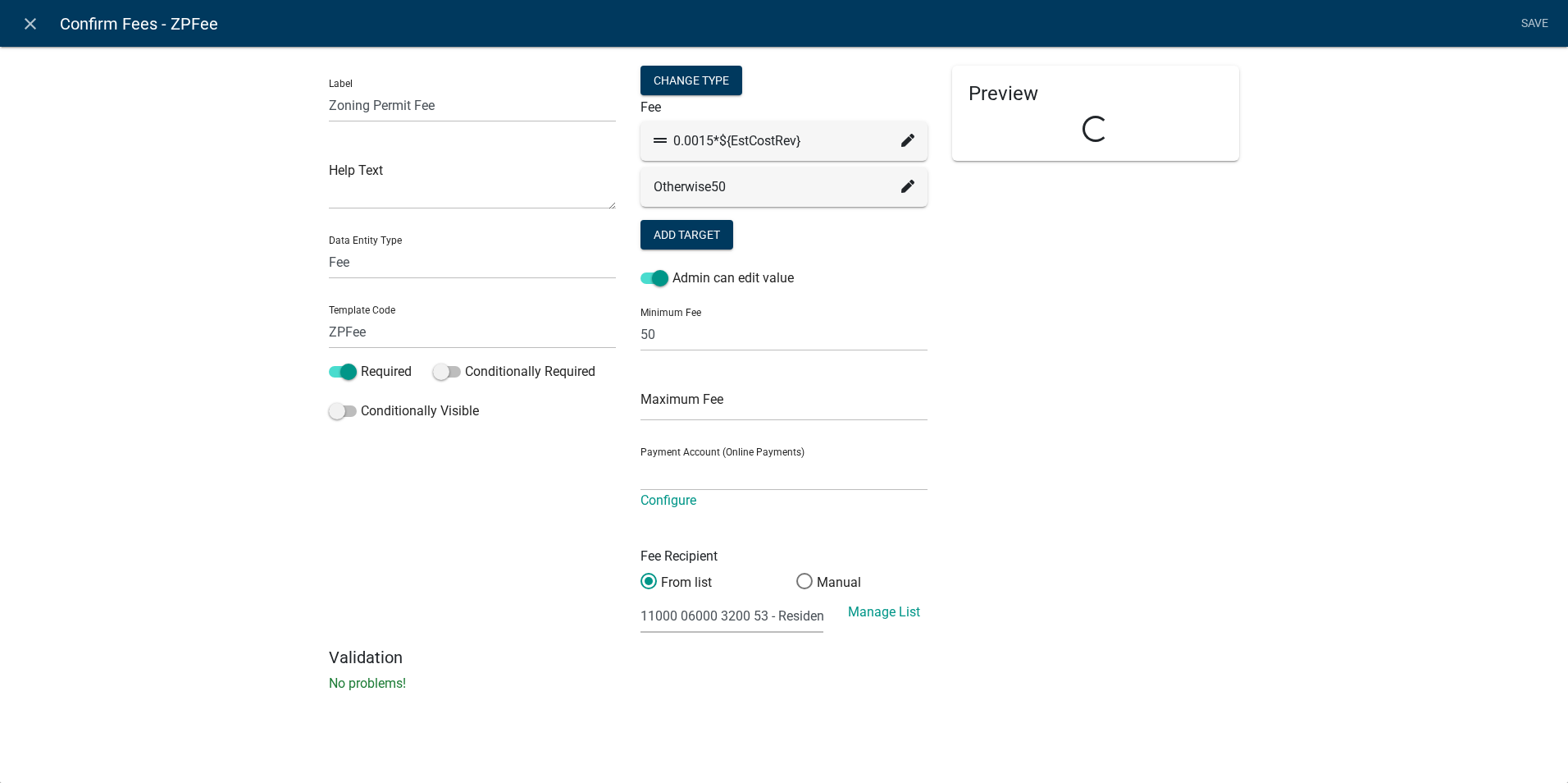
select select "2258b105-9abf-4188-9d75-b31b2b73f601"
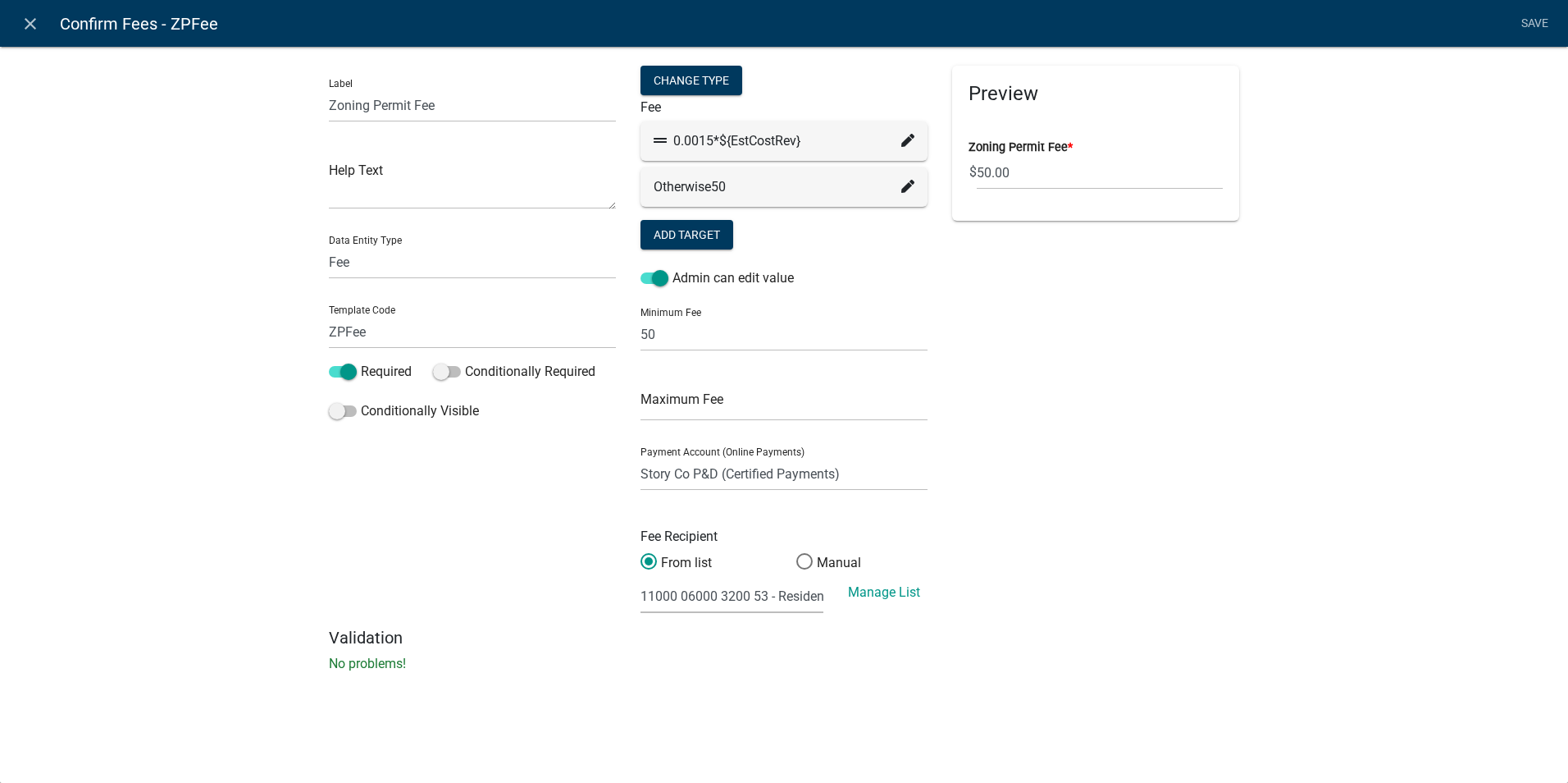
click at [23, 23] on icon "close" at bounding box center [30, 23] width 20 height 20
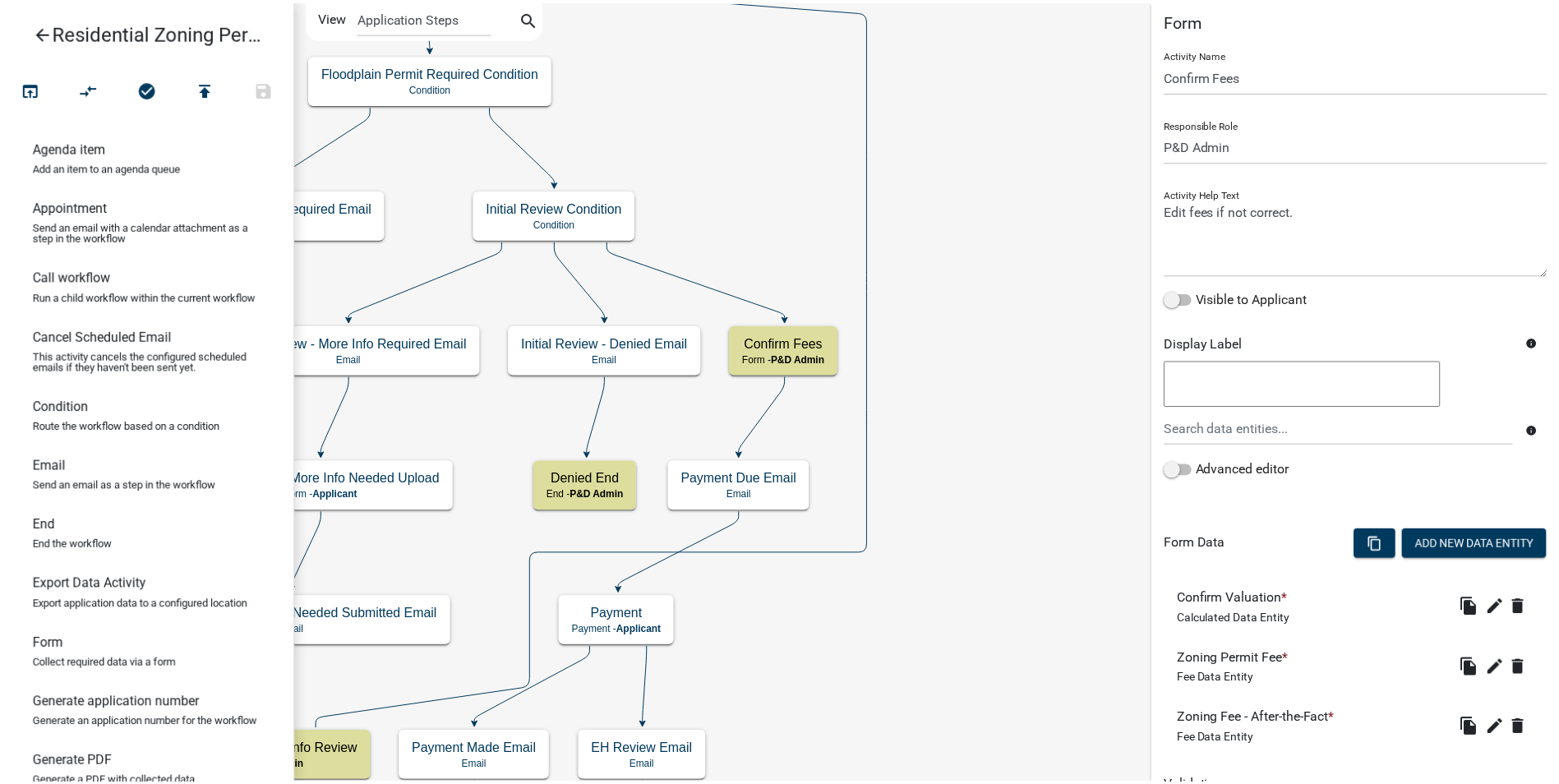
scroll to position [92, 0]
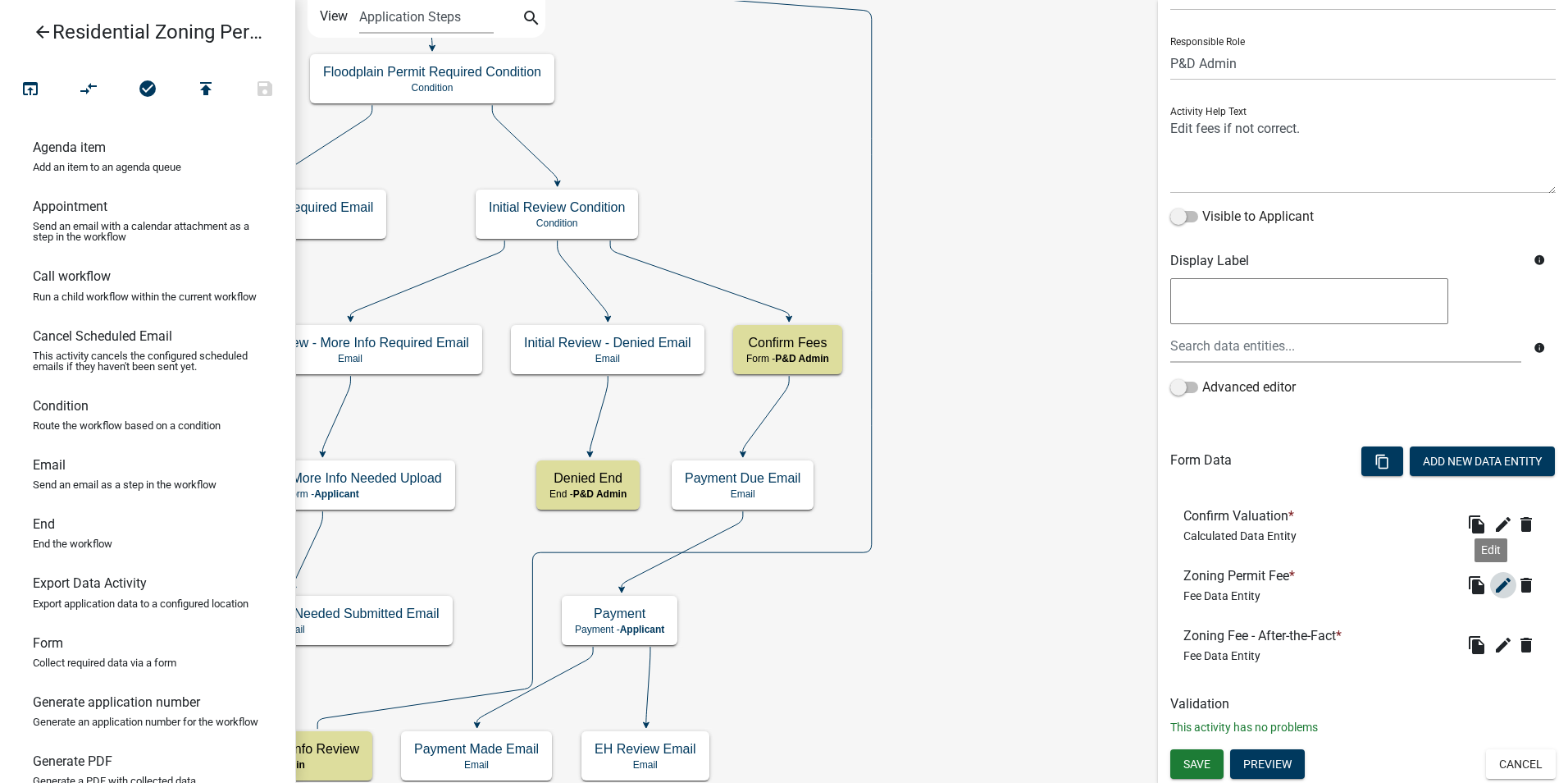
click at [1493, 582] on icon "edit" at bounding box center [1502, 585] width 20 height 20
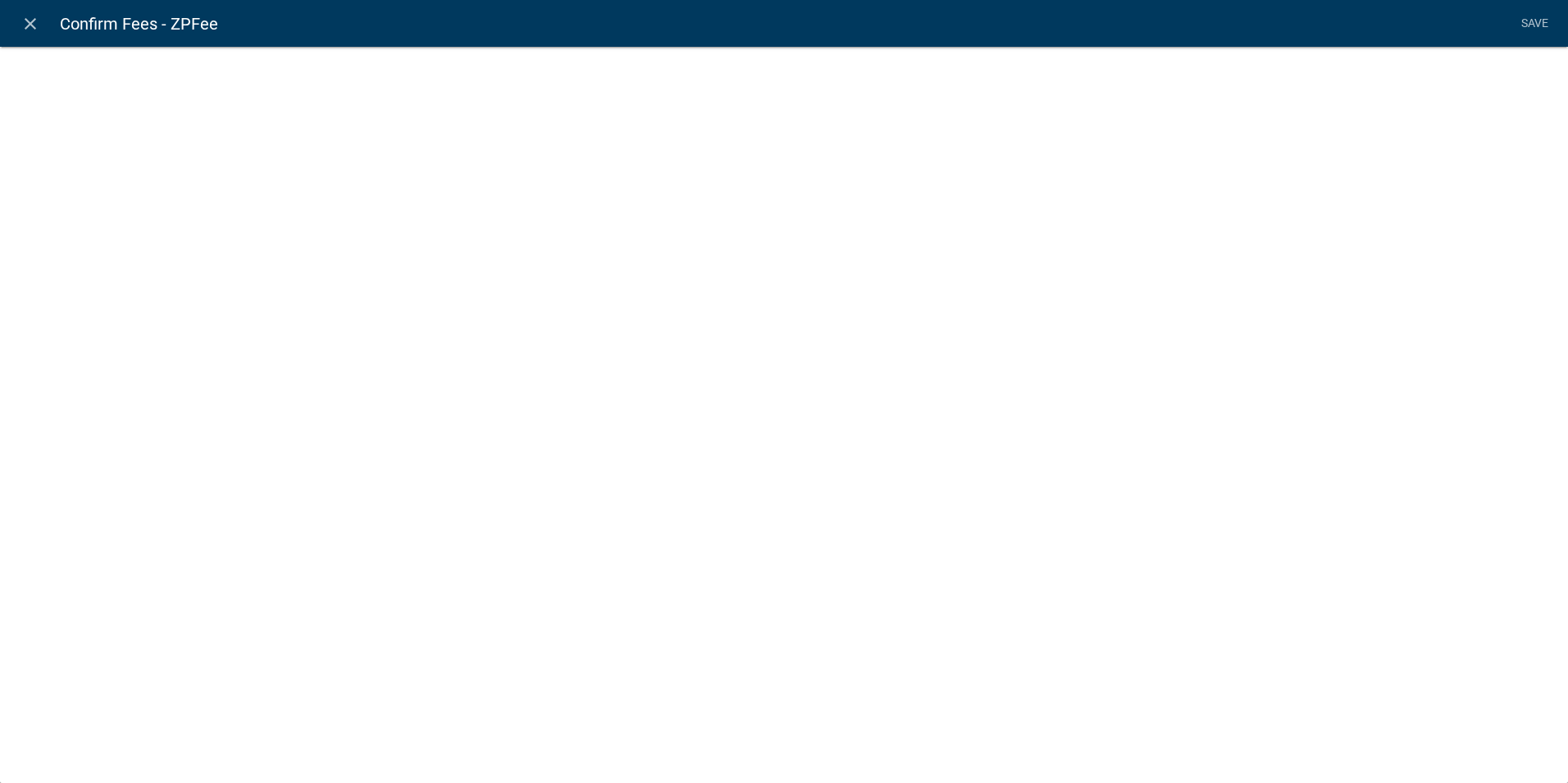
select select "fee"
select select "13: 537e0152-2c9f-4fb4-b625-31291353f639"
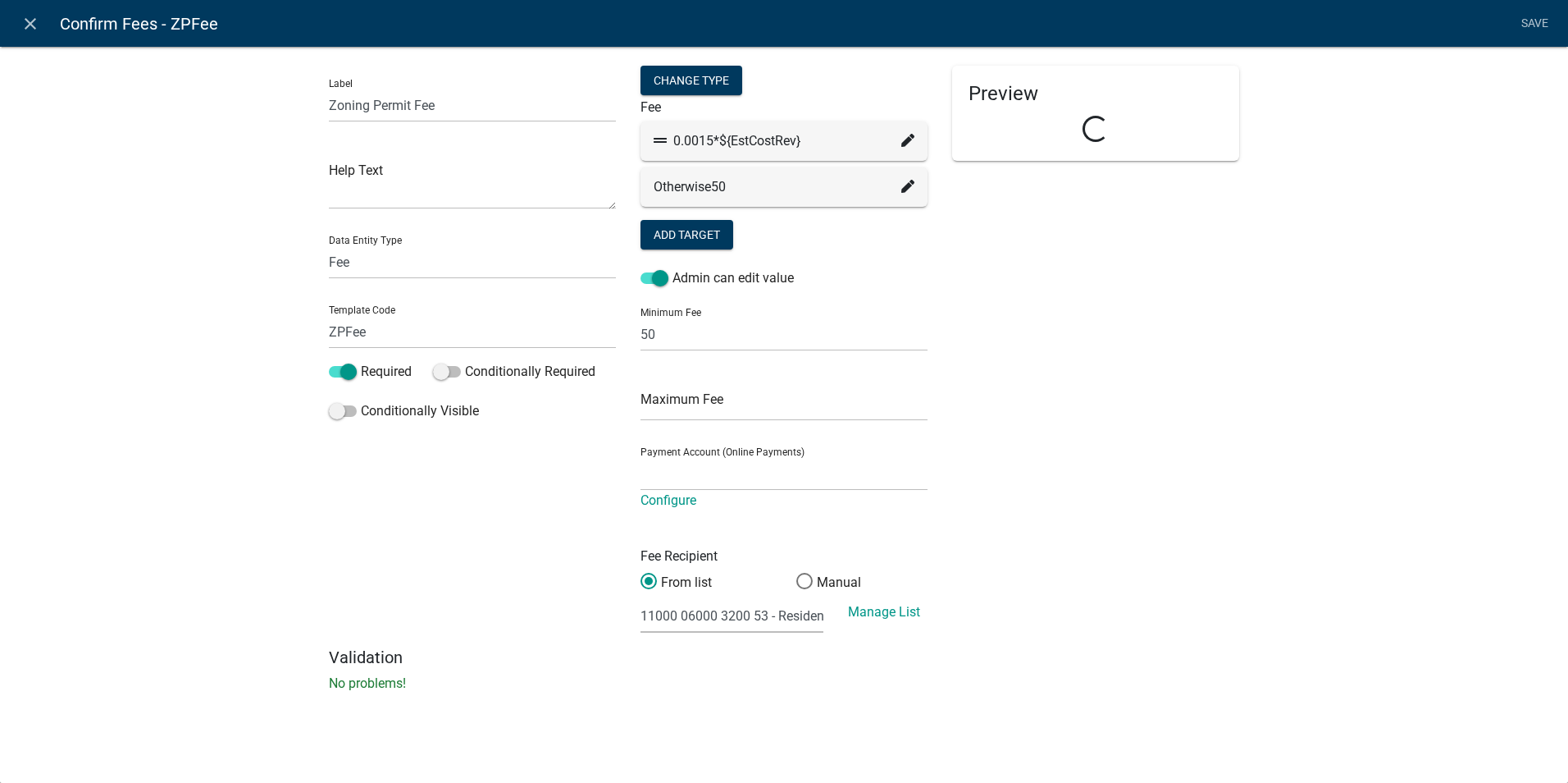
select select "2258b105-9abf-4188-9d75-b31b2b73f601"
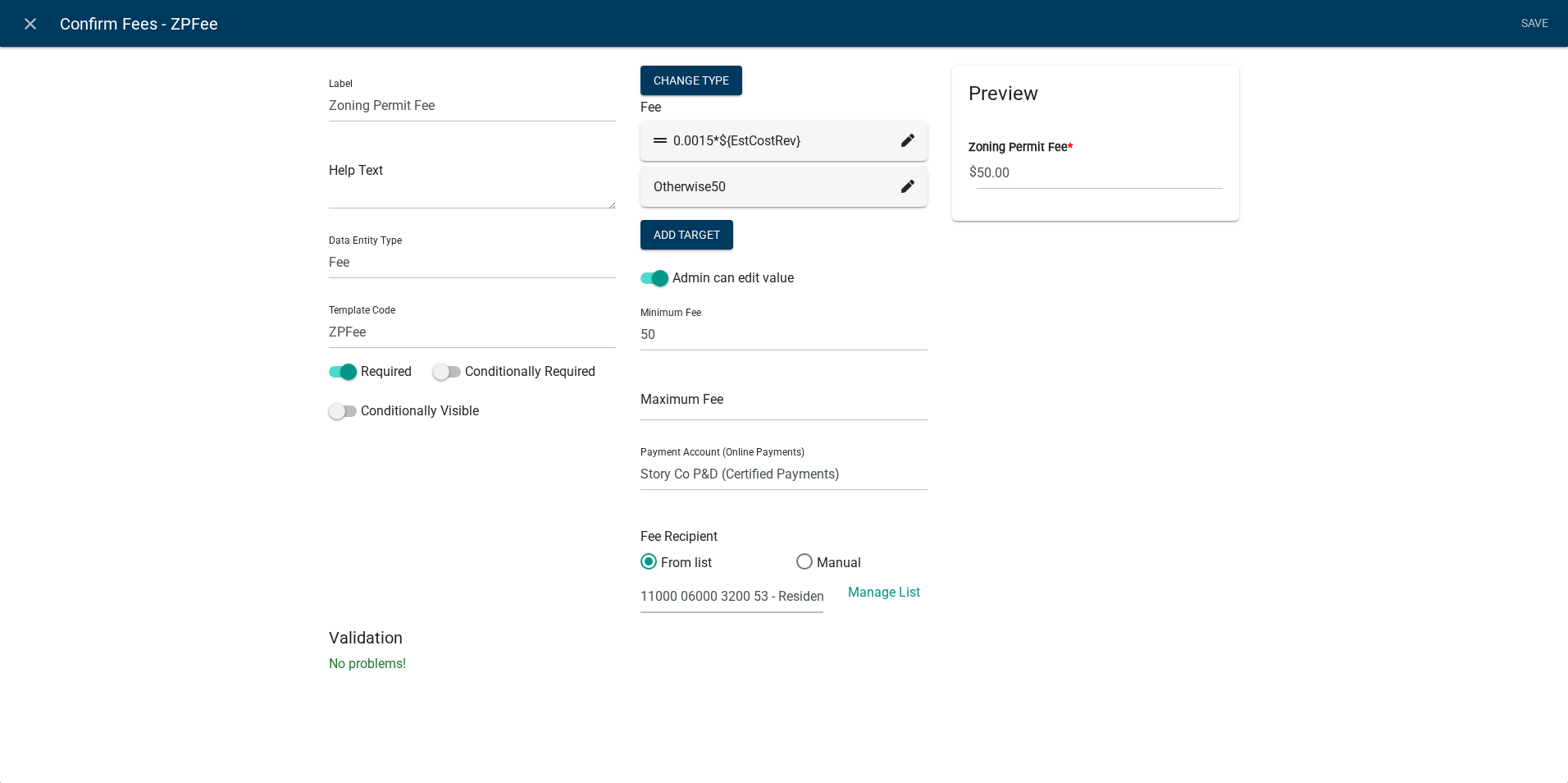
drag, startPoint x: 28, startPoint y: 25, endPoint x: 35, endPoint y: 38, distance: 14.8
click at [28, 26] on icon "close" at bounding box center [30, 23] width 20 height 20
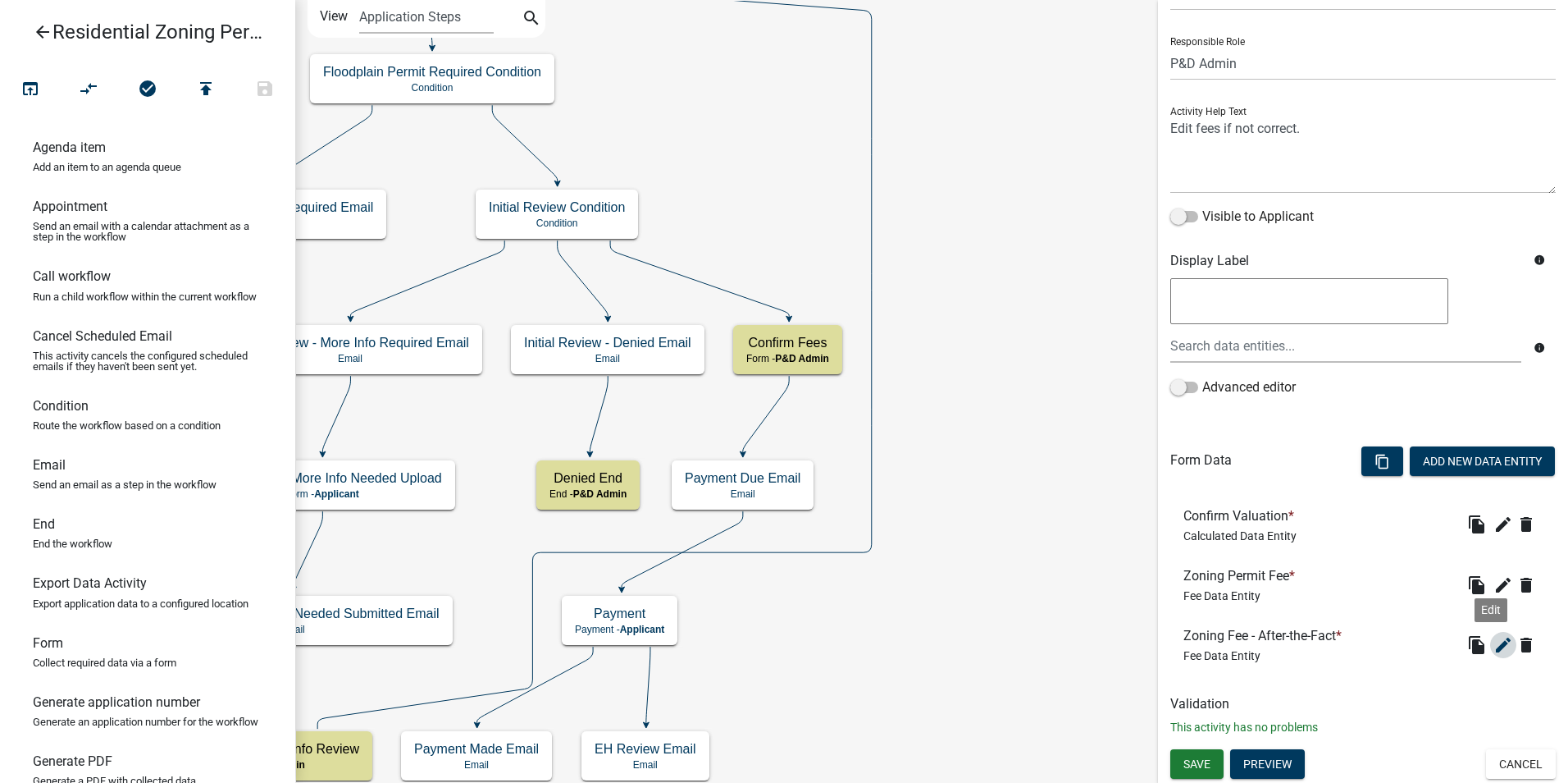
click at [1493, 647] on icon "edit" at bounding box center [1502, 644] width 20 height 20
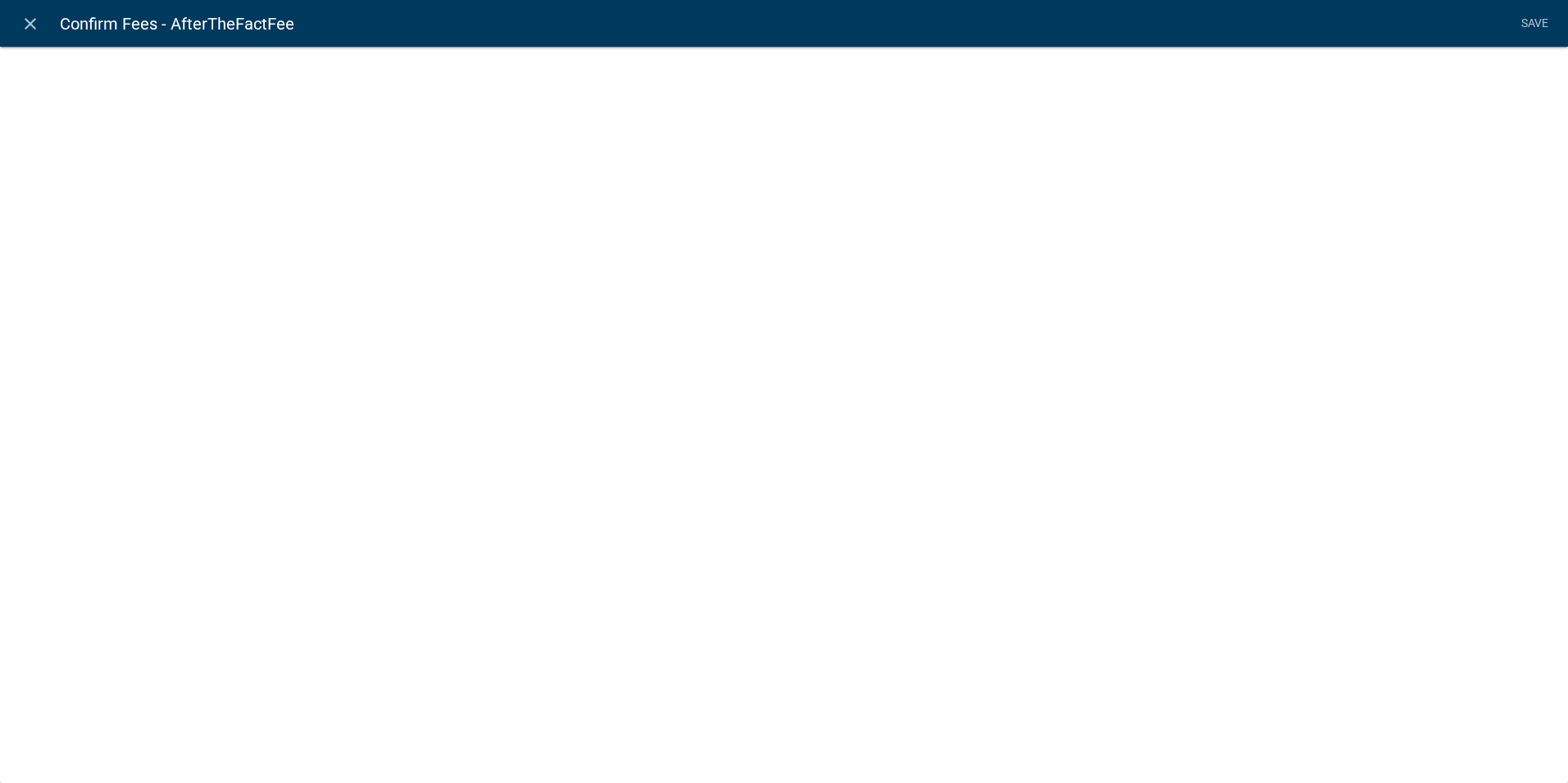
select select "fee"
select select "11: 8f848767-1a3e-4368-8eb6-1c8f6e8b176e"
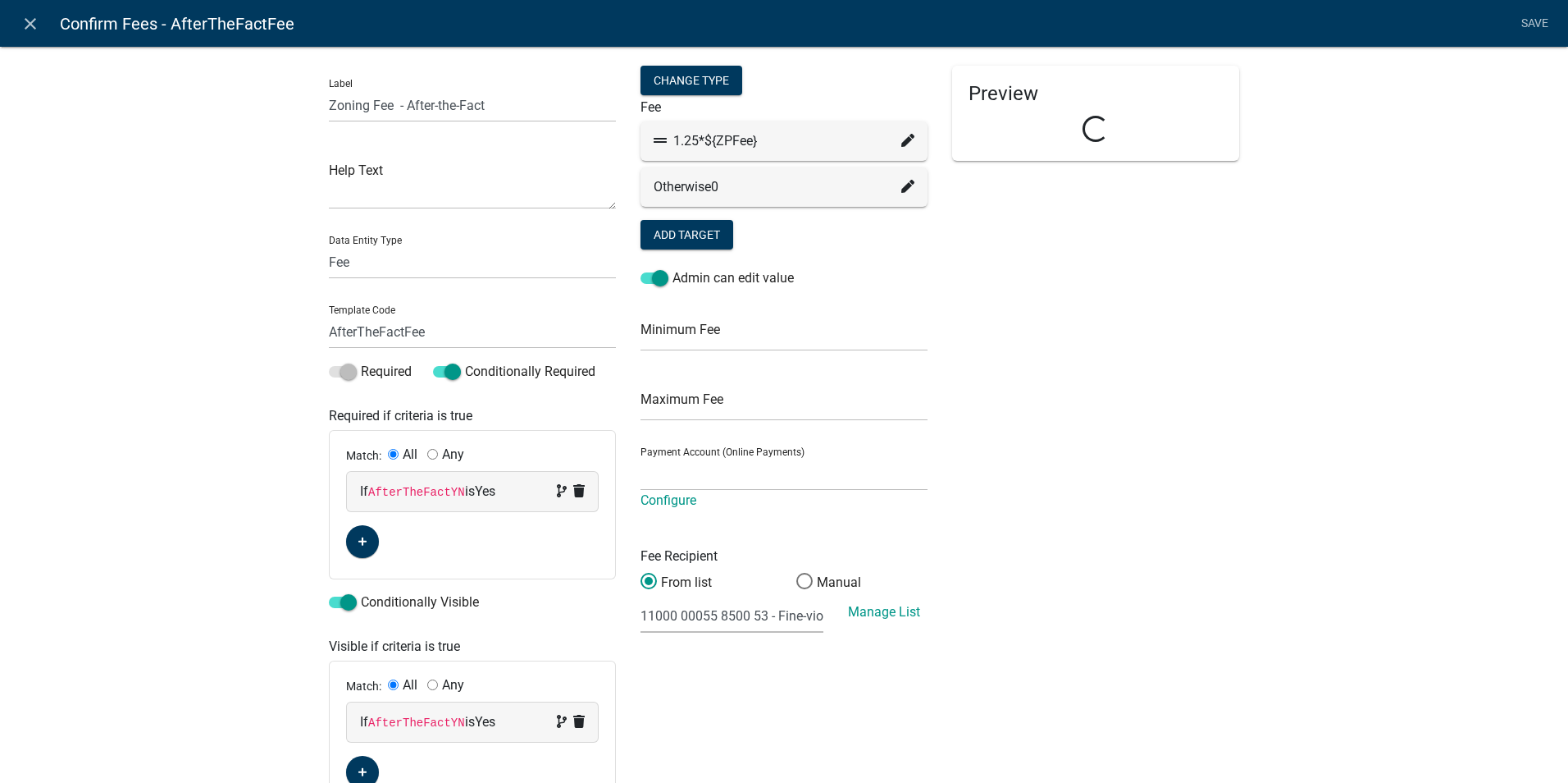
select select "2258b105-9abf-4188-9d75-b31b2b73f601"
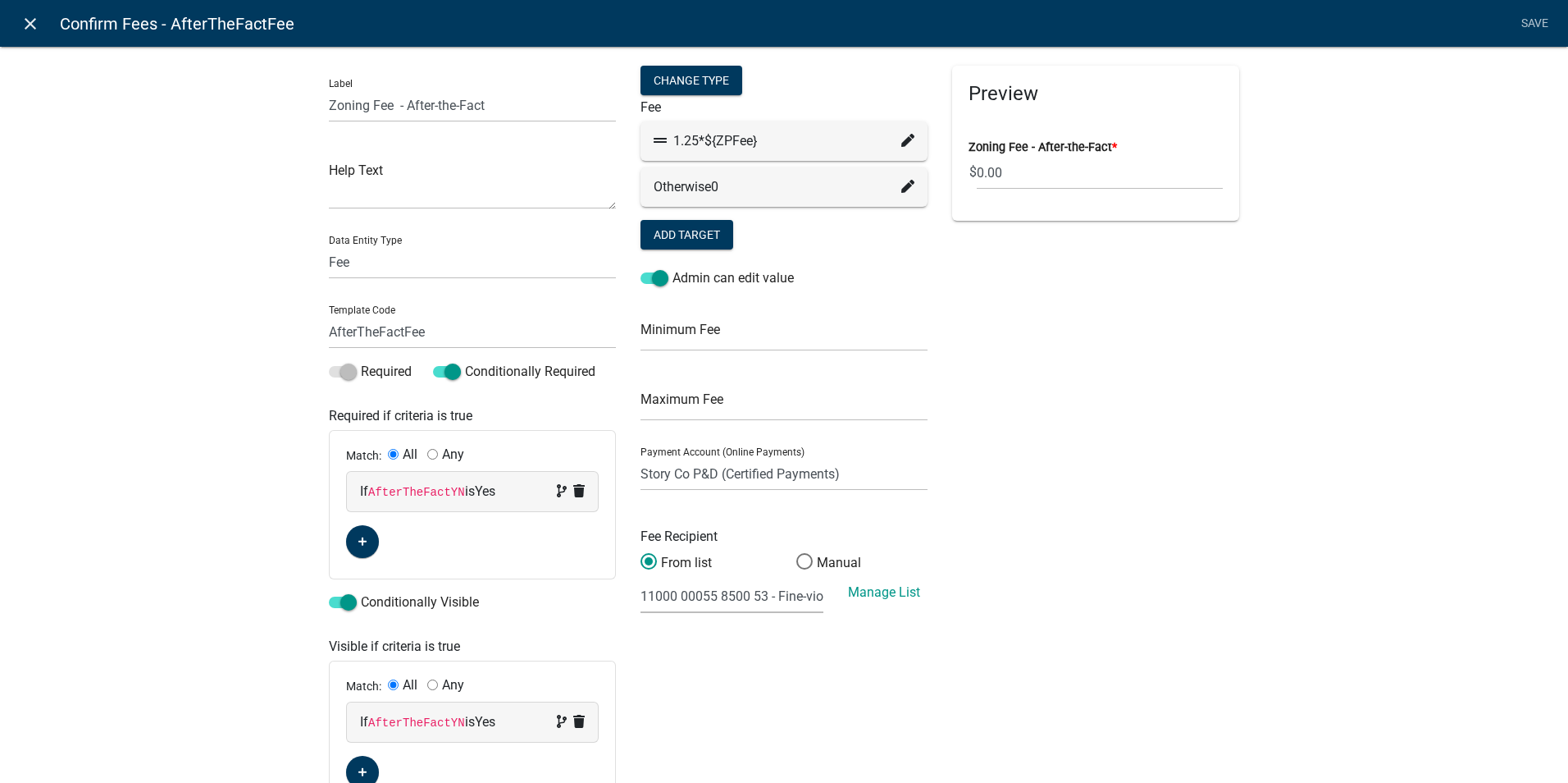
click at [28, 29] on icon "close" at bounding box center [30, 23] width 20 height 20
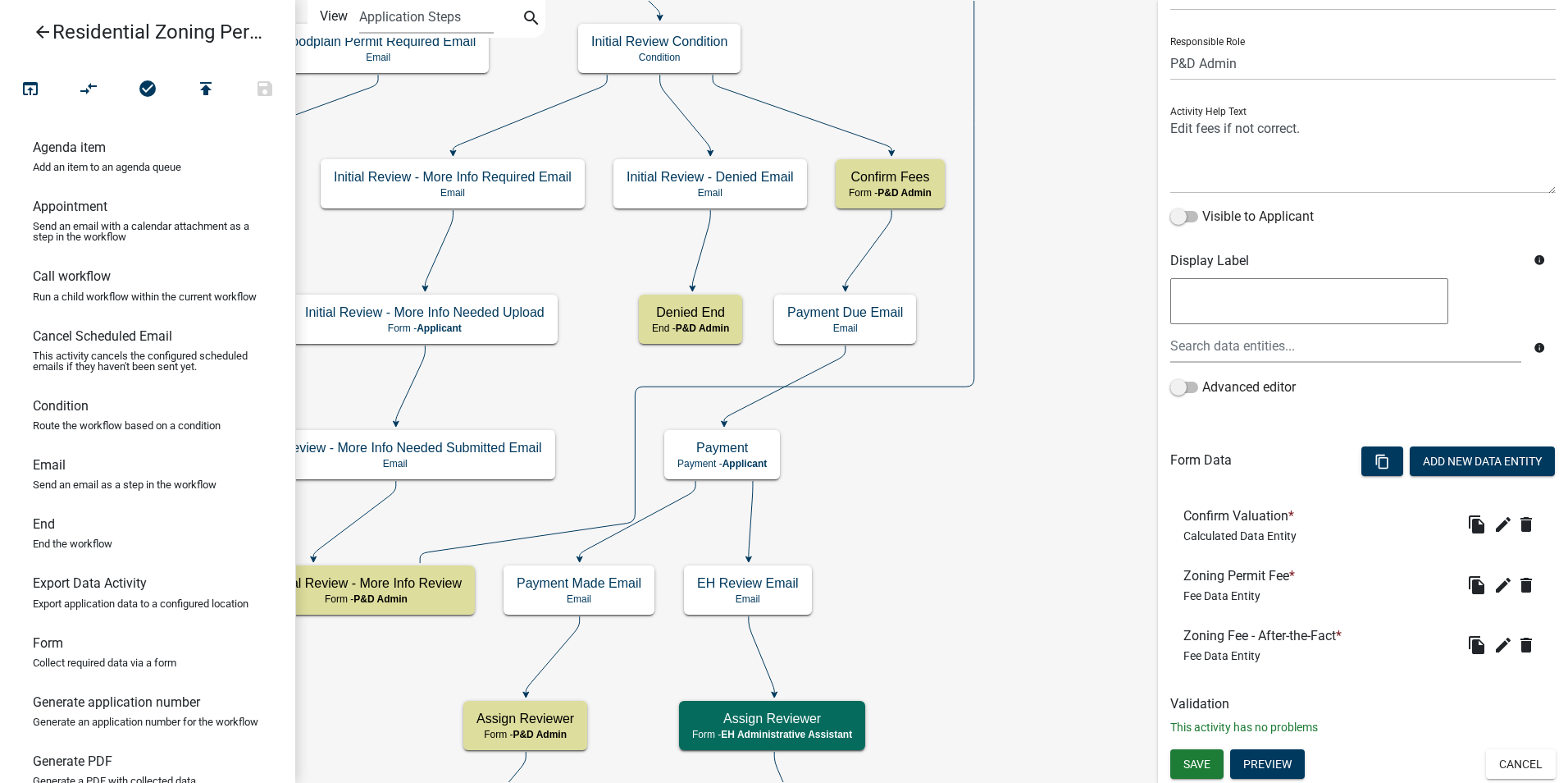
click at [47, 36] on icon "arrow_back" at bounding box center [42, 34] width 20 height 23
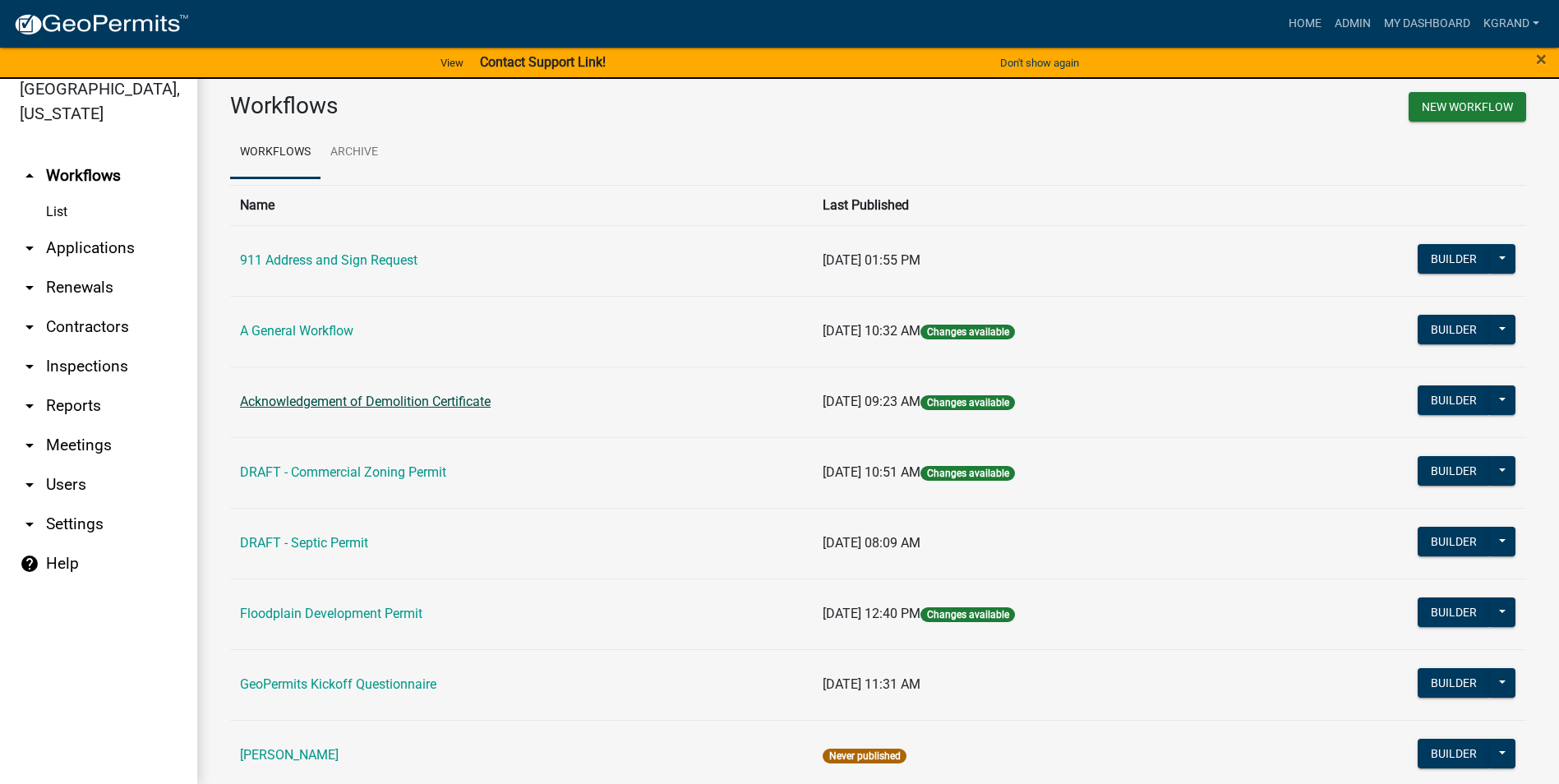
click at [393, 403] on link "Acknowledgement of Demolition Certificate" at bounding box center [365, 401] width 251 height 16
click at [1492, 399] on button at bounding box center [1502, 400] width 26 height 29
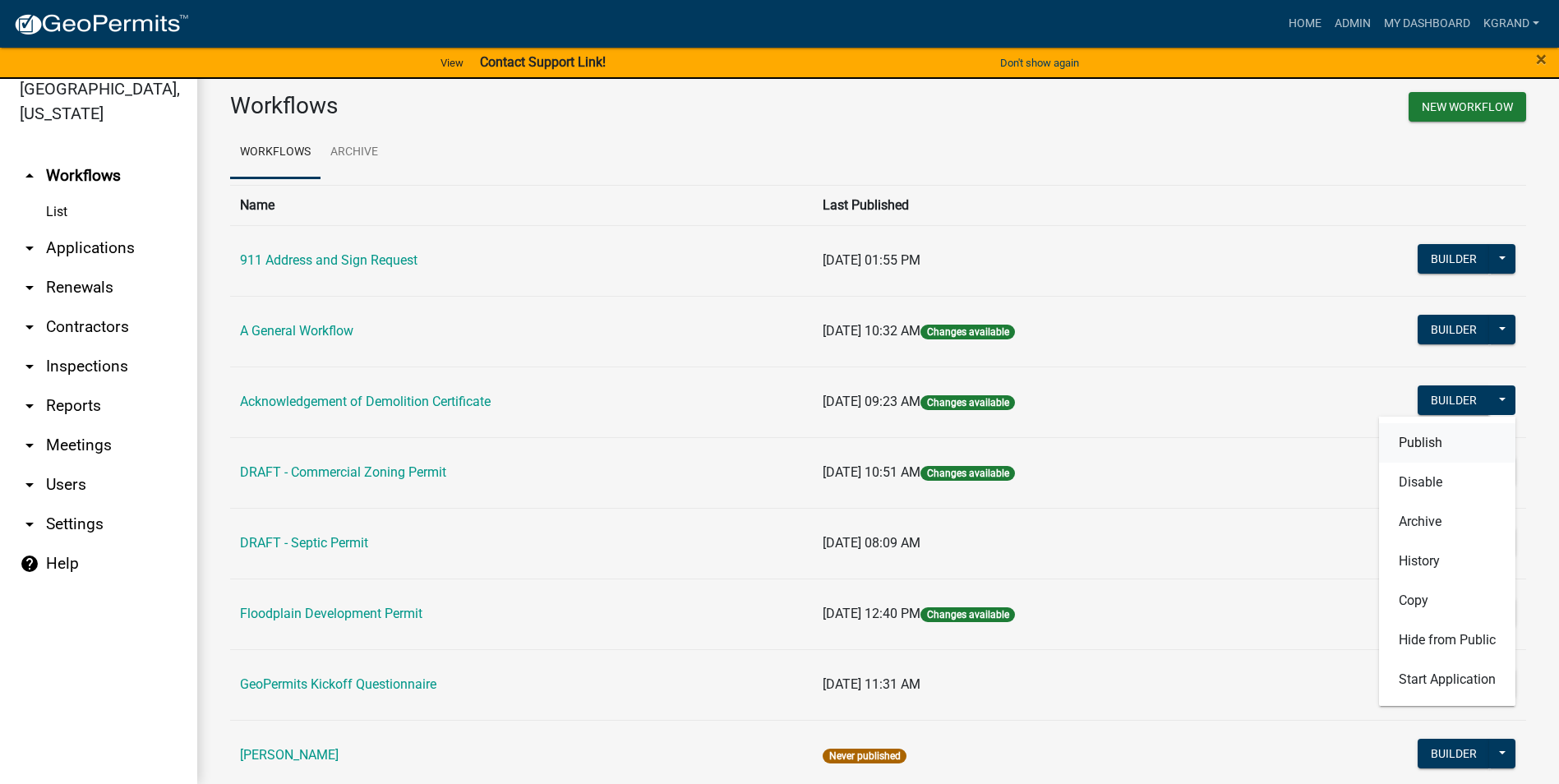
click at [1417, 446] on button "Publish" at bounding box center [1446, 443] width 136 height 39
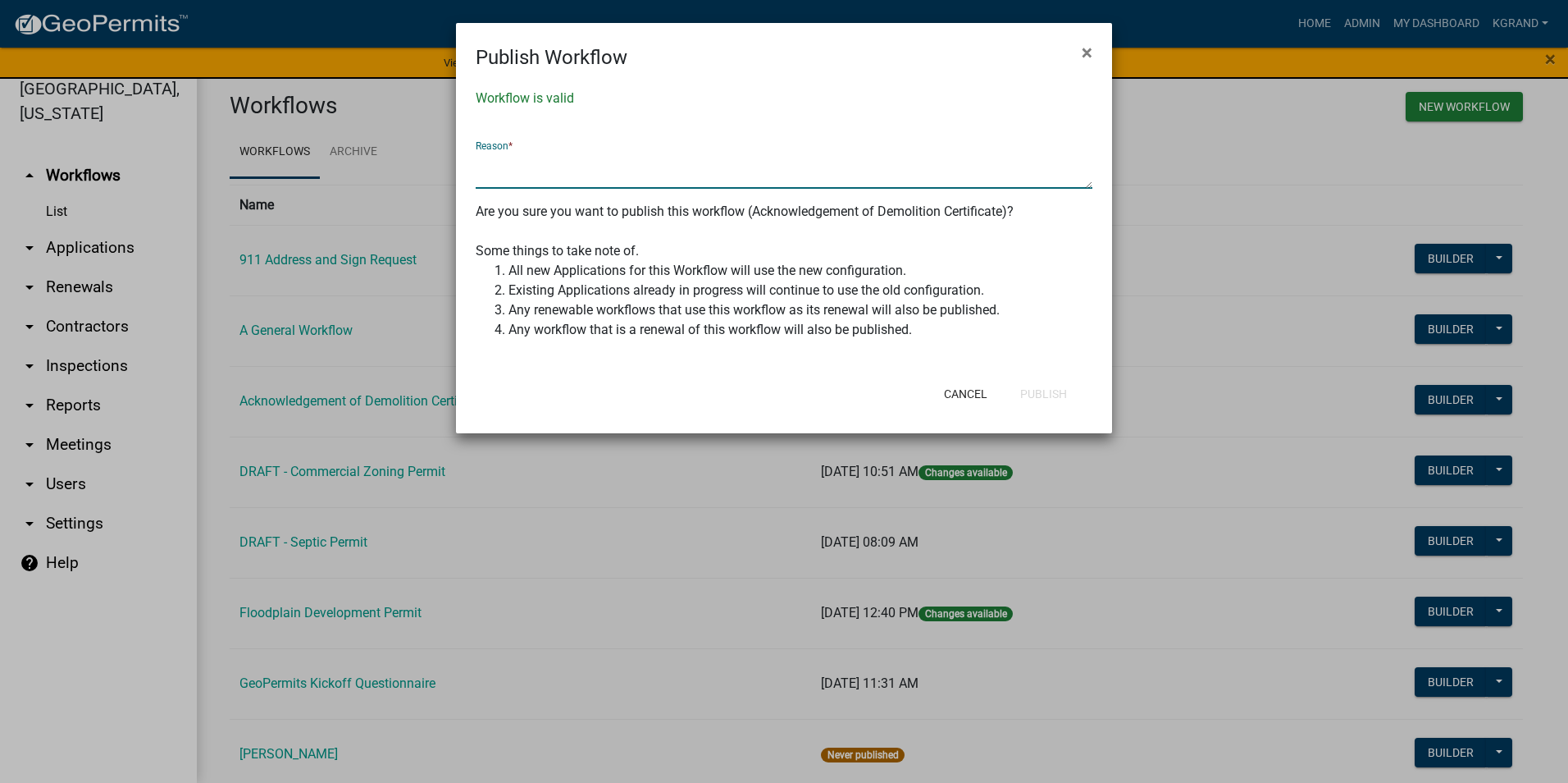
click at [688, 185] on textarea at bounding box center [784, 170] width 617 height 38
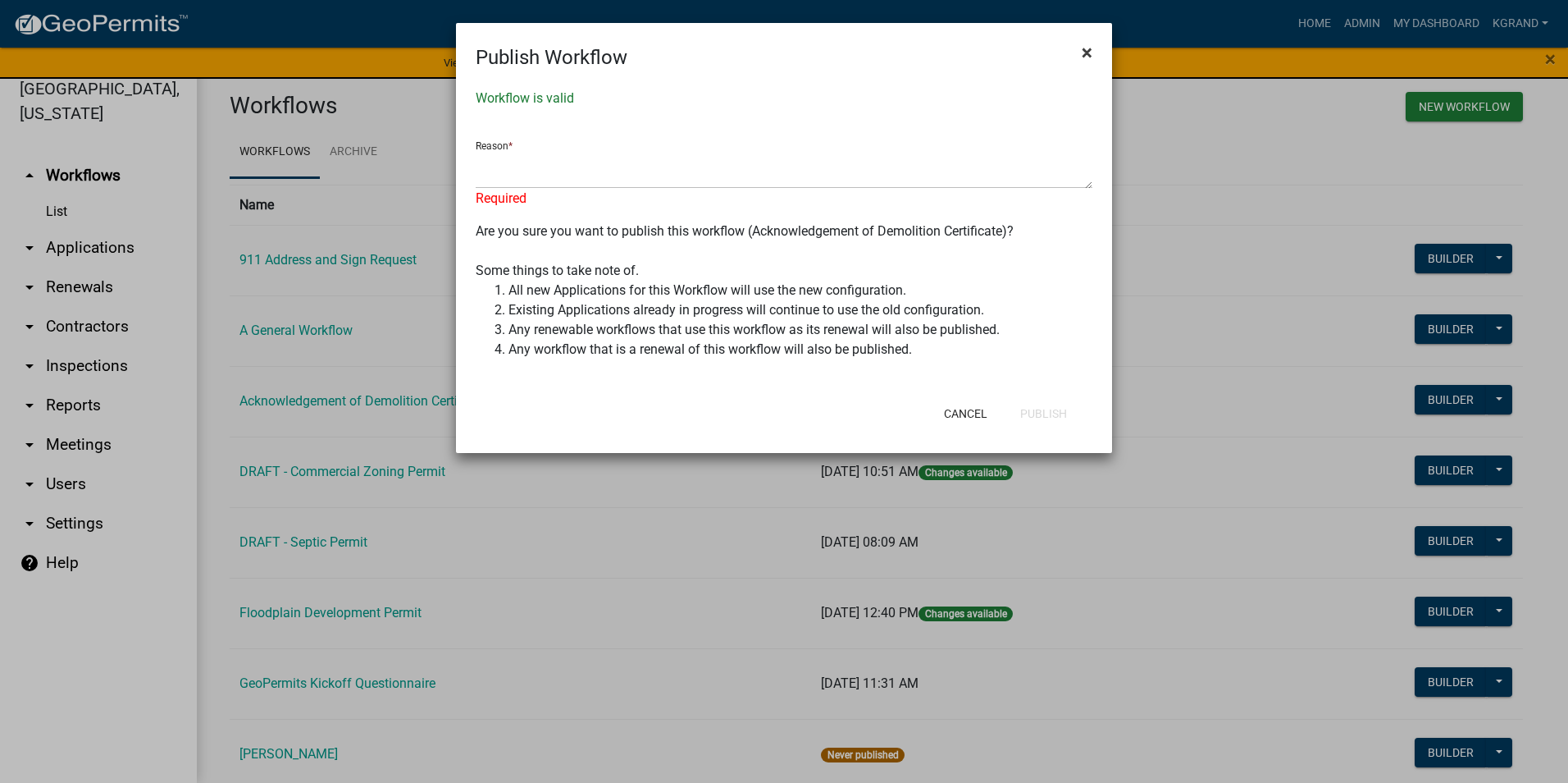
click at [1082, 49] on span "×" at bounding box center [1087, 53] width 10 height 23
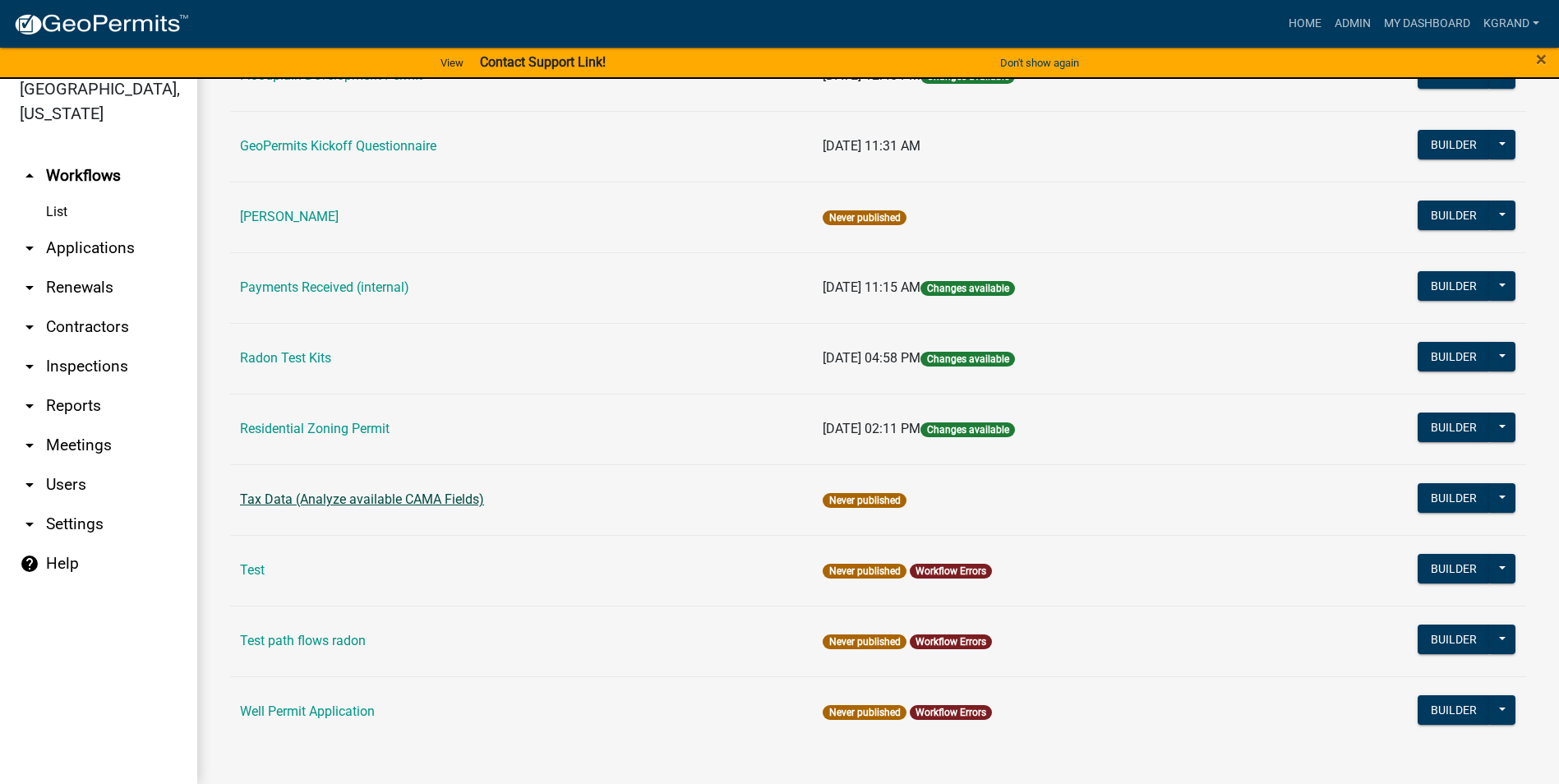
scroll to position [547, 0]
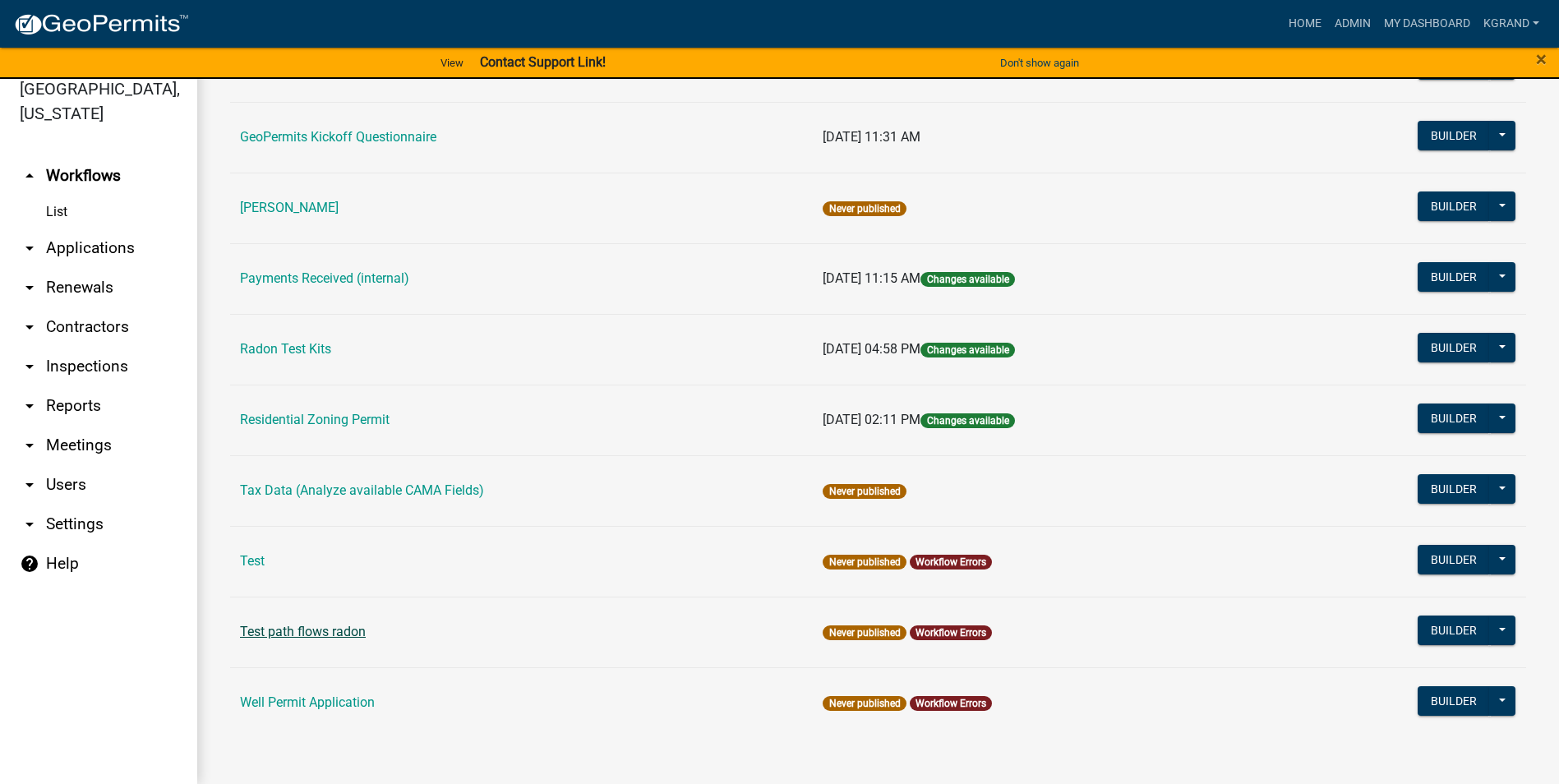
click at [303, 628] on link "Test path flows radon" at bounding box center [303, 631] width 126 height 16
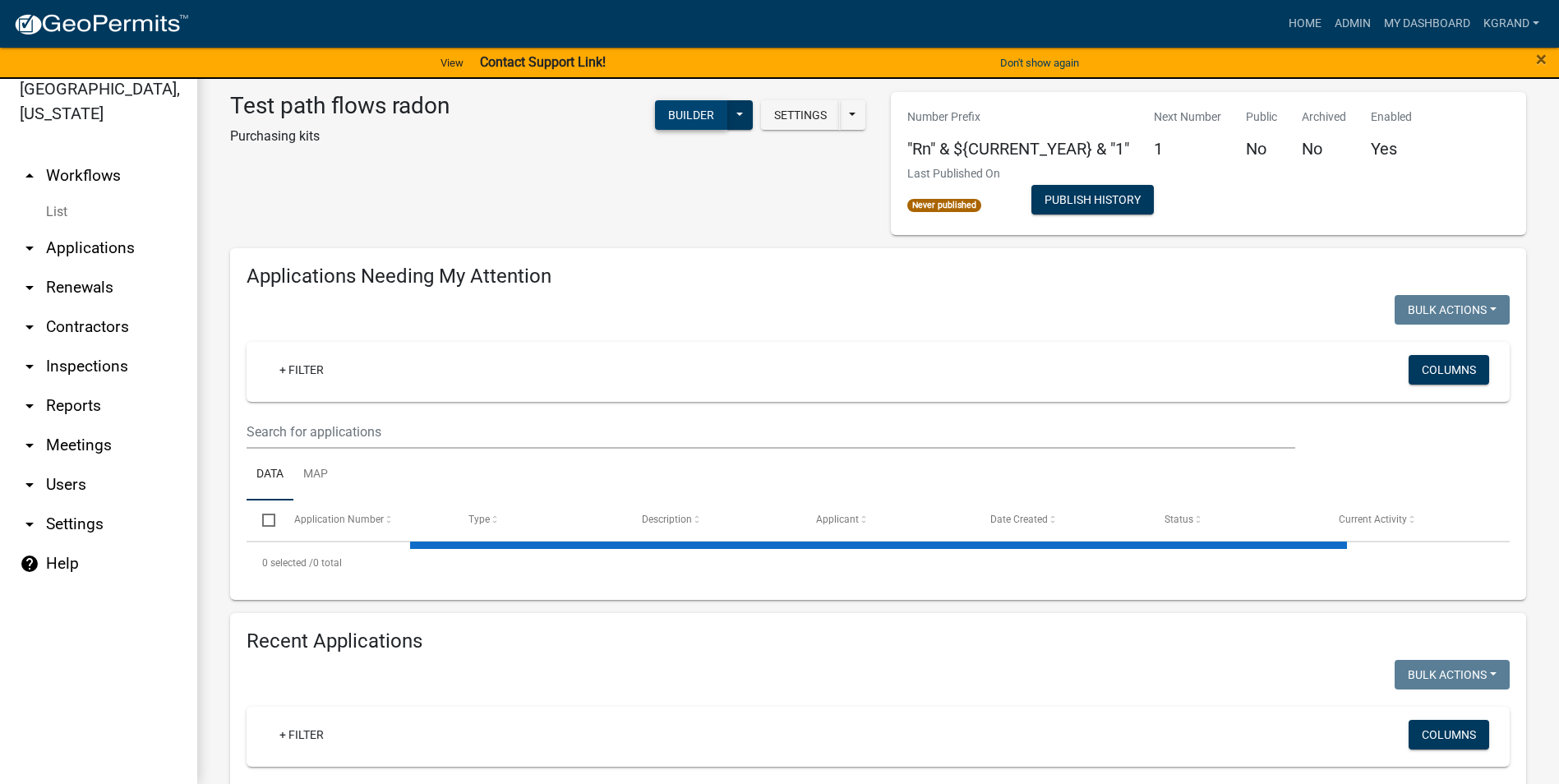
click at [688, 113] on button "Builder" at bounding box center [690, 115] width 72 height 29
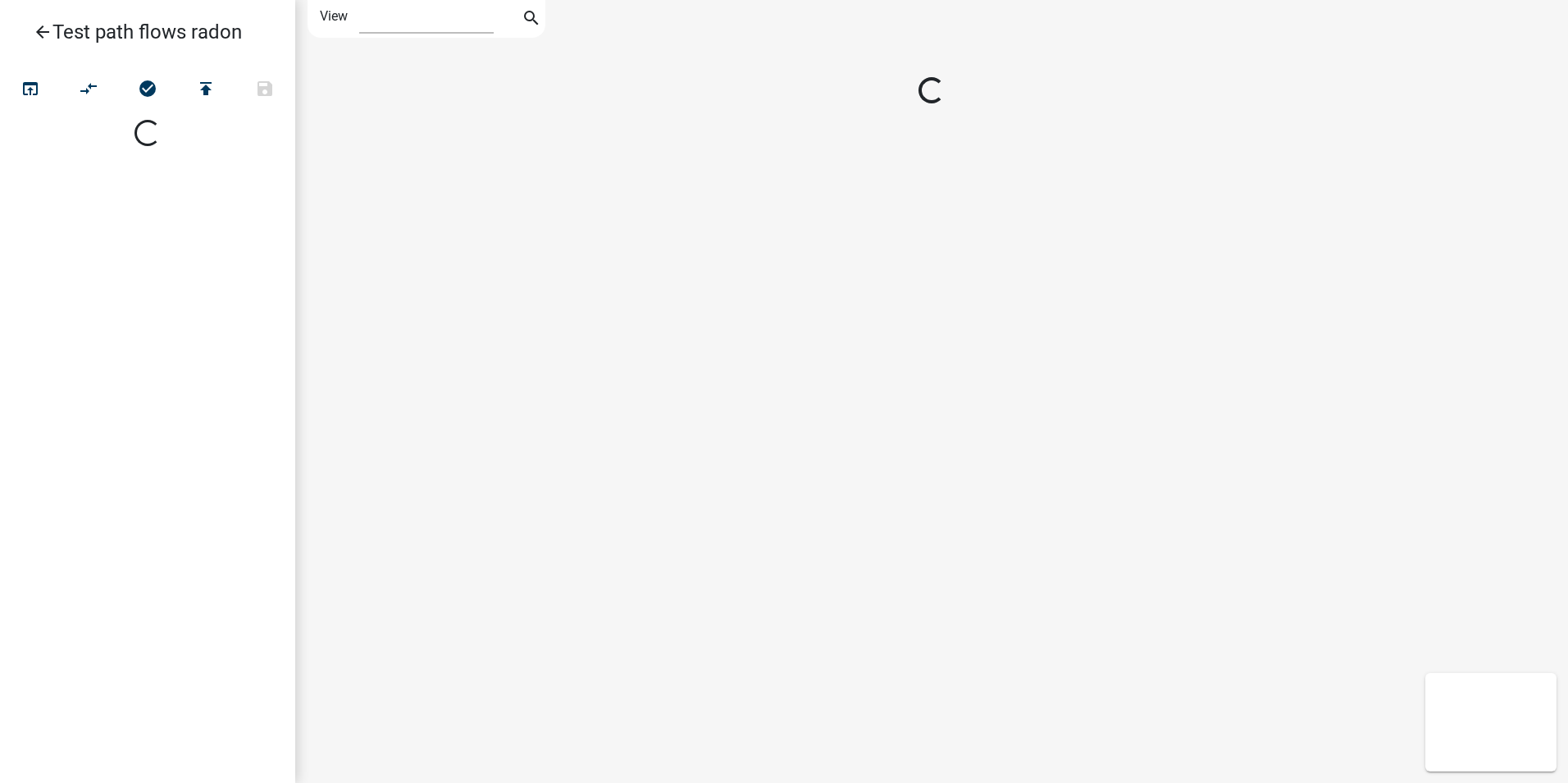
select select "1"
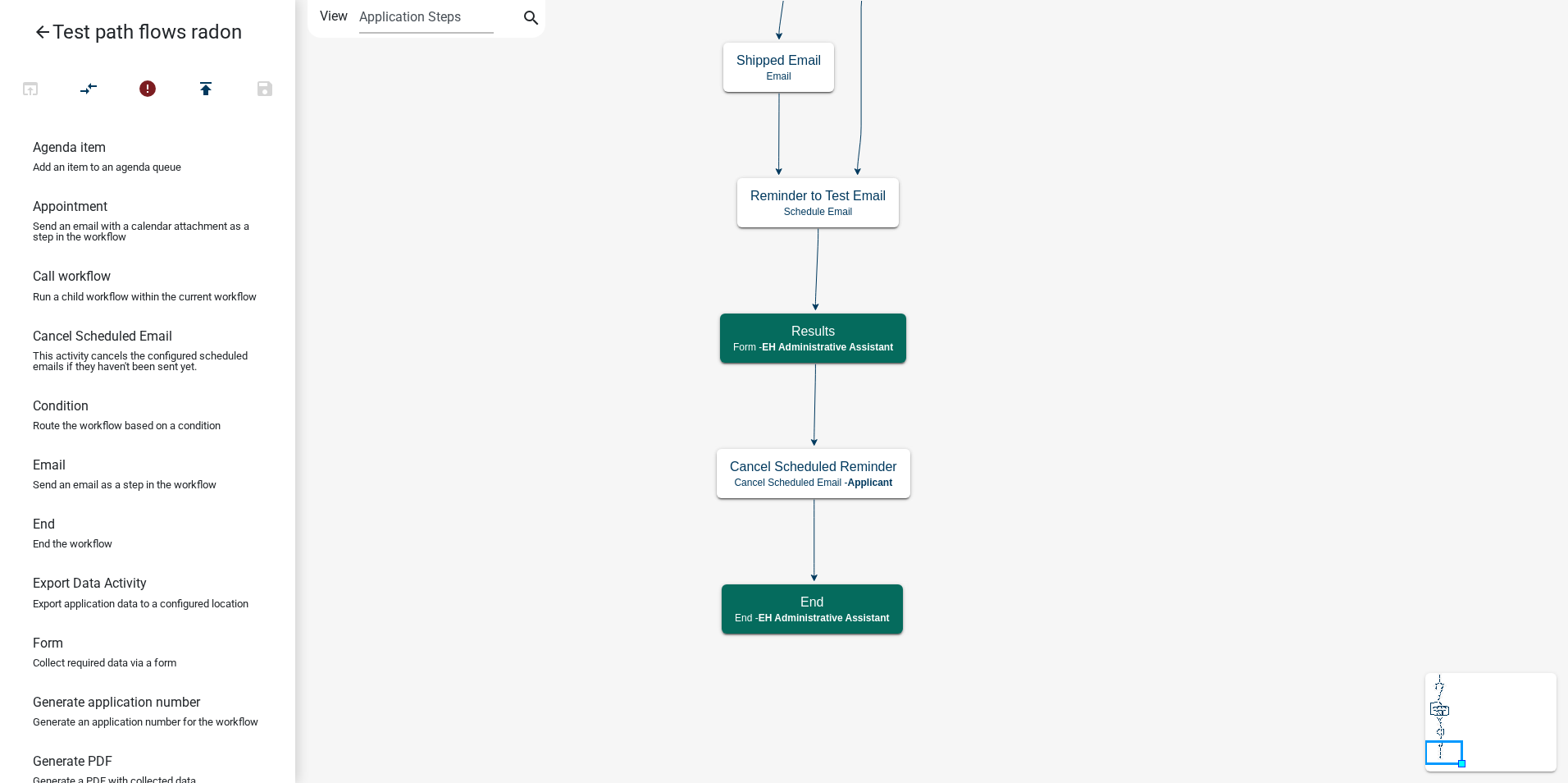
click at [43, 30] on icon "arrow_back" at bounding box center [42, 34] width 20 height 23
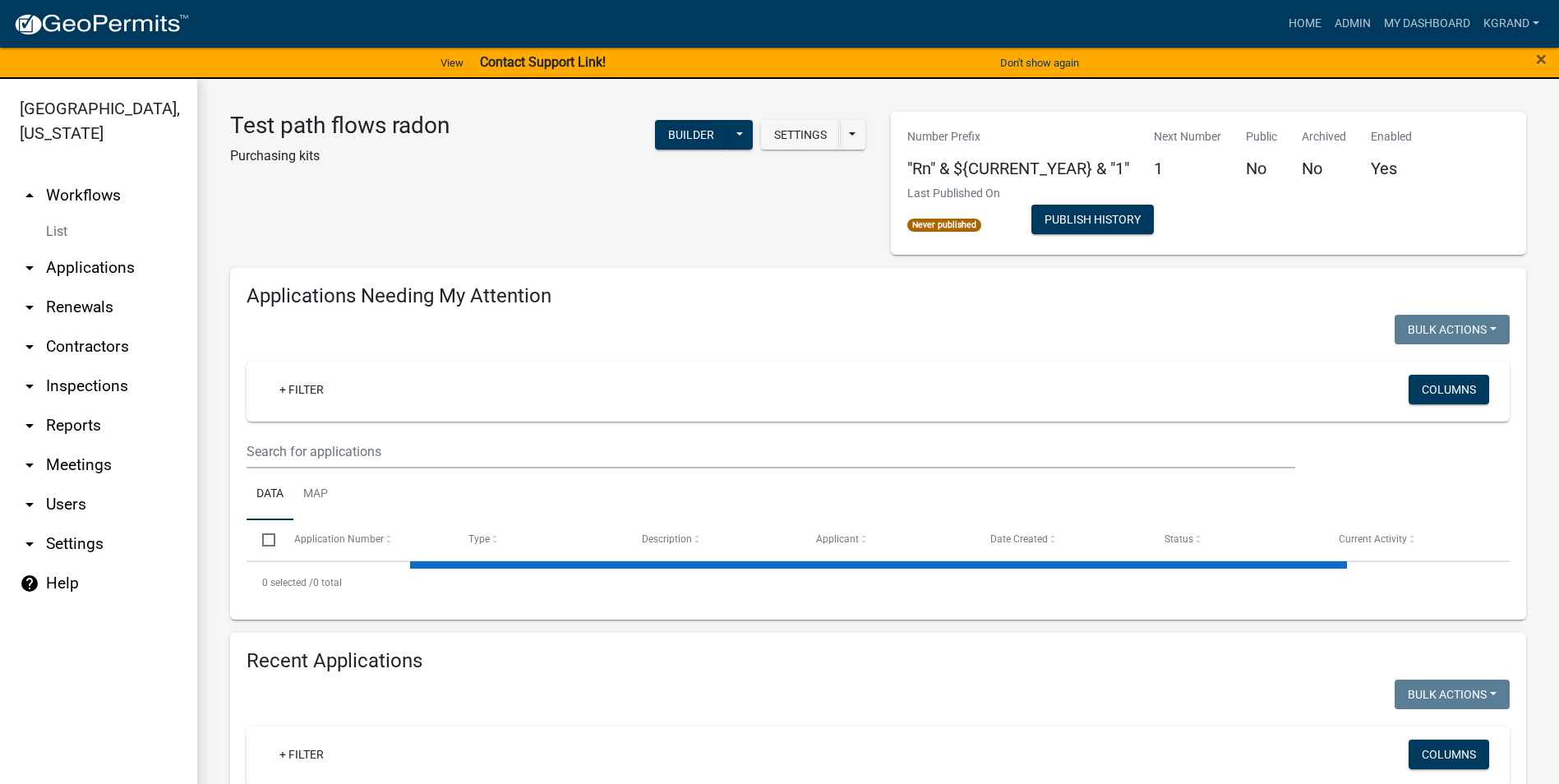
click at [321, 239] on div "Test path flows radon Purchasing kits Settings Start Application URL Start Appl…" at bounding box center [548, 183] width 661 height 143
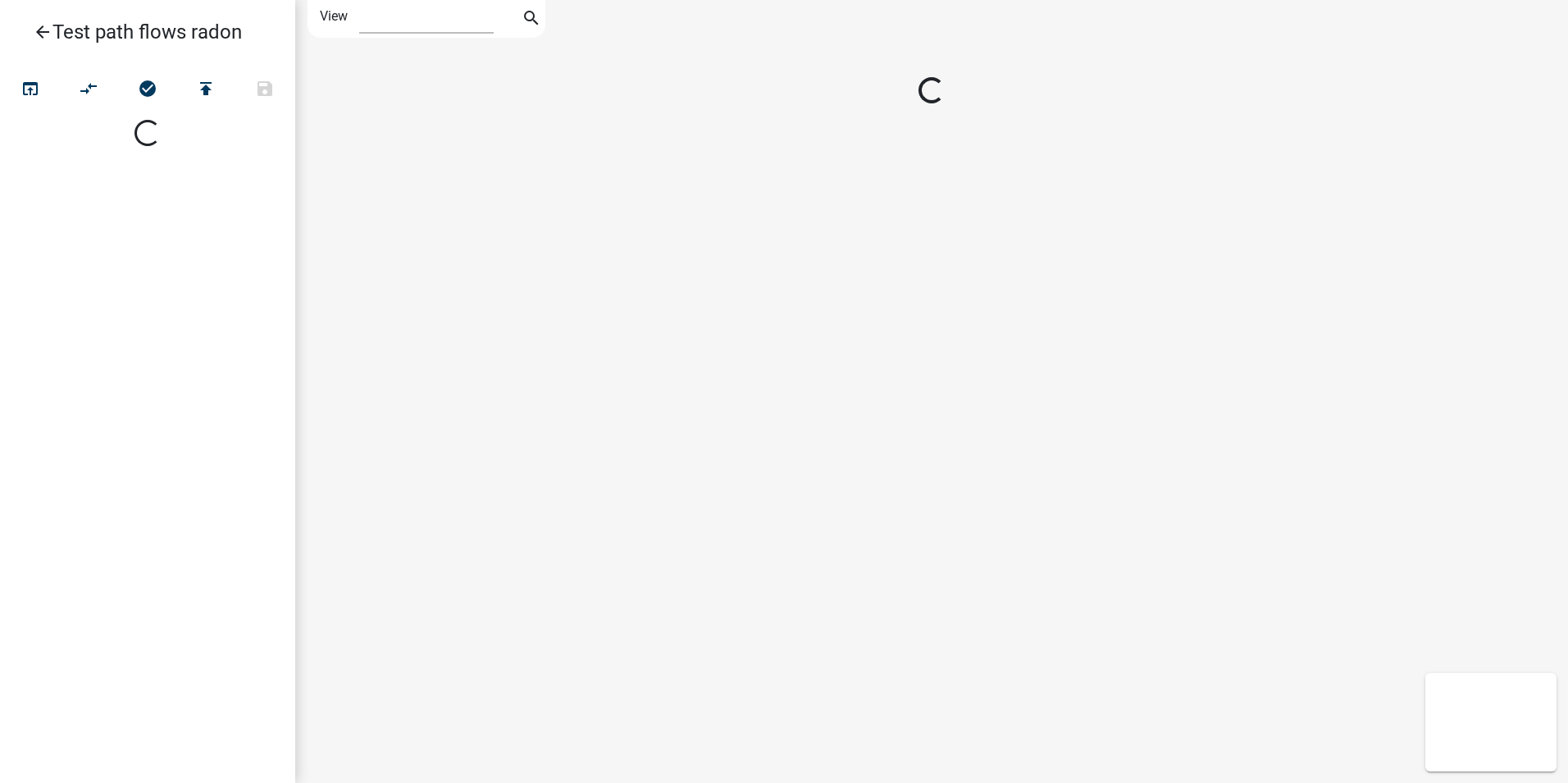
select select "1"
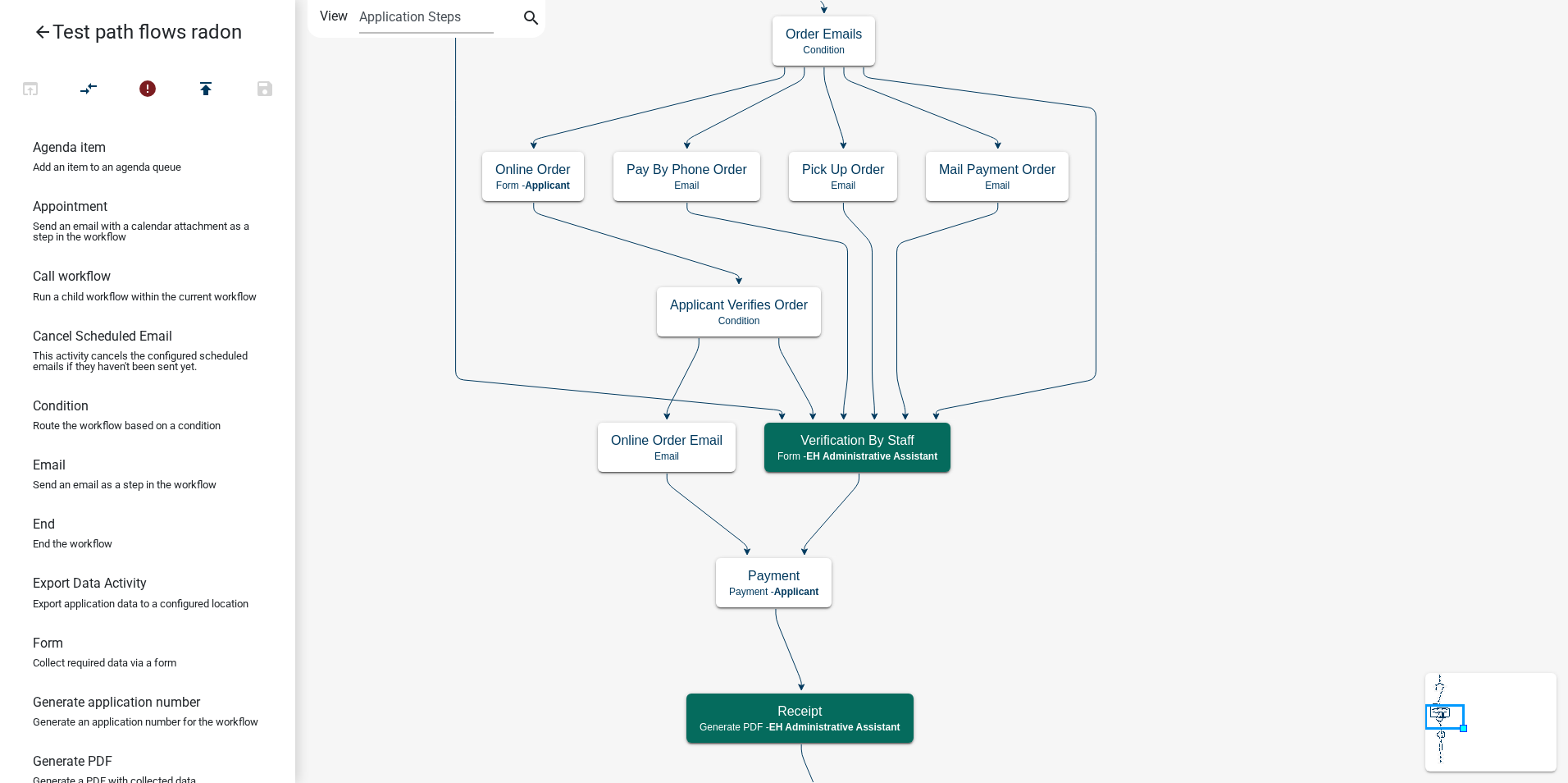
click at [54, 32] on link "arrow_back Test path flows radon" at bounding box center [141, 32] width 256 height 38
click at [34, 33] on icon "arrow_back" at bounding box center [42, 34] width 20 height 23
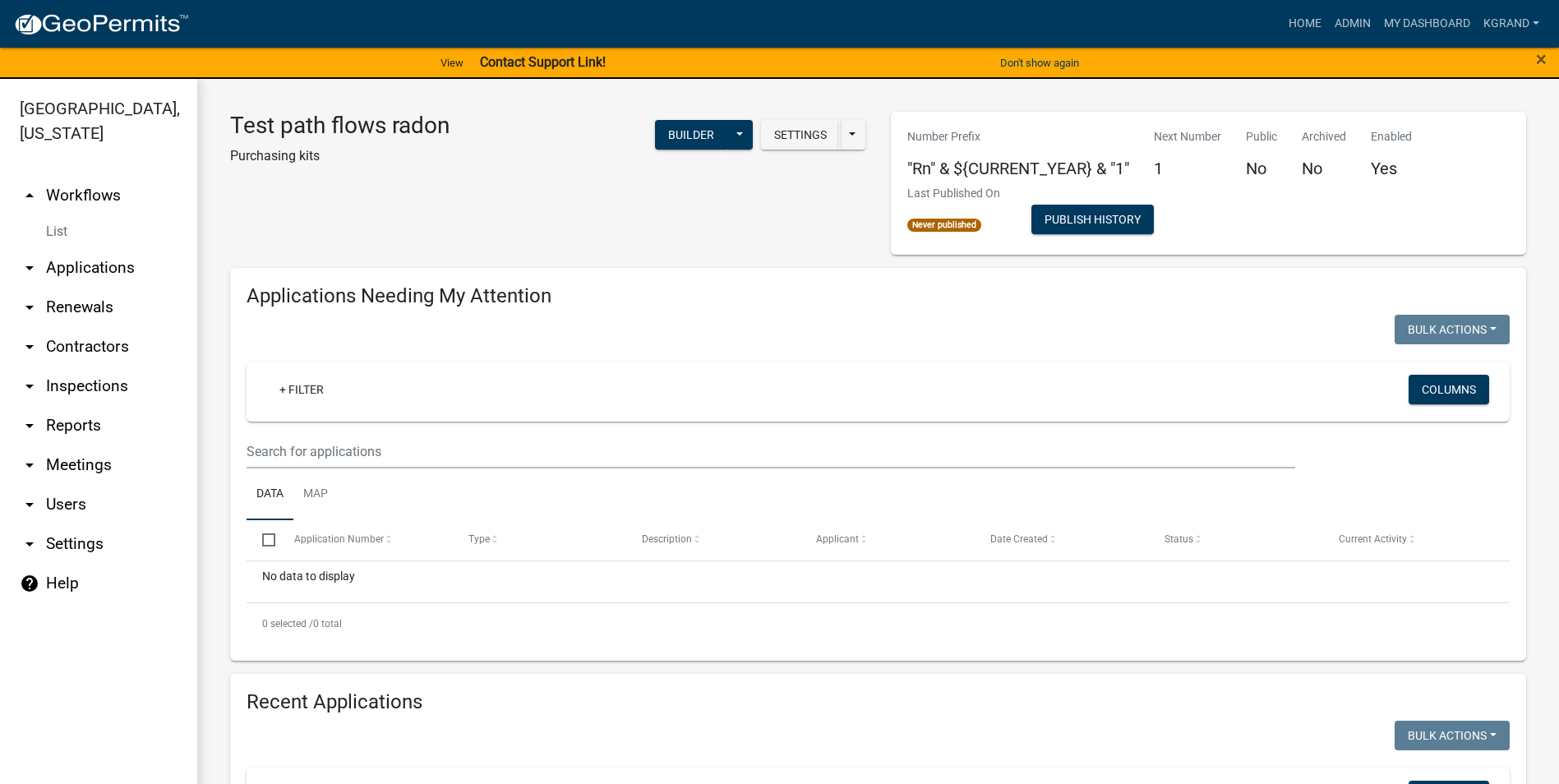
click at [82, 176] on link "arrow_drop_up Workflows" at bounding box center [99, 196] width 197 height 39
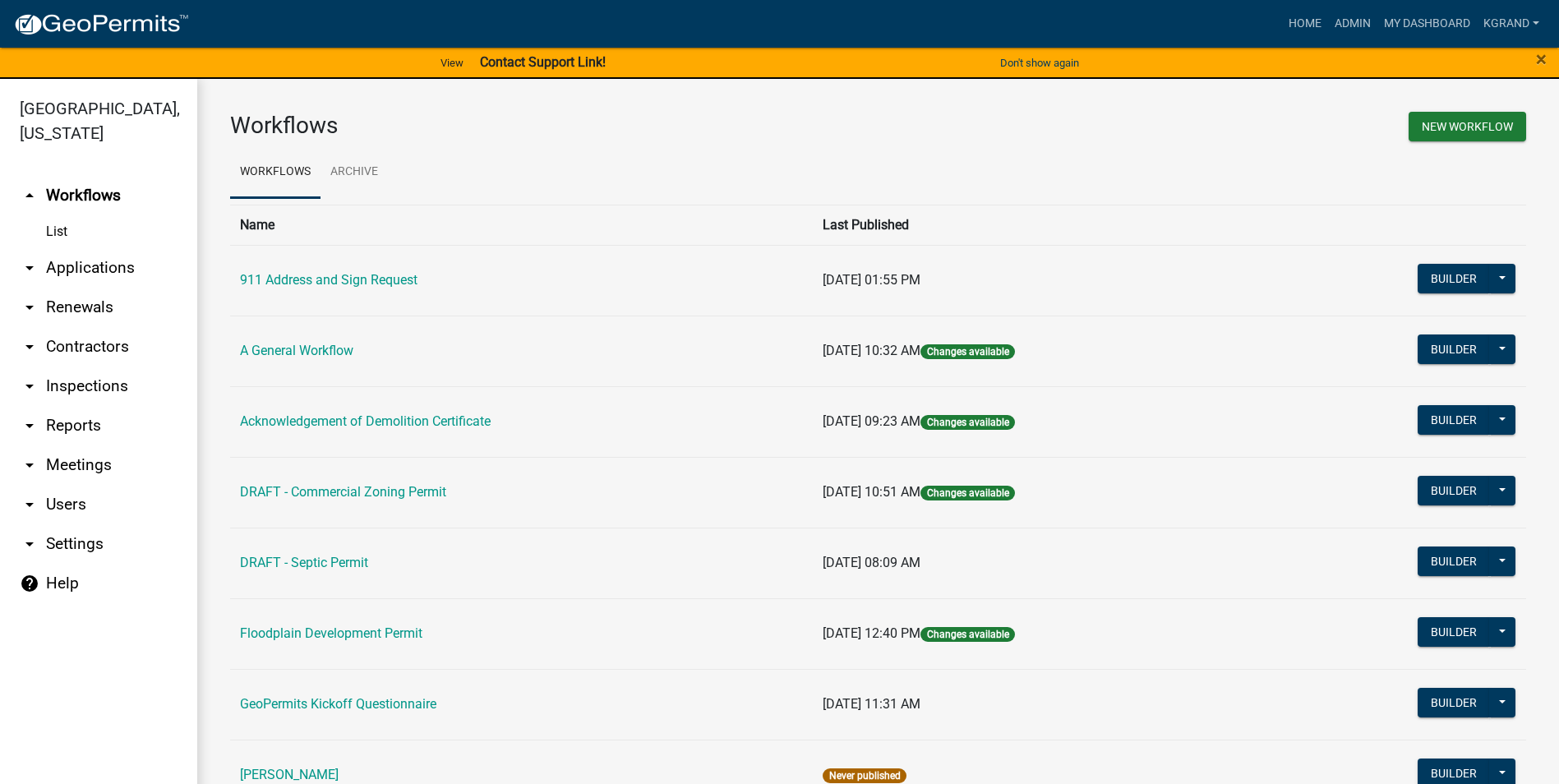
click at [102, 367] on link "arrow_drop_down Inspections" at bounding box center [99, 386] width 197 height 39
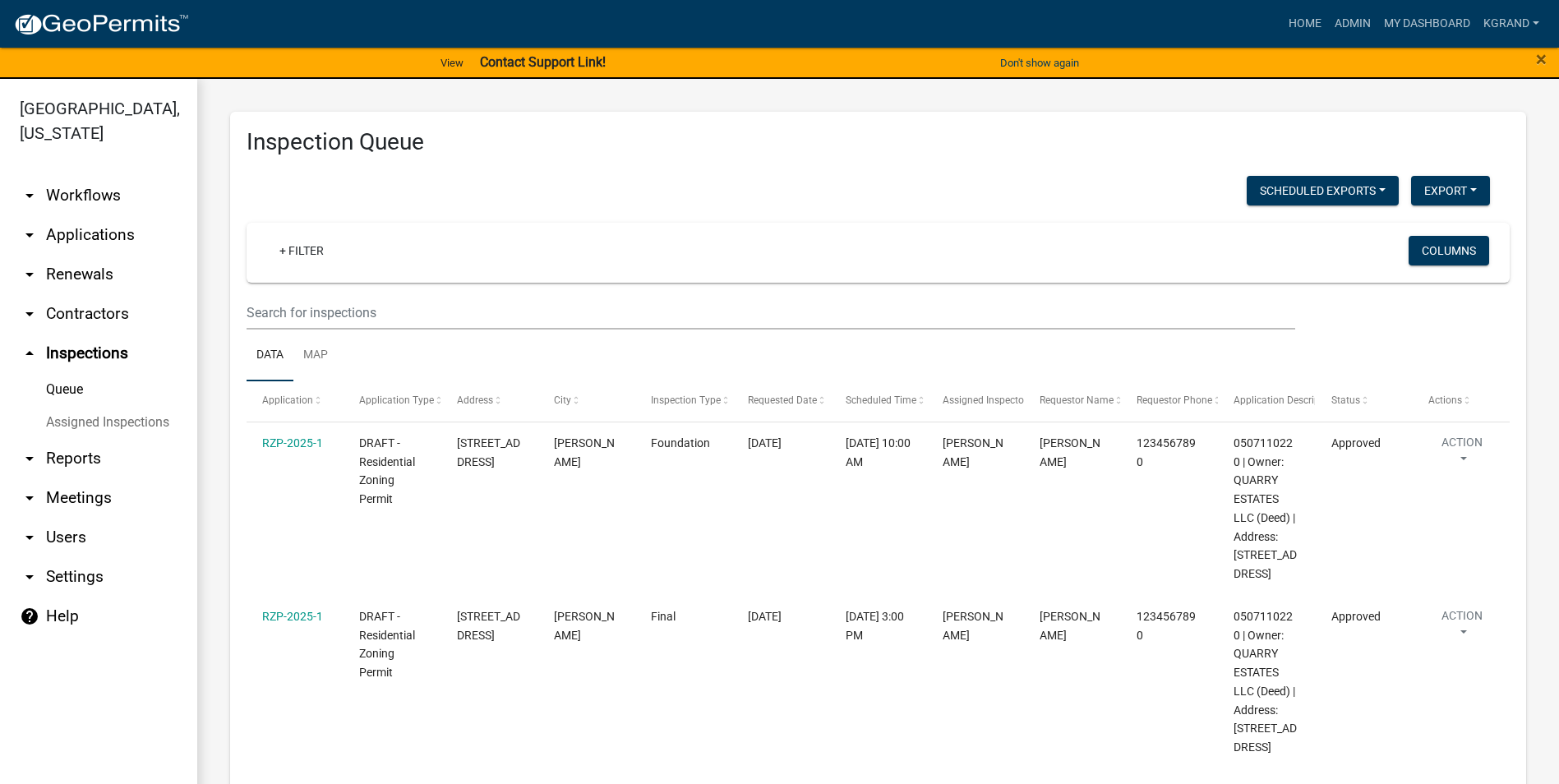
click at [108, 406] on link "Assigned Inspections" at bounding box center [99, 422] width 197 height 33
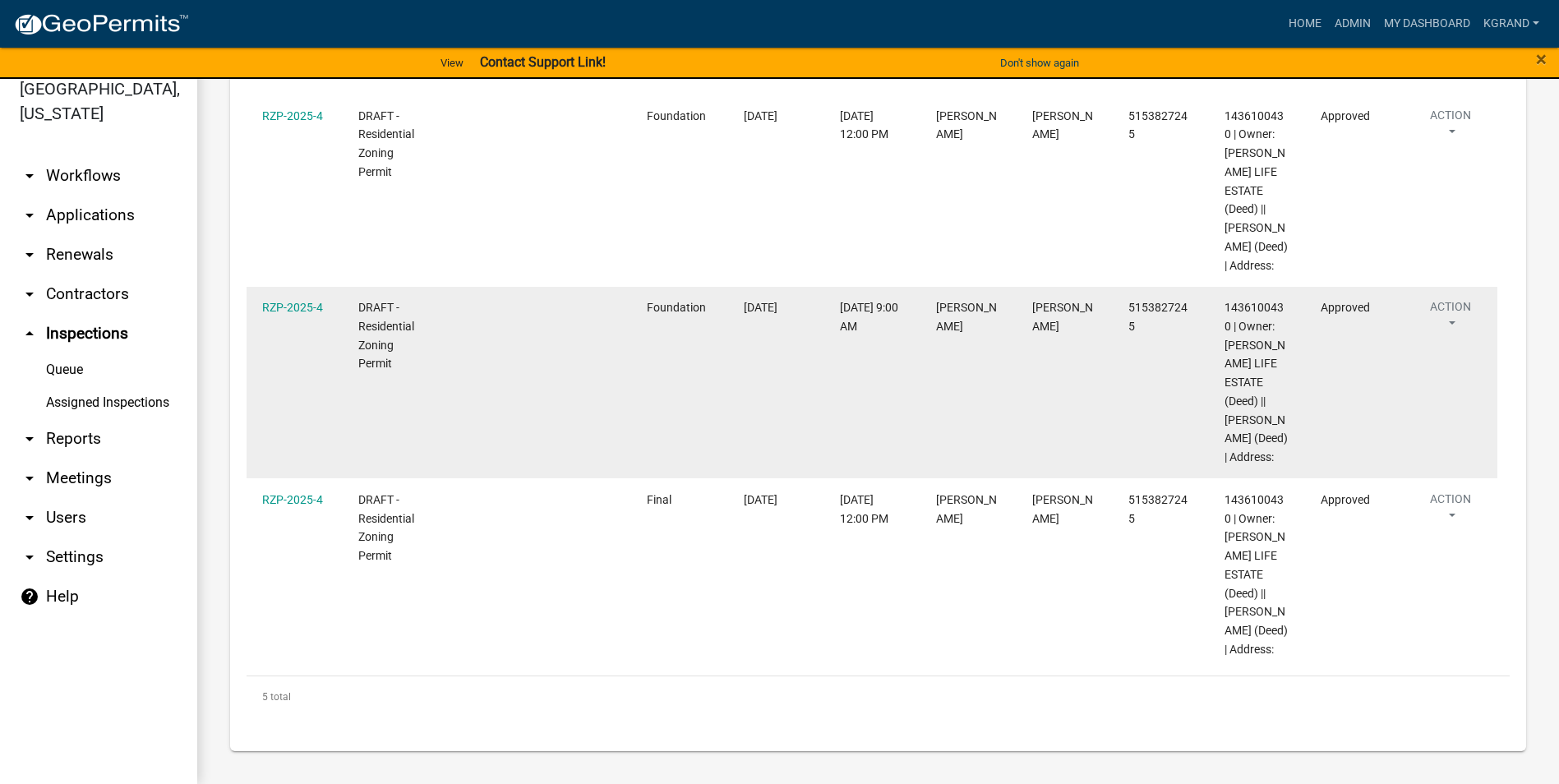
scroll to position [3037, 0]
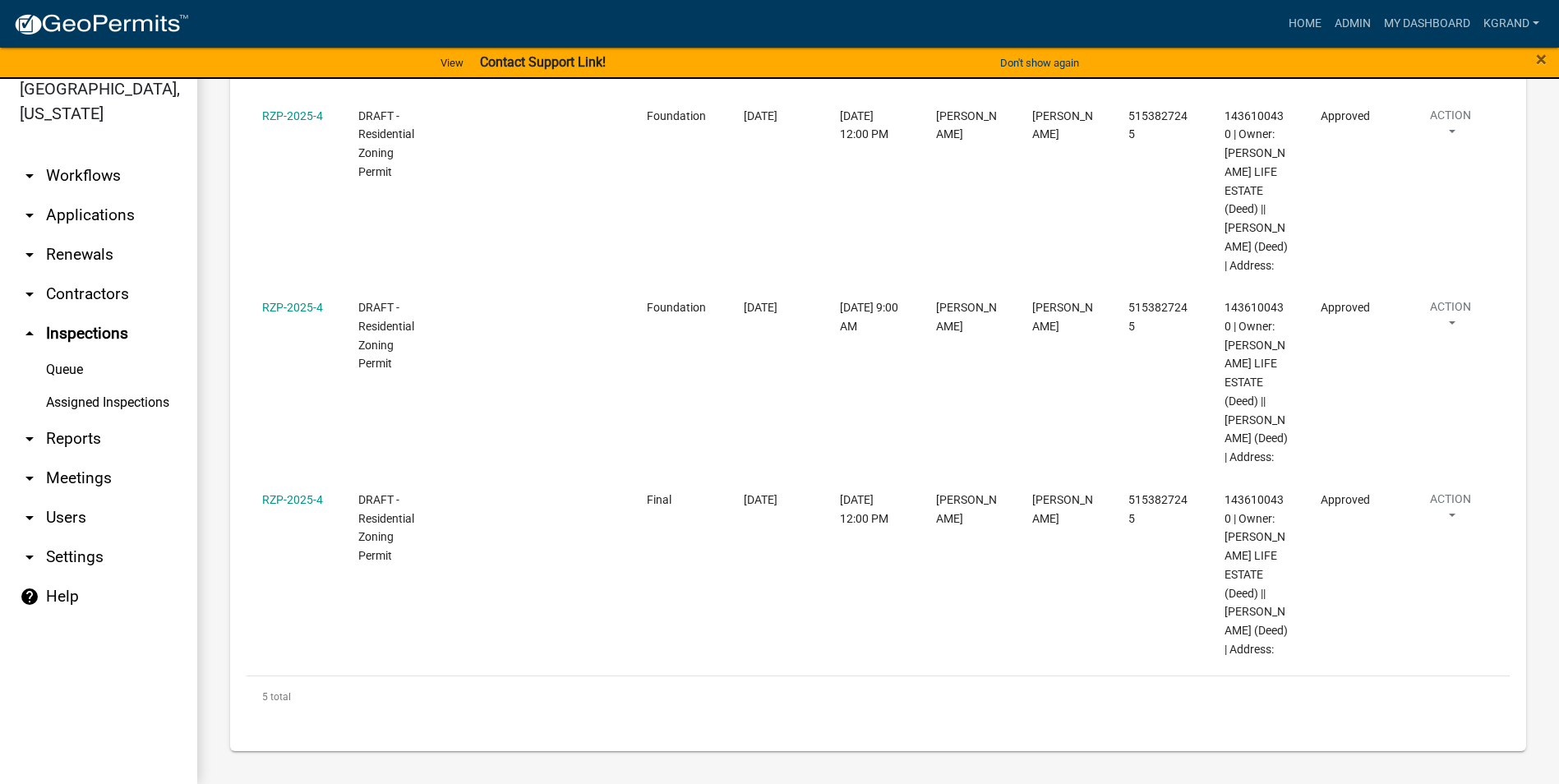
click at [58, 419] on link "arrow_drop_down Reports" at bounding box center [99, 439] width 197 height 39
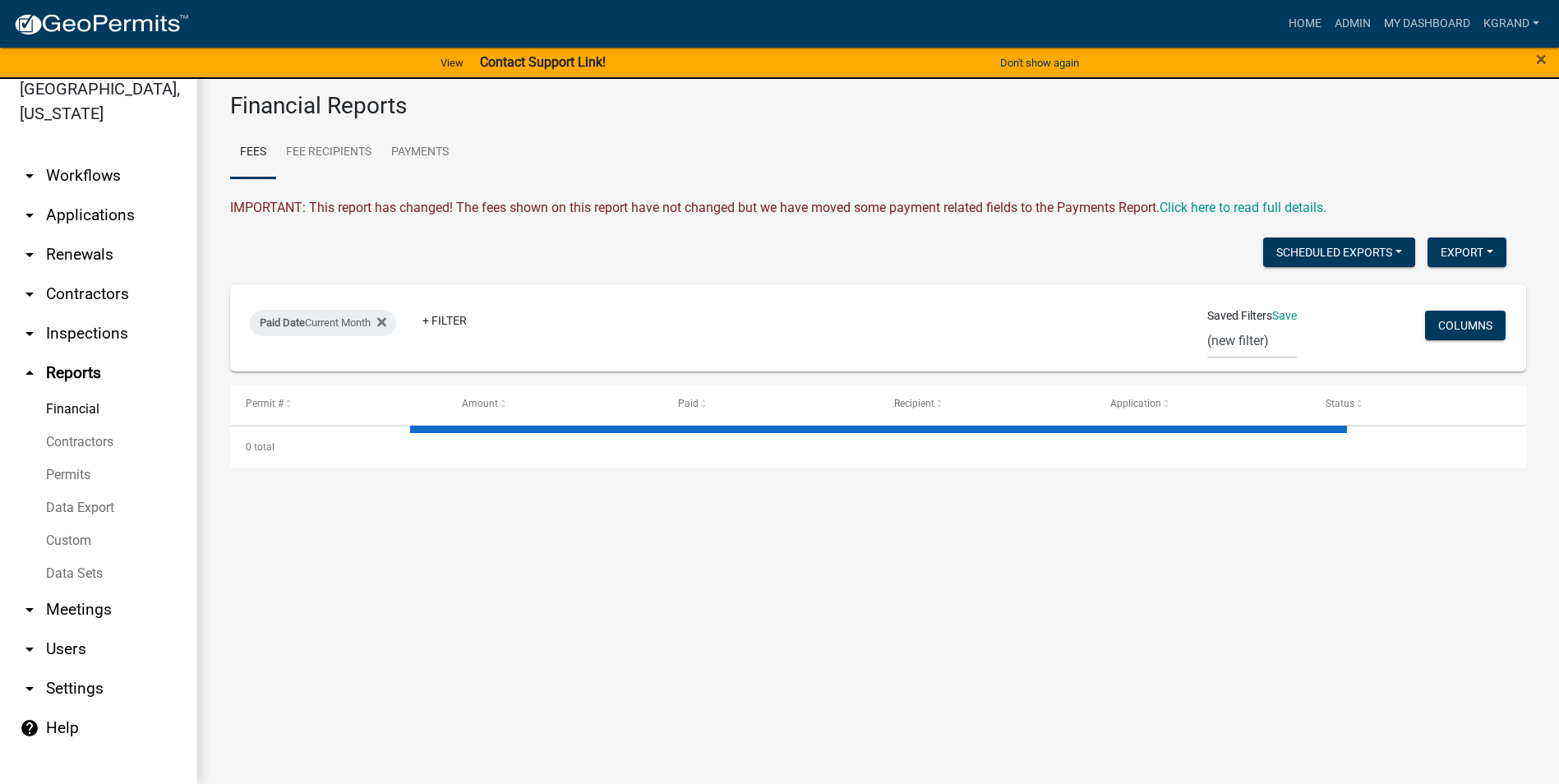
click at [89, 589] on link "arrow_drop_down Meetings" at bounding box center [99, 609] width 197 height 39
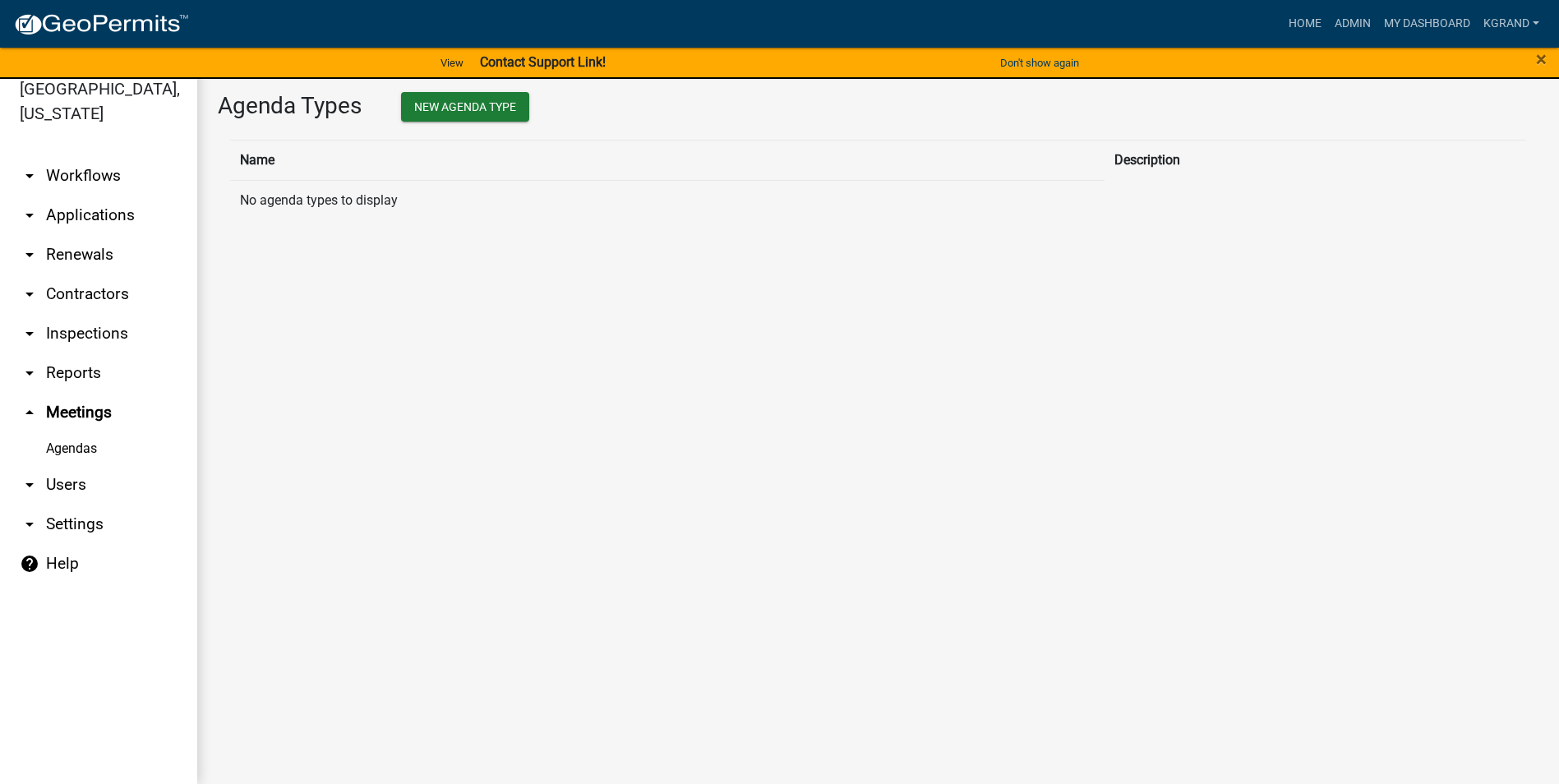
click at [92, 196] on link "arrow_drop_down Applications" at bounding box center [99, 215] width 197 height 39
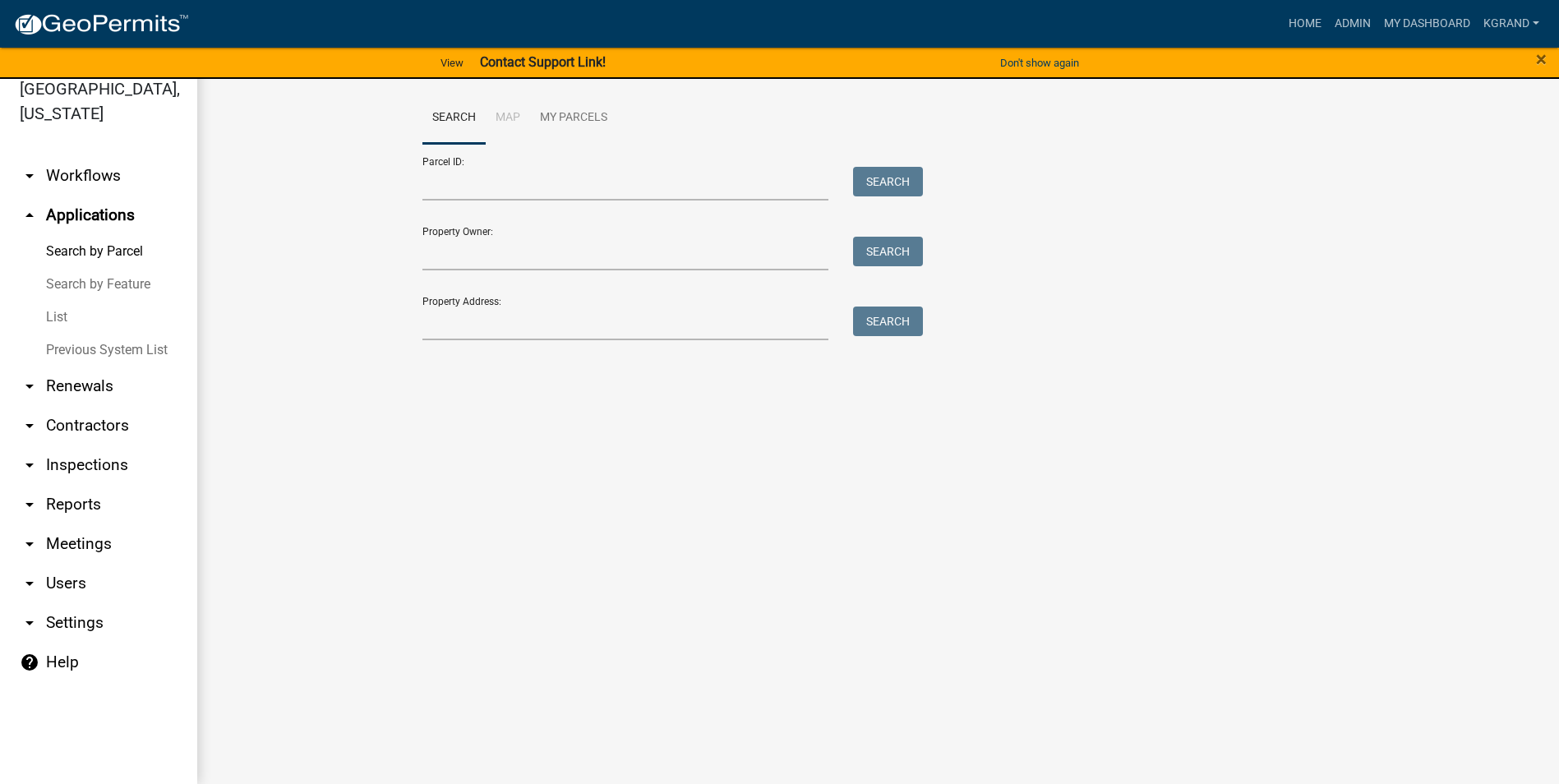
click at [77, 367] on link "arrow_drop_down Renewals" at bounding box center [99, 386] width 197 height 39
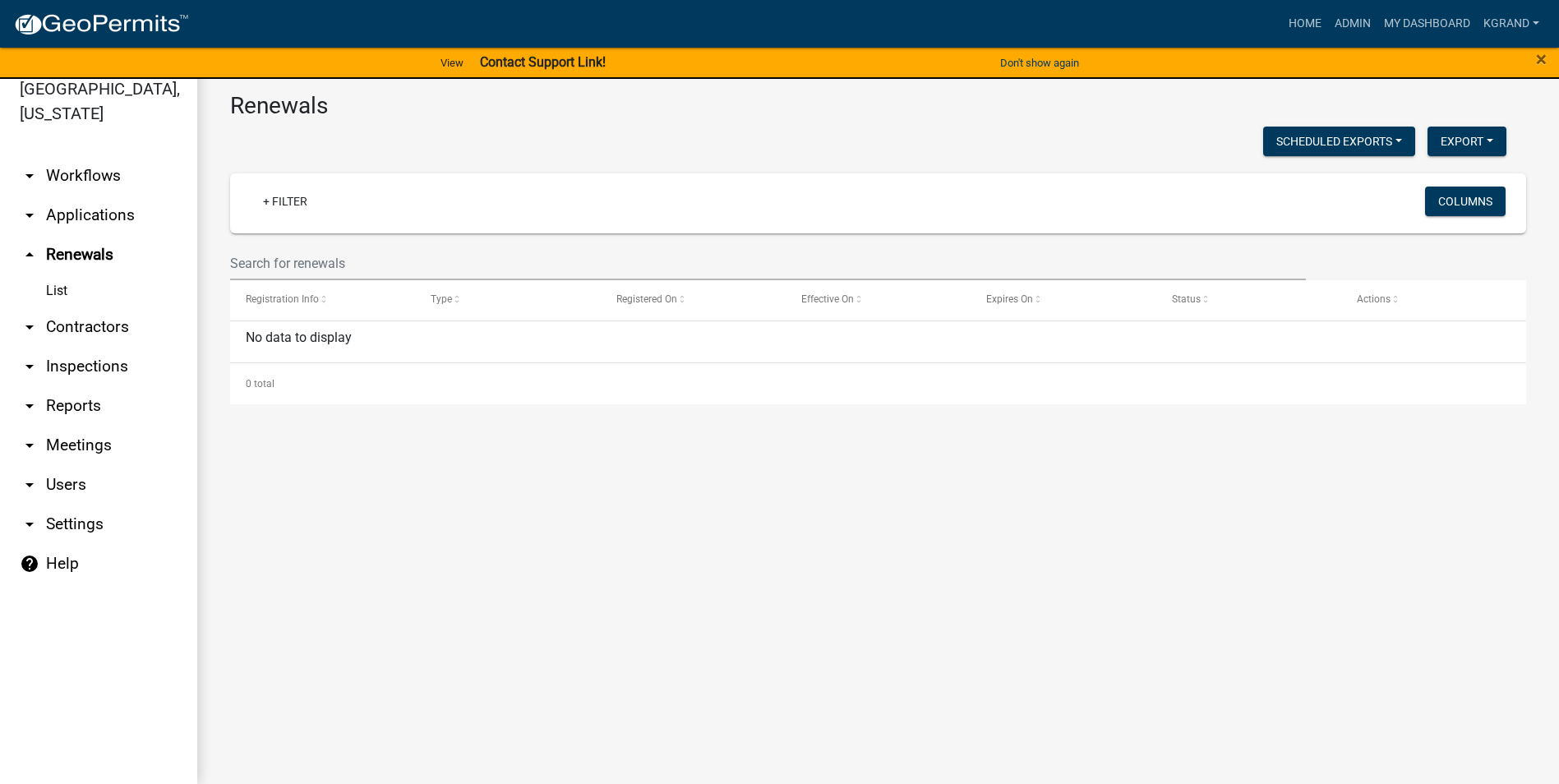
click at [75, 347] on link "arrow_drop_down Inspections" at bounding box center [99, 367] width 197 height 39
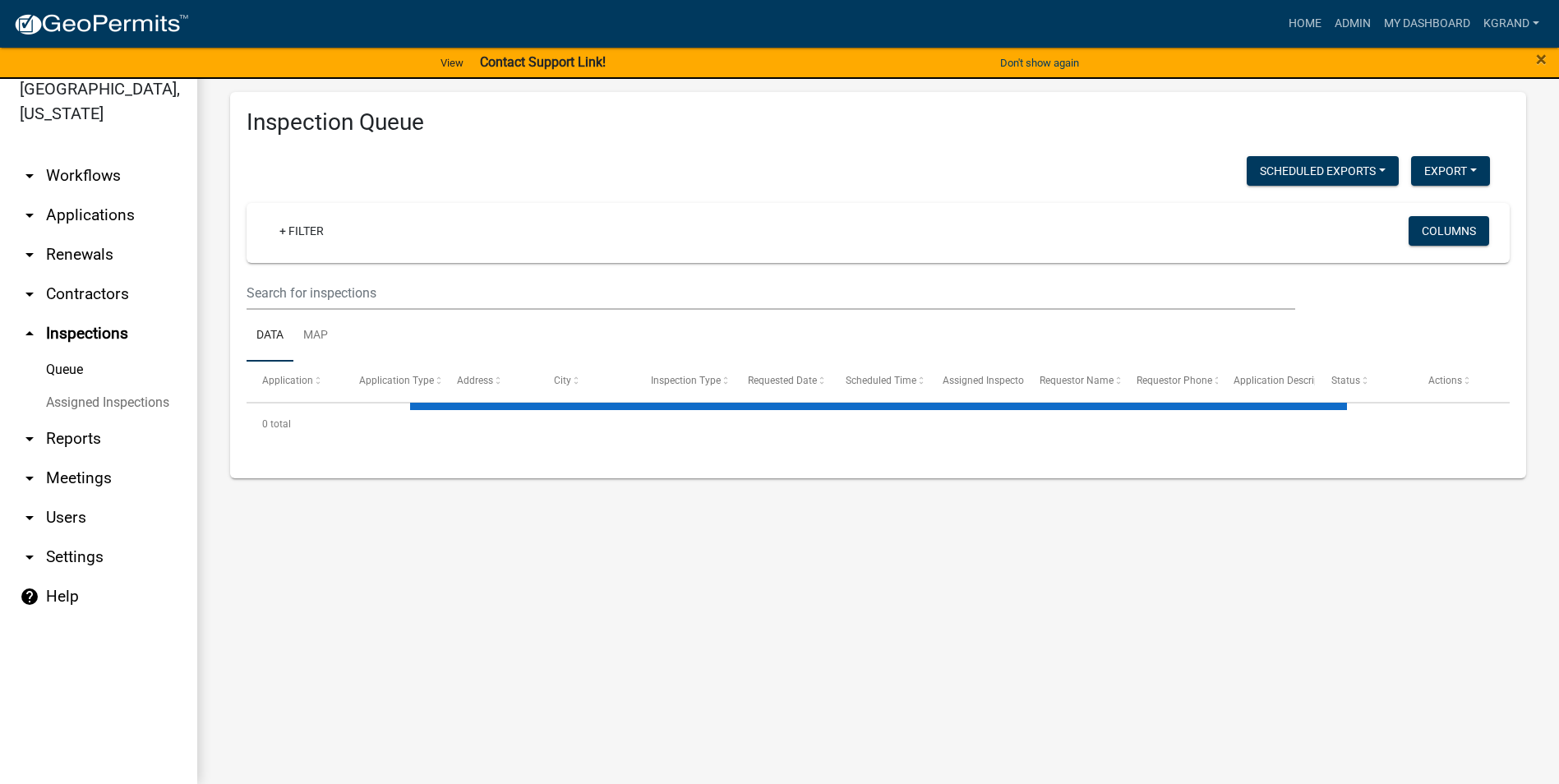
click at [65, 277] on link "arrow_drop_down Contractors" at bounding box center [99, 294] width 197 height 39
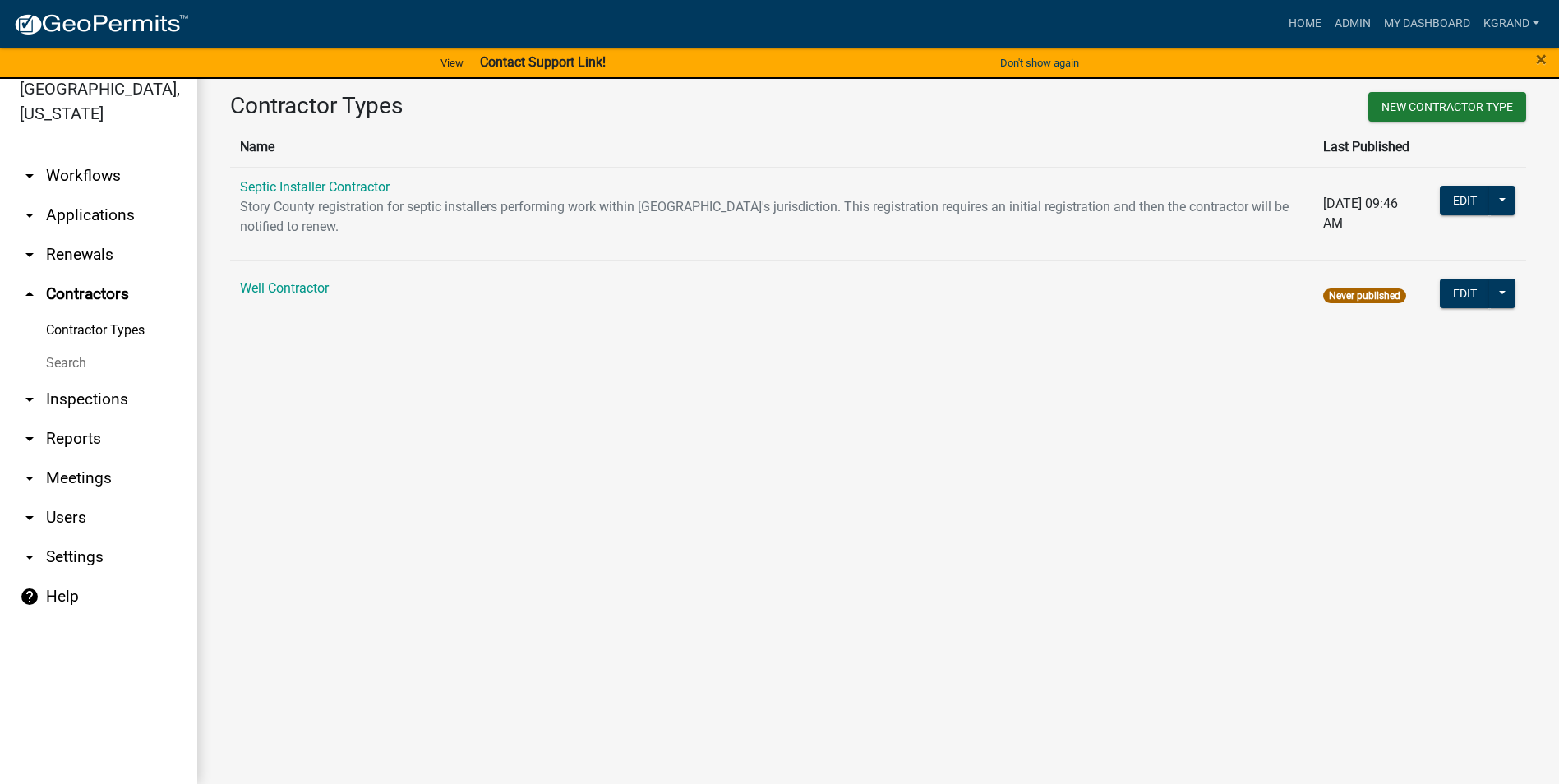
click at [448, 471] on main "Contractor Types New Contractor Type Name Last Published Septic Installer Contr…" at bounding box center [878, 421] width 1362 height 725
click at [1418, 103] on button "New Contractor Type" at bounding box center [1447, 106] width 158 height 29
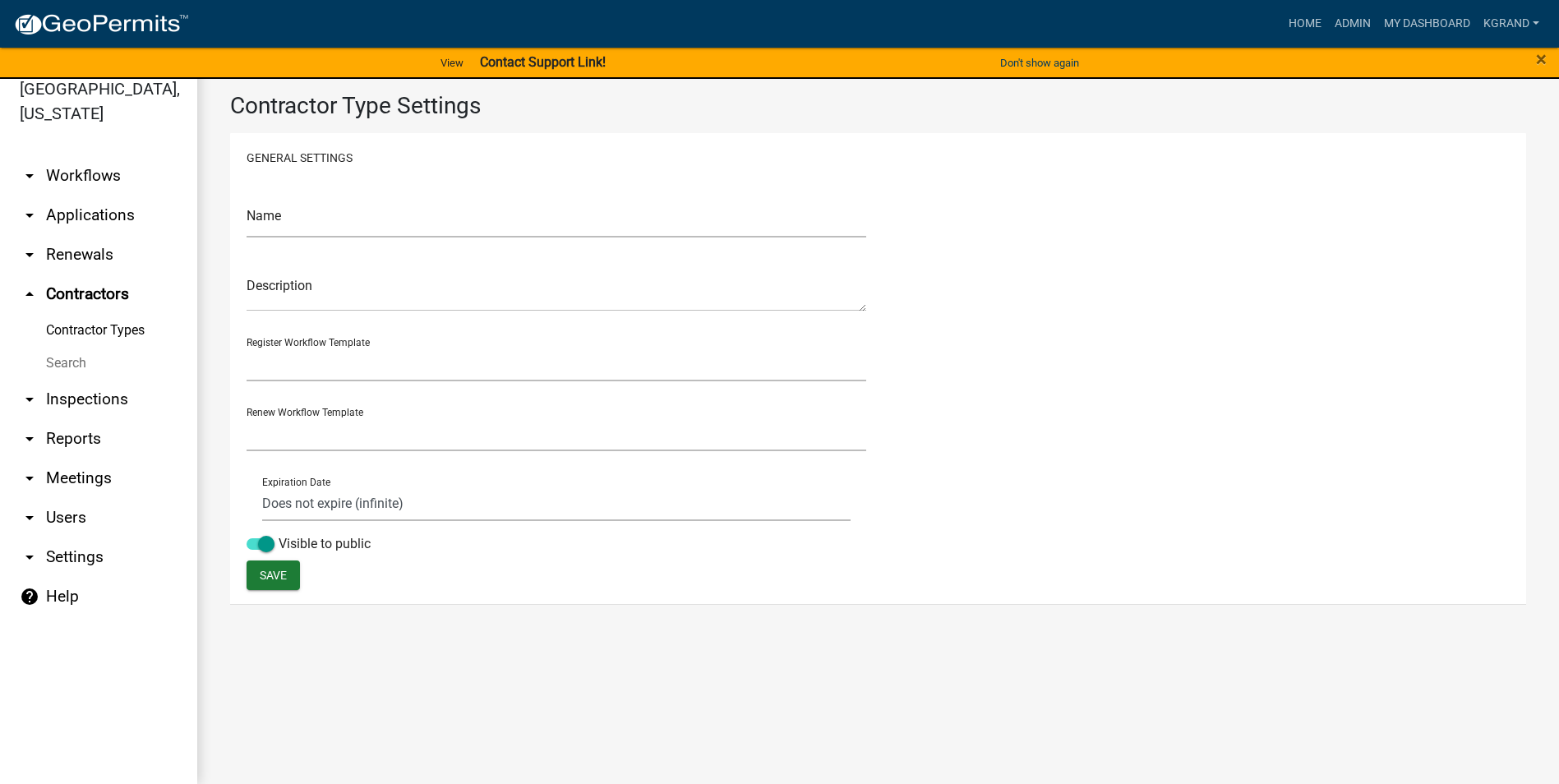
select select "0: f824e0c6-67d4-400e-aea4-1d2c223440b3"
select select "0: 4a3982b6-bb4b-48e0-bb5e-1fa92bfe9a61"
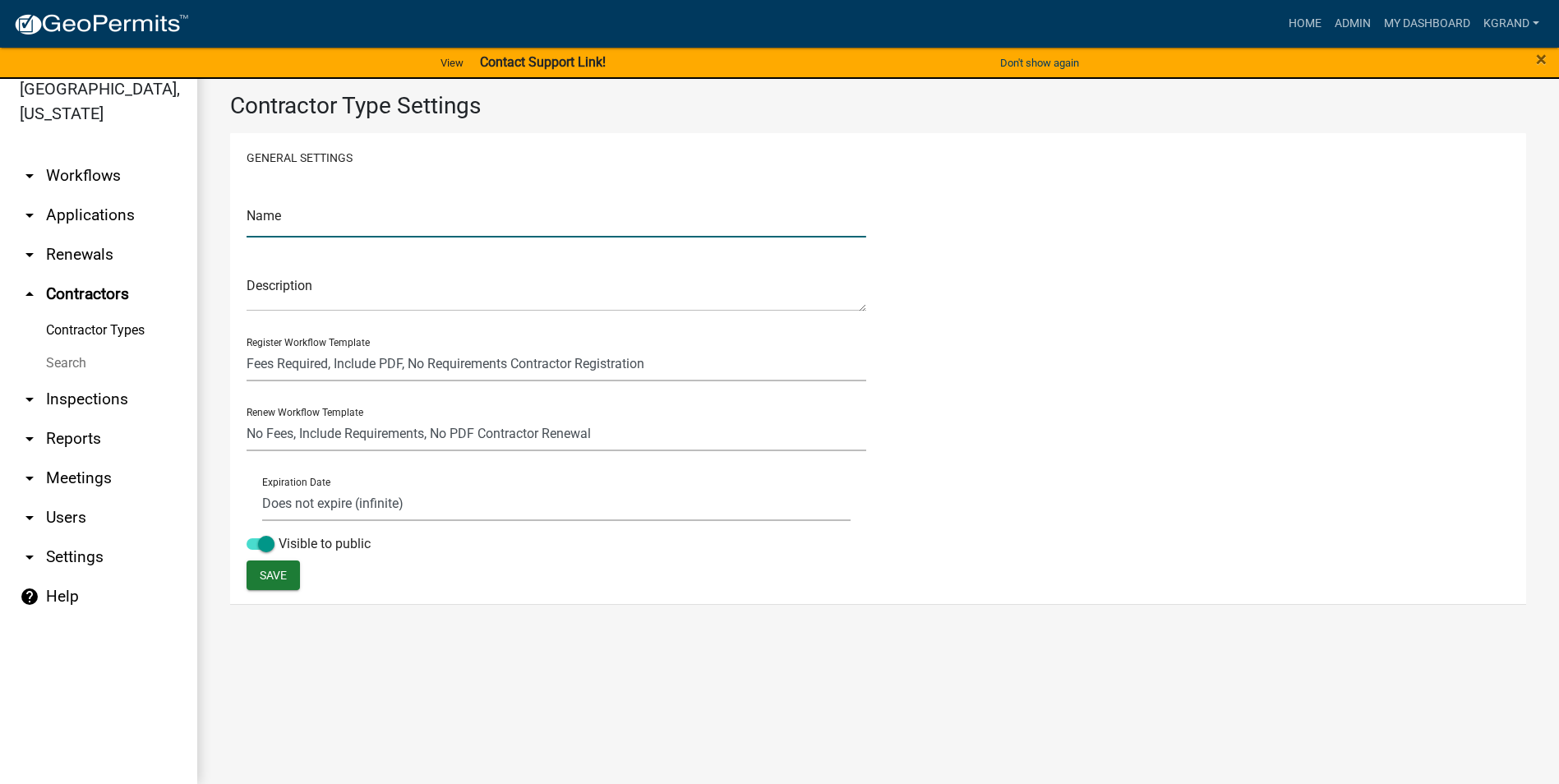
click at [272, 223] on input "text" at bounding box center [556, 221] width 620 height 34
type input "Soil Evaluator"
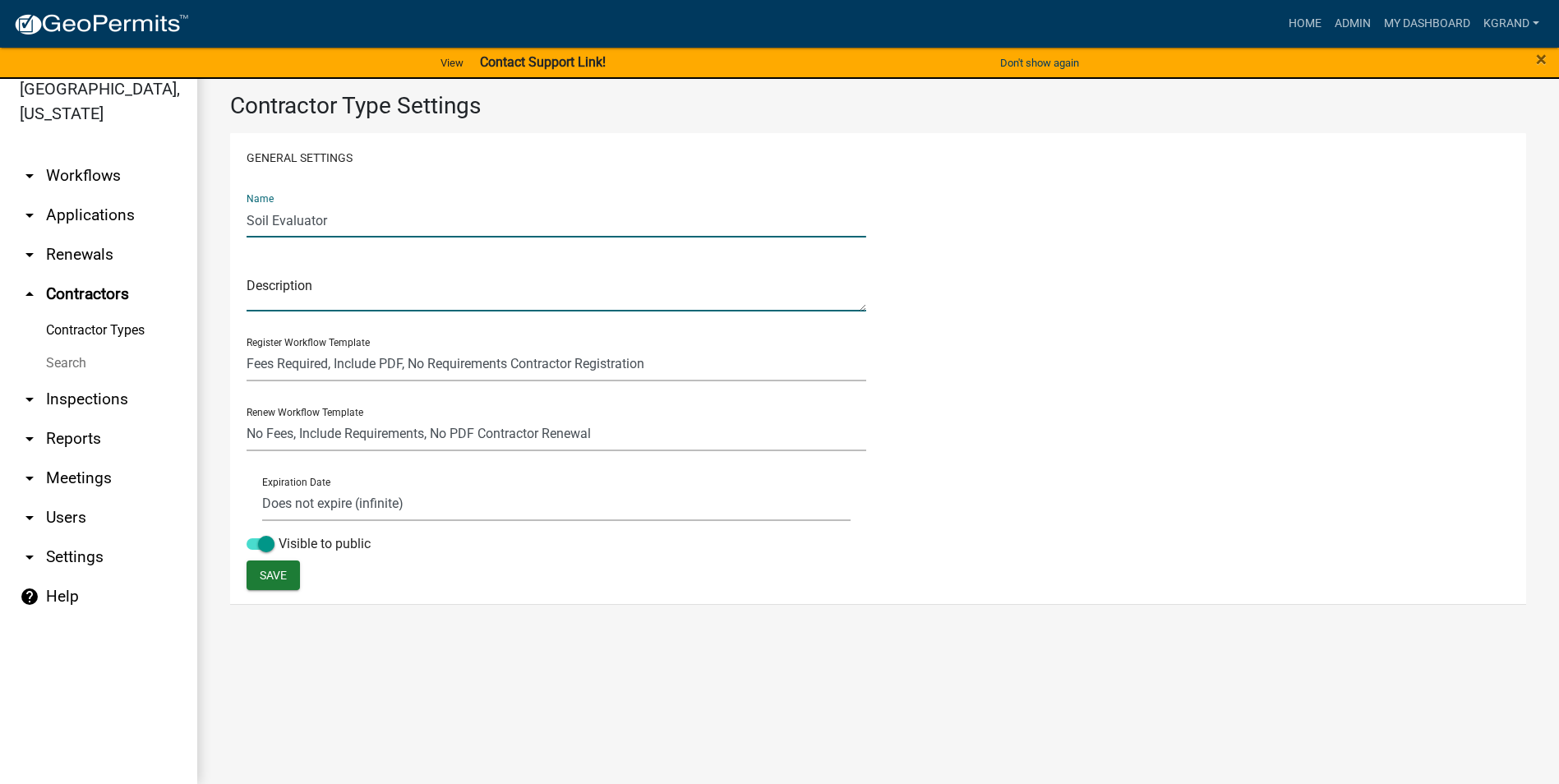
click at [288, 303] on textarea at bounding box center [556, 292] width 620 height 38
click at [591, 290] on textarea at bounding box center [556, 292] width 620 height 38
type textarea "Approved to do Soil Evaluations in Story County for Septic Systems"
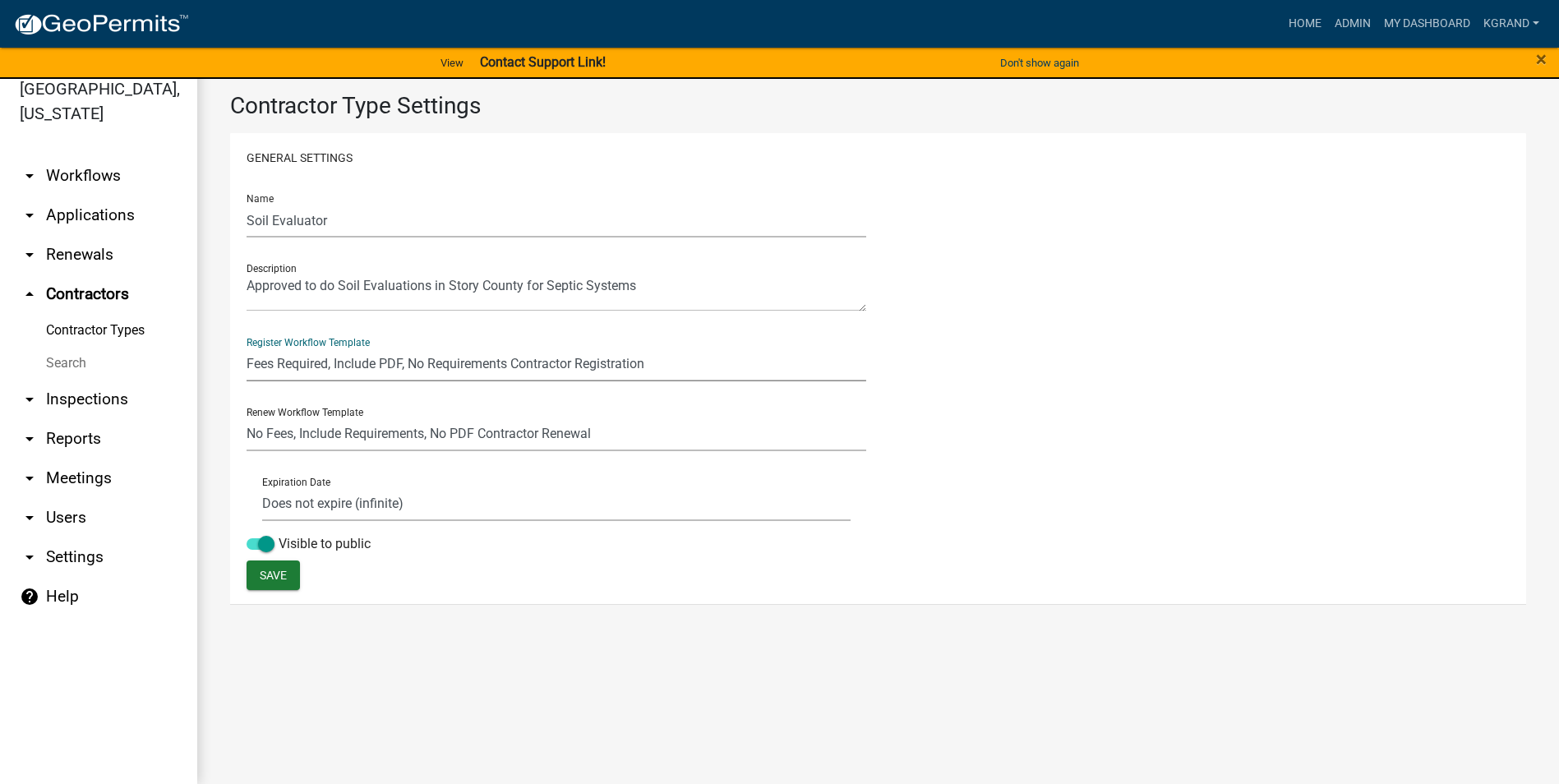
click at [465, 366] on select "Fees Required, Include PDF, No Requirements Contractor Registration No Fees, In…" at bounding box center [556, 365] width 620 height 34
select select "3: bbffe3f7-0999-4731-9316-86618da68afe"
click at [246, 348] on select "Fees Required, Include PDF, No Requirements Contractor Registration No Fees, In…" at bounding box center [556, 365] width 620 height 34
click at [266, 571] on span "Save" at bounding box center [273, 574] width 27 height 13
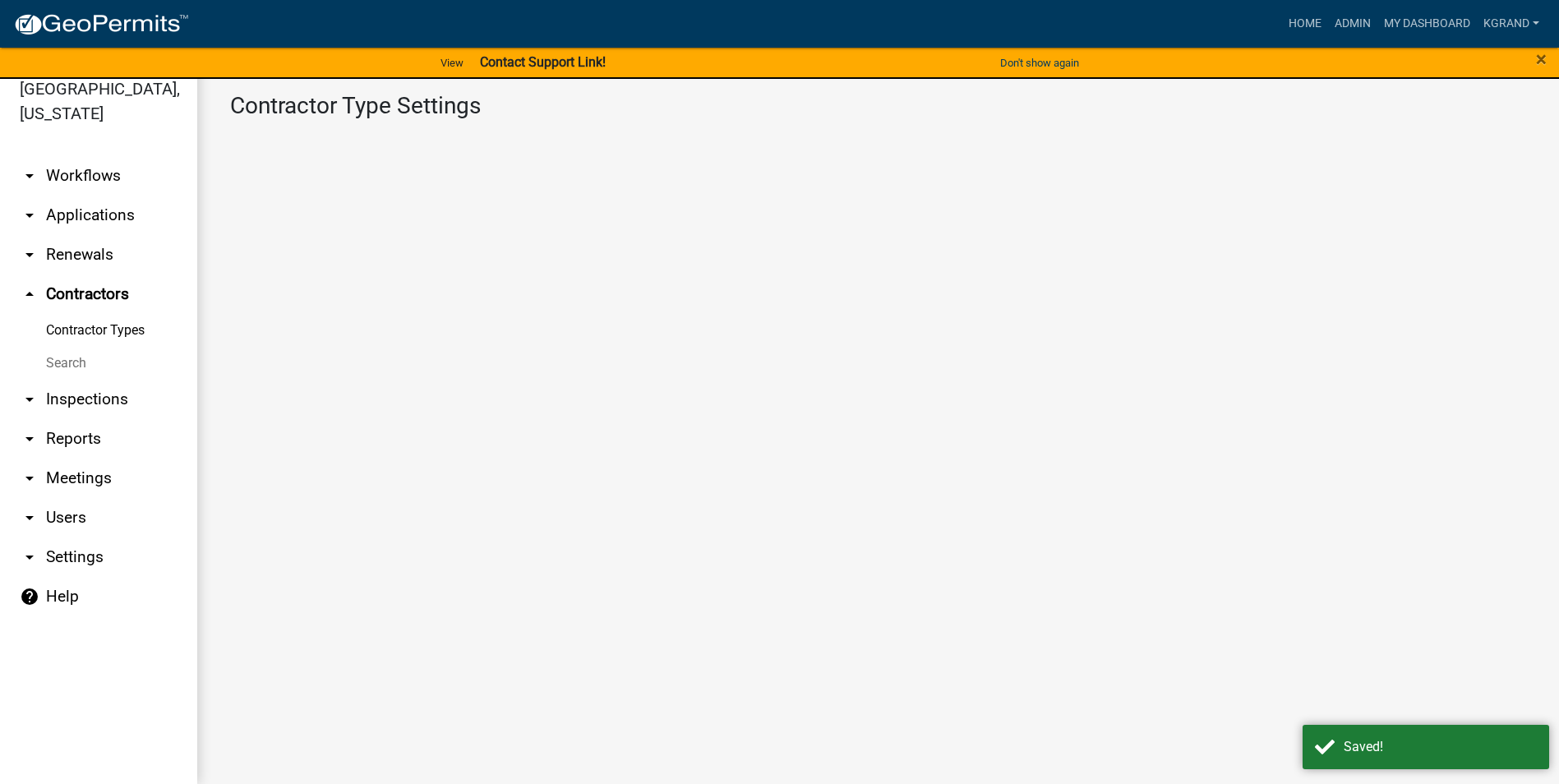
select select "3: bbffe3f7-0999-4731-9316-86618da68afe"
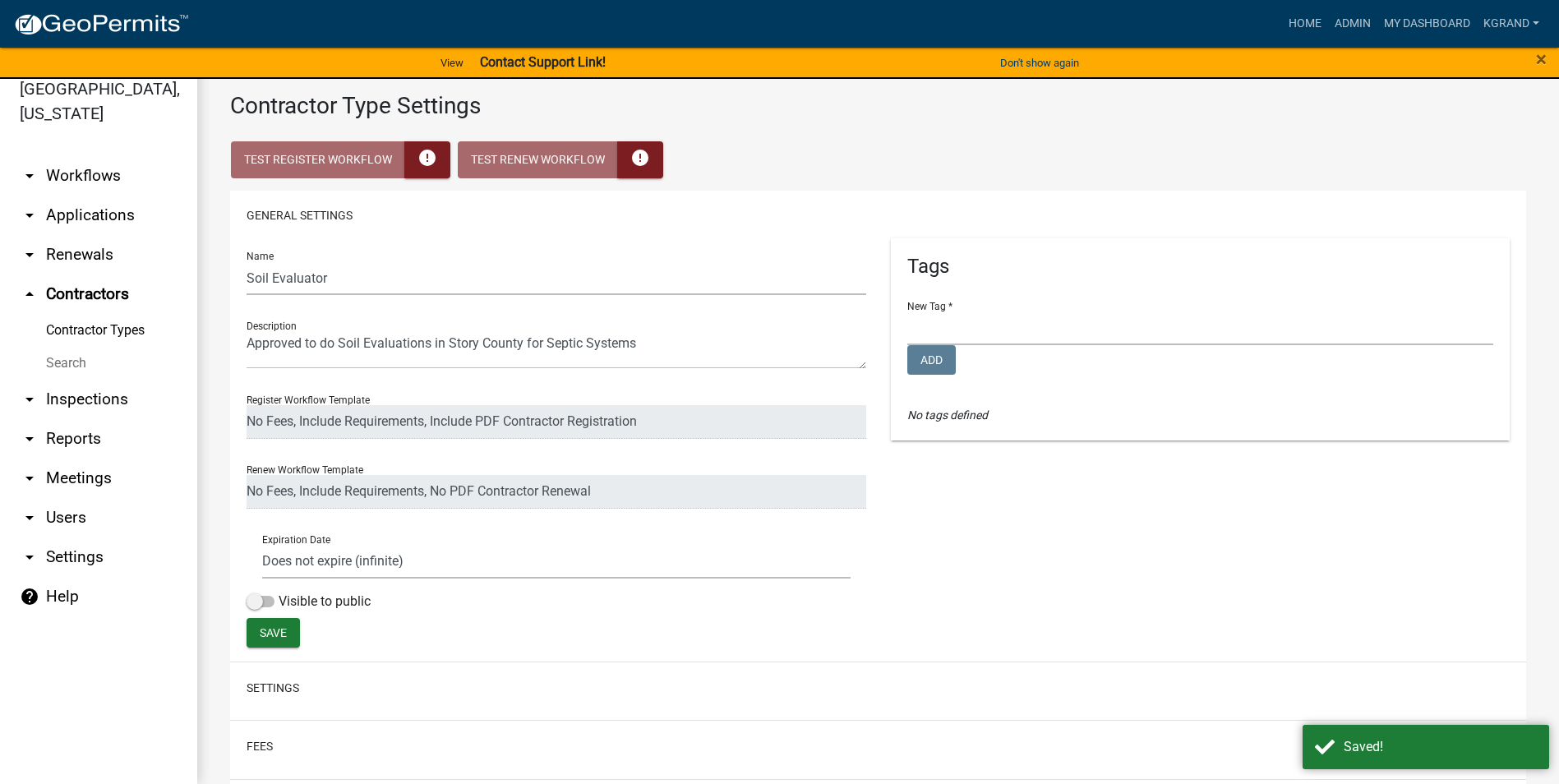
click at [1133, 578] on div "Tags New Tag * Environmental Health Planning and Development Add No tags defined" at bounding box center [1200, 428] width 644 height 380
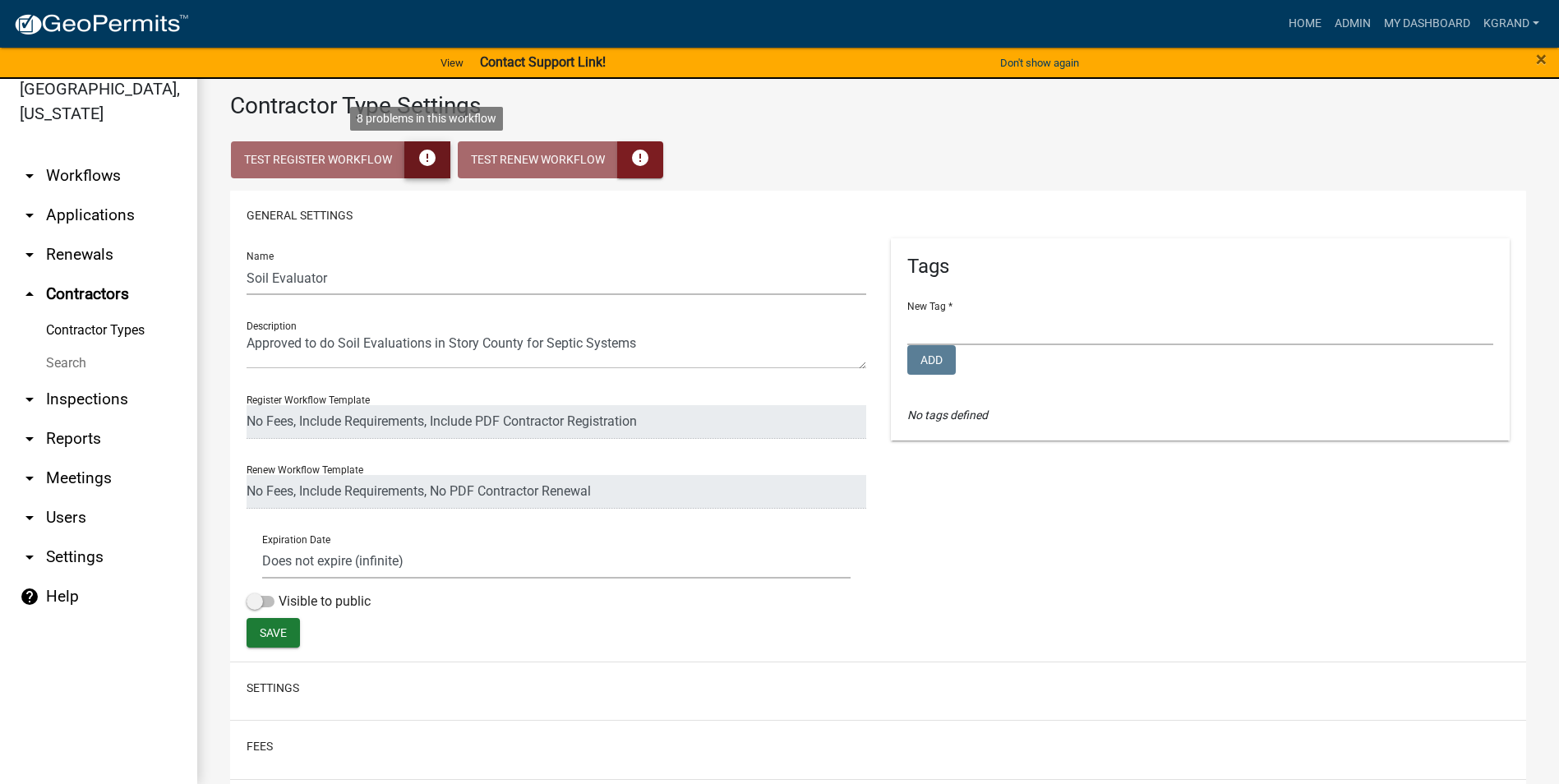
click at [414, 161] on button "error" at bounding box center [427, 159] width 46 height 37
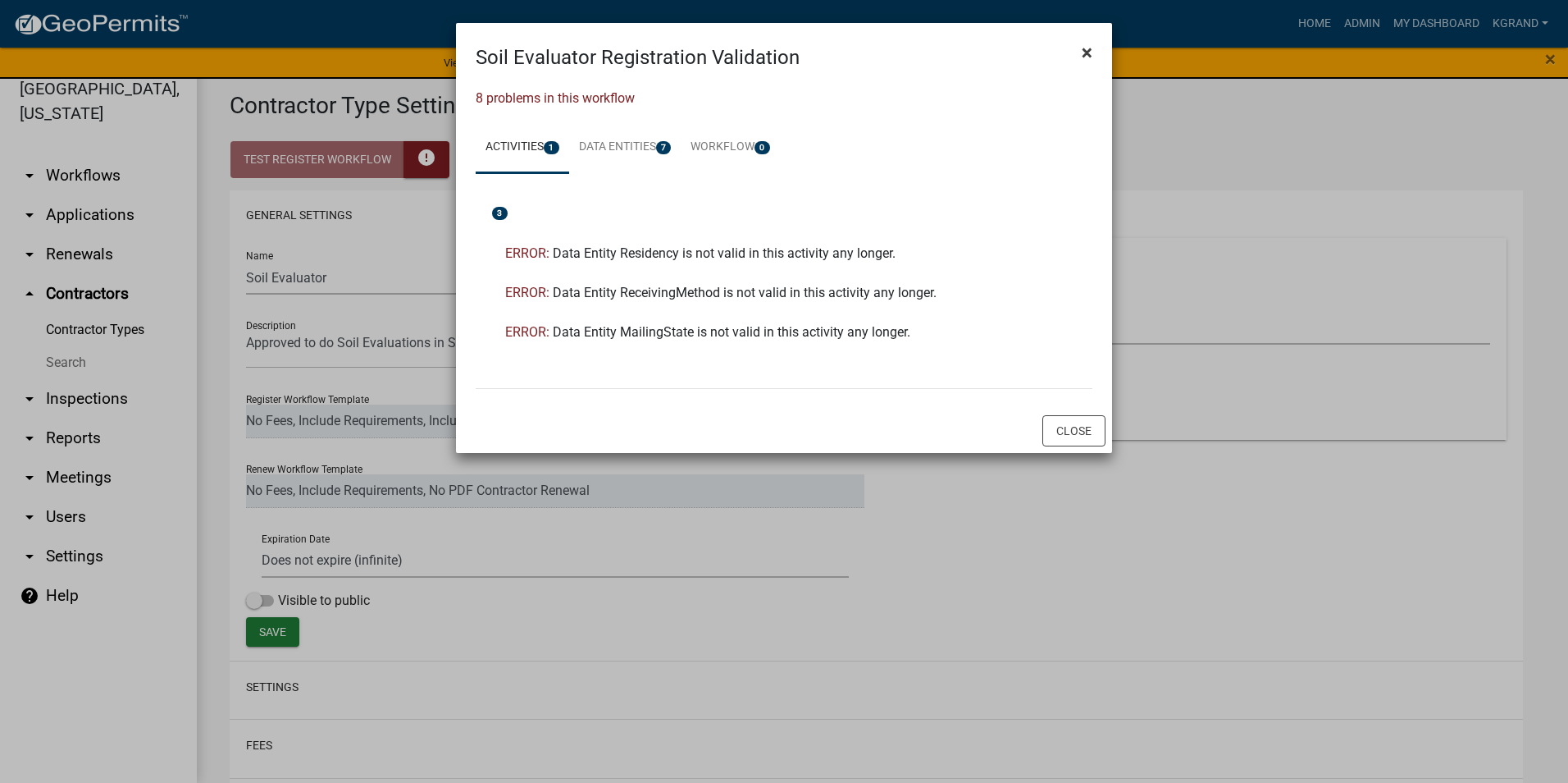
click at [1081, 49] on button "×" at bounding box center [1087, 52] width 37 height 46
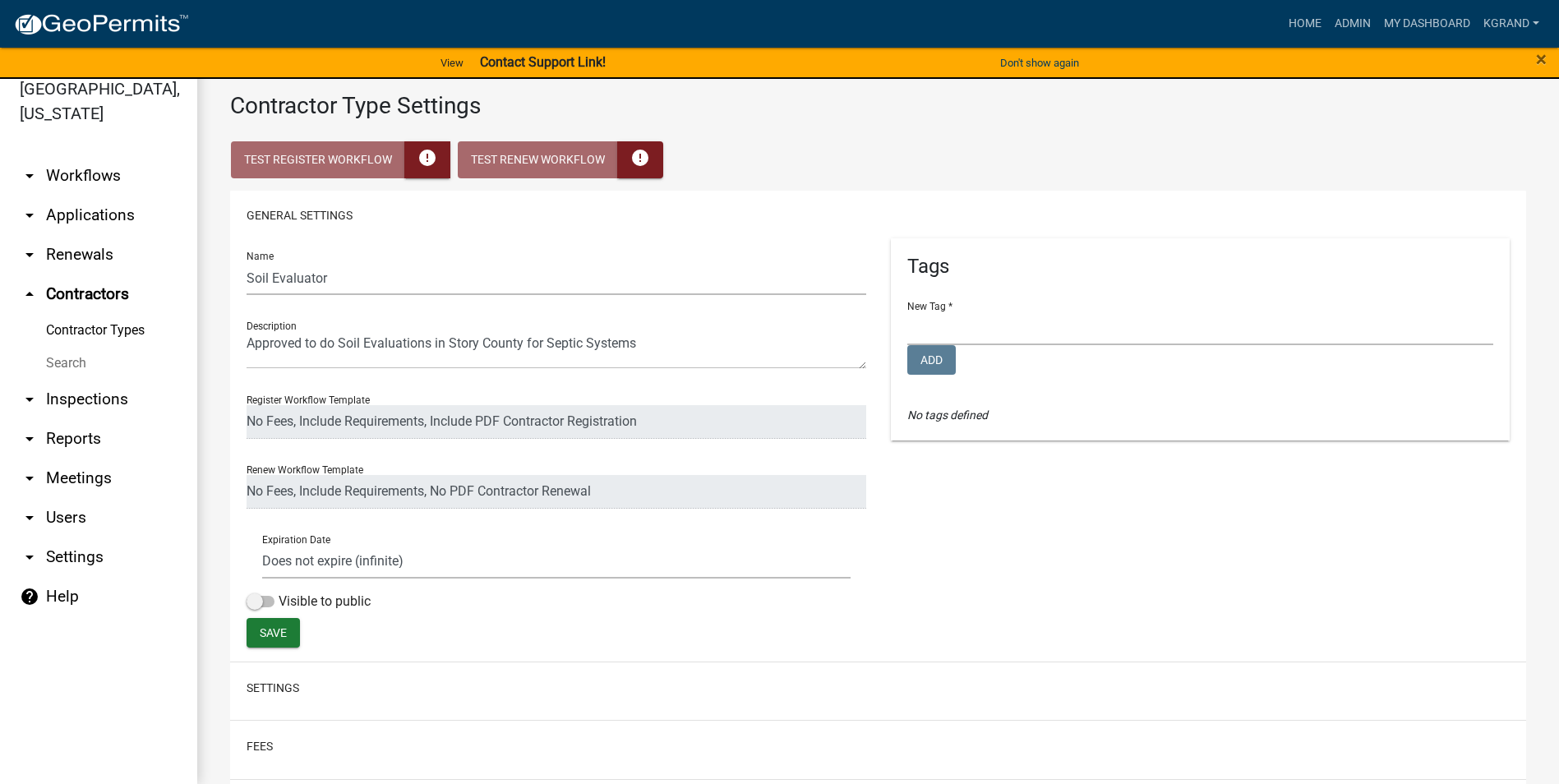
click at [1081, 511] on div "Tags New Tag * Environmental Health Planning and Development Add No tags defined" at bounding box center [1200, 428] width 644 height 380
click at [915, 333] on select "Environmental Health Planning and Development" at bounding box center [1201, 328] width 587 height 34
select select "d49f105d-a052-4727-94df-1d3fdbd12b94"
click at [907, 311] on select "Environmental Health Planning and Development" at bounding box center [1201, 328] width 587 height 34
click at [966, 599] on div "Tags New Tag * Environmental Health Planning and Development Add No tags defined" at bounding box center [1200, 428] width 644 height 380
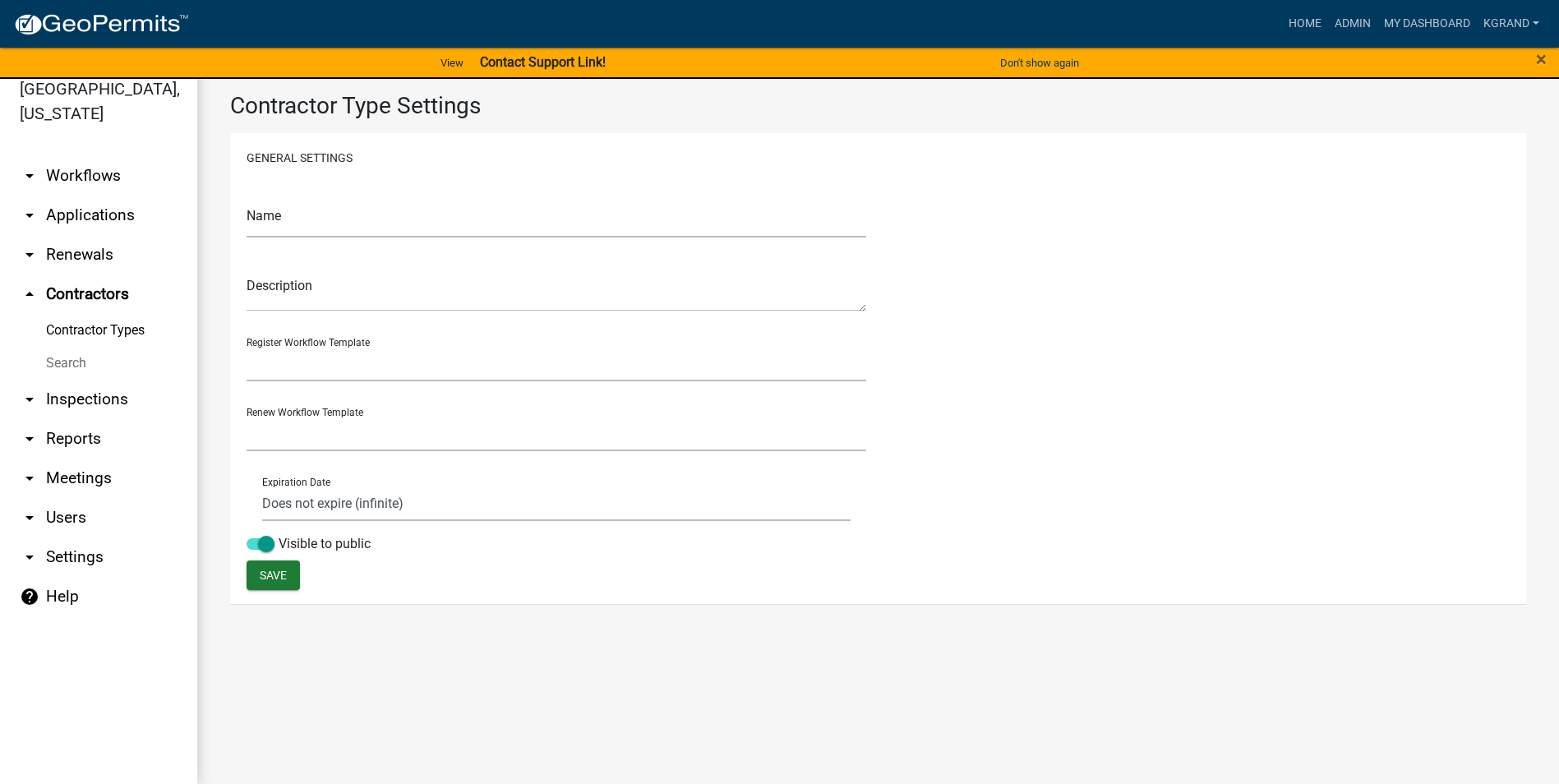
select select "0: f824e0c6-67d4-400e-aea4-1d2c223440b3"
select select "0: 4a3982b6-bb4b-48e0-bb5e-1fa92bfe9a61"
click at [343, 663] on main "Contractor Type Settings General Settings Name Description Register Workflow Te…" at bounding box center [878, 421] width 1362 height 725
click at [102, 274] on link "arrow_drop_up Contractors" at bounding box center [99, 294] width 197 height 39
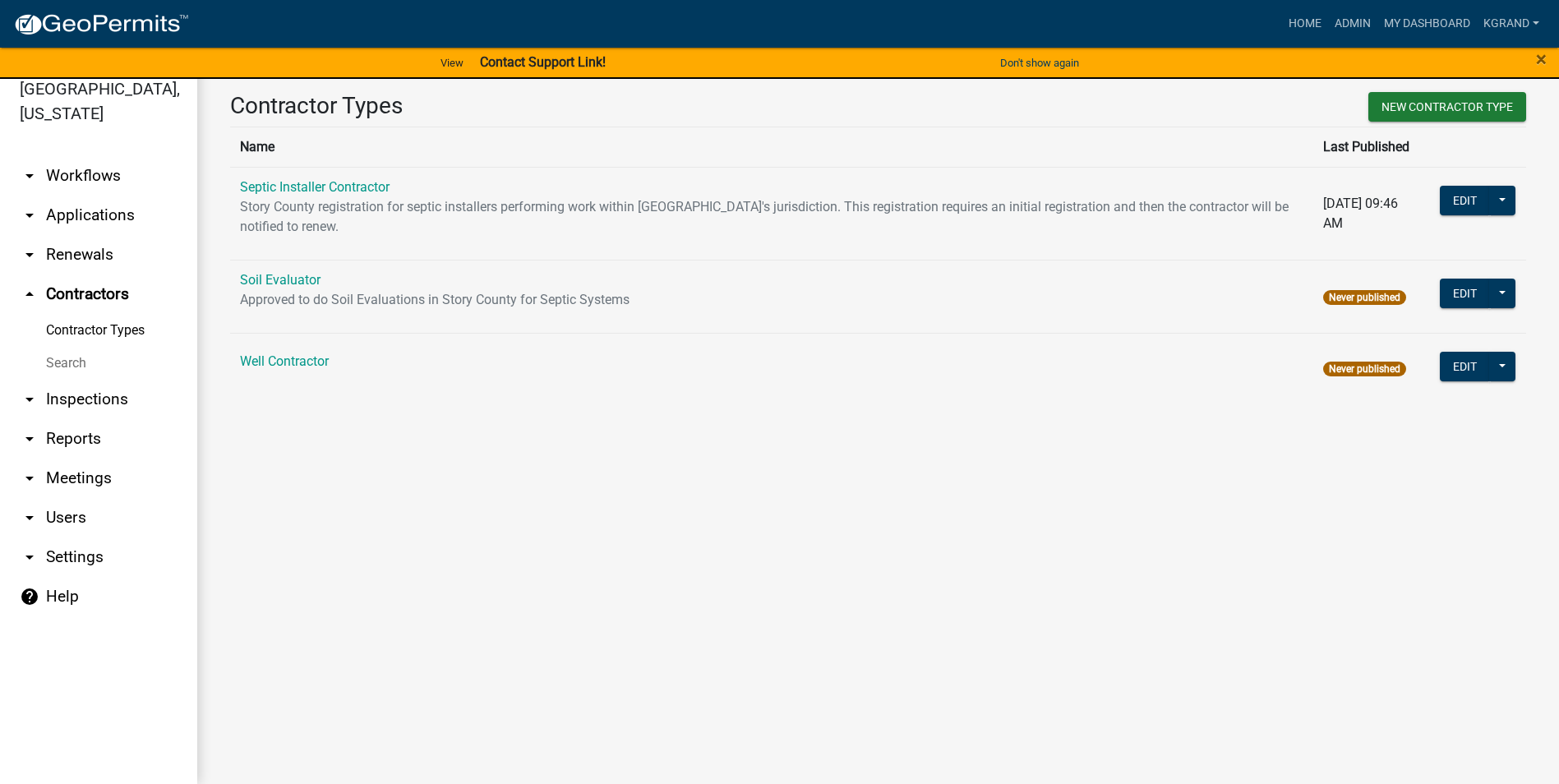
click at [102, 314] on link "Contractor Types" at bounding box center [99, 330] width 197 height 33
click at [420, 542] on main "Contractor Types New Contractor Type Name Last Published Septic Installer Contr…" at bounding box center [878, 421] width 1362 height 725
click at [1457, 198] on button "Edit" at bounding box center [1464, 199] width 50 height 29
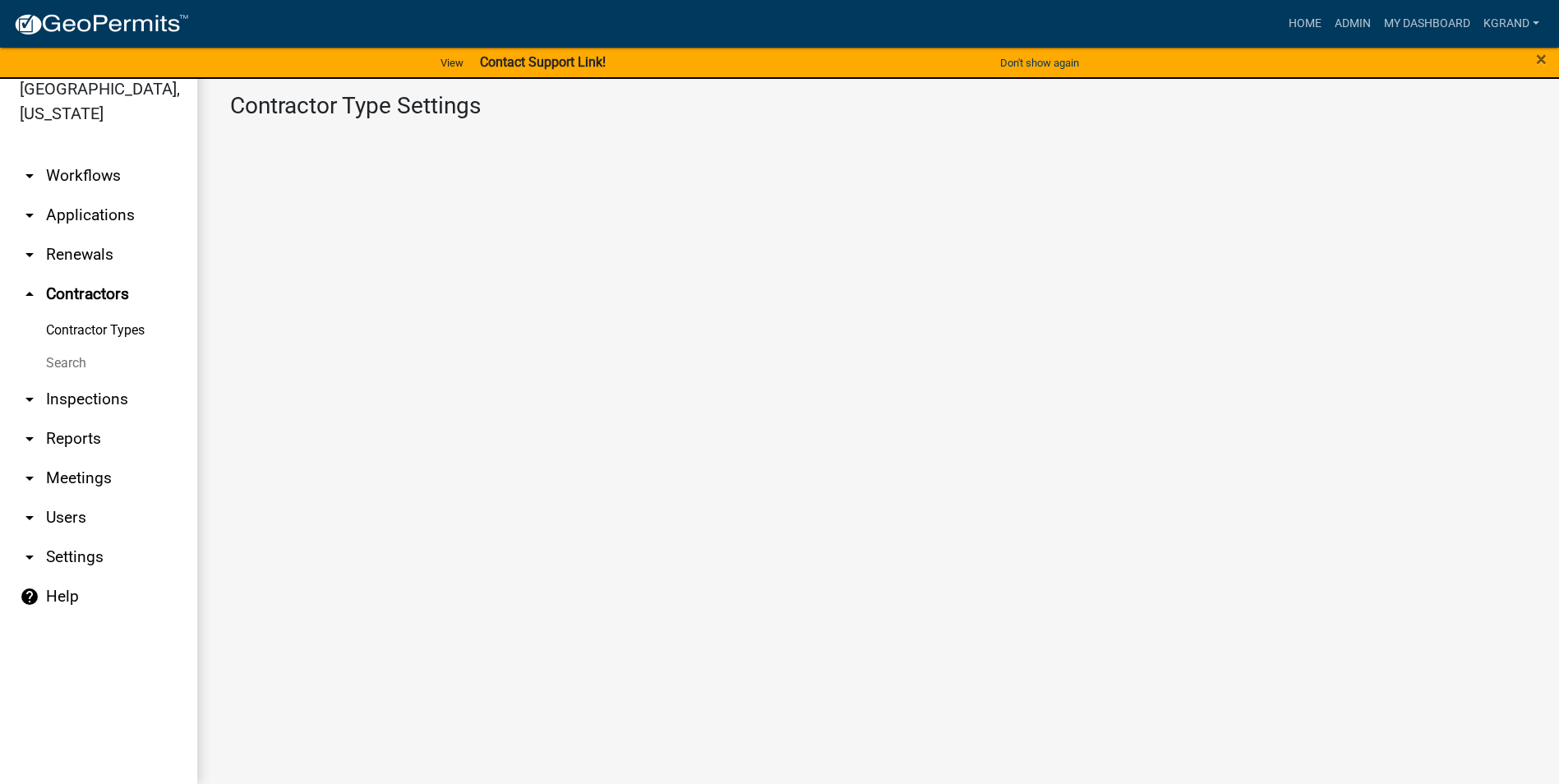
select select "1: 4ef63fe7-b19a-425e-ac95-467e066f44a3"
select select "3: Object"
select select
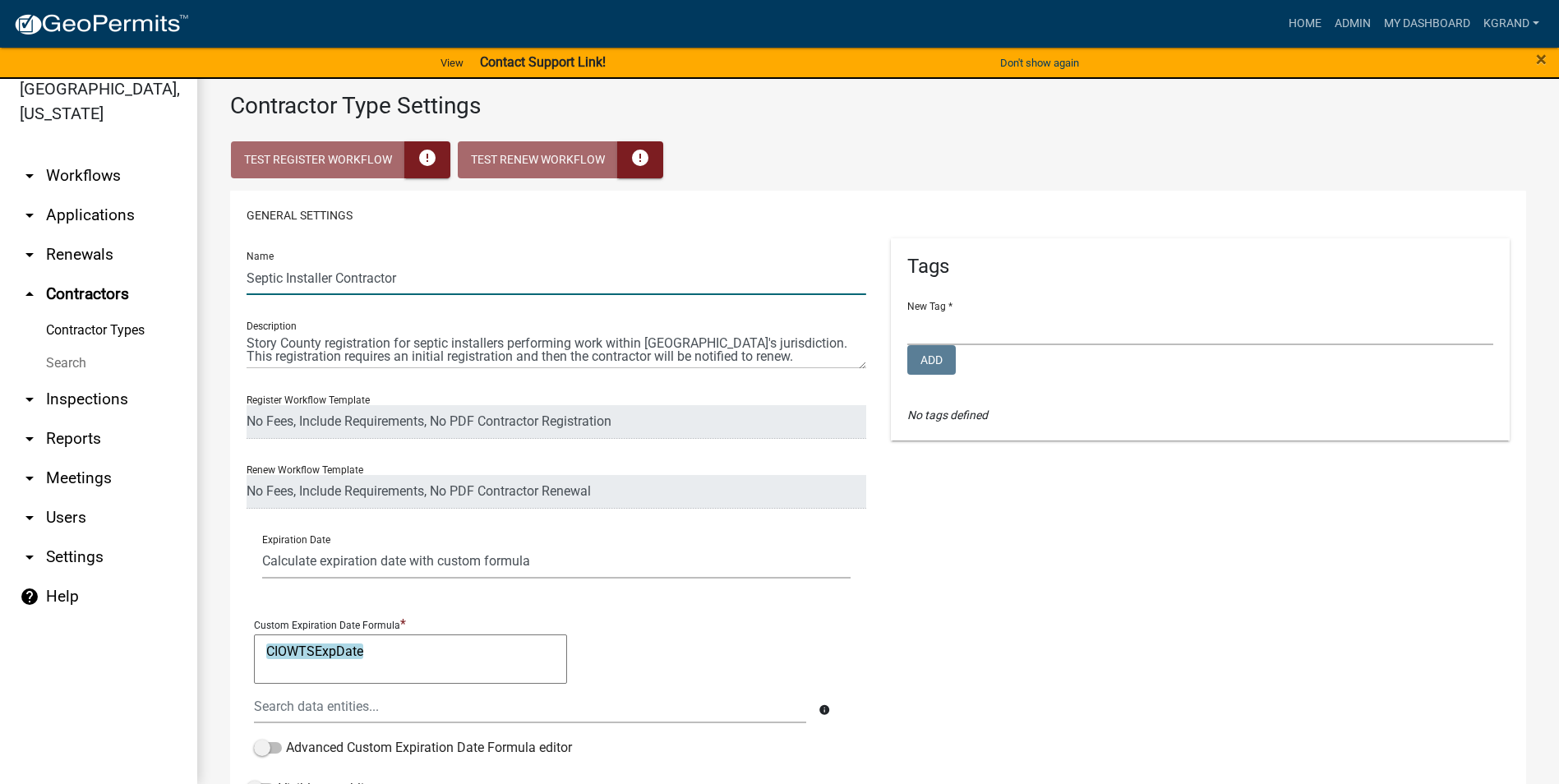
click at [317, 276] on input "Septic Installer Contractor" at bounding box center [556, 278] width 620 height 34
type input "Septic Contractor"
click at [942, 335] on select "Environmental Health Planning and Development" at bounding box center [1201, 328] width 587 height 34
select select "d49f105d-a052-4727-94df-1d3fdbd12b94"
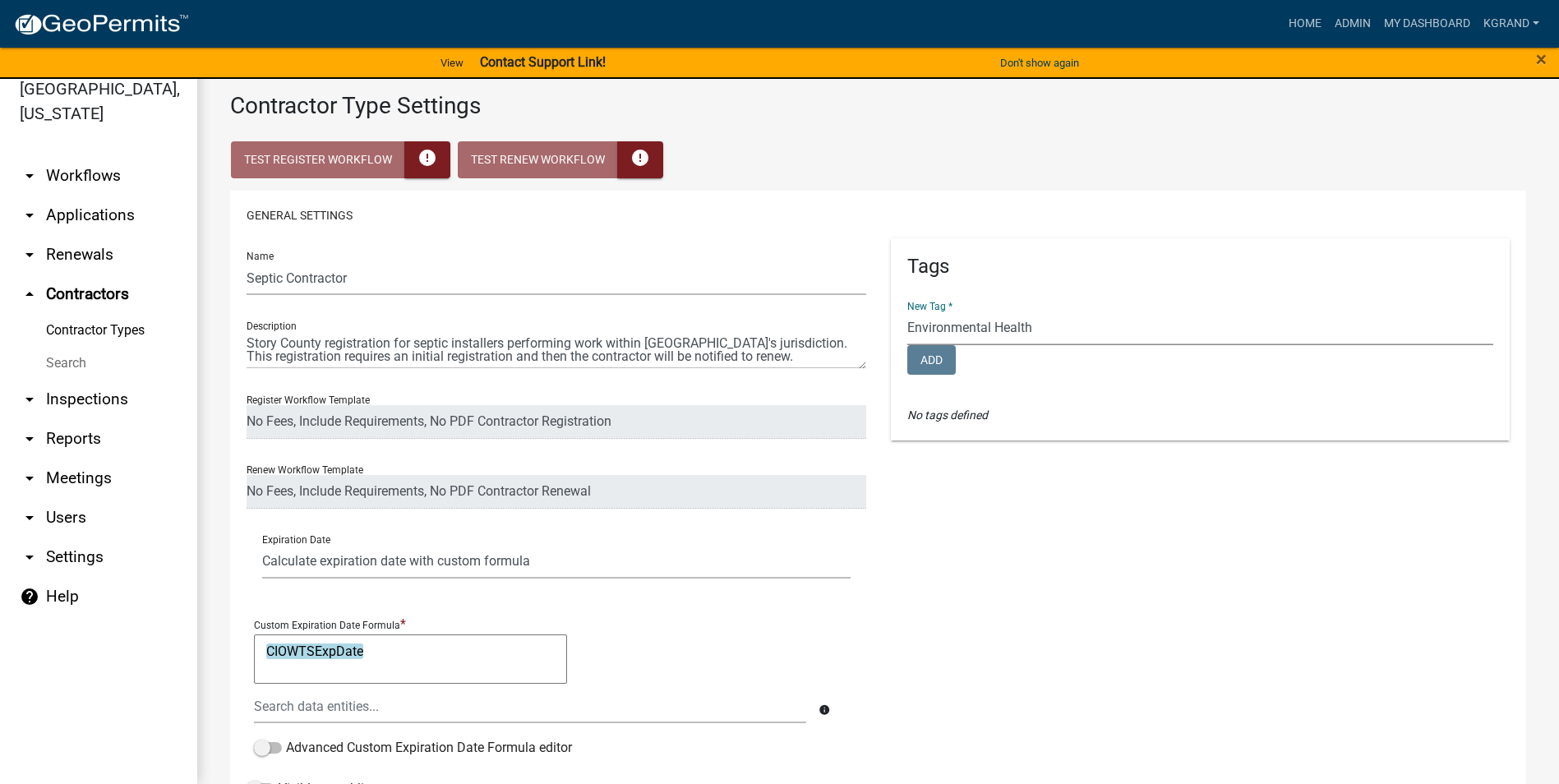
click at [907, 311] on select "Environmental Health Planning and Development" at bounding box center [1201, 328] width 587 height 34
click at [971, 503] on div "Tags New Tag * Environmental Health Planning and Development Add No tags defined" at bounding box center [1200, 521] width 644 height 567
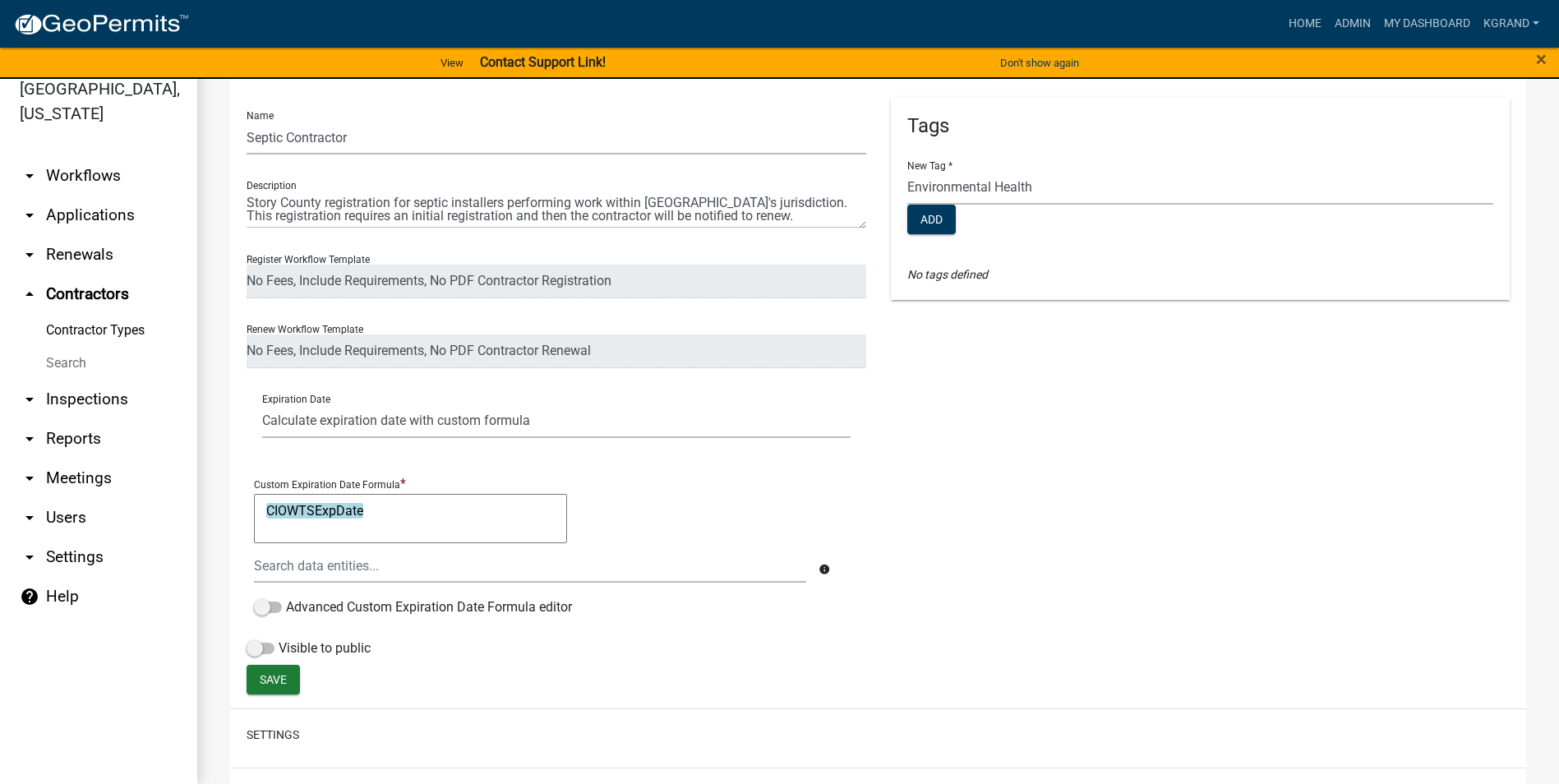
scroll to position [525, 0]
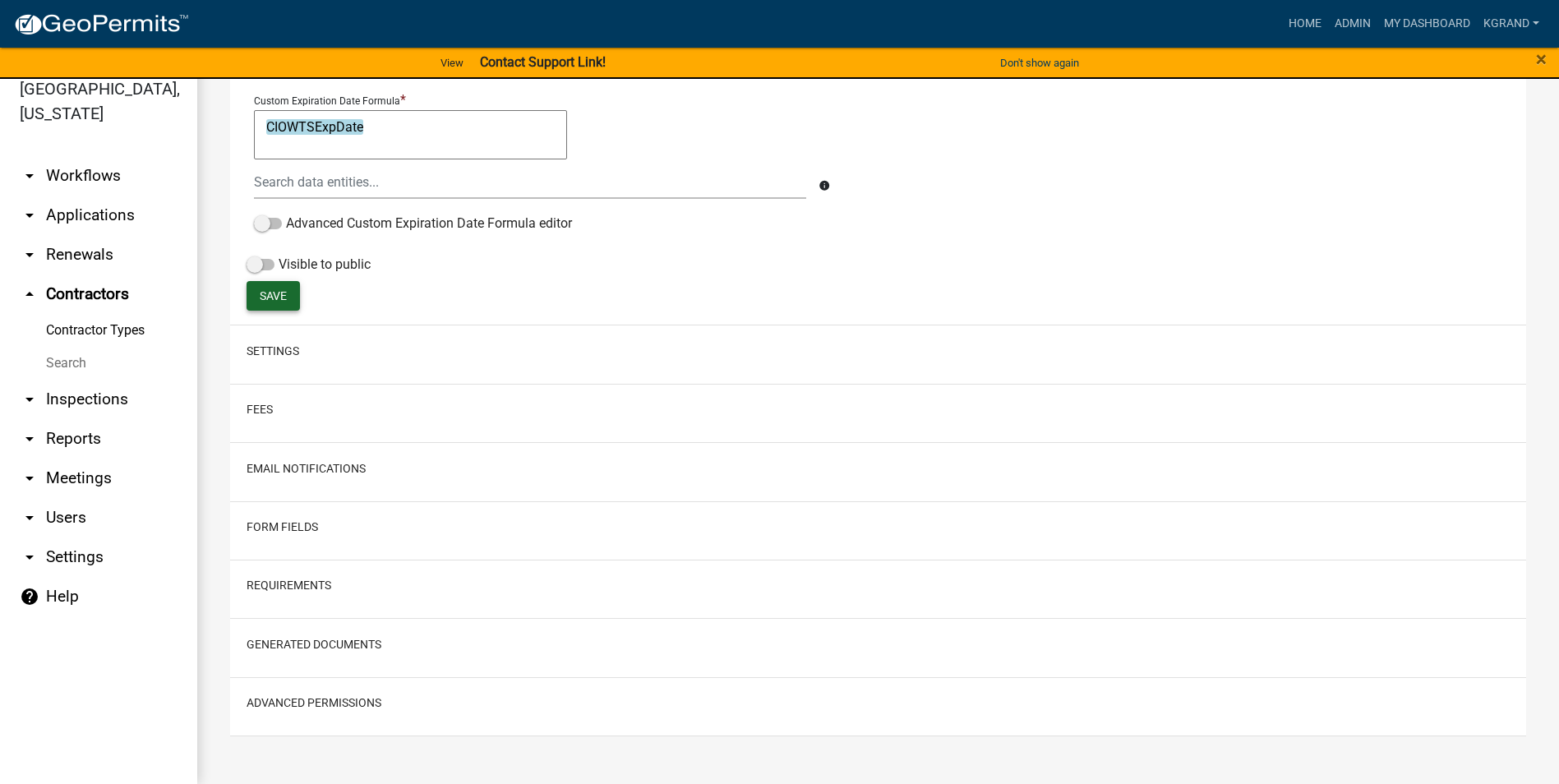
click at [270, 303] on button "Save" at bounding box center [273, 295] width 54 height 29
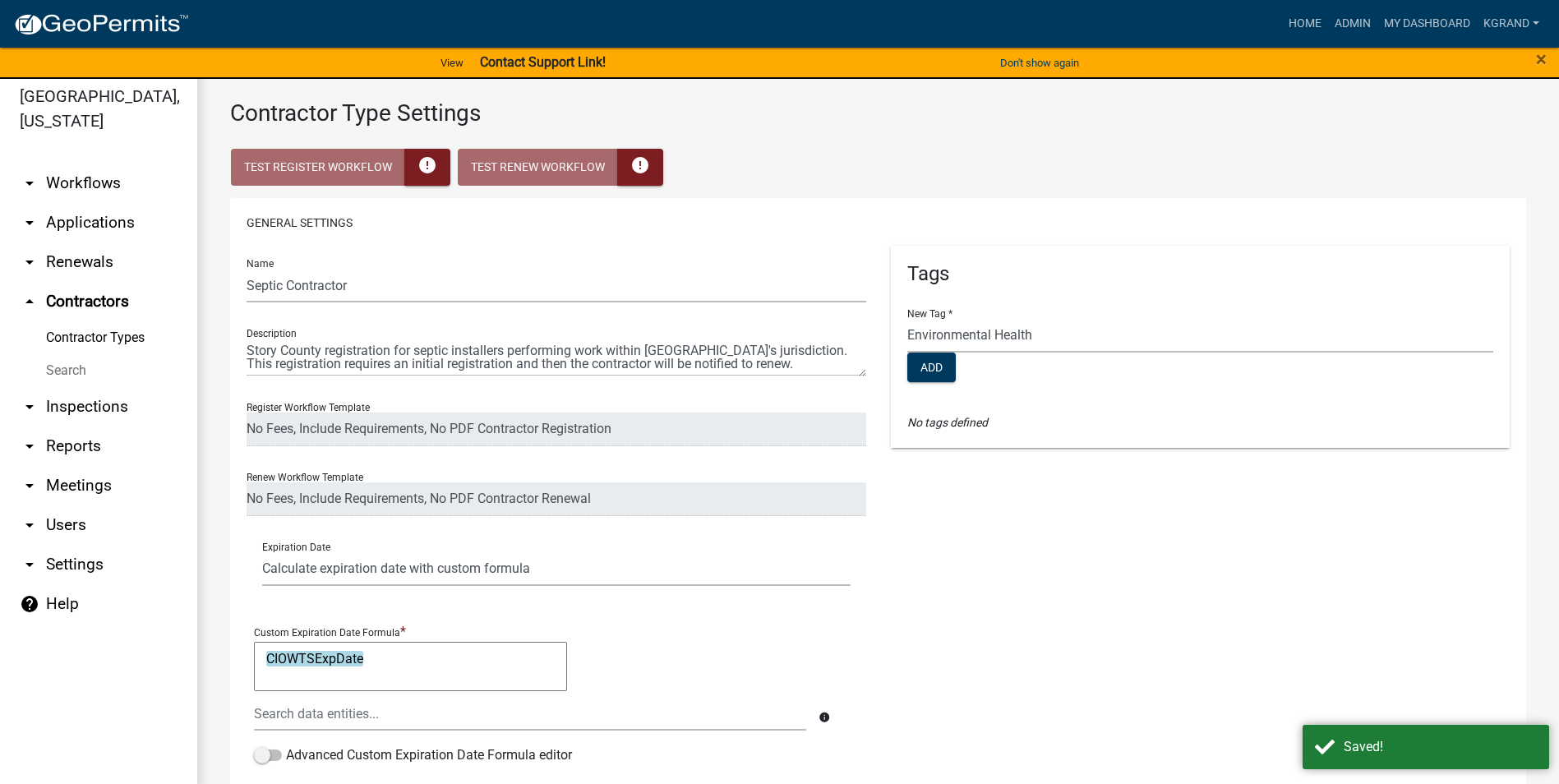
scroll to position [0, 0]
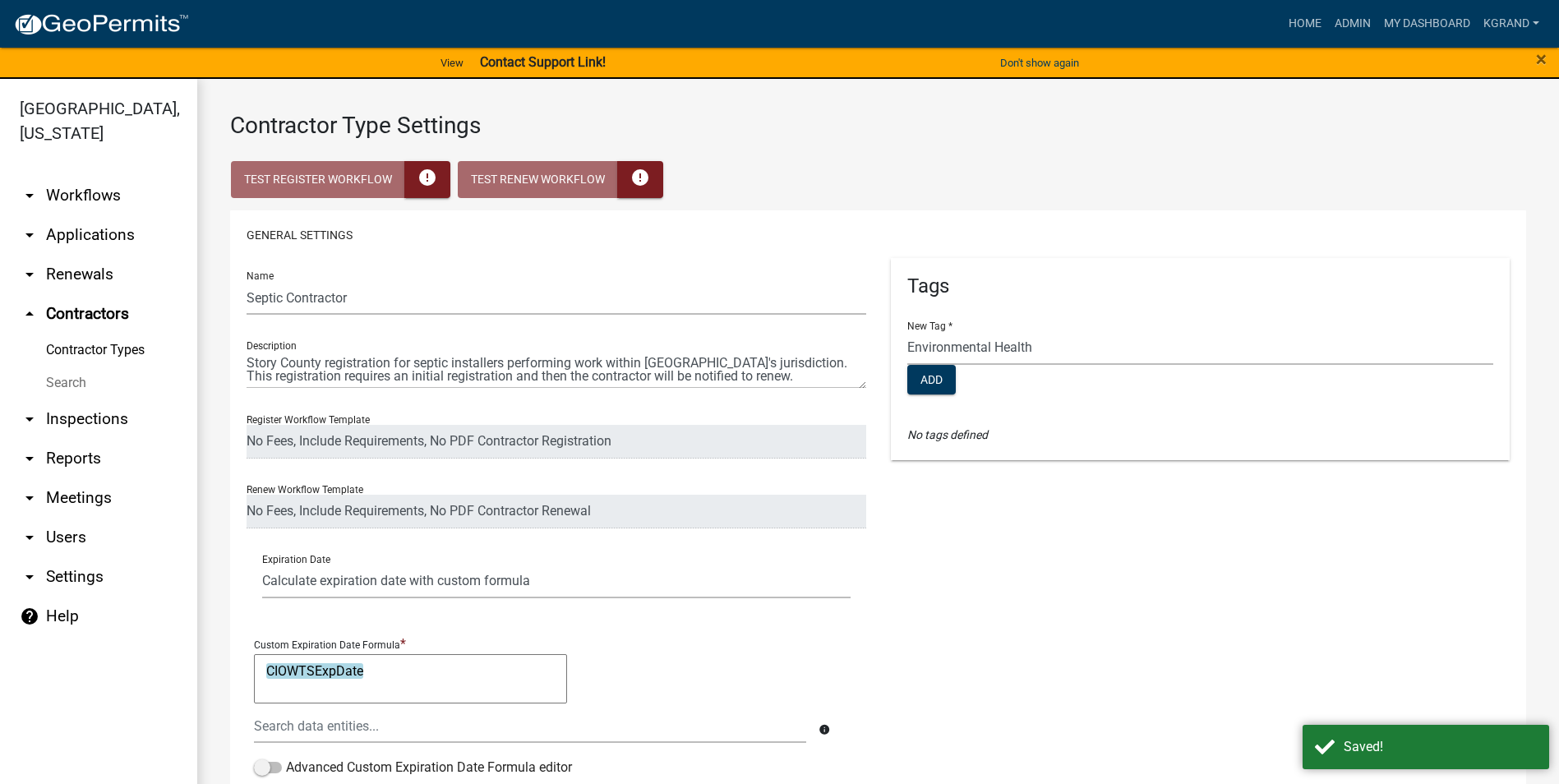
click at [74, 334] on link "Contractor Types" at bounding box center [99, 350] width 197 height 33
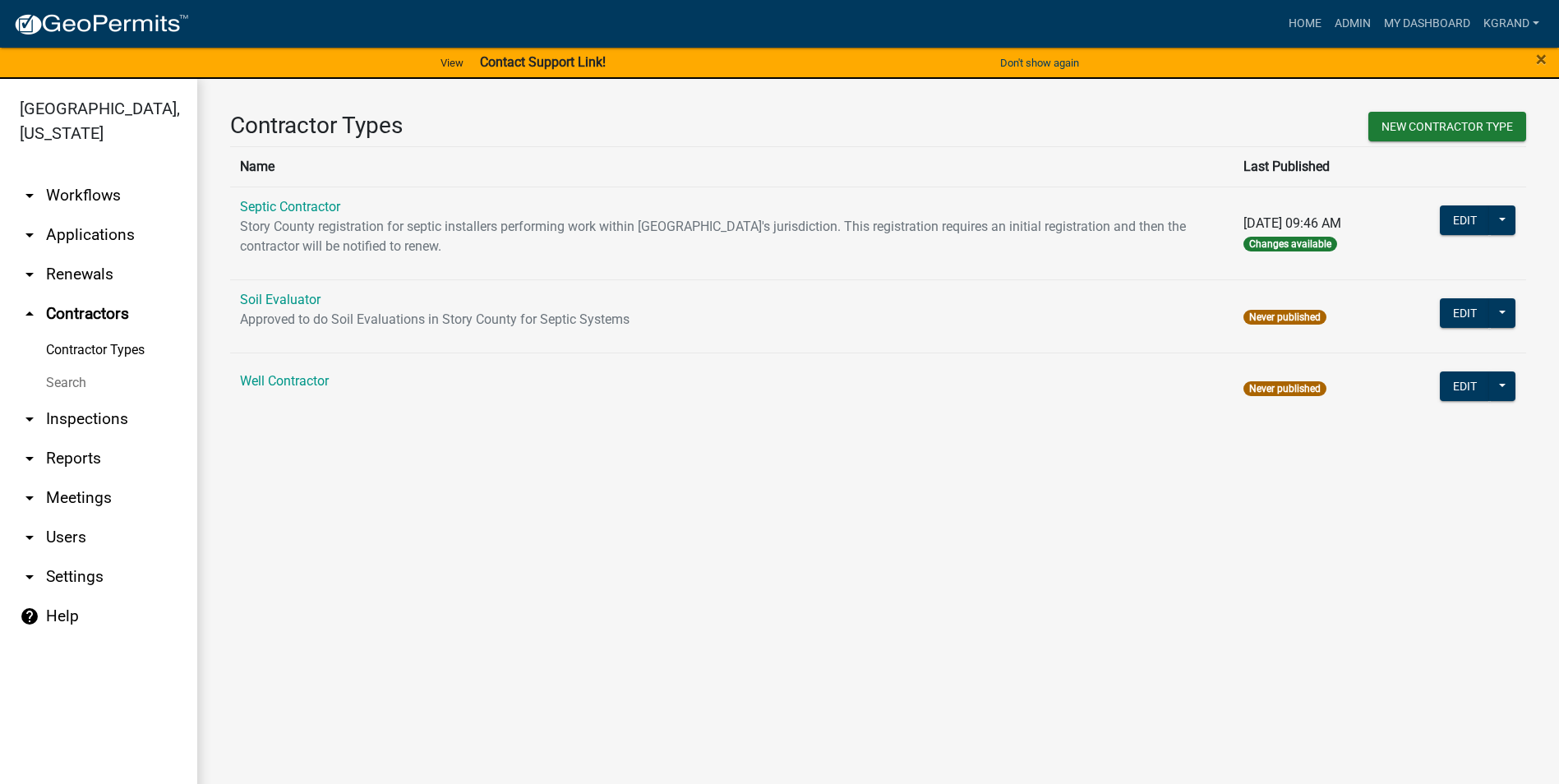
click at [88, 255] on link "arrow_drop_down Renewals" at bounding box center [99, 274] width 197 height 39
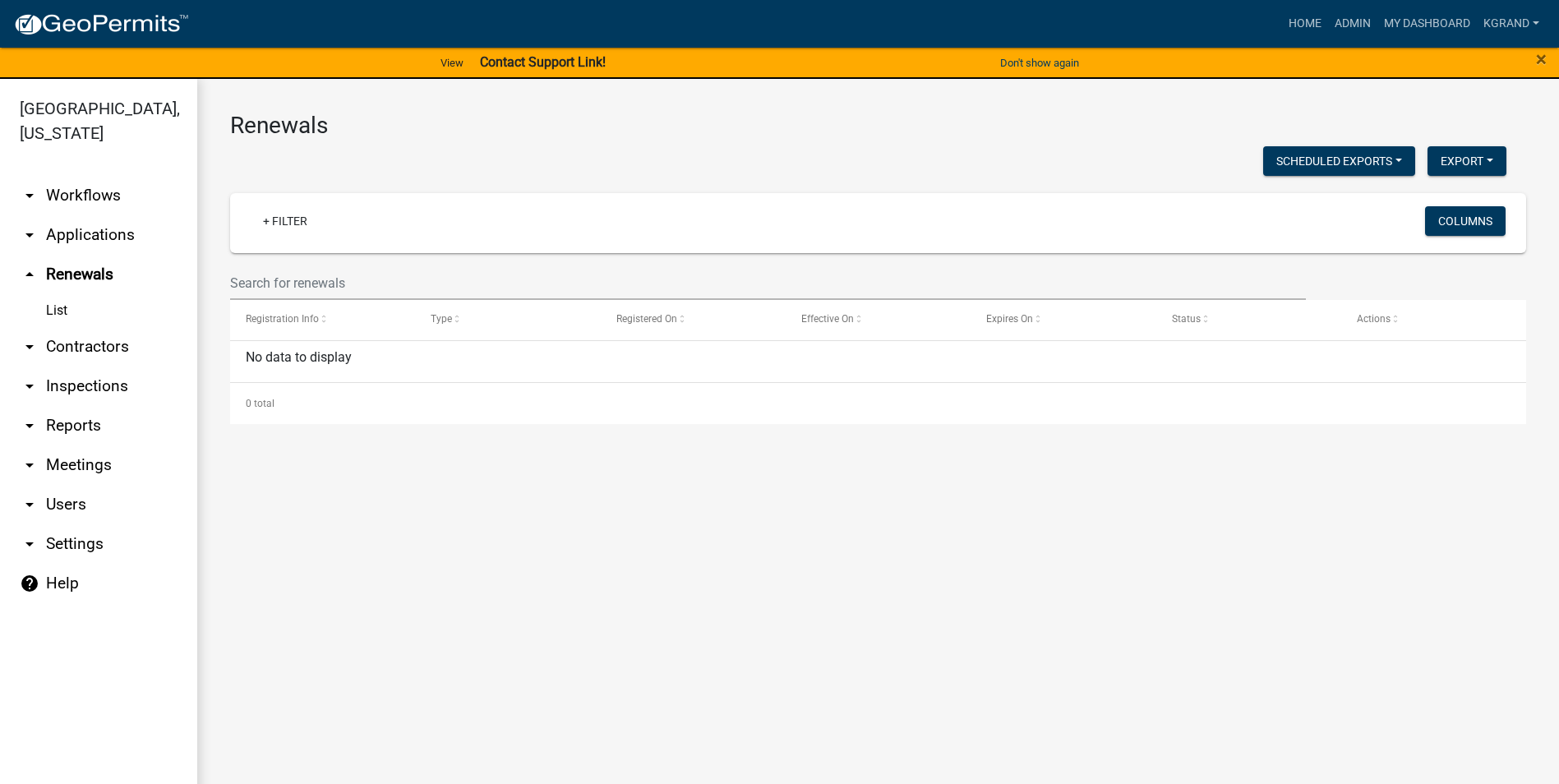
click at [57, 294] on link "List" at bounding box center [99, 310] width 197 height 33
click at [59, 294] on link "List" at bounding box center [99, 310] width 197 height 33
click at [115, 328] on link "arrow_drop_down Contractors" at bounding box center [99, 347] width 197 height 39
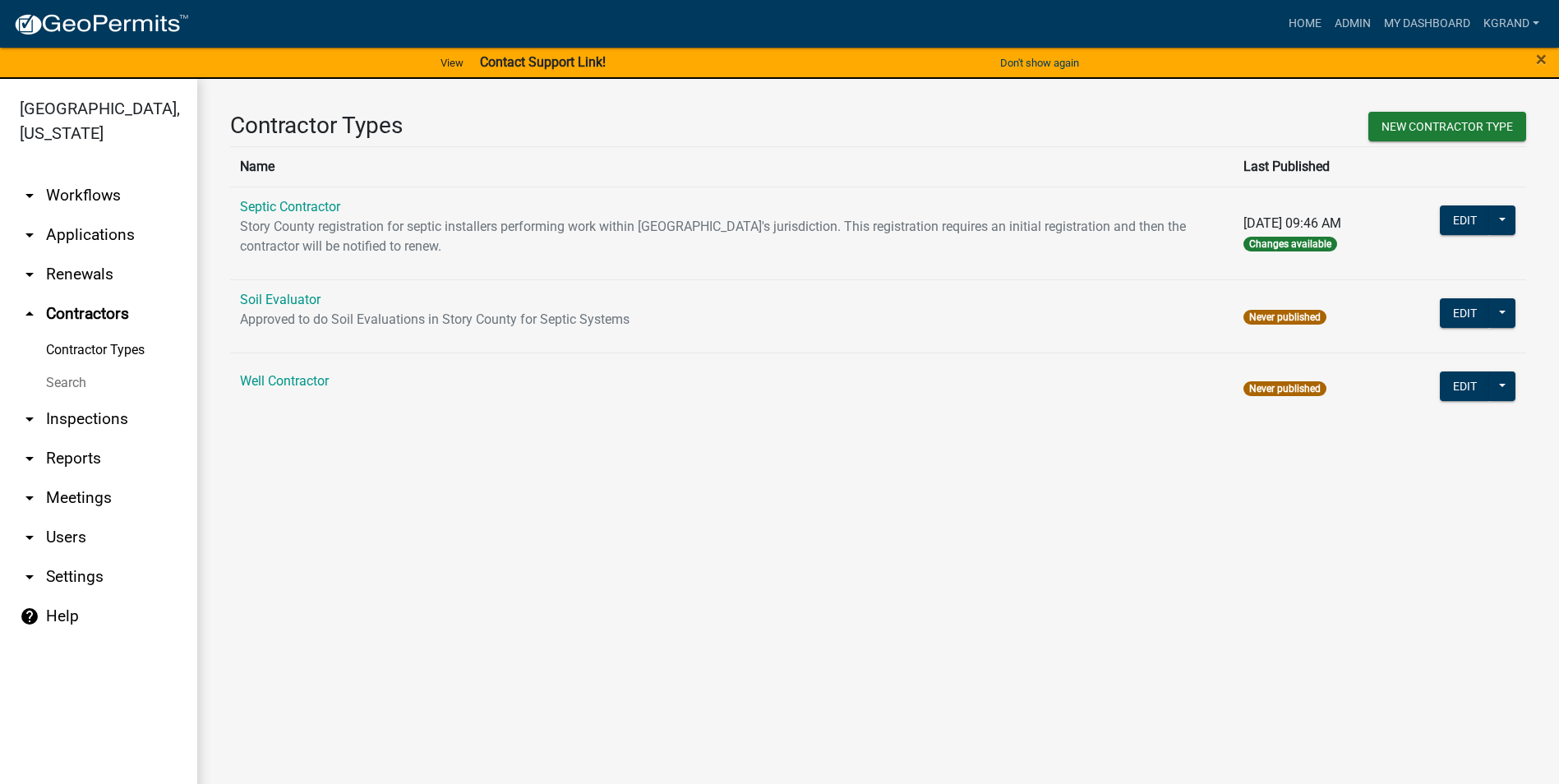
click at [76, 176] on link "arrow_drop_down Workflows" at bounding box center [99, 196] width 197 height 39
